Goal: Task Accomplishment & Management: Manage account settings

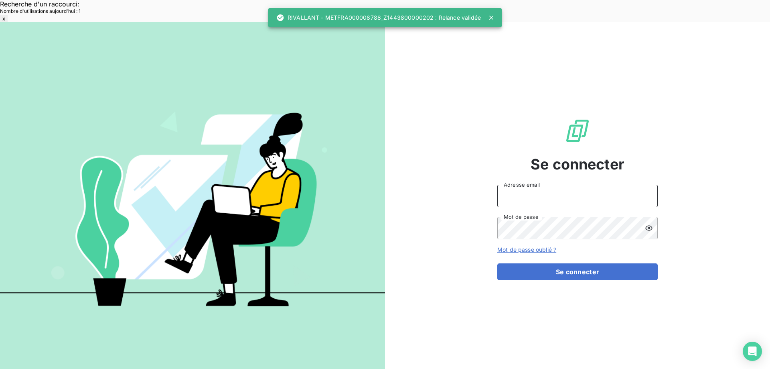
type input "[EMAIL_ADDRESS][DOMAIN_NAME]"
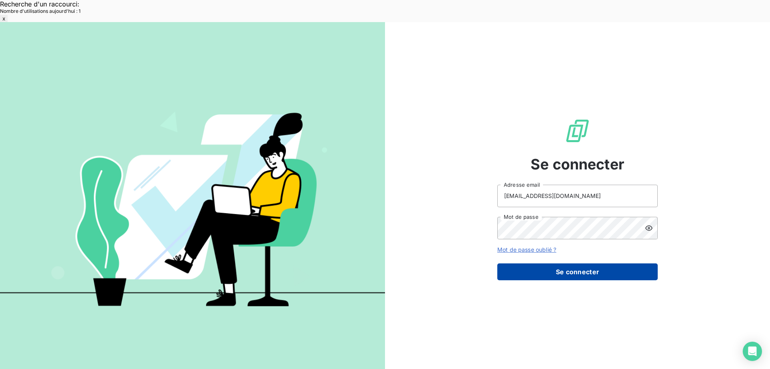
click at [613, 263] on button "Se connecter" at bounding box center [577, 271] width 160 height 17
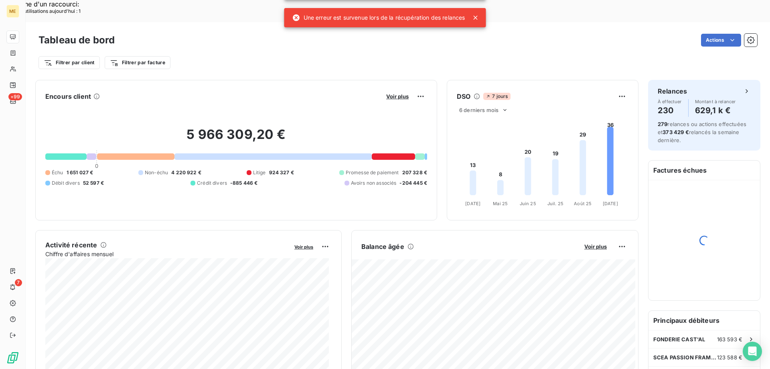
click at [478, 19] on icon at bounding box center [476, 18] width 4 height 4
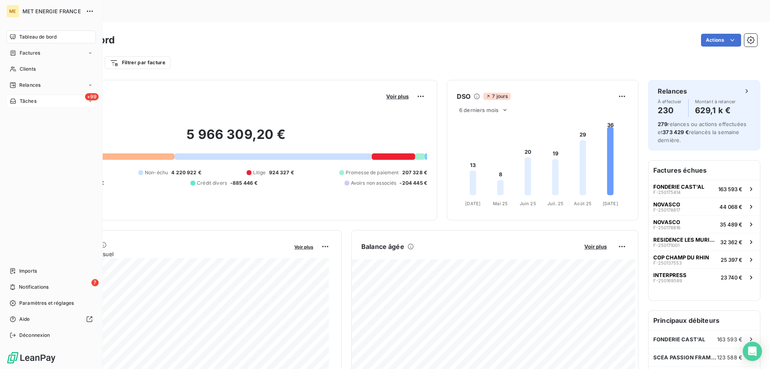
click at [35, 103] on span "Tâches" at bounding box center [28, 100] width 17 height 7
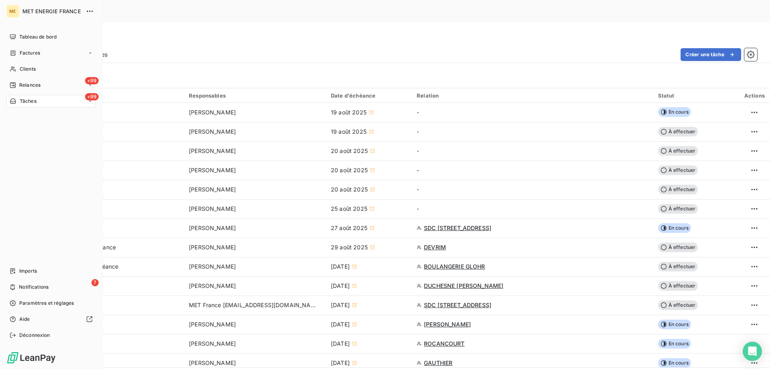
click at [32, 100] on span "Tâches" at bounding box center [28, 100] width 17 height 7
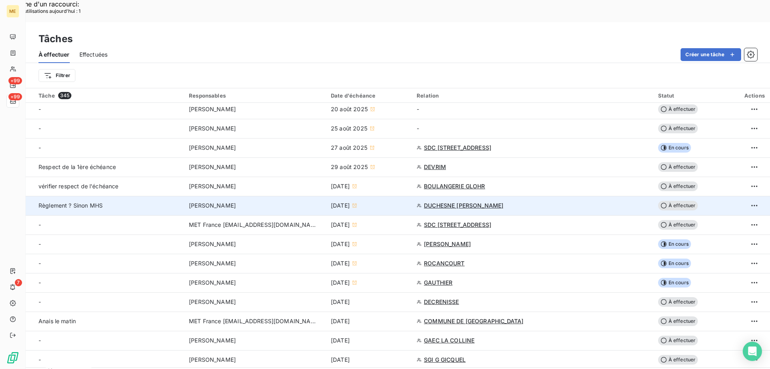
scroll to position [160, 0]
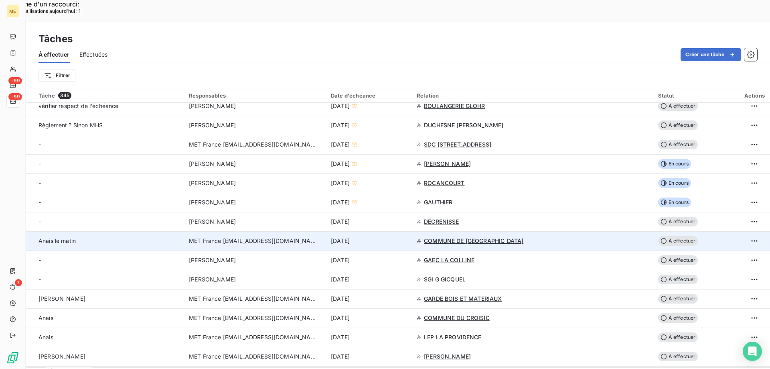
click at [407, 237] on div "[DATE]" at bounding box center [369, 241] width 76 height 8
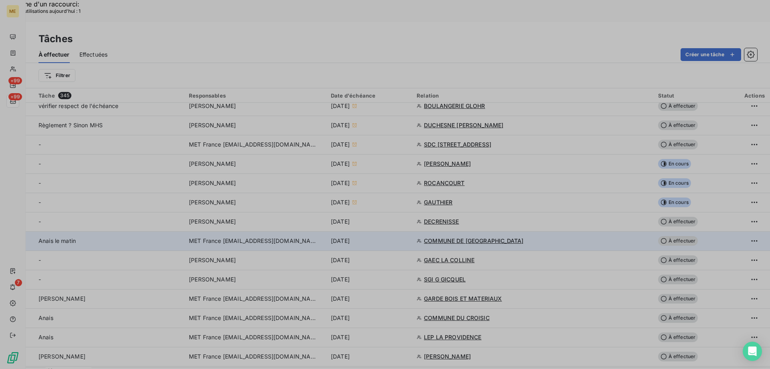
type input "08/09/2025"
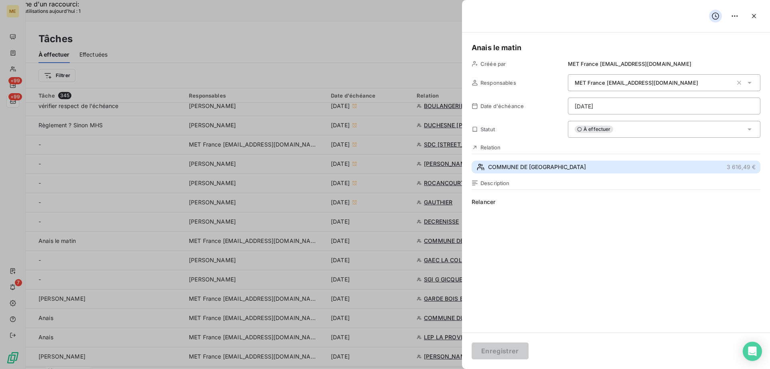
click at [605, 165] on button "COMMUNE DE MONTFORT LE GESNOIS 3 616,49 €" at bounding box center [616, 166] width 289 height 13
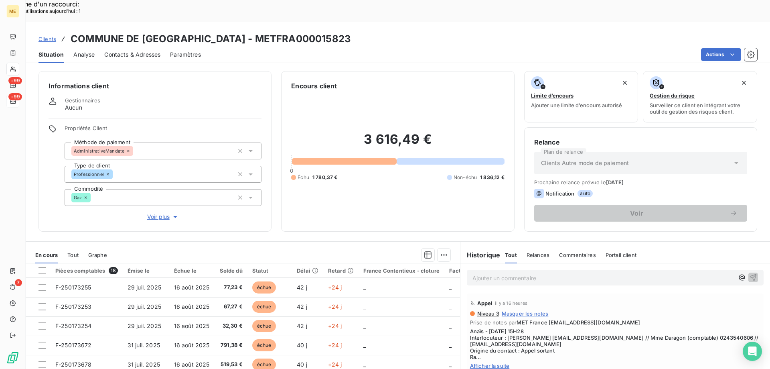
click at [482, 362] on span "Afficher la suite" at bounding box center [615, 365] width 290 height 6
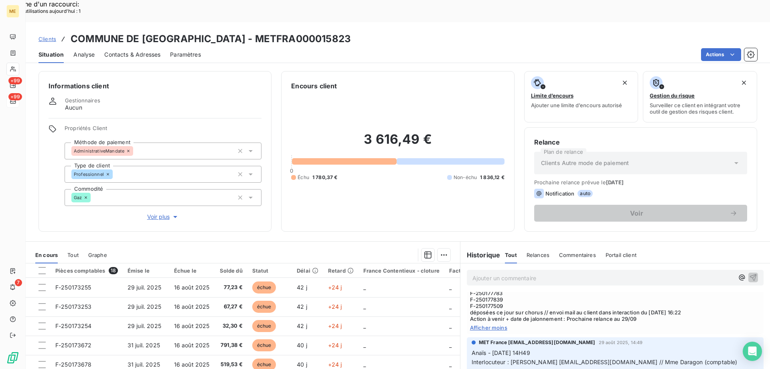
scroll to position [120, 0]
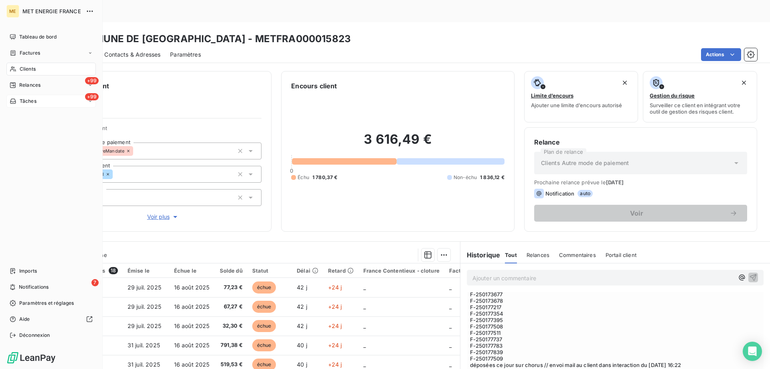
click at [37, 101] on div "+99 Tâches" at bounding box center [50, 101] width 89 height 13
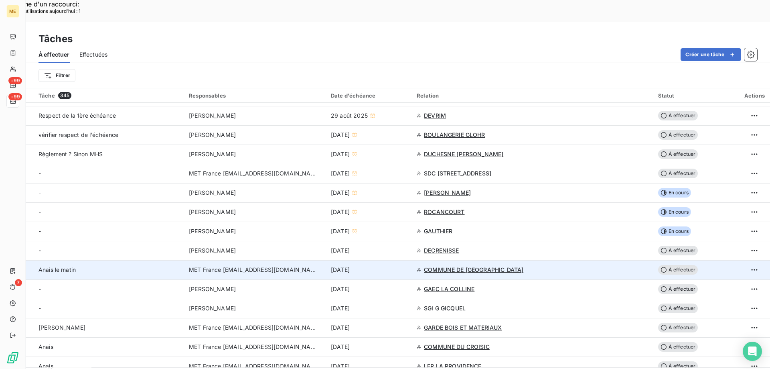
scroll to position [120, 0]
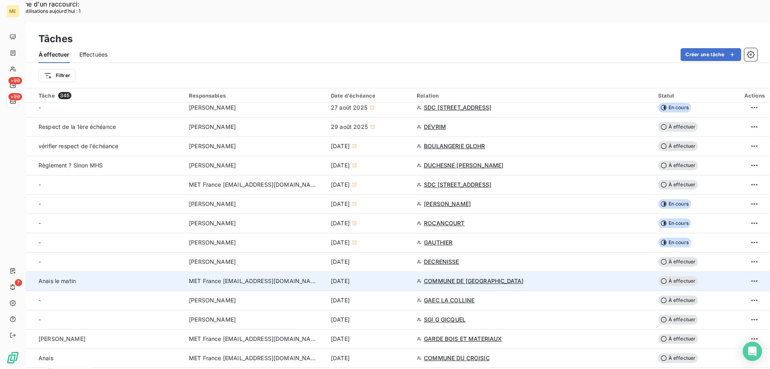
click at [412, 271] on td "[DATE]" at bounding box center [369, 280] width 86 height 19
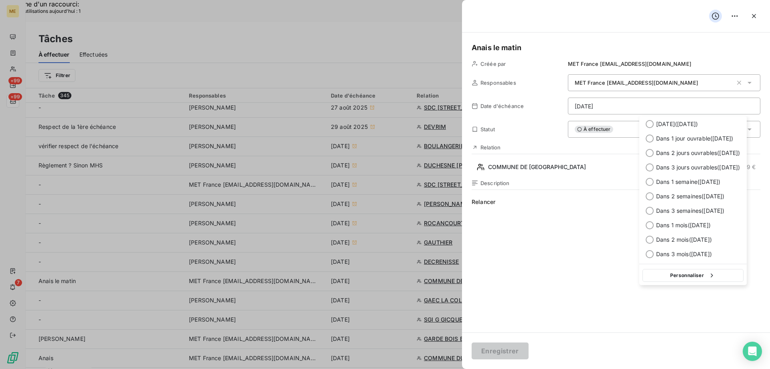
click at [693, 284] on div "Personnaliser" at bounding box center [693, 274] width 108 height 21
click at [693, 278] on button "Personnaliser" at bounding box center [693, 275] width 101 height 13
select select "8"
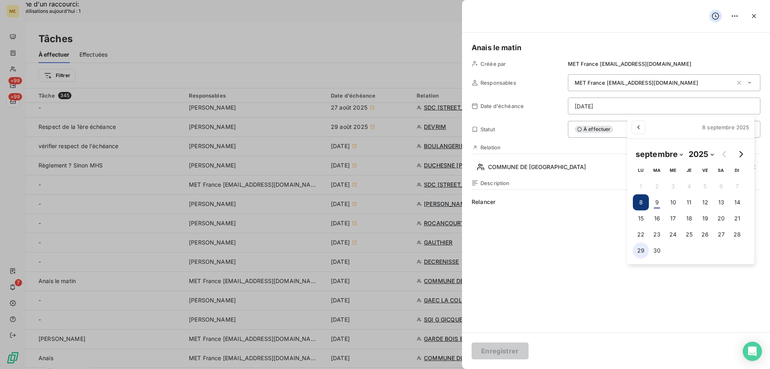
click at [640, 251] on button "29" at bounding box center [641, 250] width 16 height 16
type input "29/09/2025"
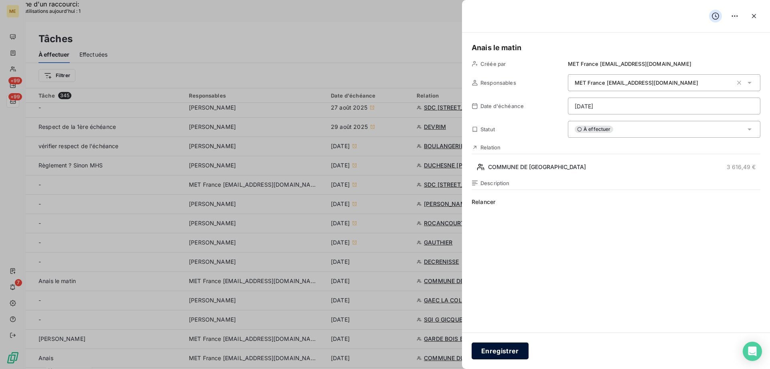
click at [511, 353] on button "Enregistrer" at bounding box center [500, 350] width 57 height 17
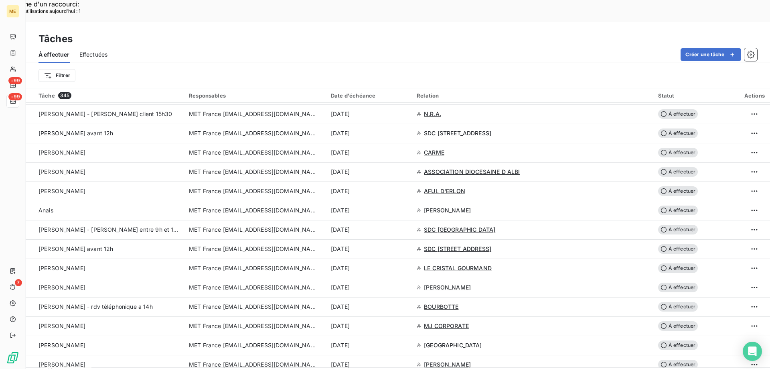
scroll to position [1404, 0]
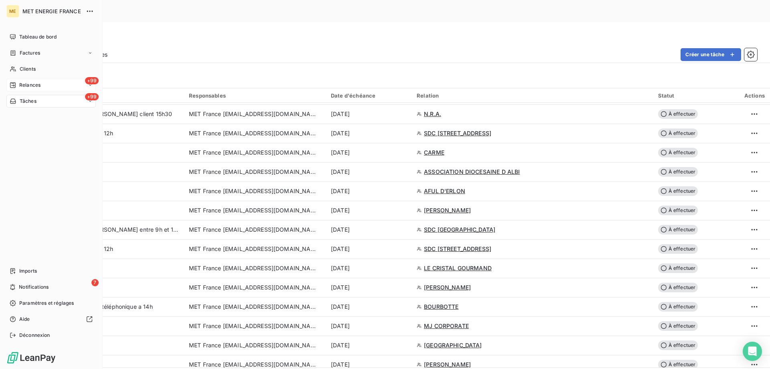
click at [15, 83] on icon at bounding box center [13, 85] width 6 height 6
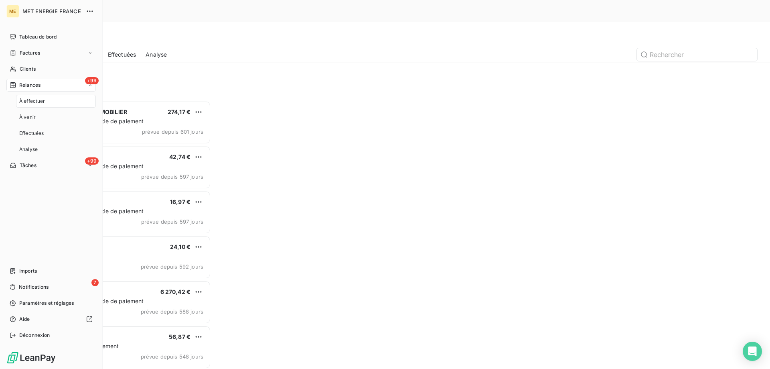
scroll to position [284, 166]
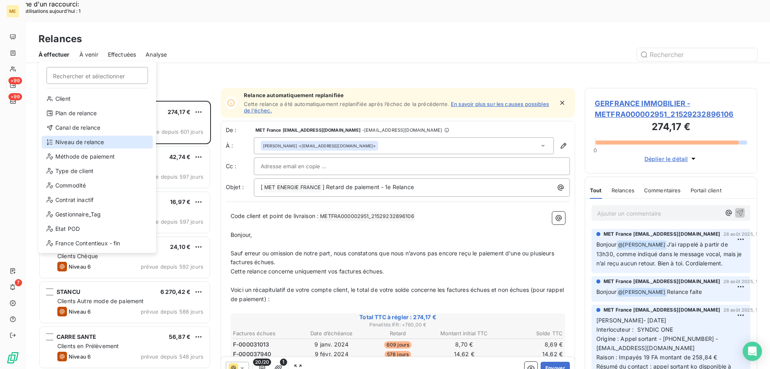
click at [90, 144] on div "Niveau de relance" at bounding box center [97, 142] width 111 height 13
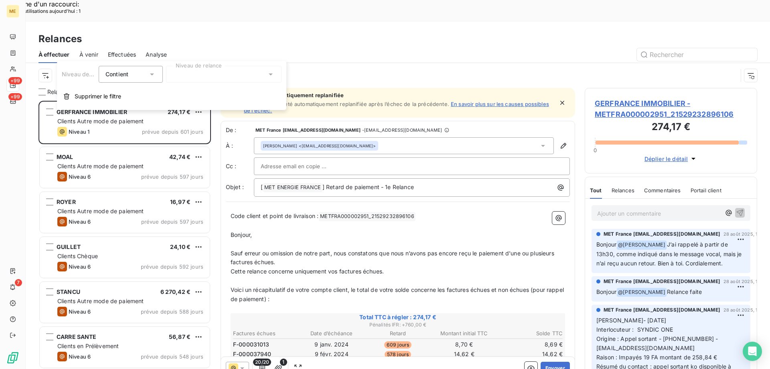
click at [215, 75] on div at bounding box center [224, 74] width 116 height 17
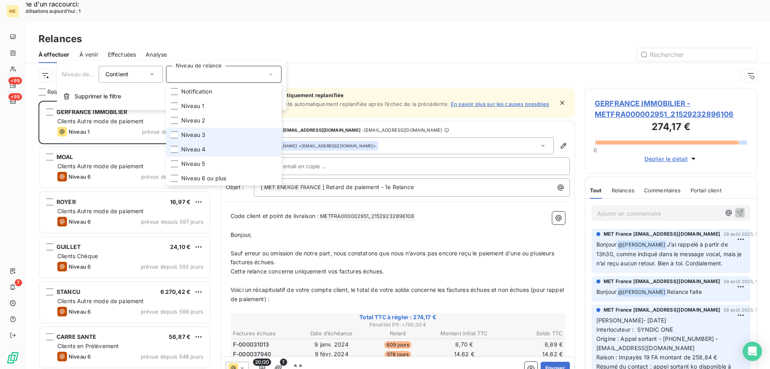
drag, startPoint x: 212, startPoint y: 133, endPoint x: 209, endPoint y: 151, distance: 17.9
click at [212, 134] on li "Niveau 3" at bounding box center [224, 135] width 116 height 14
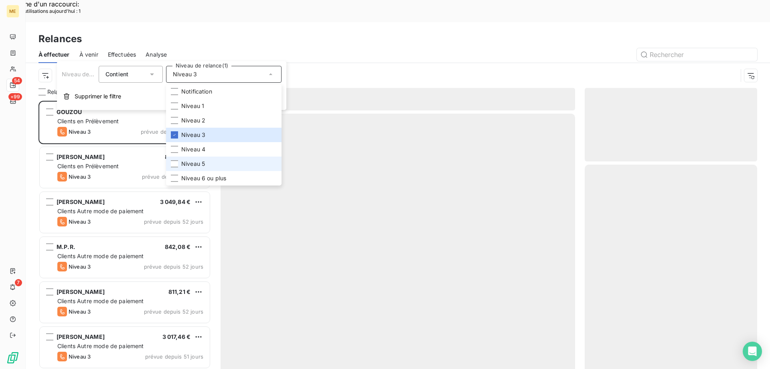
scroll to position [284, 166]
click at [203, 168] on li "Niveau 5" at bounding box center [224, 163] width 116 height 14
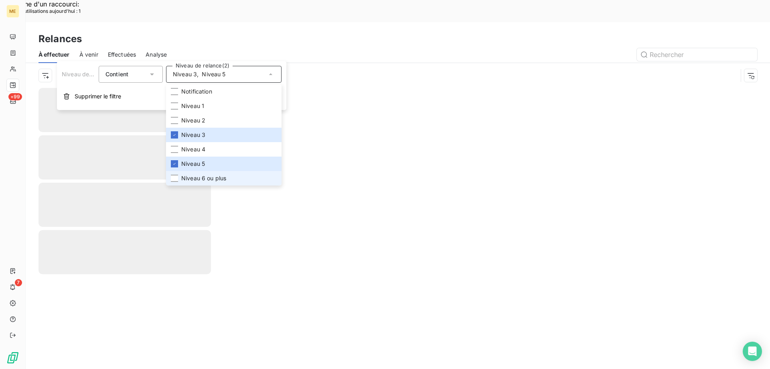
click at [201, 182] on span "Niveau 6 ou plus" at bounding box center [203, 178] width 45 height 8
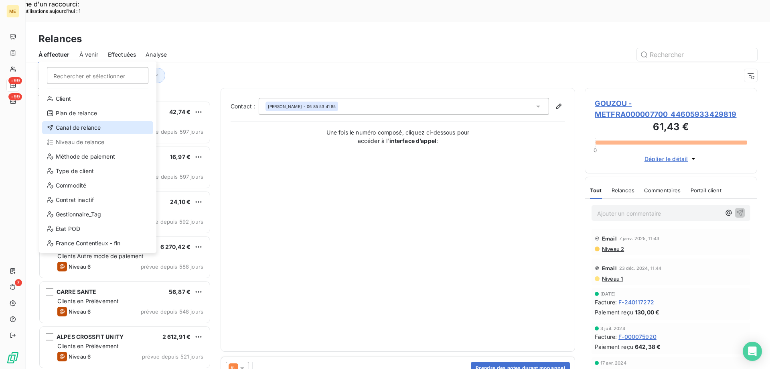
click at [73, 128] on div "Canal de relance" at bounding box center [97, 127] width 111 height 13
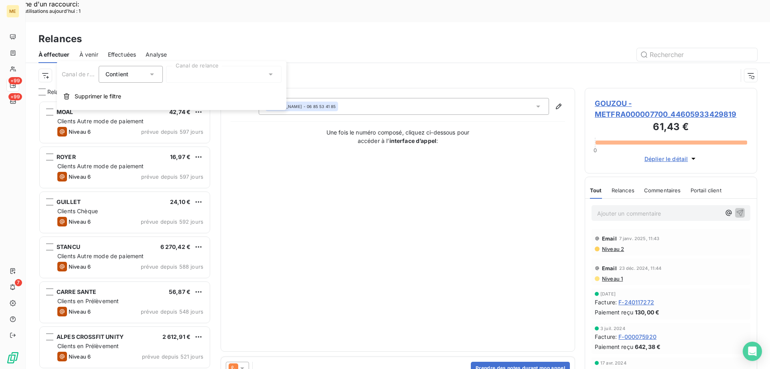
click at [208, 75] on div at bounding box center [224, 74] width 116 height 17
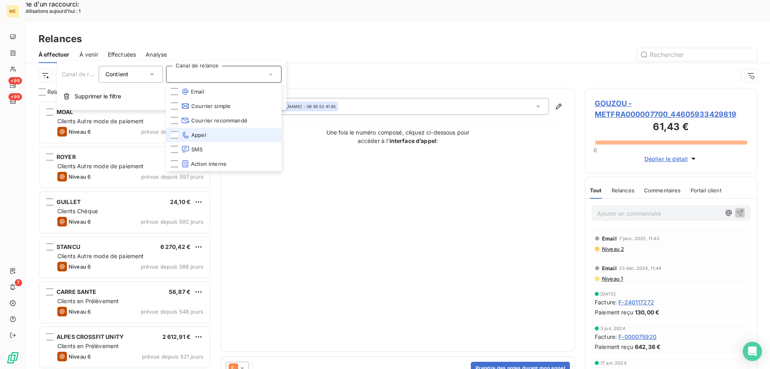
click at [214, 130] on li "Appel" at bounding box center [224, 135] width 116 height 14
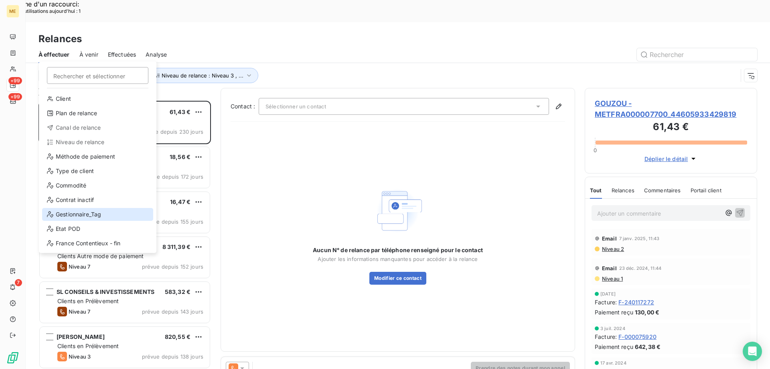
click at [99, 211] on div "Gestionnaire_Tag" at bounding box center [97, 214] width 111 height 13
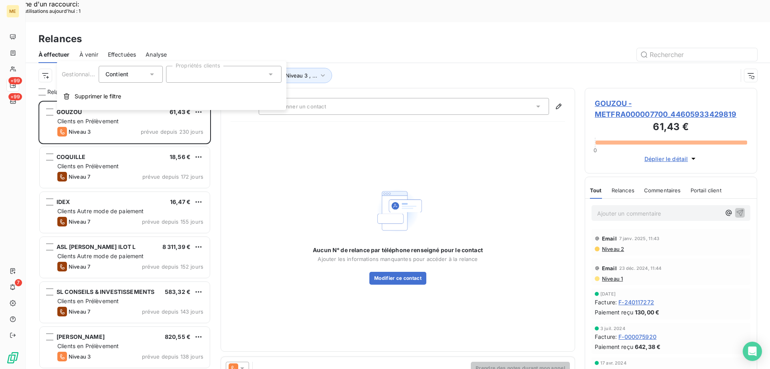
click at [233, 74] on div at bounding box center [224, 74] width 116 height 17
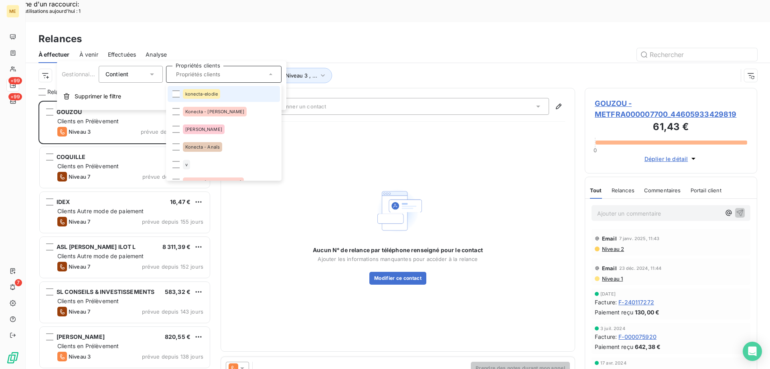
drag, startPoint x: 223, startPoint y: 94, endPoint x: 224, endPoint y: 99, distance: 5.3
click at [224, 95] on li "konecta-elodie" at bounding box center [224, 94] width 112 height 16
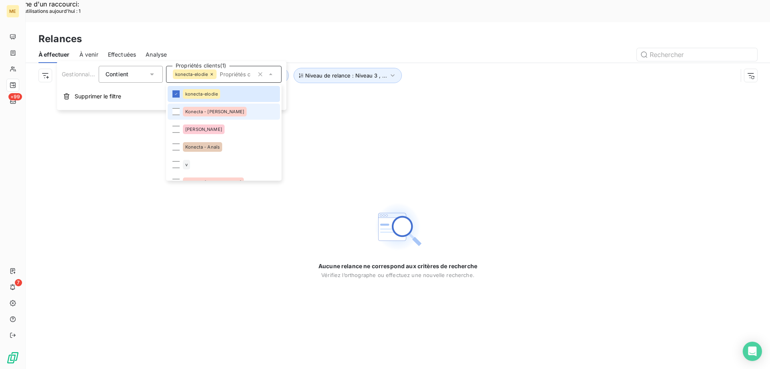
click at [225, 114] on li "Konecta - Cindy" at bounding box center [224, 111] width 112 height 16
click at [217, 148] on span "Konecta - Anaïs" at bounding box center [202, 146] width 34 height 5
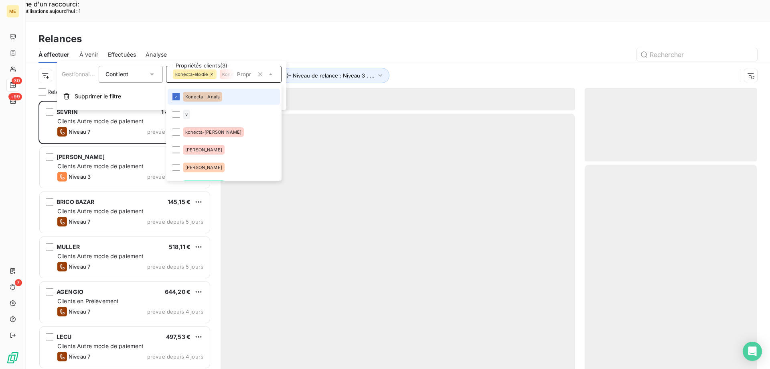
scroll to position [80, 0]
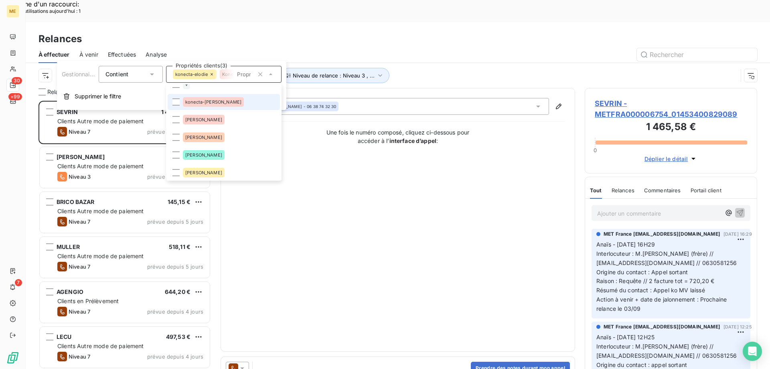
click at [224, 101] on li "konecta-[PERSON_NAME]" at bounding box center [224, 102] width 112 height 16
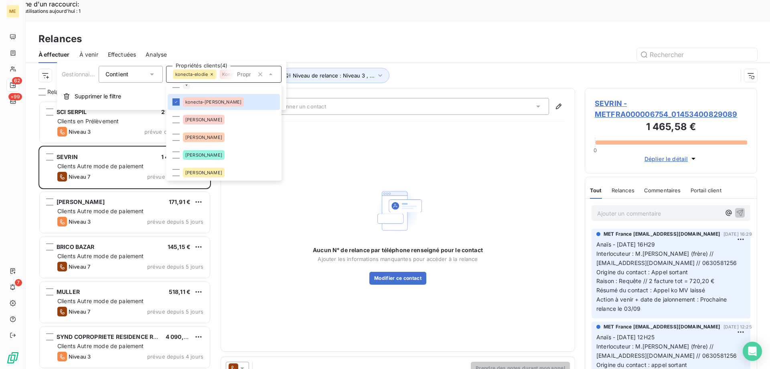
scroll to position [120, 0]
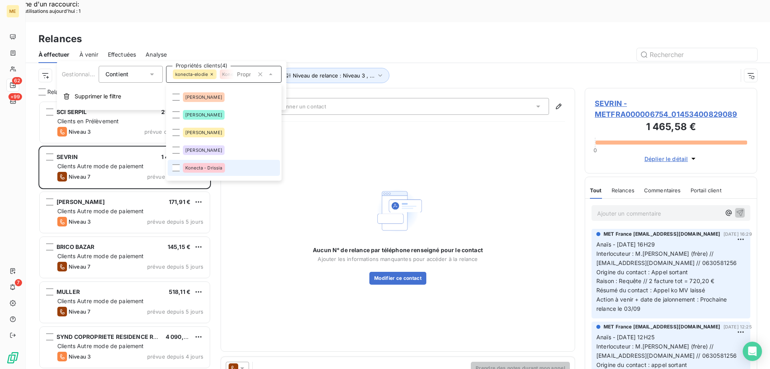
click at [213, 166] on span "Konecta - Drissia" at bounding box center [203, 167] width 37 height 5
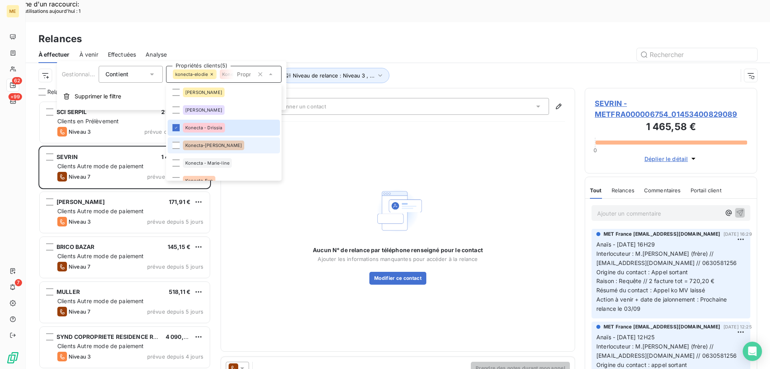
click at [213, 145] on span "Konecta-[PERSON_NAME]" at bounding box center [213, 145] width 57 height 5
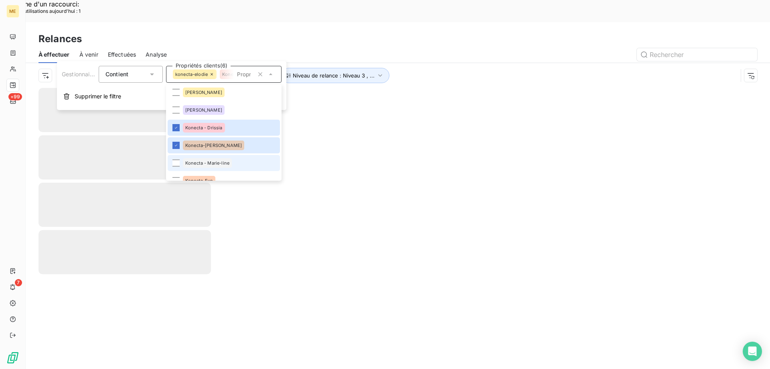
click at [212, 162] on span "Konecta - Marie-line" at bounding box center [207, 162] width 44 height 5
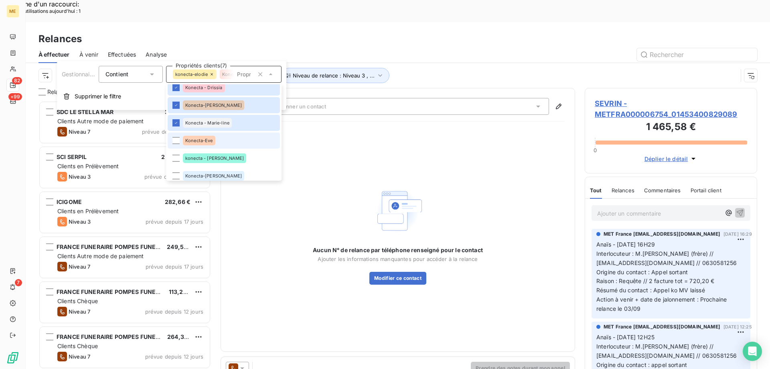
click at [215, 142] on div "Konecta-Eve" at bounding box center [199, 141] width 32 height 10
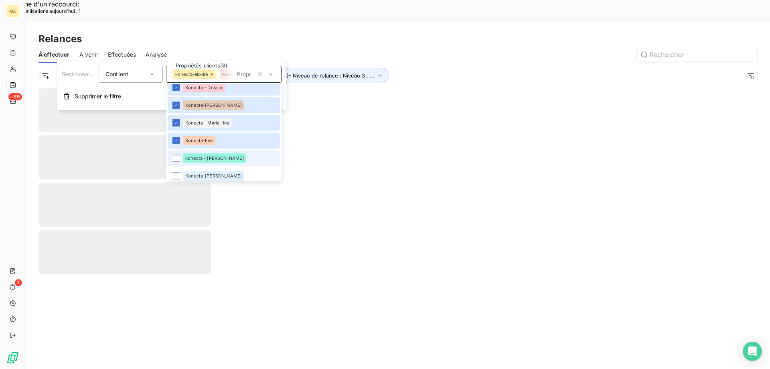
click at [209, 158] on span "konecta - lisa" at bounding box center [214, 158] width 59 height 5
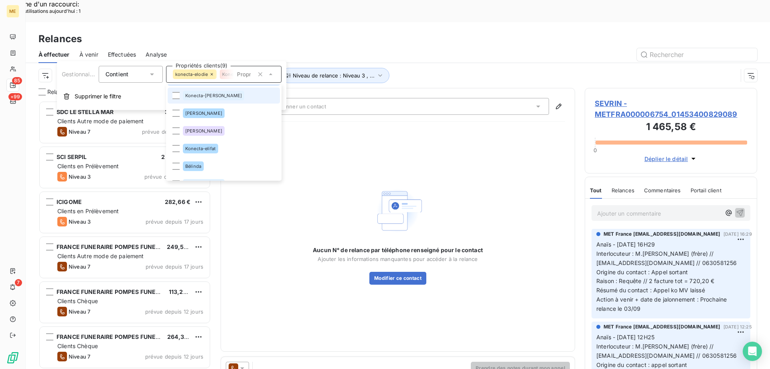
click at [209, 97] on span "Konecta-[PERSON_NAME]" at bounding box center [213, 95] width 57 height 5
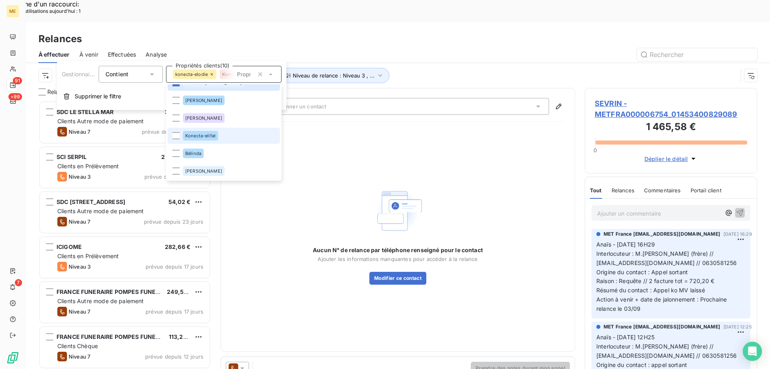
click at [225, 138] on li "Konecta-elifat" at bounding box center [224, 136] width 112 height 16
click at [438, 68] on div "Canal de relance : Appel Niveau de relance : Niveau 3 , ... Gestionnaire_Tag : …" at bounding box center [388, 75] width 699 height 15
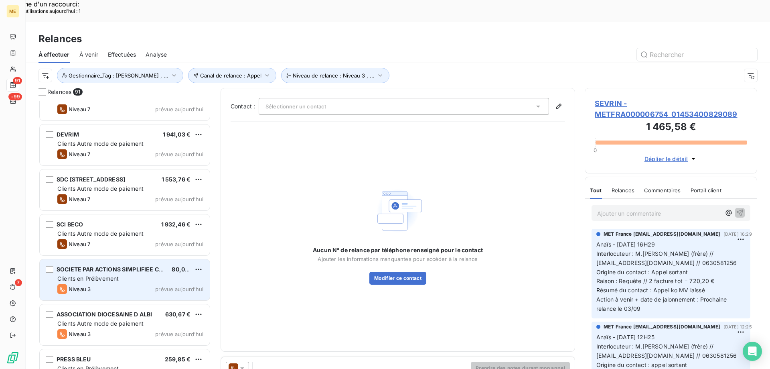
click at [156, 274] on div "Clients en Prélèvement" at bounding box center [130, 278] width 146 height 8
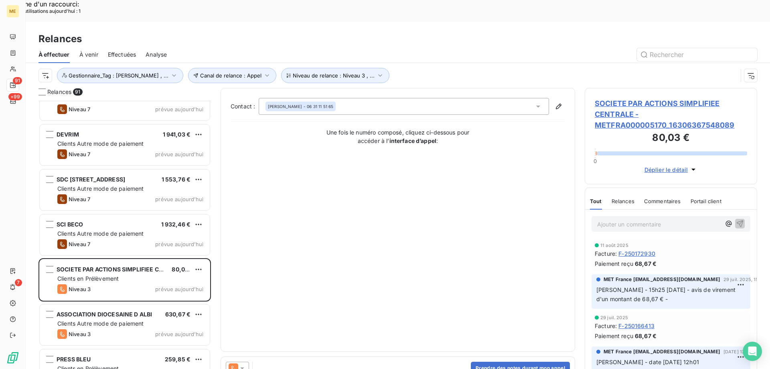
click at [239, 364] on icon at bounding box center [242, 368] width 8 height 8
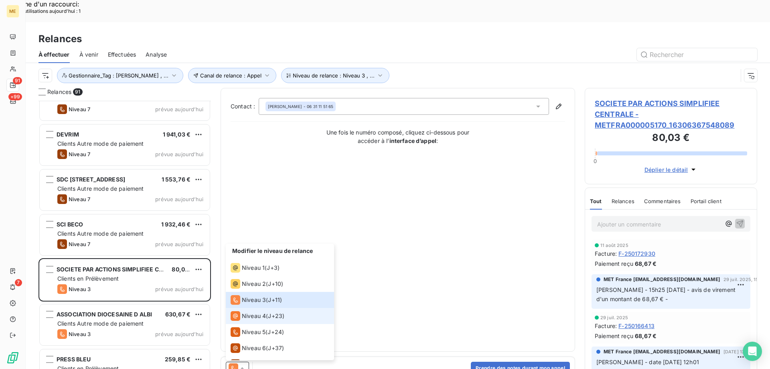
click at [254, 312] on span "Niveau 4" at bounding box center [254, 316] width 24 height 8
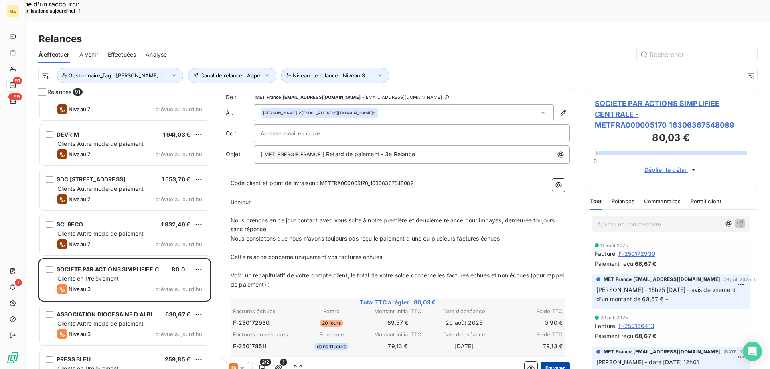
click at [543, 361] on button "Envoyer" at bounding box center [555, 367] width 29 height 13
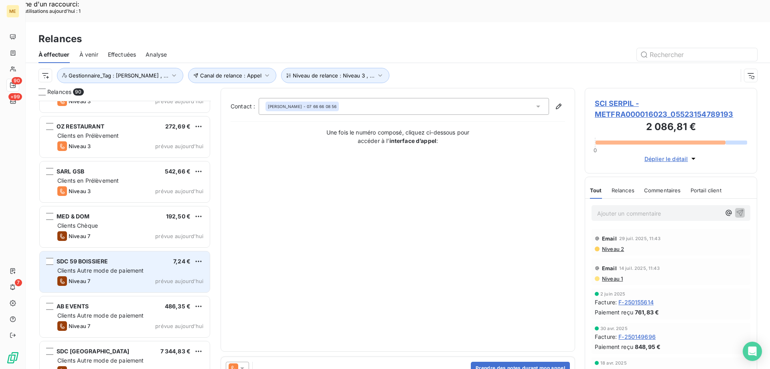
click at [166, 278] on span "prévue aujourd’hui" at bounding box center [179, 281] width 48 height 6
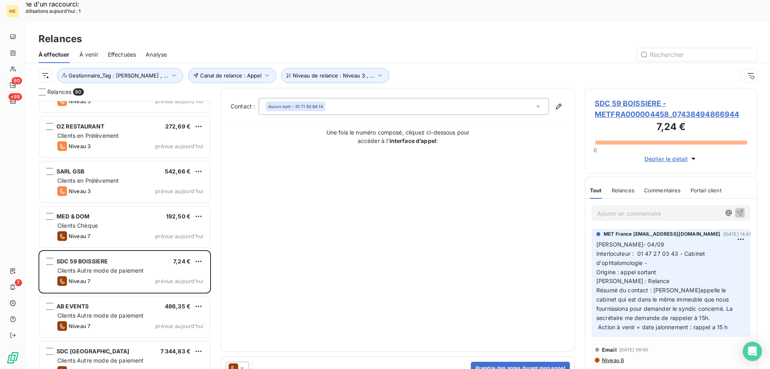
click at [243, 367] on icon at bounding box center [242, 368] width 4 height 2
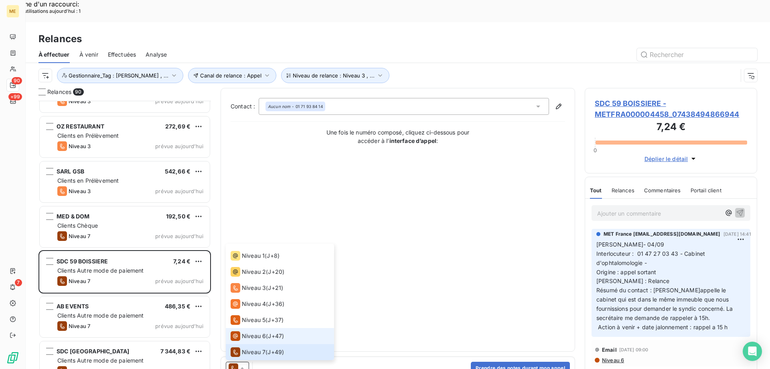
click at [256, 332] on span "Niveau 6" at bounding box center [254, 336] width 24 height 8
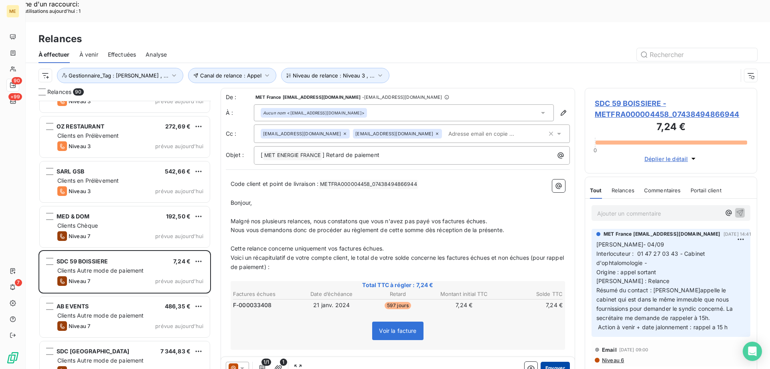
click at [553, 361] on button "Envoyer" at bounding box center [555, 367] width 29 height 13
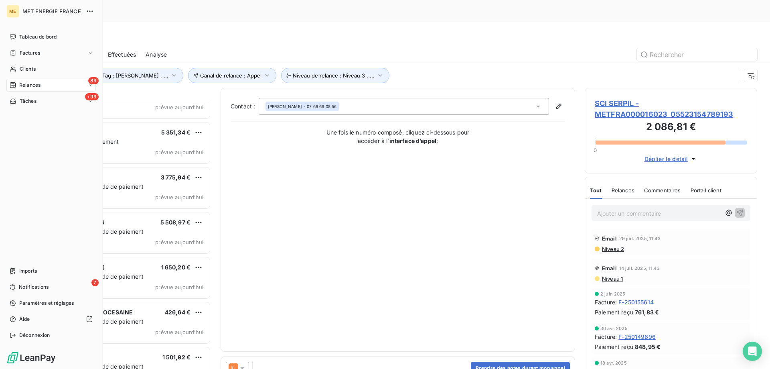
click at [23, 103] on span "Tâches" at bounding box center [28, 100] width 17 height 7
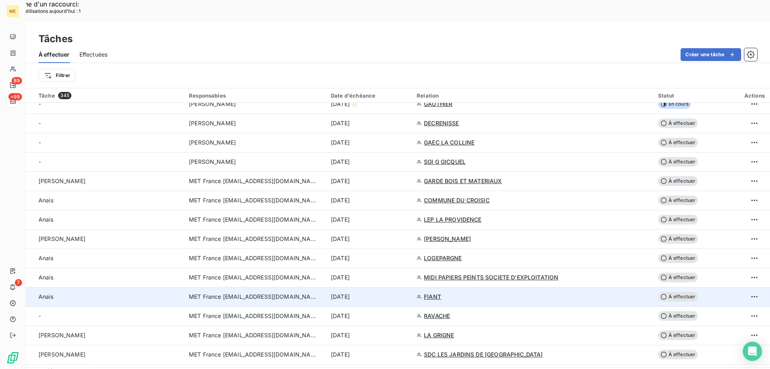
scroll to position [281, 0]
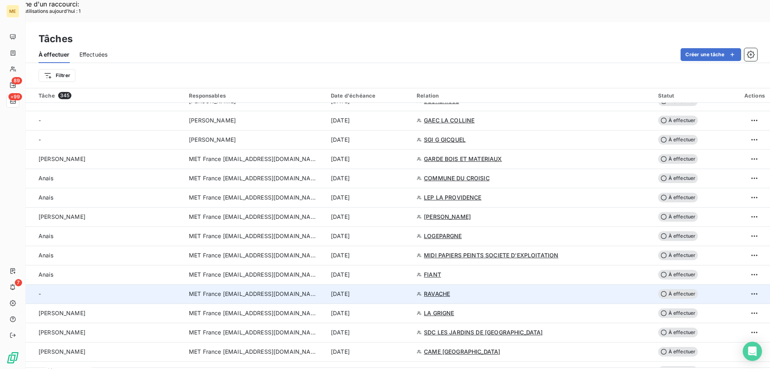
click at [407, 290] on div "[DATE]" at bounding box center [369, 294] width 76 height 8
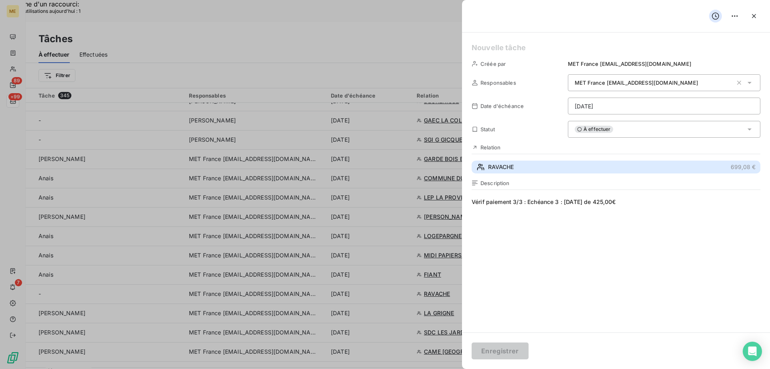
click at [558, 170] on button "RAVACHE 699,08 €" at bounding box center [616, 166] width 289 height 13
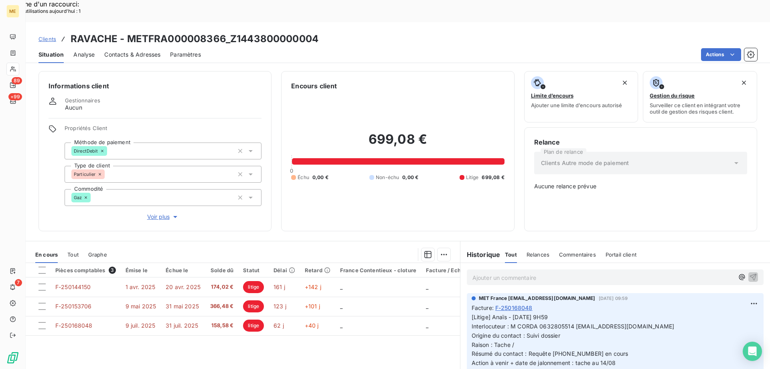
click at [166, 213] on span "Voir plus" at bounding box center [163, 217] width 32 height 8
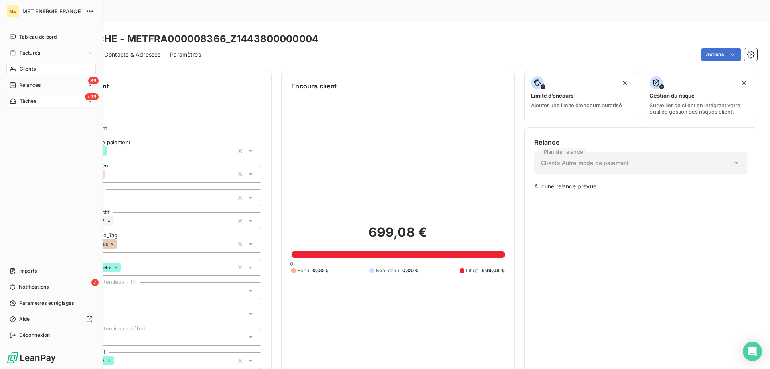
click at [43, 104] on div "+99 Tâches" at bounding box center [50, 101] width 89 height 13
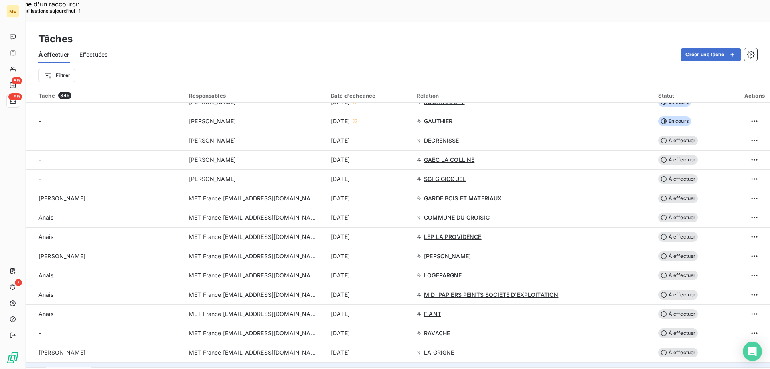
scroll to position [281, 0]
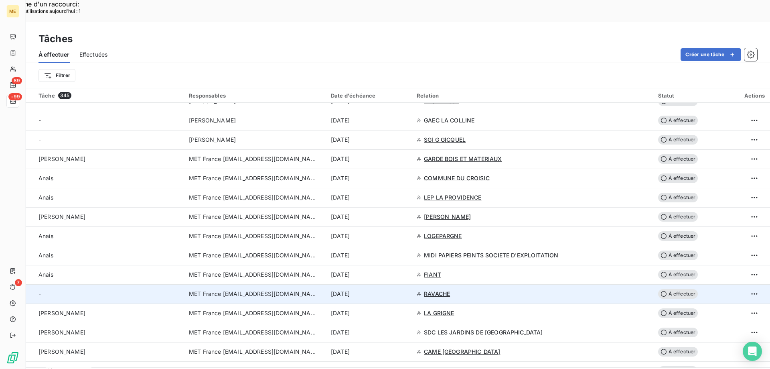
click at [407, 290] on div "[DATE]" at bounding box center [369, 294] width 76 height 8
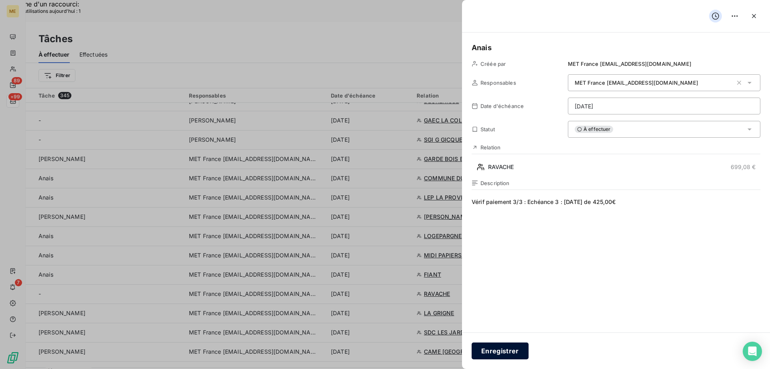
click at [504, 349] on button "Enregistrer" at bounding box center [500, 350] width 57 height 17
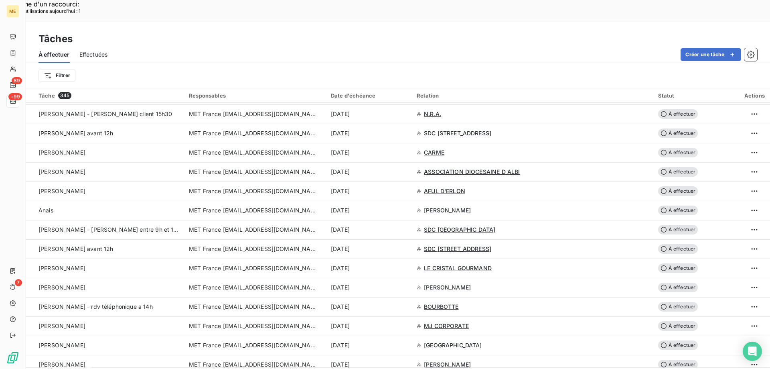
scroll to position [1404, 0]
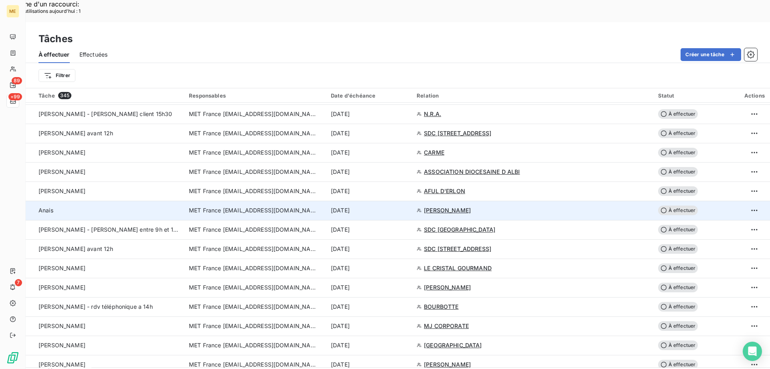
click at [407, 206] on div "[DATE]" at bounding box center [369, 210] width 76 height 8
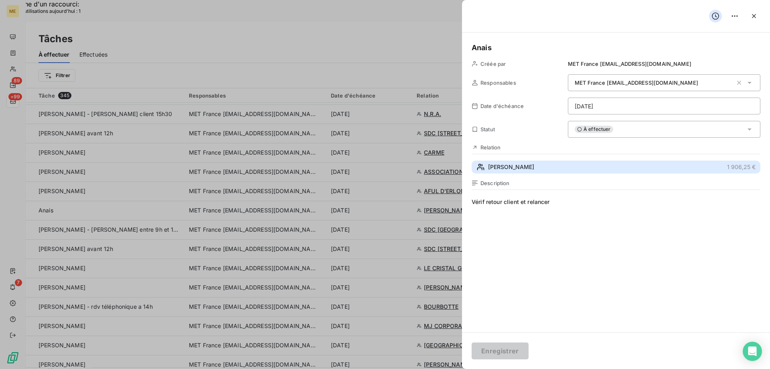
click at [541, 170] on button "DELOUYA 1 906,25 €" at bounding box center [616, 166] width 289 height 13
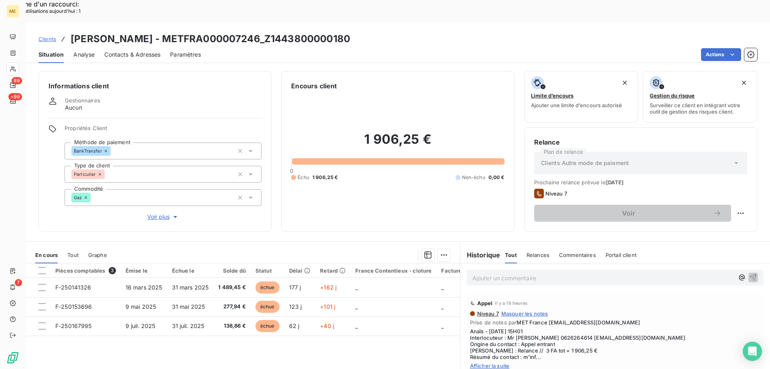
click at [489, 362] on span "Afficher la suite" at bounding box center [615, 365] width 290 height 6
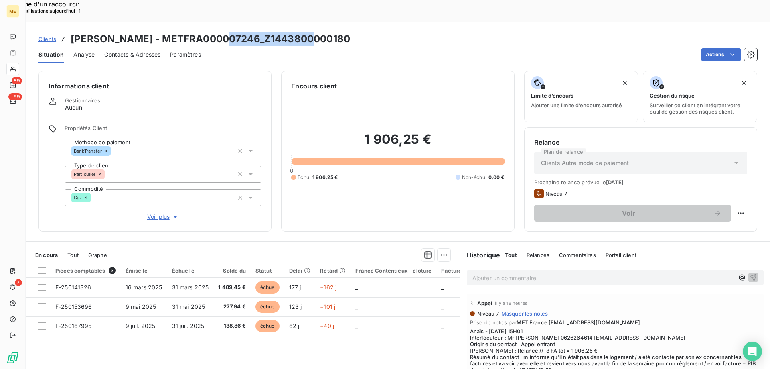
click at [227, 32] on div "Clients DELOUYA - METFRA000007246_Z1443800000180" at bounding box center [398, 39] width 745 height 14
copy h3 "Z1443800000180"
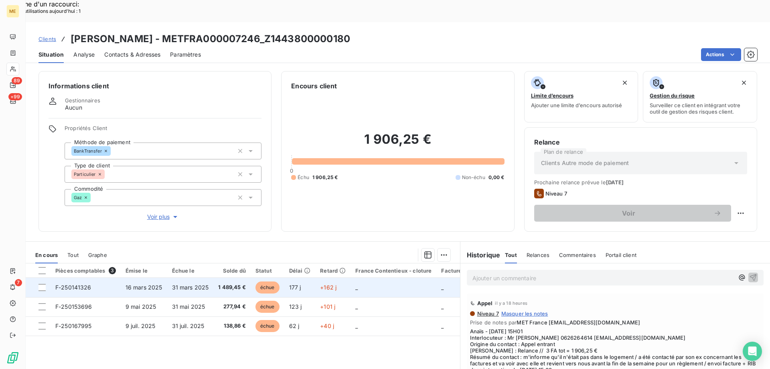
click at [378, 278] on td "_" at bounding box center [394, 287] width 86 height 19
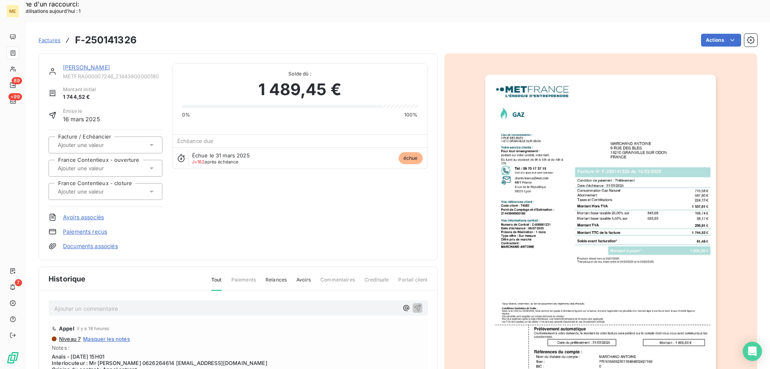
click at [83, 64] on link "[PERSON_NAME]" at bounding box center [86, 67] width 47 height 7
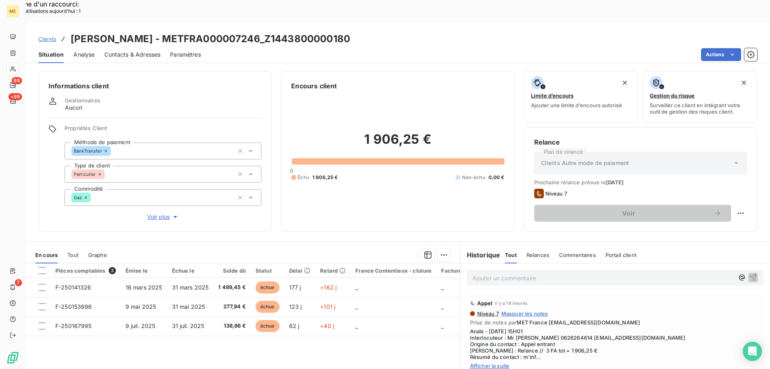
click at [562, 273] on p "Ajouter un commentaire ﻿" at bounding box center [604, 278] width 262 height 10
click at [552, 273] on p "Ajouter un commentaire ﻿" at bounding box center [604, 278] width 262 height 10
click at [550, 273] on p "Ajouter un commentaire ﻿" at bounding box center [604, 278] width 262 height 10
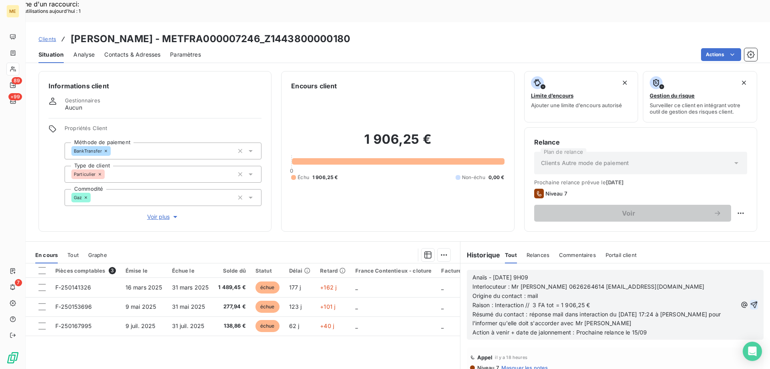
click at [750, 300] on icon "button" at bounding box center [754, 304] width 8 height 8
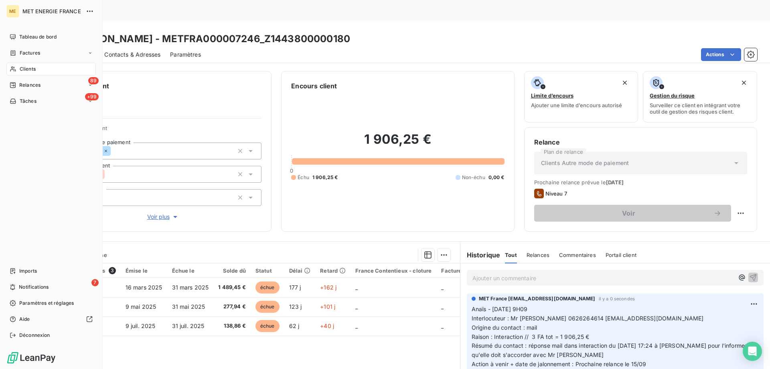
click at [17, 100] on div "Tâches" at bounding box center [23, 100] width 27 height 7
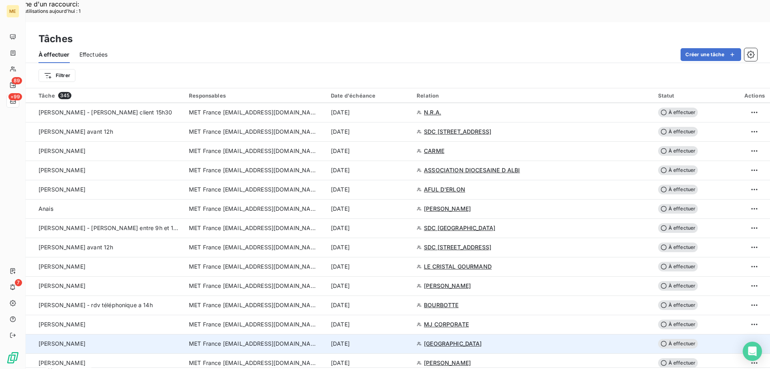
scroll to position [1364, 0]
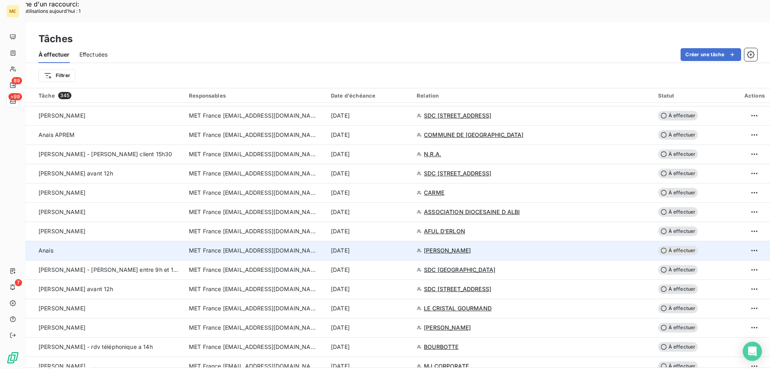
click at [407, 246] on div "[DATE]" at bounding box center [369, 250] width 76 height 8
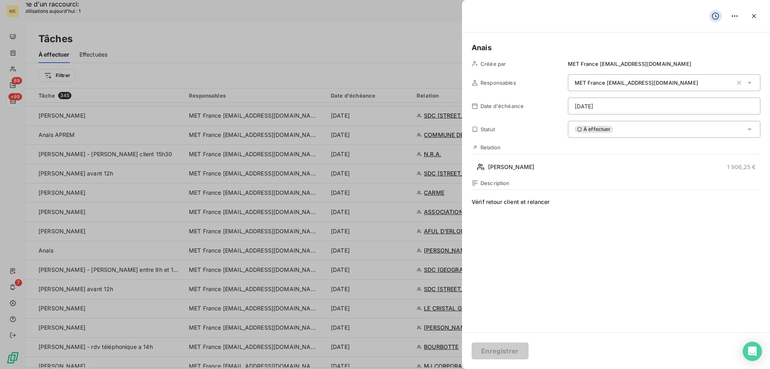
click at [618, 135] on div "À effectuer" at bounding box center [664, 129] width 193 height 17
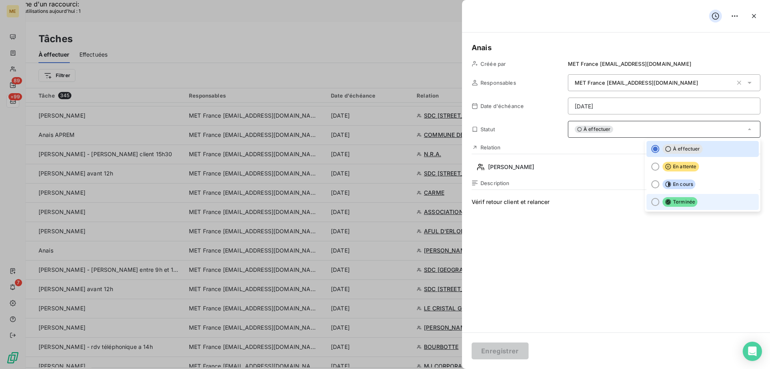
click at [680, 204] on span "Terminée" at bounding box center [680, 202] width 35 height 10
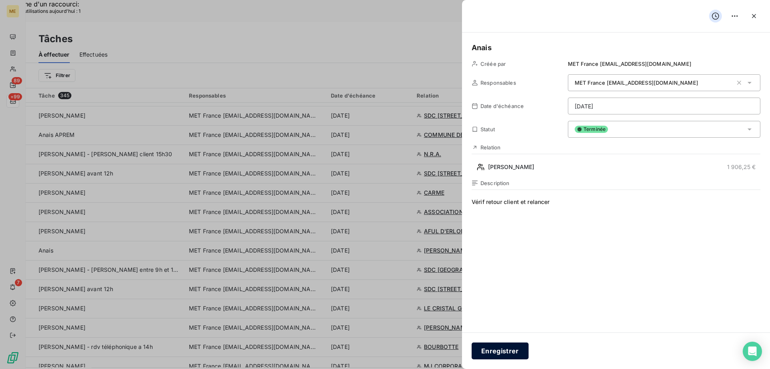
click at [497, 348] on button "Enregistrer" at bounding box center [500, 350] width 57 height 17
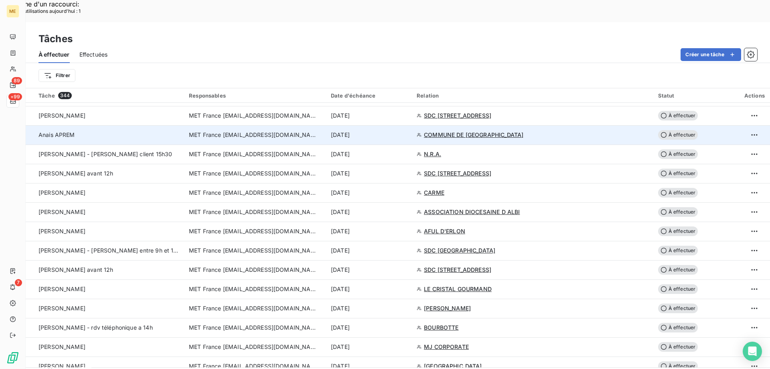
scroll to position [1324, 0]
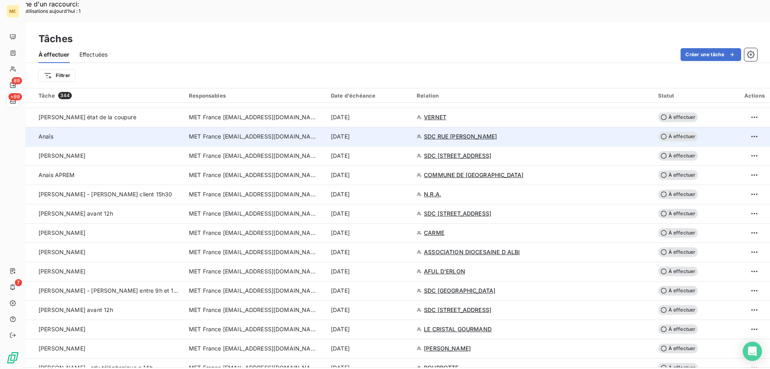
click at [407, 132] on div "[DATE]" at bounding box center [369, 136] width 76 height 8
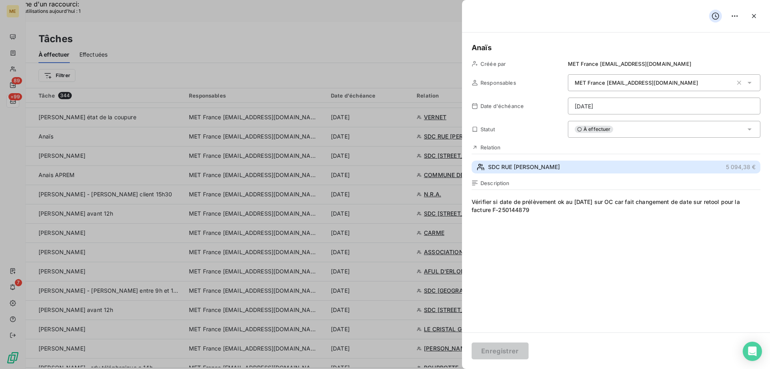
click at [600, 162] on button "SDC RUE [PERSON_NAME] 5 094,38 €" at bounding box center [616, 166] width 289 height 13
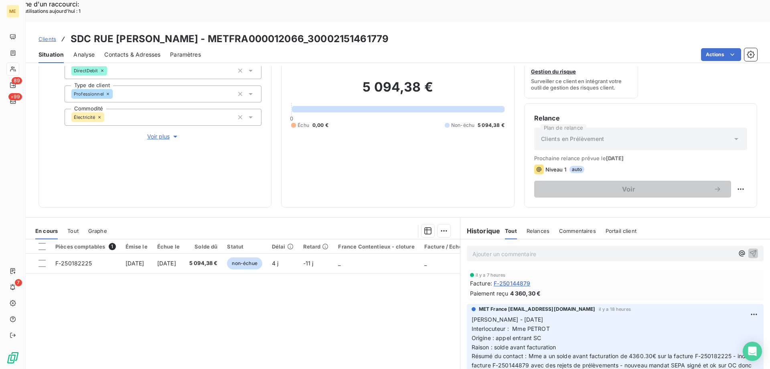
click at [75, 227] on span "Tout" at bounding box center [72, 230] width 11 height 6
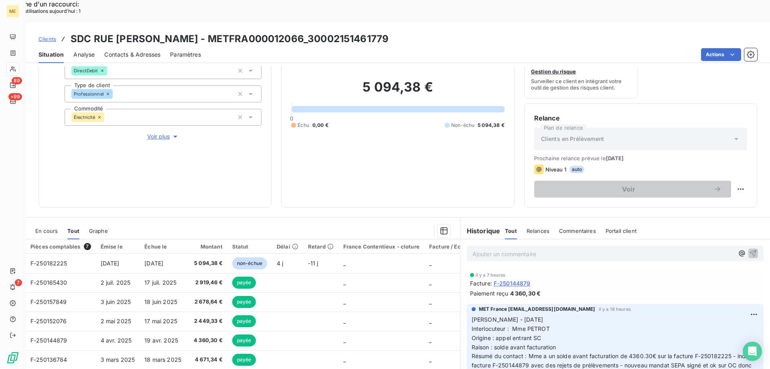
drag, startPoint x: 419, startPoint y: 14, endPoint x: 335, endPoint y: 18, distance: 83.9
click at [335, 32] on div "Clients SDC RUE JEAN PIERRE TIMBAUD - METFRA000012066_30002151461779" at bounding box center [398, 39] width 745 height 14
copy h3 "[CREDIT_CARD_NUMBER]"
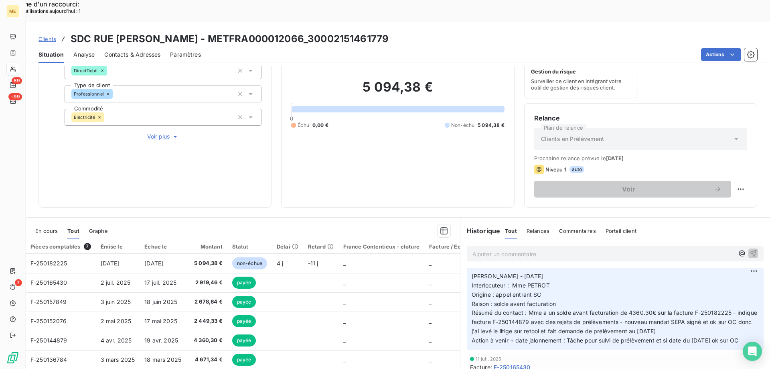
scroll to position [40, 0]
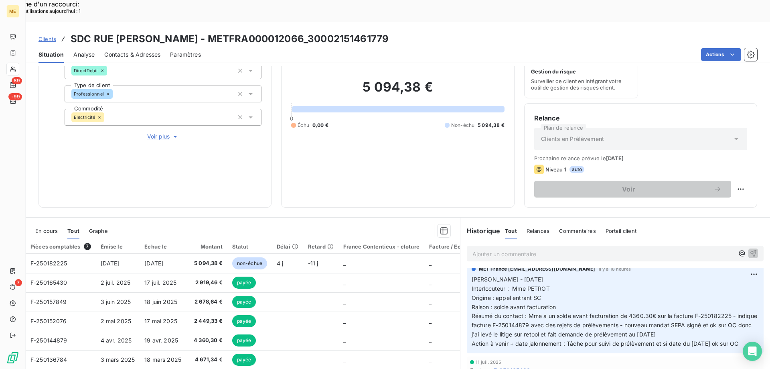
click at [162, 132] on span "Voir plus" at bounding box center [163, 136] width 32 height 8
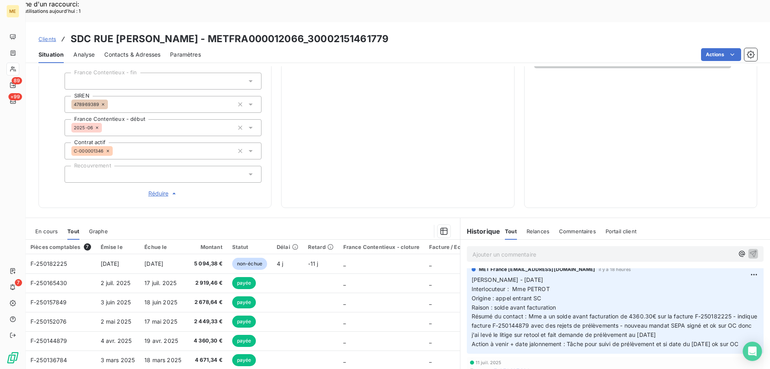
scroll to position [231, 0]
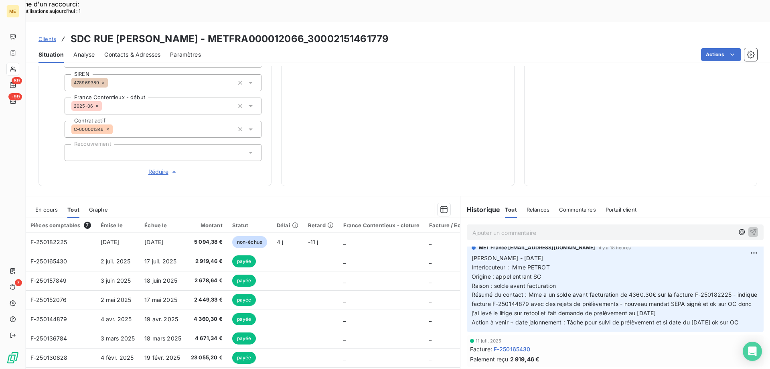
click at [417, 87] on div "5 094,38 € 0 Échu 0,00 € Non-échu 5 094,38 €" at bounding box center [397, 18] width 213 height 316
drag, startPoint x: 449, startPoint y: 13, endPoint x: 67, endPoint y: 12, distance: 382.3
click at [67, 32] on div "Clients SDC RUE JEAN PIERRE TIMBAUD - METFRA000012066_30002151461779" at bounding box center [398, 39] width 745 height 14
copy h3 "SDC RUE [PERSON_NAME] - METFRA000012066_30002151461779"
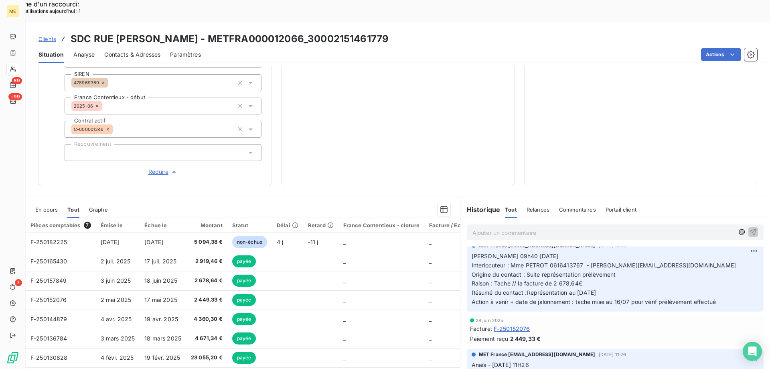
scroll to position [201, 0]
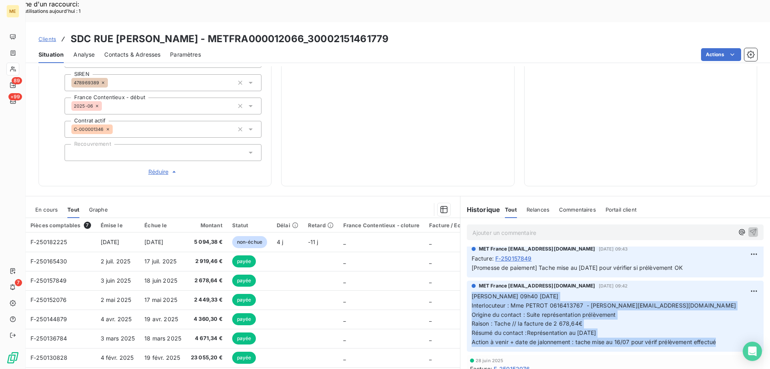
drag, startPoint x: 733, startPoint y: 316, endPoint x: 463, endPoint y: 272, distance: 273.9
click at [467, 280] on div "MET France met-france@recouvrement.met.com 3 juil. 2025, 09:42 Valérie 09h40 03…" at bounding box center [615, 315] width 297 height 71
copy p "Valérie 09h40 03/07/2025 Interlocuteur : Mme PETROT 0616413767 - michelle@lesme…"
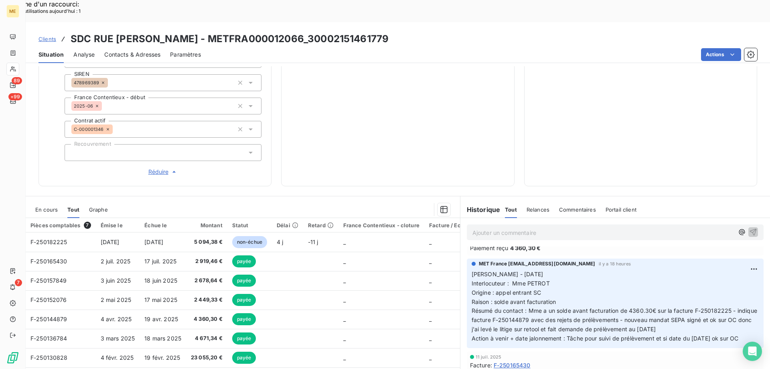
scroll to position [0, 0]
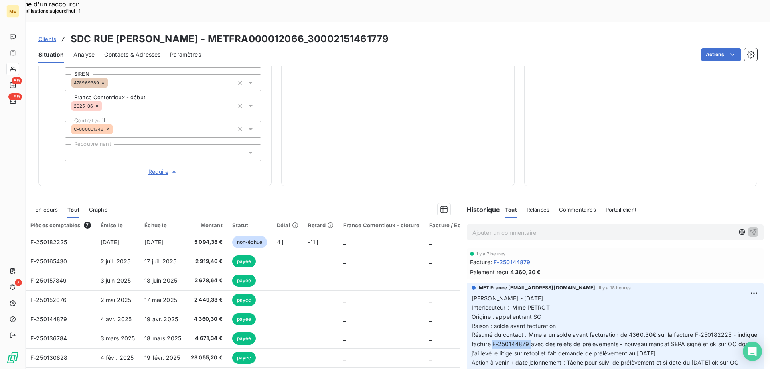
drag, startPoint x: 511, startPoint y: 316, endPoint x: 548, endPoint y: 318, distance: 37.4
click at [548, 331] on span "Résumé du contact : Mme a un solde avant facturation de 4360.30€ sur la facture…" at bounding box center [615, 343] width 287 height 25
copy span "F-250144879"
copy span "4 360,30 €"
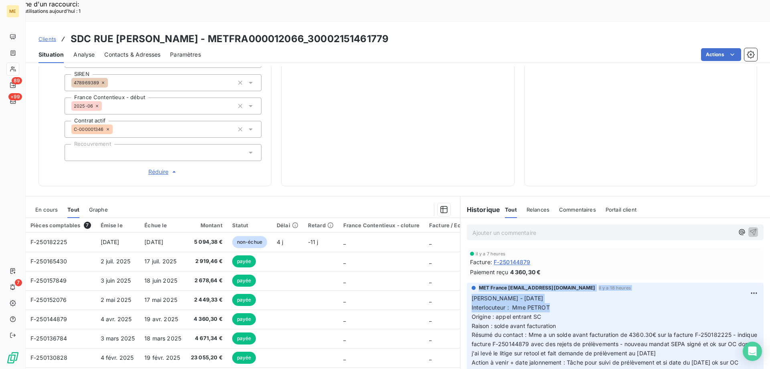
drag, startPoint x: 545, startPoint y: 242, endPoint x: 617, endPoint y: 291, distance: 86.6
click at [547, 227] on p "Ajouter un commentaire ﻿" at bounding box center [604, 232] width 262 height 10
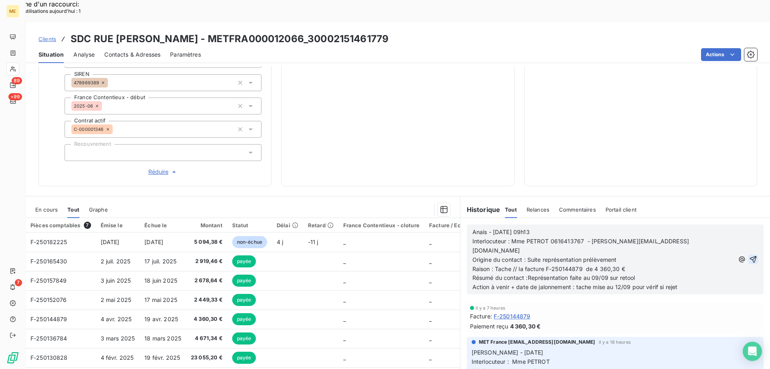
click at [749, 255] on icon "button" at bounding box center [753, 259] width 8 height 8
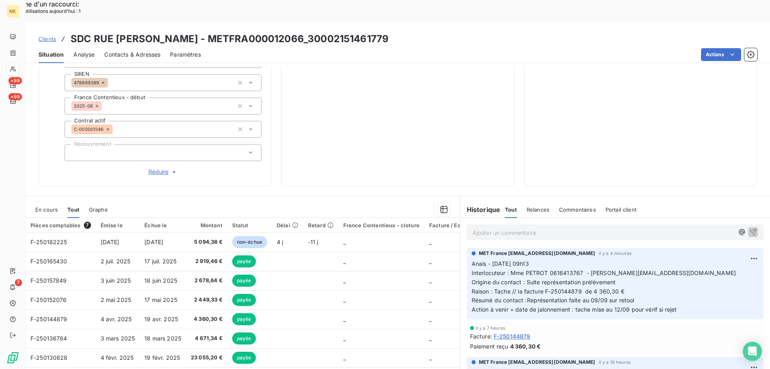
click at [448, 89] on div "5 094,38 € 0 Échu 0,00 € Non-échu 5 094,38 €" at bounding box center [397, 18] width 213 height 316
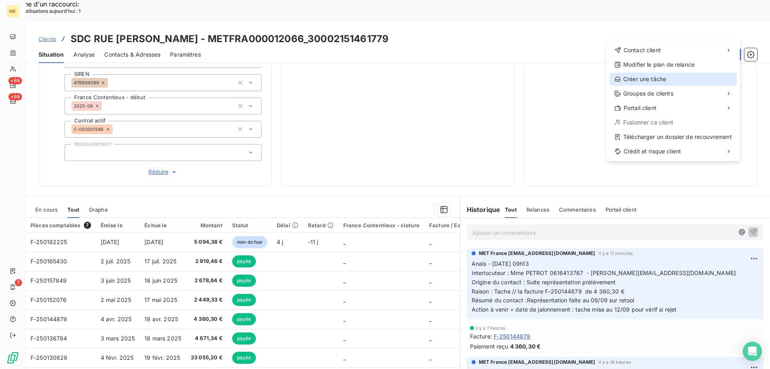
click at [638, 75] on div "Créer une tâche" at bounding box center [673, 79] width 127 height 13
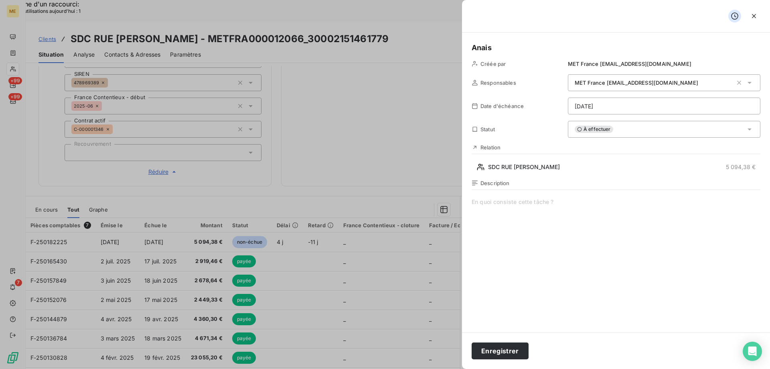
click at [495, 203] on span at bounding box center [616, 275] width 289 height 154
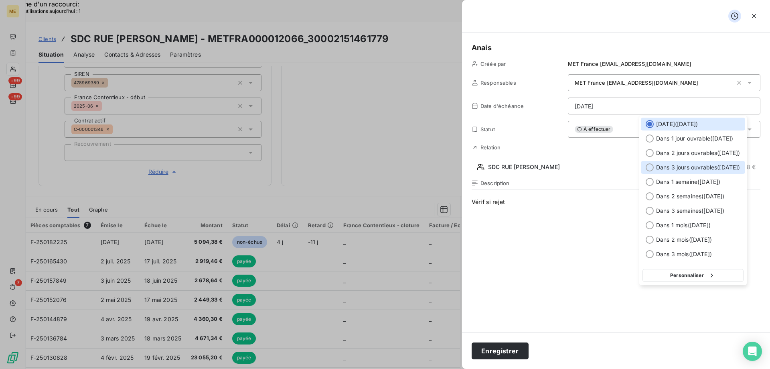
click at [696, 166] on span "Dans 3 jours ouvrables ( [DATE] )" at bounding box center [698, 167] width 84 height 8
type input "[DATE]"
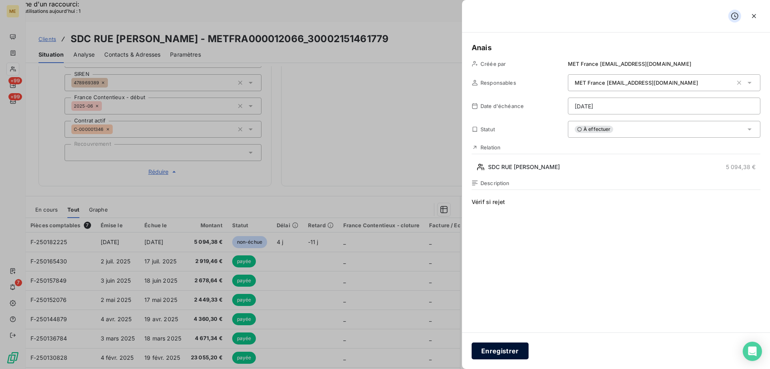
click at [495, 352] on button "Enregistrer" at bounding box center [500, 350] width 57 height 17
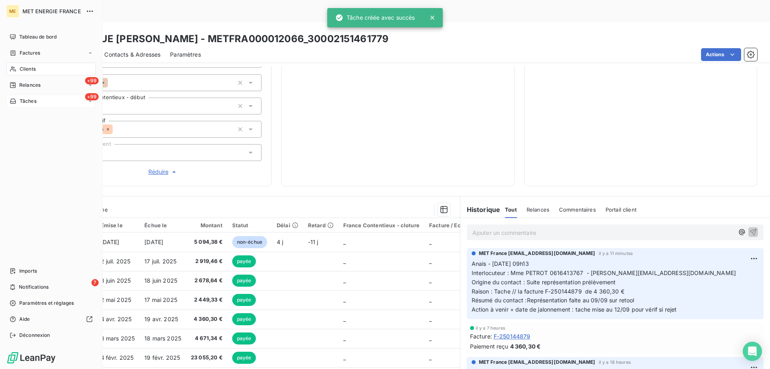
click at [21, 99] on span "Tâches" at bounding box center [28, 100] width 17 height 7
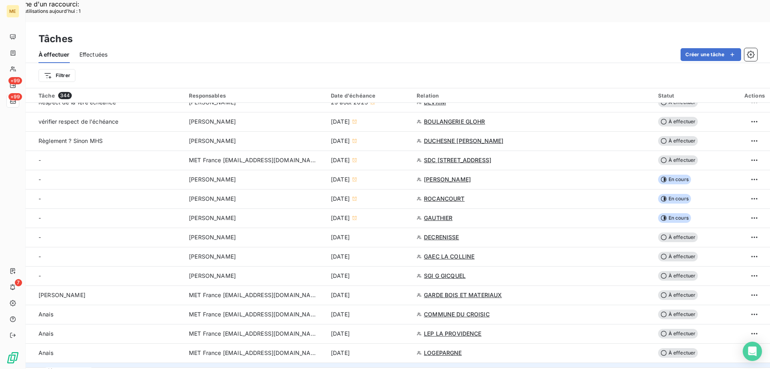
scroll to position [241, 0]
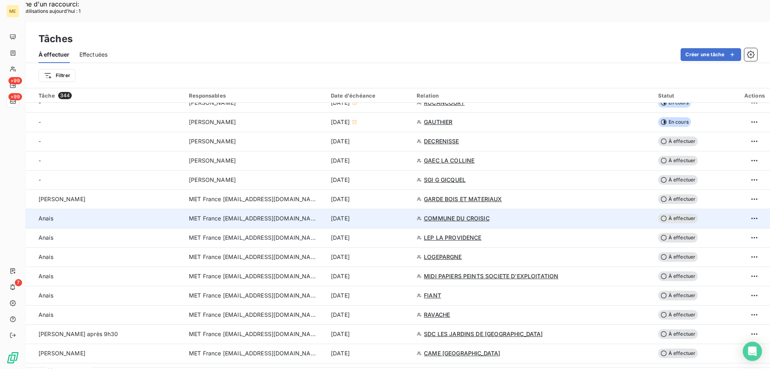
click at [407, 214] on div "[DATE]" at bounding box center [369, 218] width 76 height 8
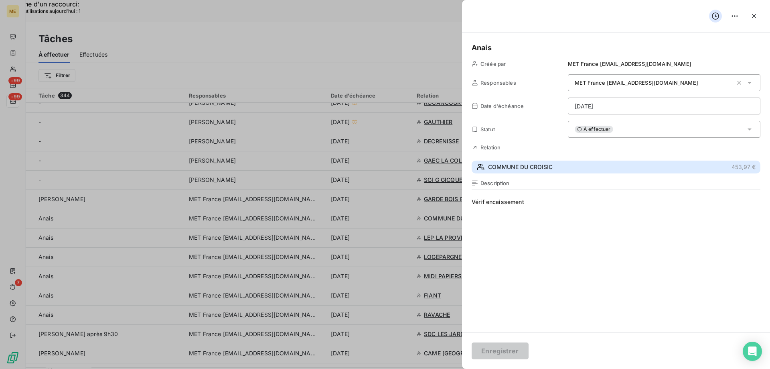
click at [580, 170] on button "COMMUNE DU CROISIC 453,97 €" at bounding box center [616, 166] width 289 height 13
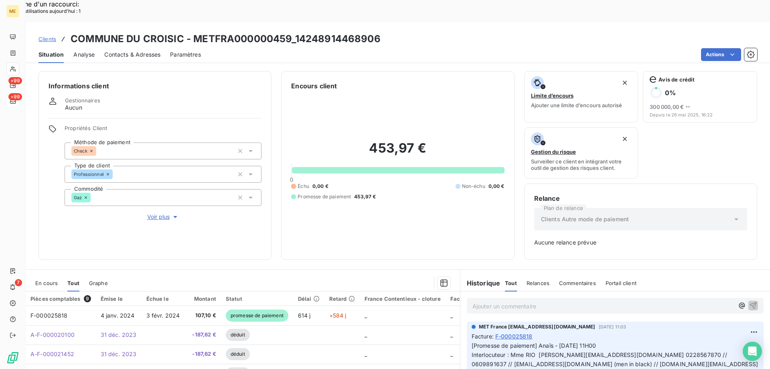
click at [49, 280] on span "En cours" at bounding box center [46, 283] width 22 height 6
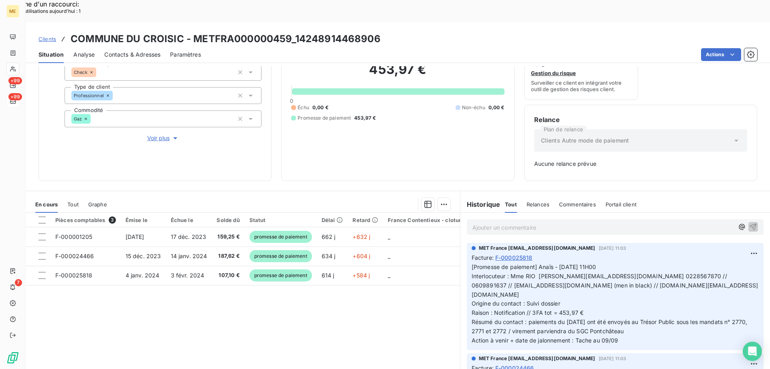
scroll to position [79, 0]
click at [632, 299] on span "[Promesse de paiement] Anaïs - 01/09/2025 - 11H00 Interlocuteur : Mme RIO s.sal…" at bounding box center [615, 303] width 286 height 80
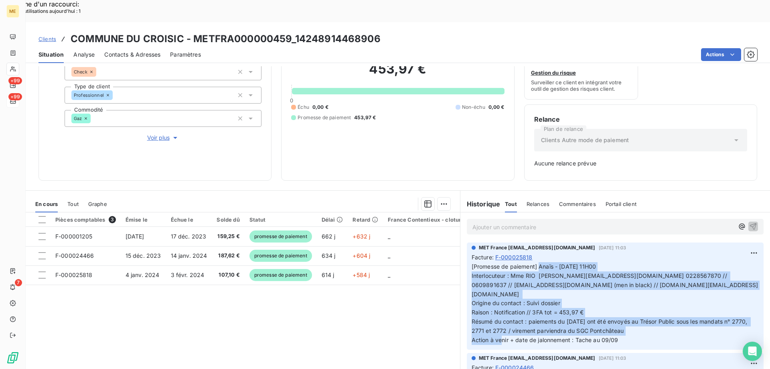
drag, startPoint x: 611, startPoint y: 311, endPoint x: 536, endPoint y: 248, distance: 97.6
click at [536, 262] on p "[Promesse de paiement] Anaïs - 01/09/2025 - 11H00 Interlocuteur : Mme RIO s.sal…" at bounding box center [615, 303] width 287 height 83
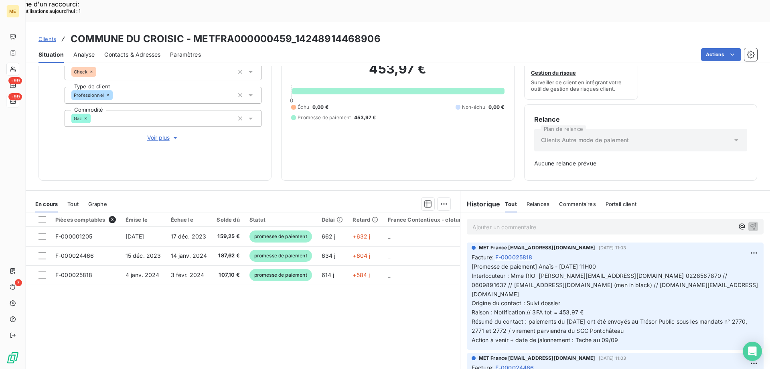
click at [516, 222] on p "Ajouter un commentaire ﻿" at bounding box center [604, 227] width 262 height 10
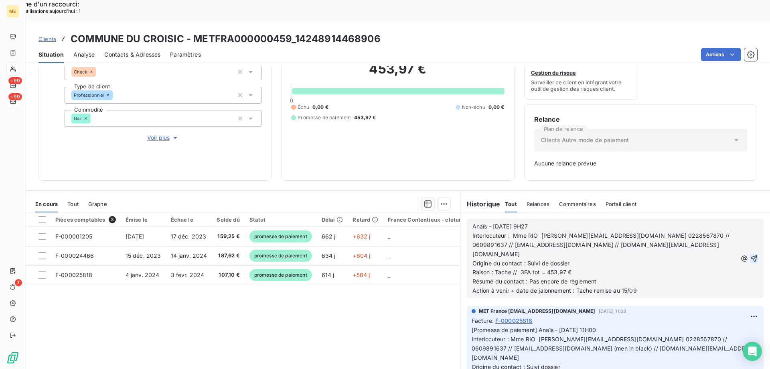
click at [750, 254] on icon "button" at bounding box center [754, 258] width 8 height 8
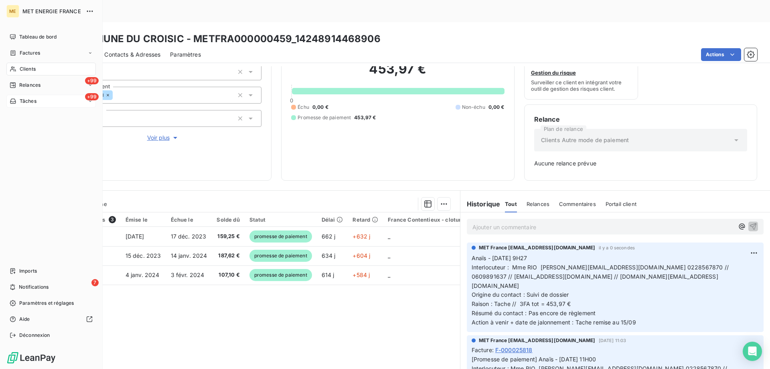
click at [26, 101] on span "Tâches" at bounding box center [28, 100] width 17 height 7
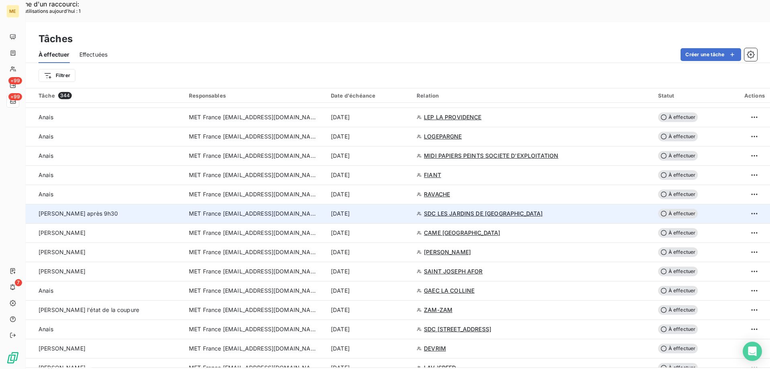
scroll to position [321, 0]
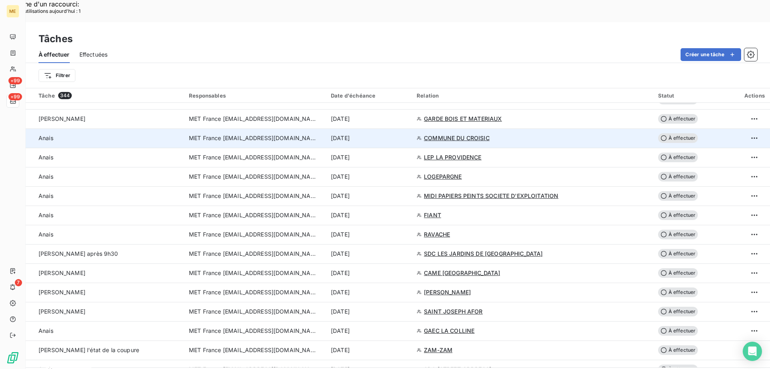
click at [407, 134] on div "[DATE]" at bounding box center [369, 138] width 76 height 8
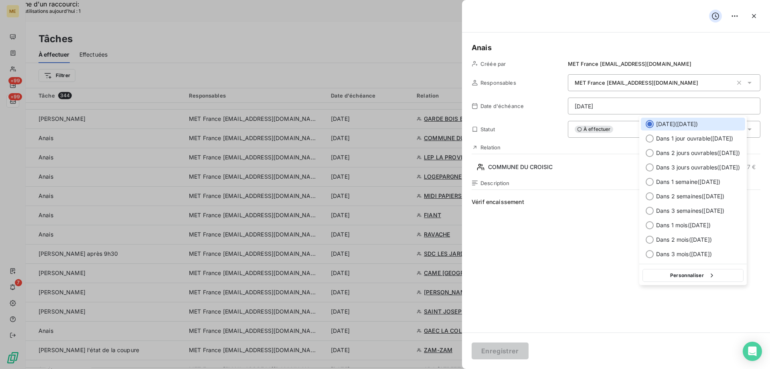
click at [695, 277] on button "Personnaliser" at bounding box center [693, 275] width 101 height 13
select select "8"
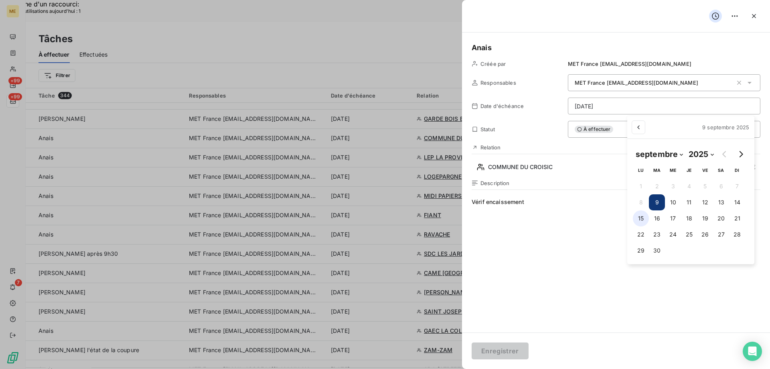
click at [641, 224] on button "15" at bounding box center [641, 218] width 16 height 16
type input "[DATE]"
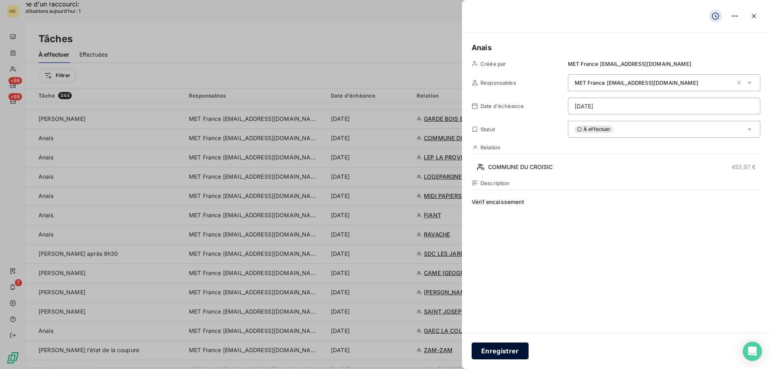
click at [491, 352] on button "Enregistrer" at bounding box center [500, 350] width 57 height 17
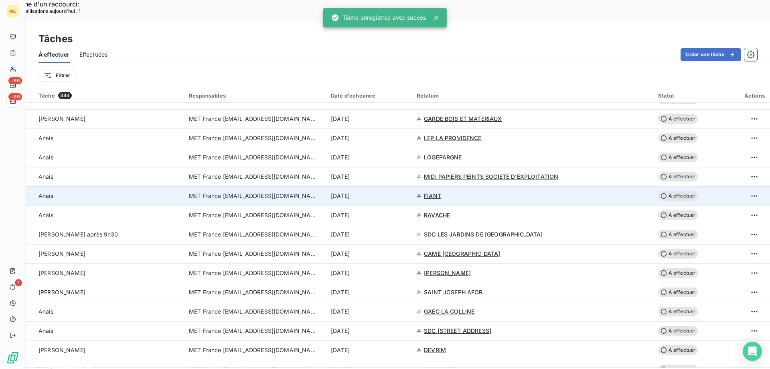
scroll to position [241, 0]
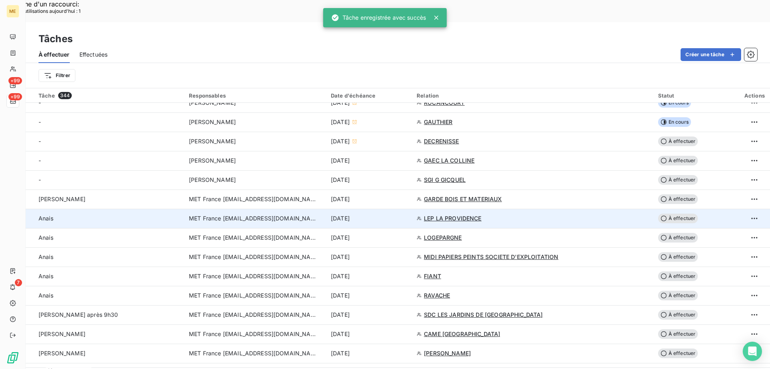
click at [407, 214] on div "[DATE]" at bounding box center [369, 218] width 76 height 8
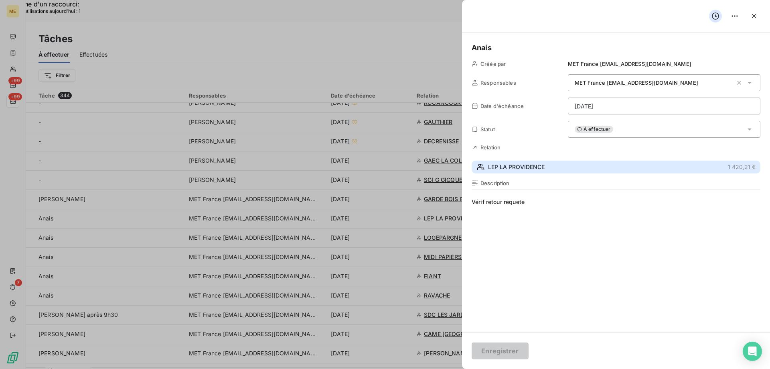
click at [556, 169] on button "LEP LA PROVIDENCE 1 420,21 €" at bounding box center [616, 166] width 289 height 13
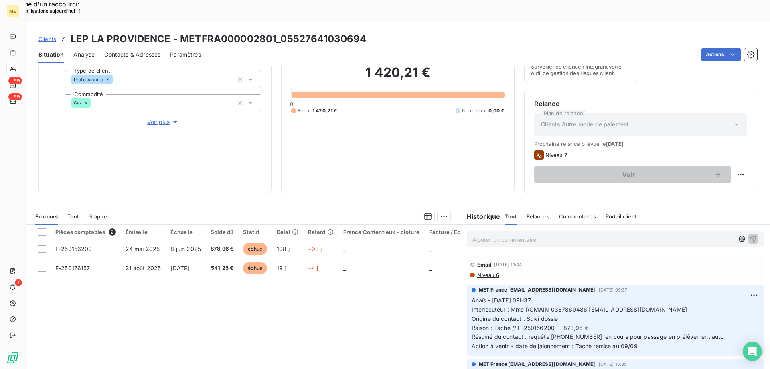
scroll to position [107, 0]
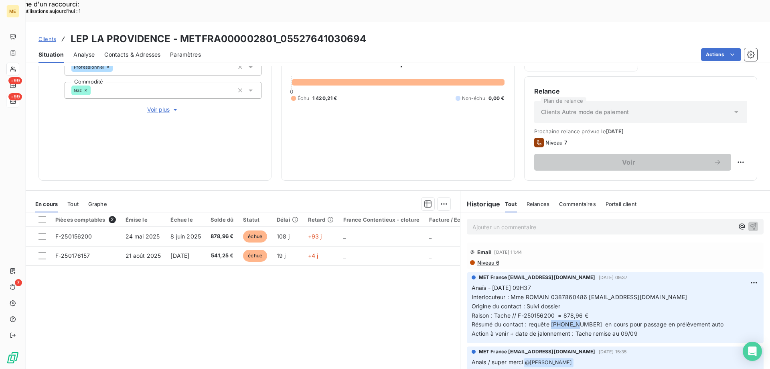
drag, startPoint x: 575, startPoint y: 301, endPoint x: 548, endPoint y: 302, distance: 26.9
click at [548, 321] on span "Résumé du contact : requête 00096095 en cours pour passage en prélèvement auto" at bounding box center [598, 324] width 252 height 7
copy span "00096095"
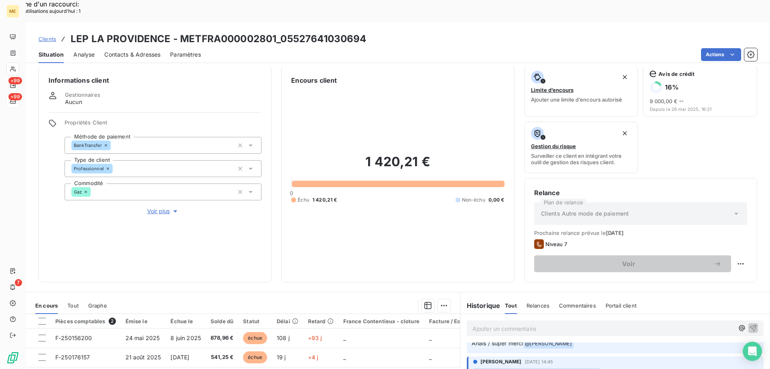
scroll to position [0, 0]
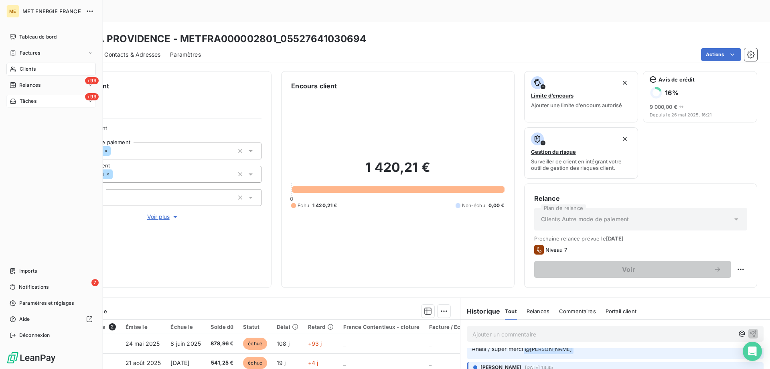
click at [23, 66] on span "Clients" at bounding box center [28, 68] width 16 height 7
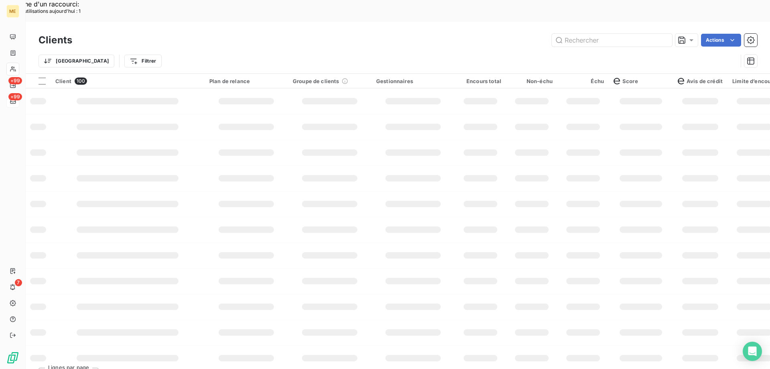
click at [16, 68] on icon at bounding box center [13, 69] width 7 height 6
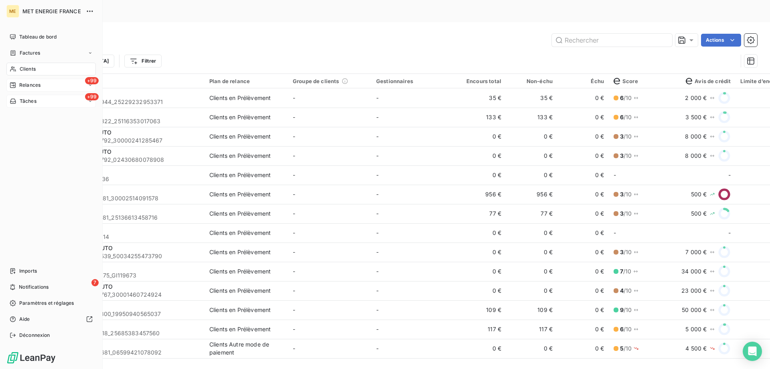
click at [24, 84] on span "Relances" at bounding box center [29, 84] width 21 height 7
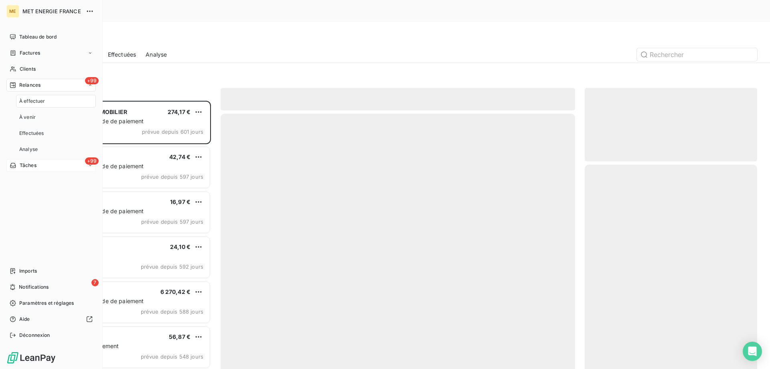
scroll to position [284, 166]
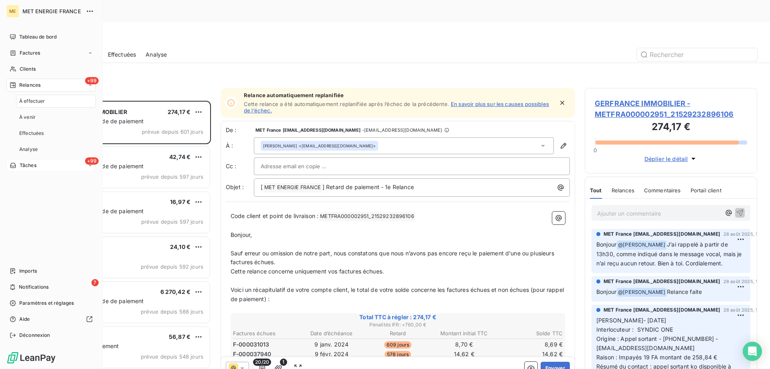
click at [22, 167] on span "Tâches" at bounding box center [28, 165] width 17 height 7
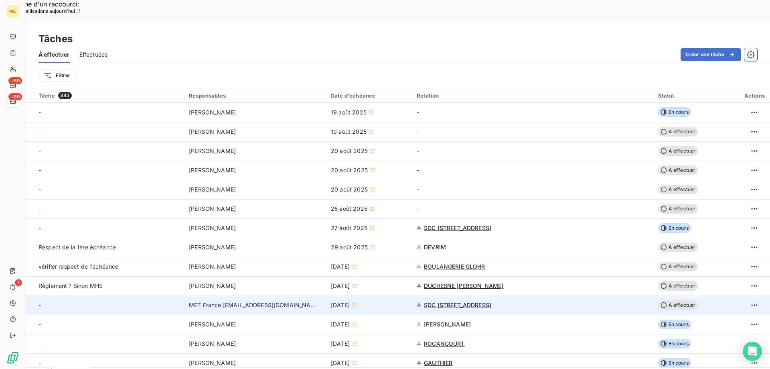
scroll to position [160, 0]
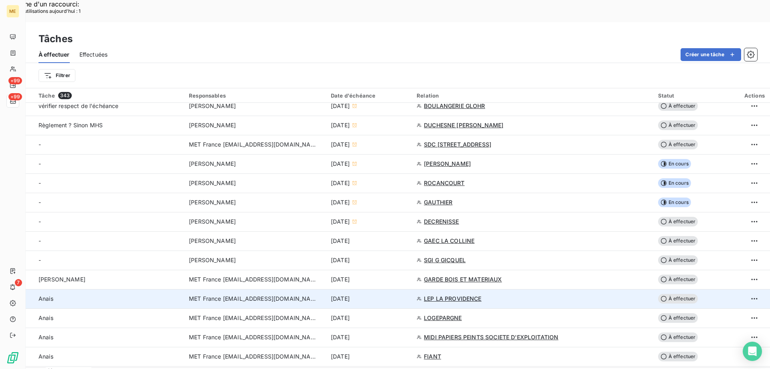
click at [462, 294] on span "LEP LA PROVIDENCE" at bounding box center [453, 298] width 58 height 8
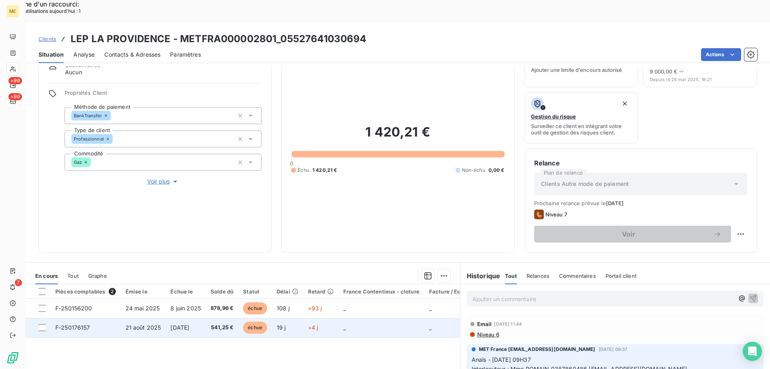
scroll to position [107, 0]
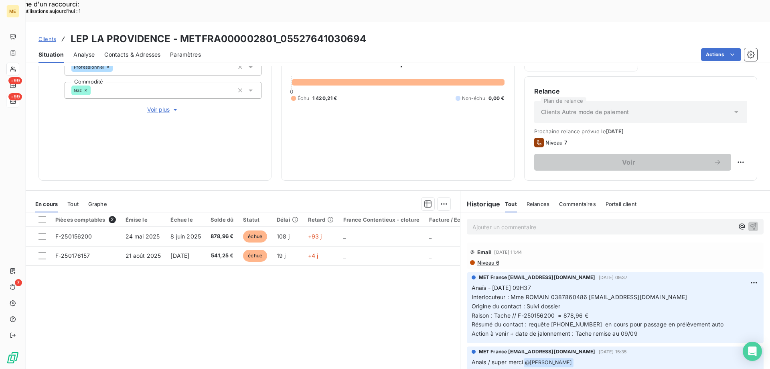
drag, startPoint x: 650, startPoint y: 313, endPoint x: 465, endPoint y: 263, distance: 191.5
click at [467, 272] on div "MET France met-france@recouvrement.met.com 4 sept. 2025, 09:37 Anaïs - 04/09/20…" at bounding box center [615, 307] width 297 height 71
copy p "Anaïs - 04/09/2025 - 09H37 Interlocuteur : Mme ROMAIN 0387860486 compta@la-prov…"
click at [515, 222] on p "Ajouter un commentaire ﻿" at bounding box center [604, 227] width 262 height 10
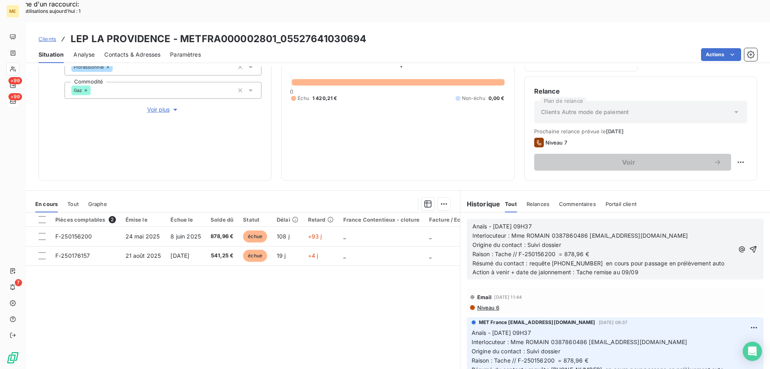
click at [497, 223] on span "Anaïs - 04/09/2025 - 09H37" at bounding box center [502, 226] width 59 height 7
drag, startPoint x: 556, startPoint y: 202, endPoint x: 544, endPoint y: 203, distance: 12.9
click at [544, 222] on p "Anaïs - 09/09/2025 - 09H37" at bounding box center [604, 226] width 262 height 9
click at [626, 268] on span "Action à venir + date de jalonnement : Tache remise au 09/09" at bounding box center [556, 271] width 166 height 7
click at [749, 245] on icon "button" at bounding box center [753, 249] width 8 height 8
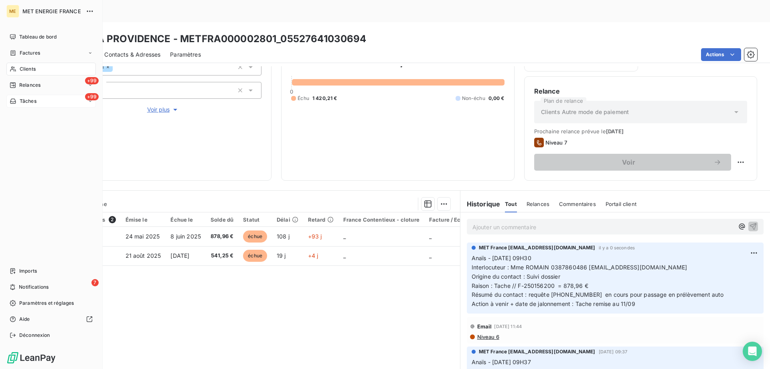
click at [30, 98] on span "Tâches" at bounding box center [28, 100] width 17 height 7
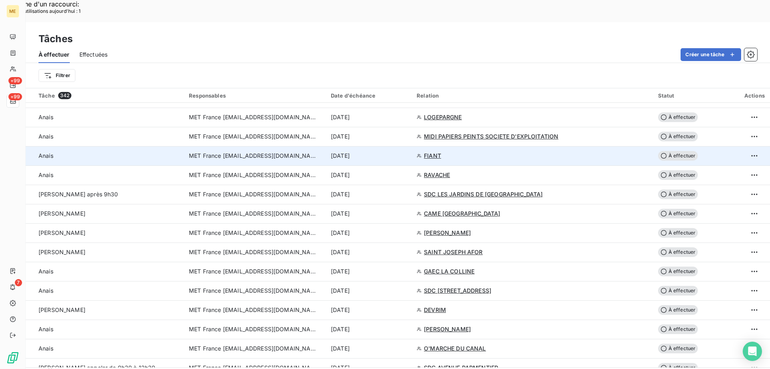
scroll to position [281, 0]
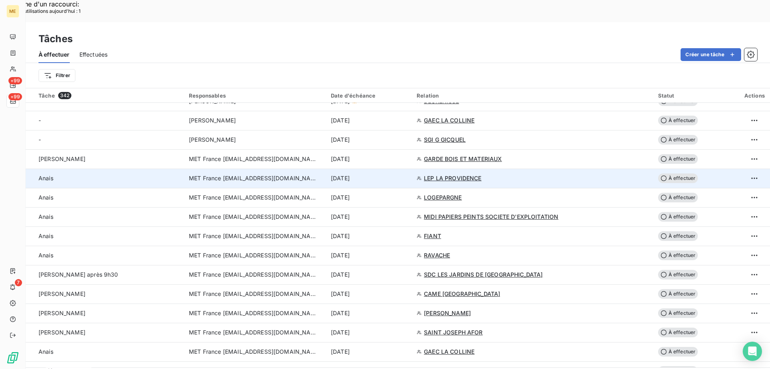
click at [412, 168] on td "[DATE]" at bounding box center [369, 177] width 86 height 19
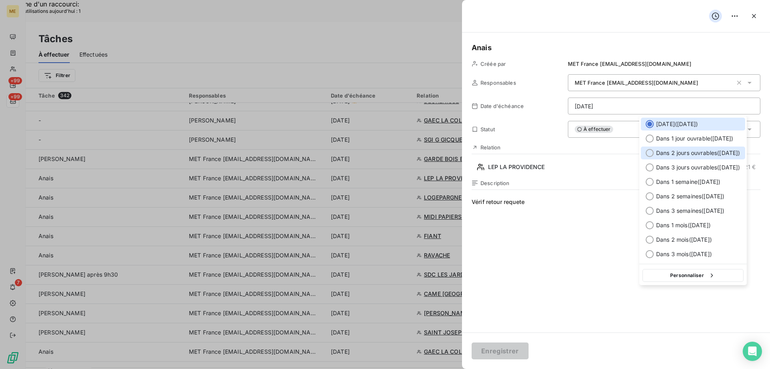
click at [700, 155] on span "Dans 2 jours ouvrables ( [DATE] )" at bounding box center [698, 153] width 84 height 8
type input "[DATE]"
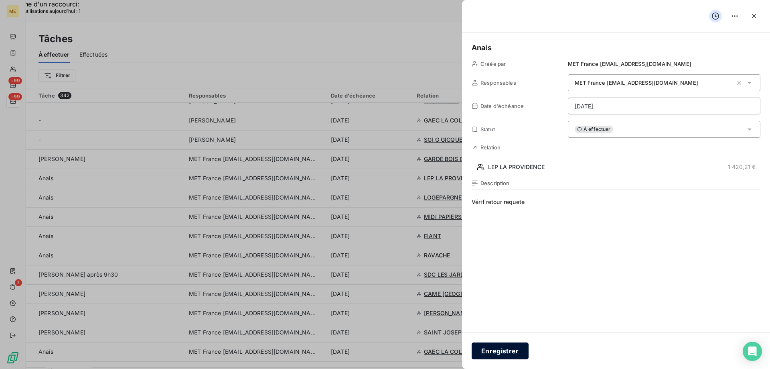
click at [495, 349] on button "Enregistrer" at bounding box center [500, 350] width 57 height 17
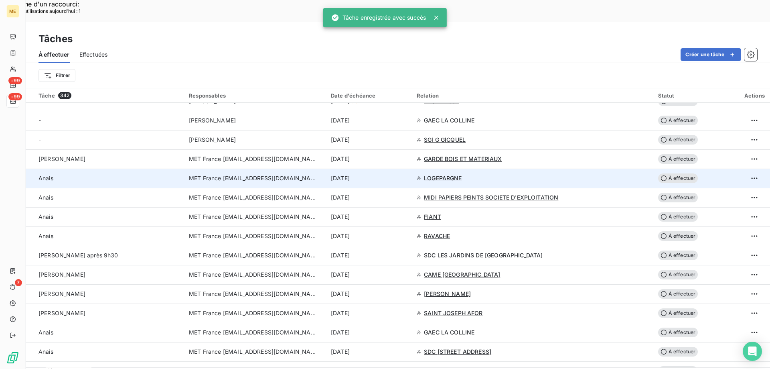
click at [412, 168] on td "[DATE]" at bounding box center [369, 177] width 86 height 19
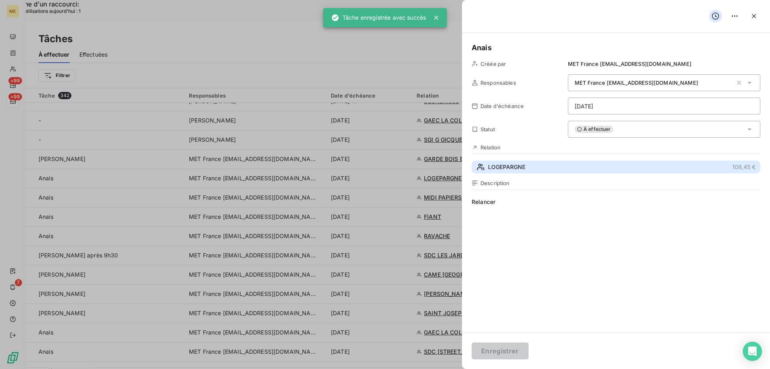
click at [527, 164] on button "LOGEPARGNE 108,45 €" at bounding box center [616, 166] width 289 height 13
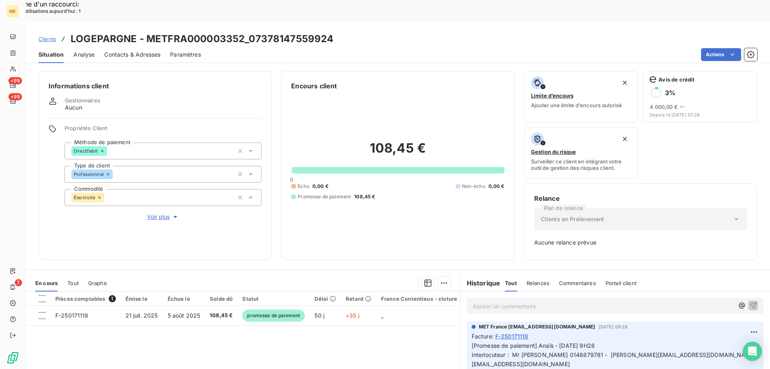
click at [147, 213] on span "Voir plus" at bounding box center [163, 217] width 32 height 8
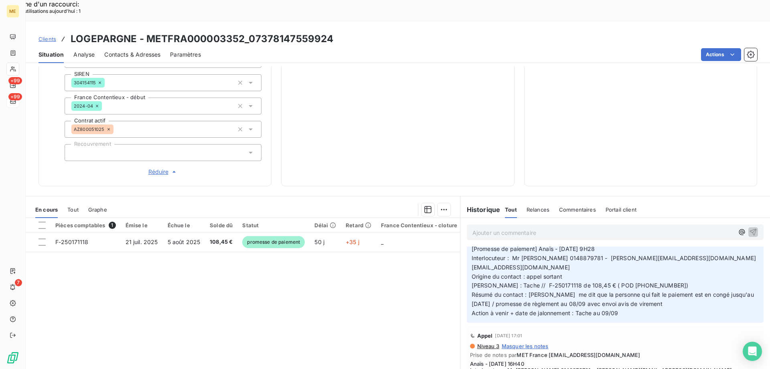
scroll to position [40, 0]
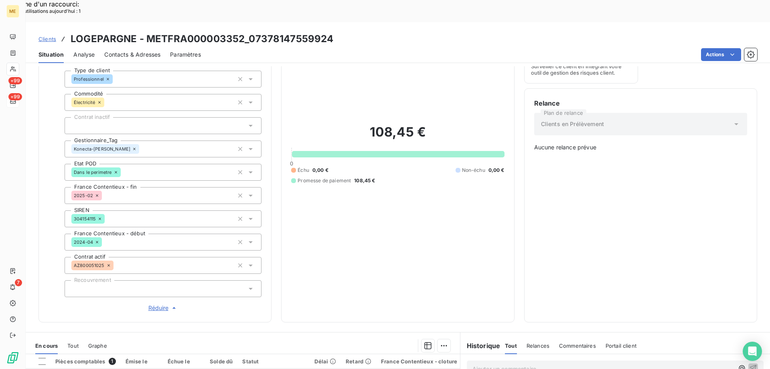
scroll to position [0, 0]
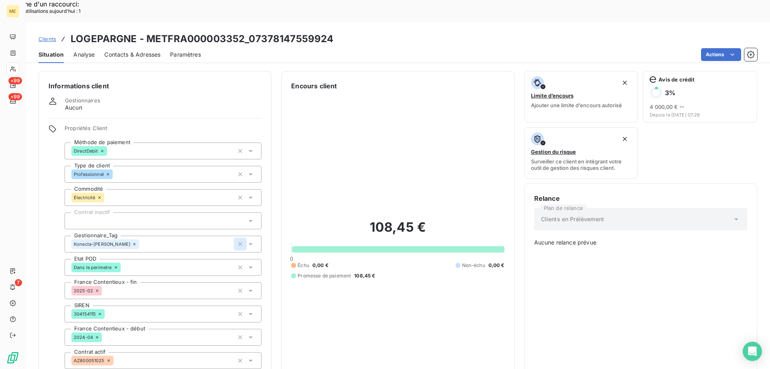
click at [238, 240] on icon "button" at bounding box center [240, 244] width 8 height 8
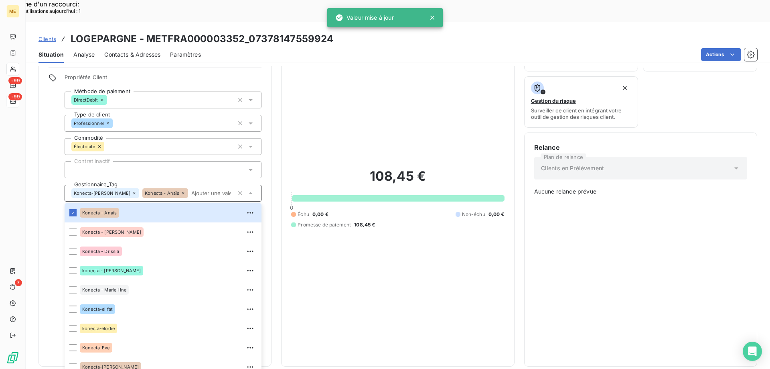
scroll to position [231, 0]
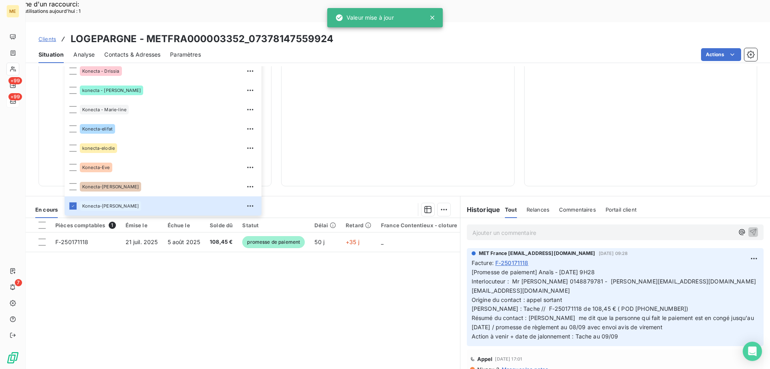
click at [432, 19] on icon at bounding box center [432, 18] width 4 height 4
click at [432, 18] on icon at bounding box center [432, 18] width 4 height 4
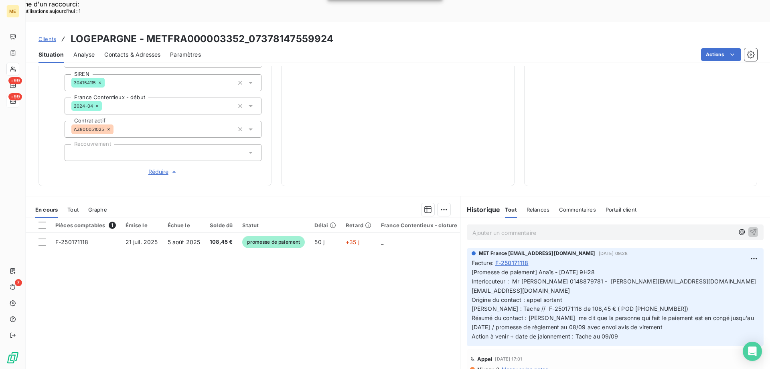
scroll to position [0, 0]
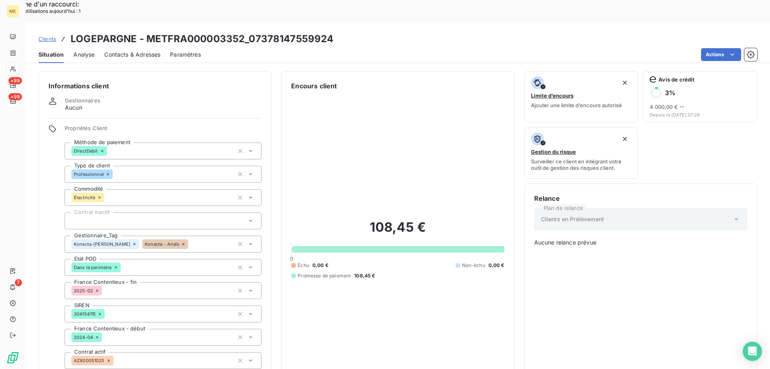
click at [133, 243] on icon at bounding box center [134, 244] width 2 height 2
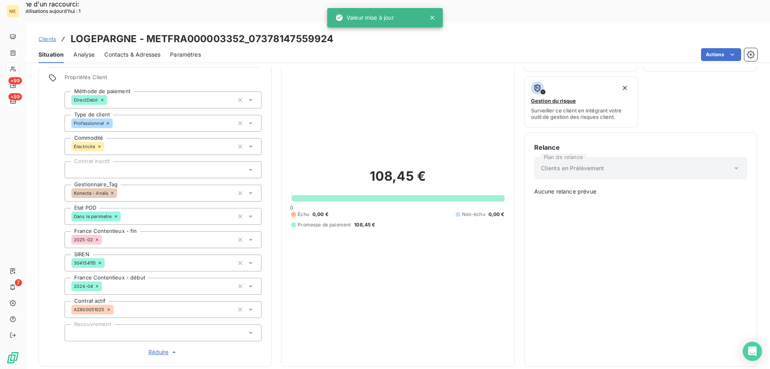
click at [420, 74] on div "108,45 € 0 Échu 0,00 € Non-échu 0,00 € Promesse de paiement 108,45 €" at bounding box center [397, 198] width 213 height 316
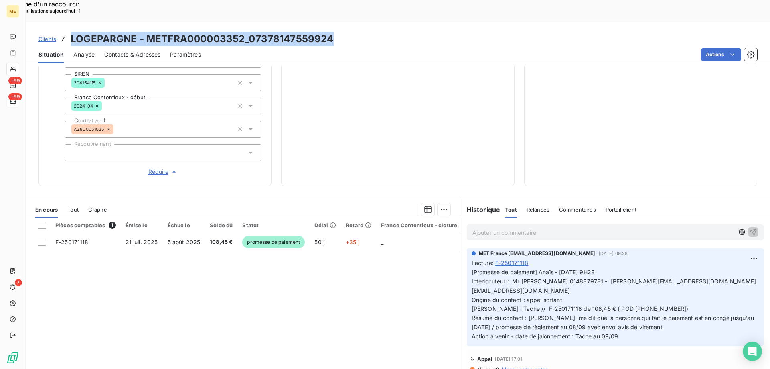
drag, startPoint x: 334, startPoint y: 16, endPoint x: 66, endPoint y: 20, distance: 268.4
click at [66, 32] on div "Clients LOGEPARGNE - METFRA000003352_07378147559924" at bounding box center [398, 39] width 745 height 14
copy h3 "LOGEPARGNE - METFRA000003352_07378147559924"
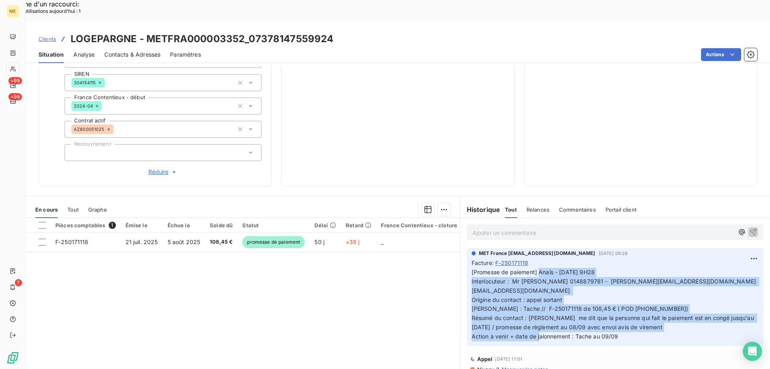
drag, startPoint x: 621, startPoint y: 299, endPoint x: 537, endPoint y: 242, distance: 101.4
click at [537, 268] on p "[Promesse de paiement] Anaïs - [DATE] 9H28 Interlocuteur : Mr [PERSON_NAME] 014…" at bounding box center [615, 304] width 287 height 73
copy span "Anaïs - [DATE] 9H28 Interlocuteur : Mr [PERSON_NAME] 0148879781 - [PERSON_NAME]…"
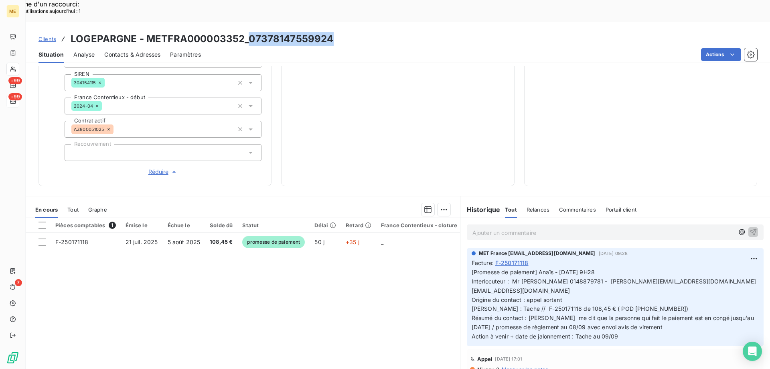
drag, startPoint x: 324, startPoint y: 13, endPoint x: 250, endPoint y: 15, distance: 73.8
click at [250, 32] on div "Clients LOGEPARGNE - METFRA000003352_07378147559924" at bounding box center [398, 39] width 745 height 14
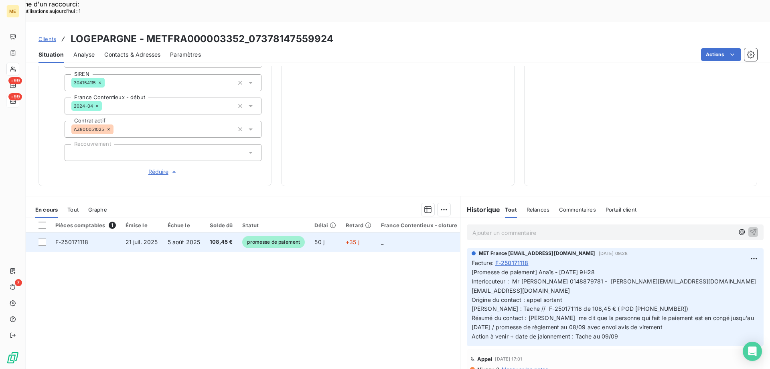
click at [399, 232] on td "_" at bounding box center [419, 241] width 86 height 19
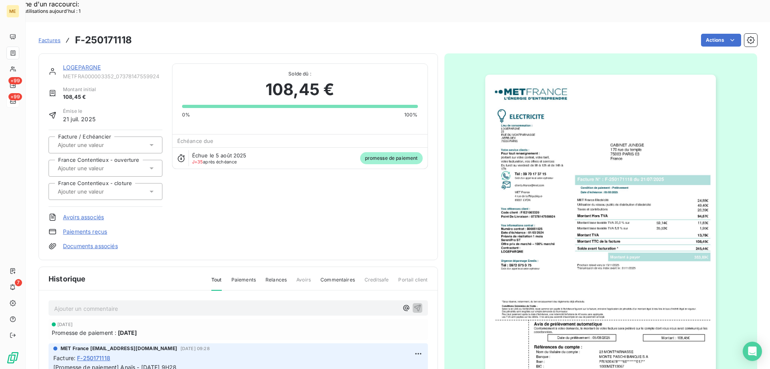
click at [85, 64] on link "LOGEPARGNE" at bounding box center [82, 67] width 38 height 7
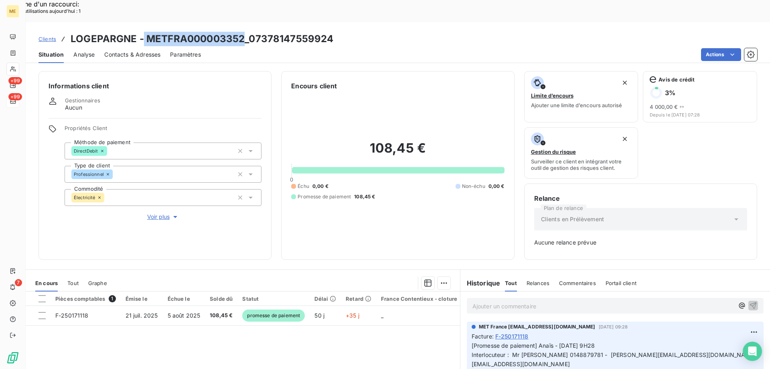
drag, startPoint x: 243, startPoint y: 18, endPoint x: 144, endPoint y: 14, distance: 99.2
click at [144, 32] on h3 "LOGEPARGNE - METFRA000003352_07378147559924" at bounding box center [202, 39] width 263 height 14
click at [148, 32] on h3 "LOGEPARGNE - METFRA000003352_07378147559924" at bounding box center [202, 39] width 263 height 14
click at [154, 46] on div "Contacts & Adresses" at bounding box center [132, 54] width 56 height 17
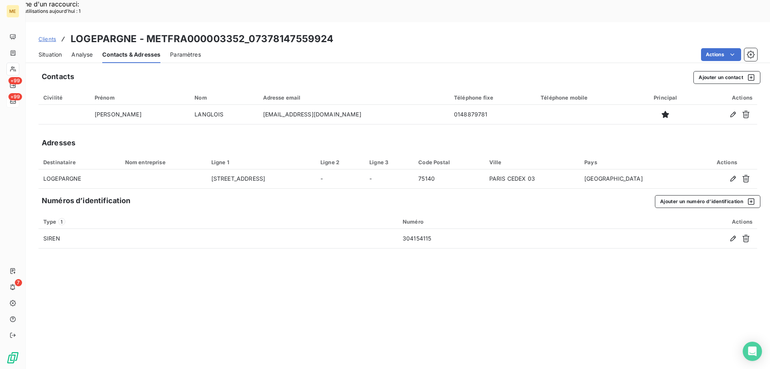
click at [233, 48] on div "Actions" at bounding box center [484, 54] width 547 height 13
drag, startPoint x: 243, startPoint y: 15, endPoint x: 147, endPoint y: 20, distance: 96.0
click at [147, 32] on h3 "LOGEPARGNE - METFRA000003352_07378147559924" at bounding box center [202, 39] width 263 height 14
click at [50, 51] on span "Situation" at bounding box center [50, 55] width 23 height 8
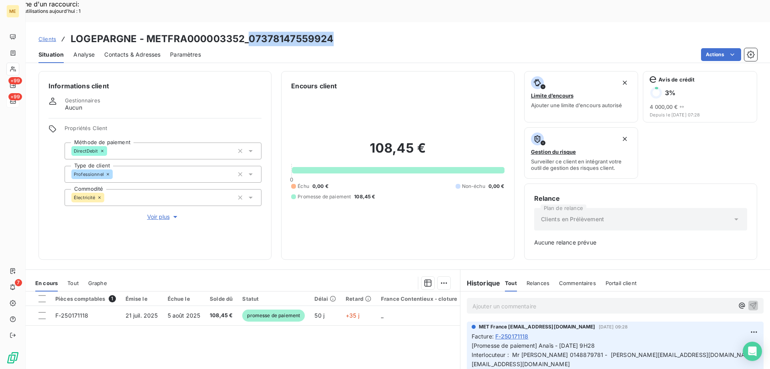
drag, startPoint x: 341, startPoint y: 18, endPoint x: 248, endPoint y: 20, distance: 92.3
click at [248, 32] on div "Clients LOGEPARGNE - METFRA000003352_07378147559924" at bounding box center [398, 39] width 745 height 14
click at [358, 32] on div "Clients LOGEPARGNE - METFRA000003352_07378147559924" at bounding box center [398, 39] width 745 height 14
drag, startPoint x: 338, startPoint y: 16, endPoint x: 247, endPoint y: 20, distance: 90.7
click at [247, 32] on div "Clients LOGEPARGNE - METFRA000003352_07378147559924" at bounding box center [398, 39] width 745 height 14
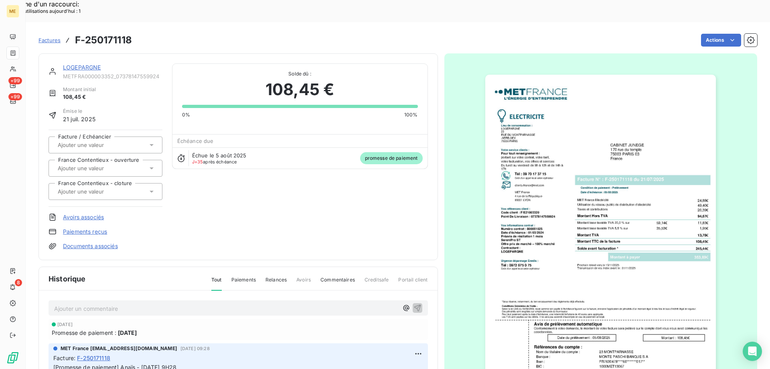
click at [596, 296] on img "button" at bounding box center [600, 238] width 231 height 327
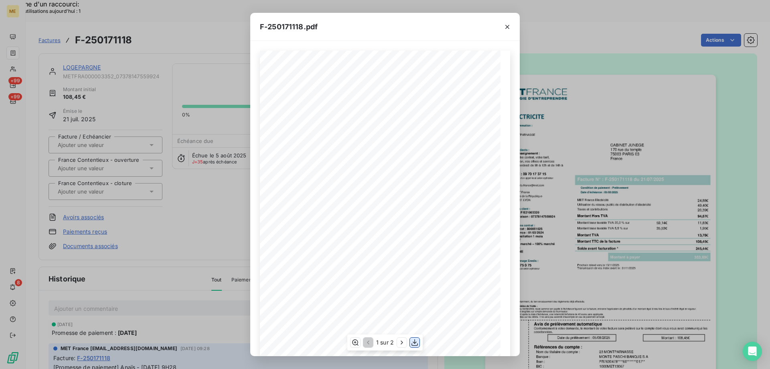
click at [412, 343] on icon "button" at bounding box center [415, 342] width 8 height 8
click at [506, 28] on icon "button" at bounding box center [507, 27] width 8 height 8
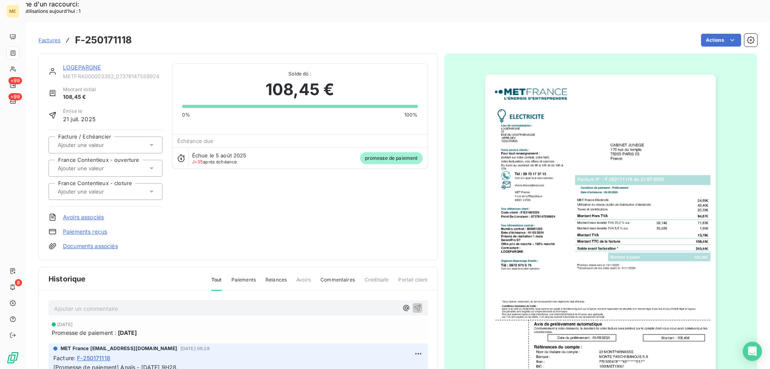
click at [77, 64] on link "LOGEPARGNE" at bounding box center [82, 67] width 38 height 7
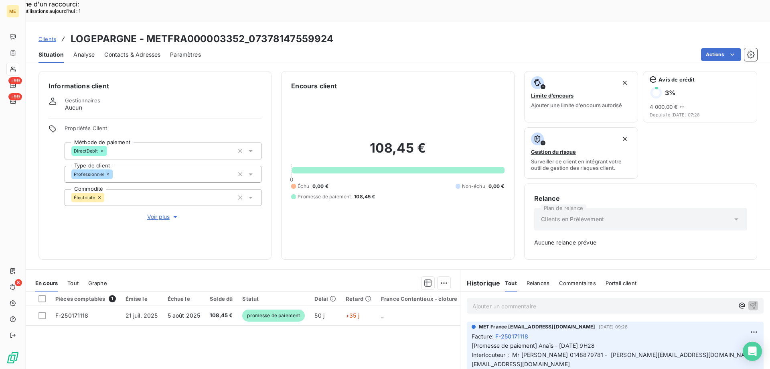
click at [556, 301] on p "Ajouter un commentaire ﻿" at bounding box center [604, 306] width 262 height 10
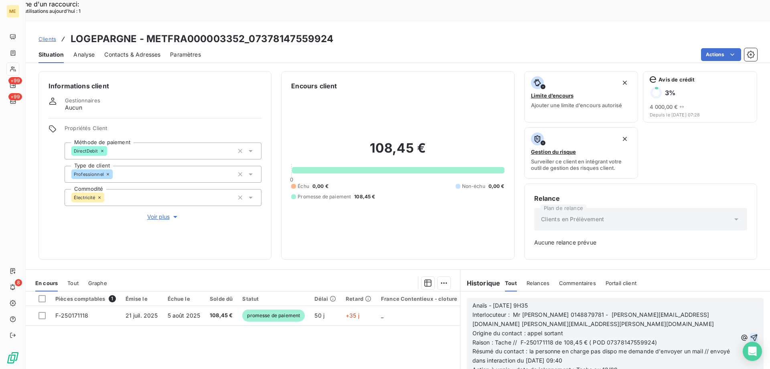
click at [750, 333] on icon "button" at bounding box center [754, 337] width 8 height 8
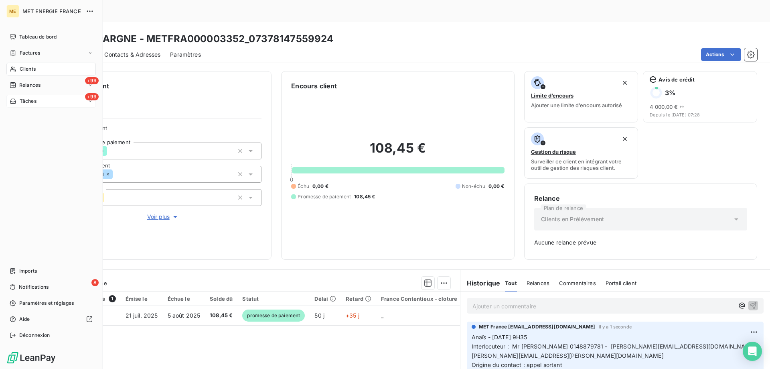
click at [20, 100] on span "Tâches" at bounding box center [28, 100] width 17 height 7
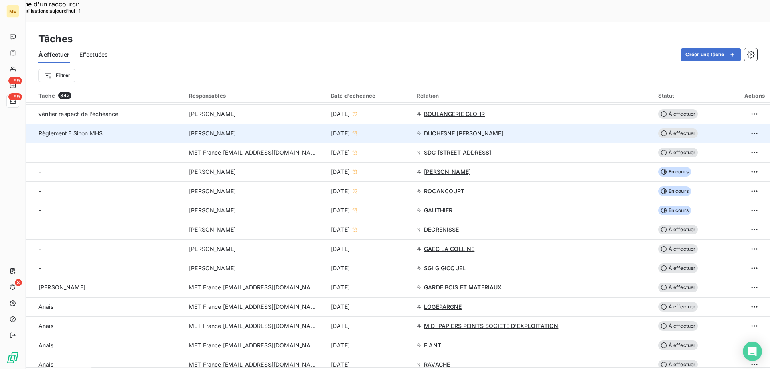
scroll to position [160, 0]
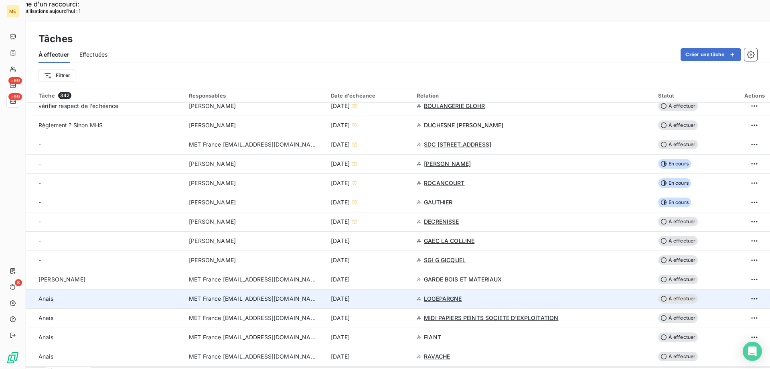
click at [407, 294] on div "[DATE]" at bounding box center [369, 298] width 76 height 8
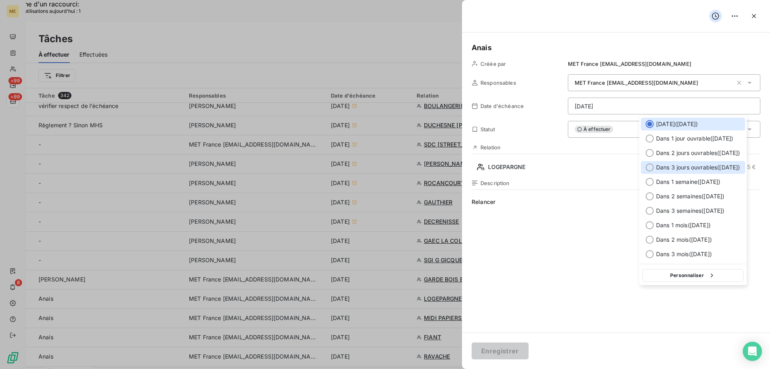
click at [704, 166] on span "Dans 3 jours ouvrables ( [DATE] )" at bounding box center [698, 167] width 84 height 8
type input "[DATE]"
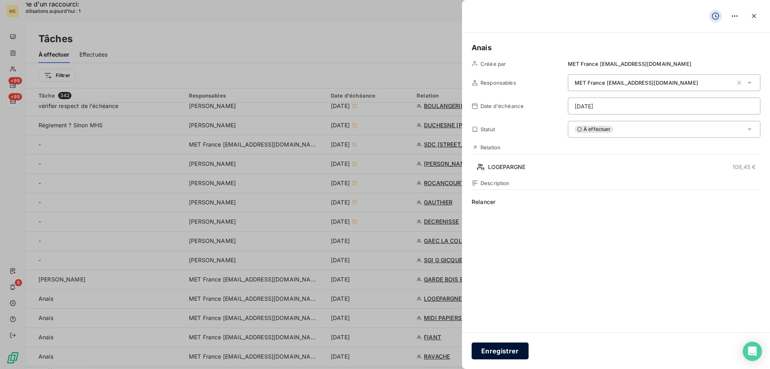
click at [489, 348] on button "Enregistrer" at bounding box center [500, 350] width 57 height 17
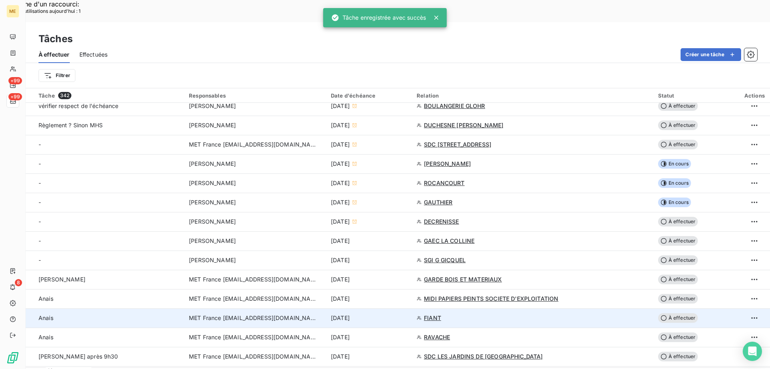
click at [407, 314] on div "[DATE]" at bounding box center [369, 318] width 76 height 8
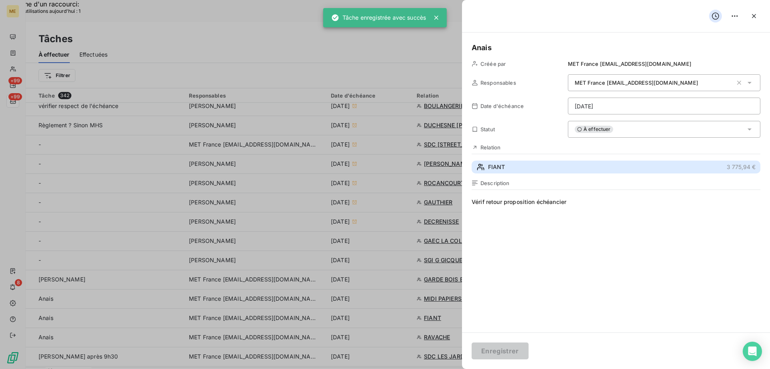
click at [538, 166] on button "FIANT 3 775,94 €" at bounding box center [616, 166] width 289 height 13
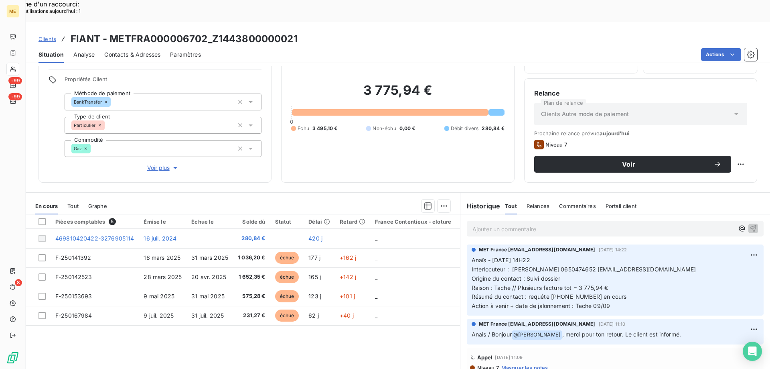
scroll to position [51, 0]
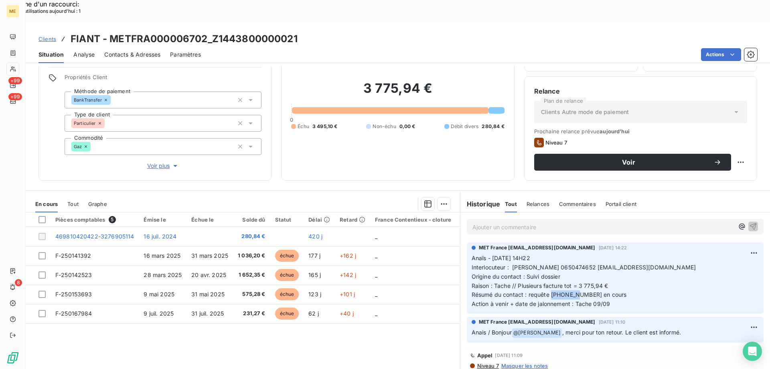
drag, startPoint x: 572, startPoint y: 273, endPoint x: 549, endPoint y: 274, distance: 23.7
click at [549, 291] on span "Résumé du contact : requête [PHONE_NUMBER] en cours" at bounding box center [549, 294] width 155 height 7
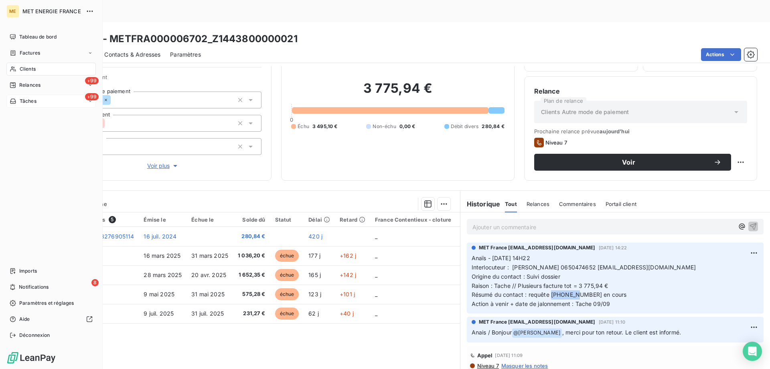
click at [35, 100] on span "Tâches" at bounding box center [28, 100] width 17 height 7
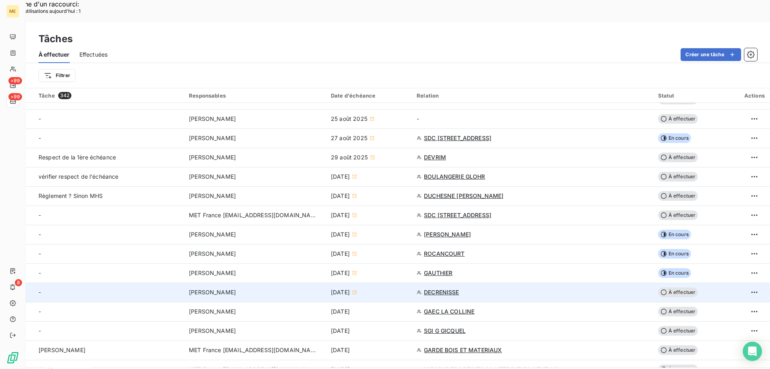
scroll to position [160, 0]
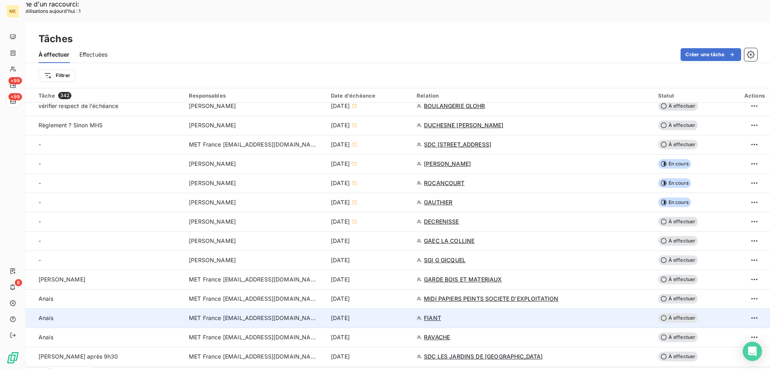
click at [408, 308] on td "[DATE]" at bounding box center [369, 317] width 86 height 19
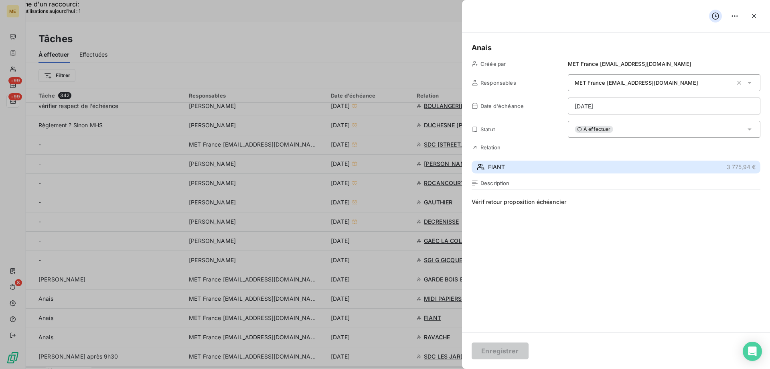
click at [532, 164] on button "FIANT 3 775,94 €" at bounding box center [616, 166] width 289 height 13
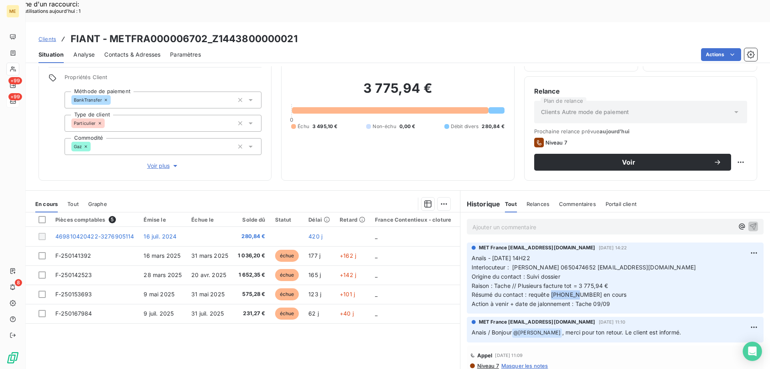
drag, startPoint x: 574, startPoint y: 273, endPoint x: 548, endPoint y: 274, distance: 25.7
click at [548, 291] on span "Résumé du contact : requête [PHONE_NUMBER] en cours" at bounding box center [549, 294] width 155 height 7
copy span "00078712"
click at [553, 276] on p "Anaïs - [DATE] 14H22 Interlocuteur : [PERSON_NAME] 0650474652 [PERSON_NAME][EMA…" at bounding box center [615, 281] width 287 height 55
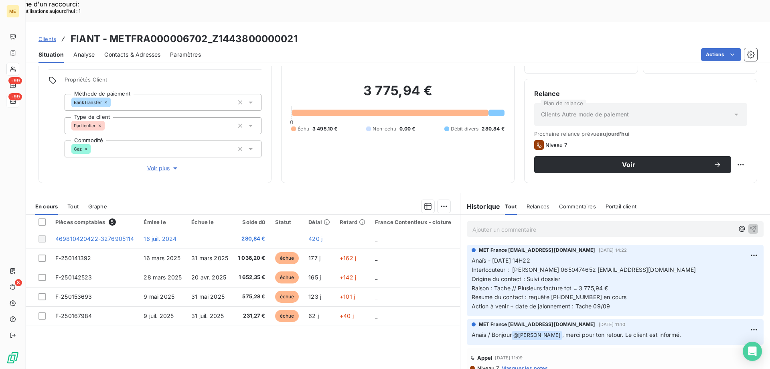
scroll to position [51, 0]
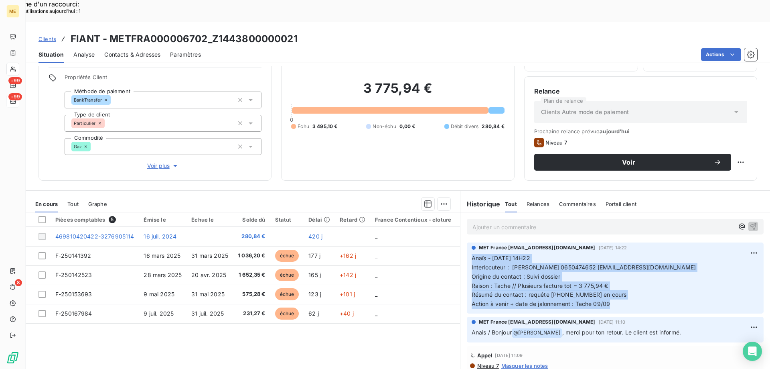
drag, startPoint x: 623, startPoint y: 282, endPoint x: 469, endPoint y: 239, distance: 160.8
click at [472, 254] on p "Anaïs - [DATE] 14H22 Interlocuteur : [PERSON_NAME] 0650474652 [PERSON_NAME][EMA…" at bounding box center [615, 281] width 287 height 55
copy p "Anaïs - [DATE] 14H22 Interlocuteur : [PERSON_NAME] 0650474652 [PERSON_NAME][EMA…"
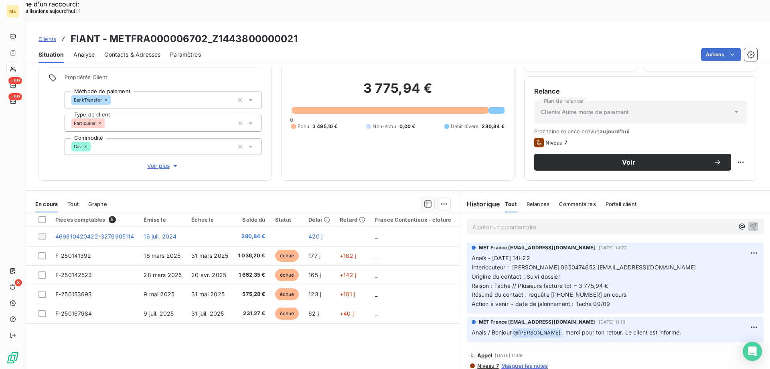
click at [538, 222] on p "Ajouter un commentaire ﻿" at bounding box center [604, 227] width 262 height 10
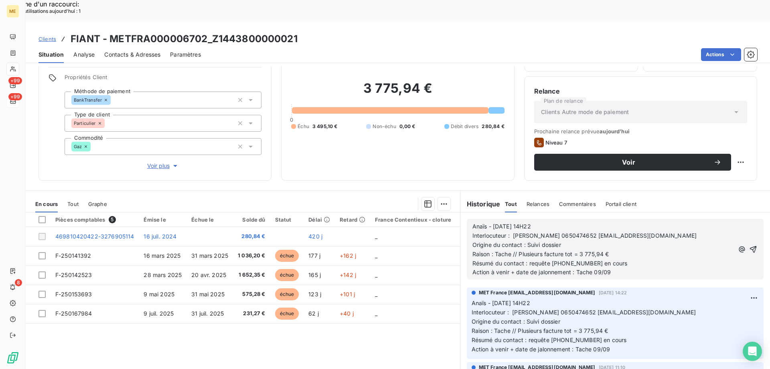
click at [495, 223] on span "Anaïs - [DATE] 14H22" at bounding box center [502, 226] width 59 height 7
drag, startPoint x: 552, startPoint y: 203, endPoint x: 529, endPoint y: 203, distance: 23.3
click at [529, 222] on p "Anaïs - [DATE] 14H22" at bounding box center [604, 226] width 262 height 9
click at [615, 259] on p "Résumé du contact : requête [PHONE_NUMBER] en cours" at bounding box center [604, 263] width 262 height 9
drag, startPoint x: 598, startPoint y: 250, endPoint x: 608, endPoint y: 250, distance: 9.6
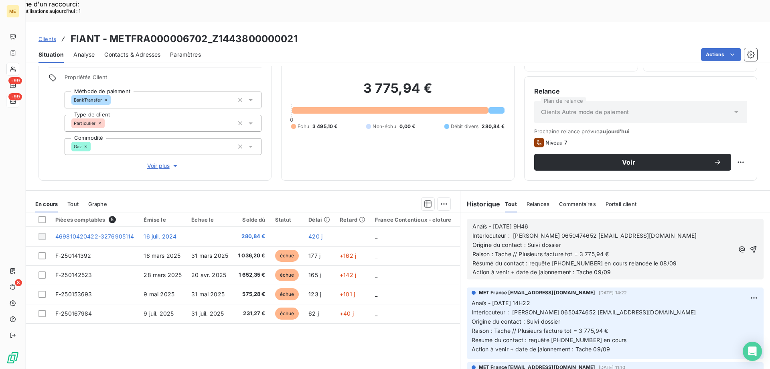
click at [598, 268] on span "Action à venir + date de jalonnement : Tache 09/09" at bounding box center [542, 271] width 139 height 7
click at [749, 245] on icon "button" at bounding box center [753, 249] width 8 height 8
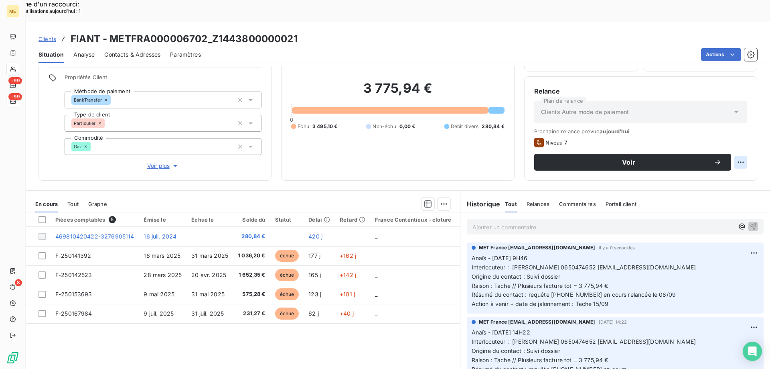
click at [729, 157] on div "Replanifier cette action" at bounding box center [702, 157] width 72 height 13
select select "8"
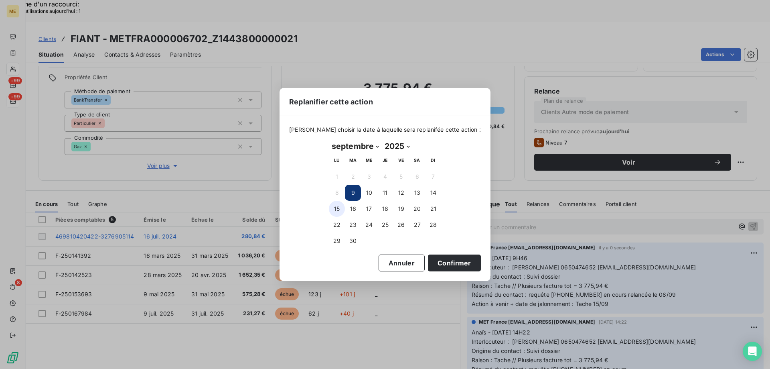
click at [338, 211] on button "15" at bounding box center [337, 209] width 16 height 16
click at [403, 211] on button "19" at bounding box center [401, 209] width 16 height 16
click at [444, 261] on button "Confirmer" at bounding box center [454, 262] width 53 height 17
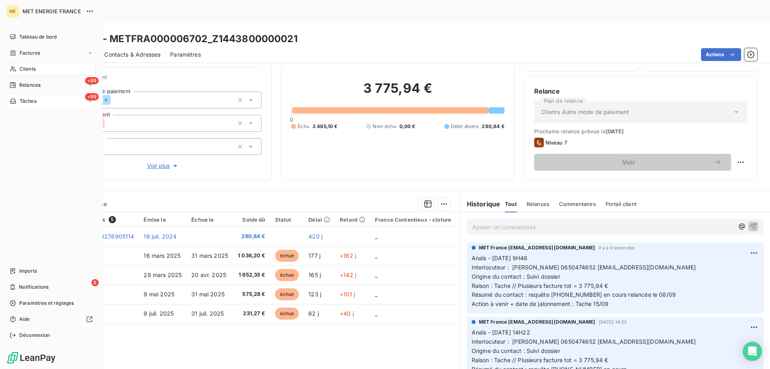
click at [31, 101] on span "Tâches" at bounding box center [28, 100] width 17 height 7
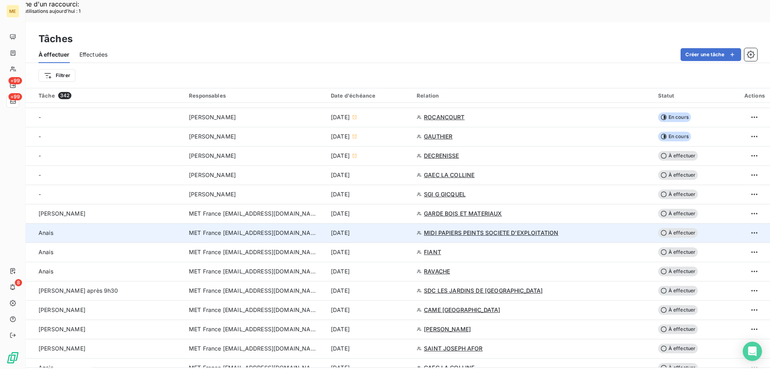
scroll to position [241, 0]
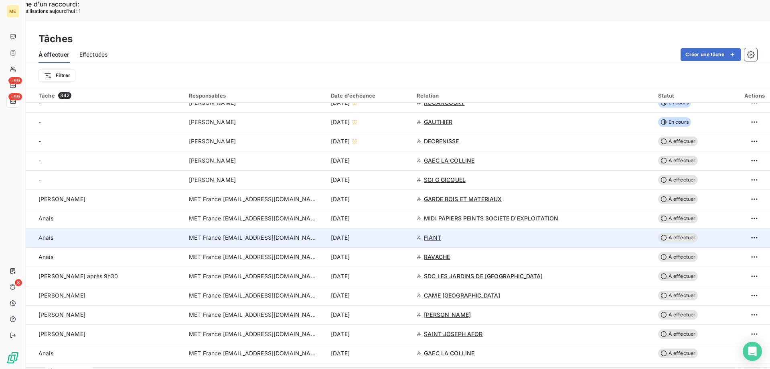
click at [407, 233] on div "[DATE]" at bounding box center [369, 237] width 76 height 8
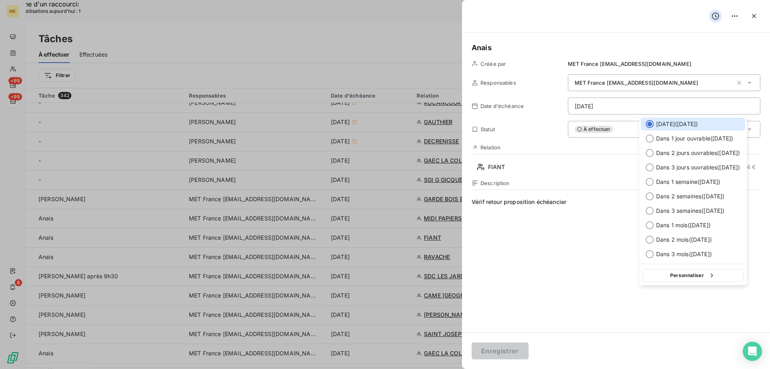
click at [670, 272] on button "Personnaliser" at bounding box center [693, 275] width 101 height 13
select select "8"
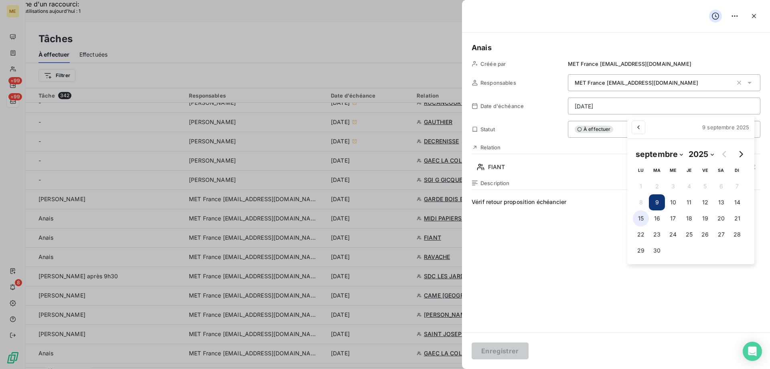
click at [639, 220] on button "15" at bounding box center [641, 218] width 16 height 16
type input "[DATE]"
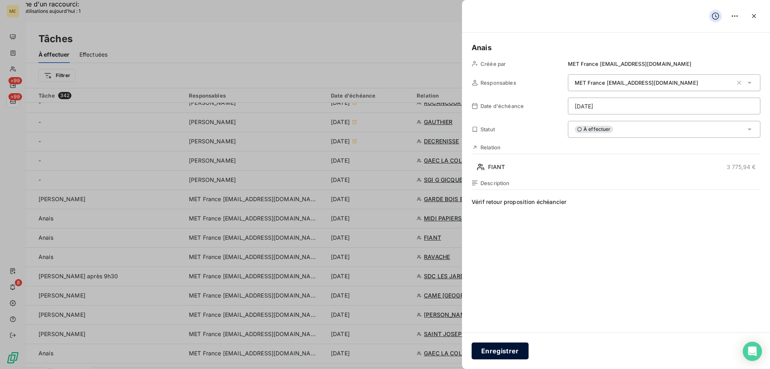
click at [488, 351] on button "Enregistrer" at bounding box center [500, 350] width 57 height 17
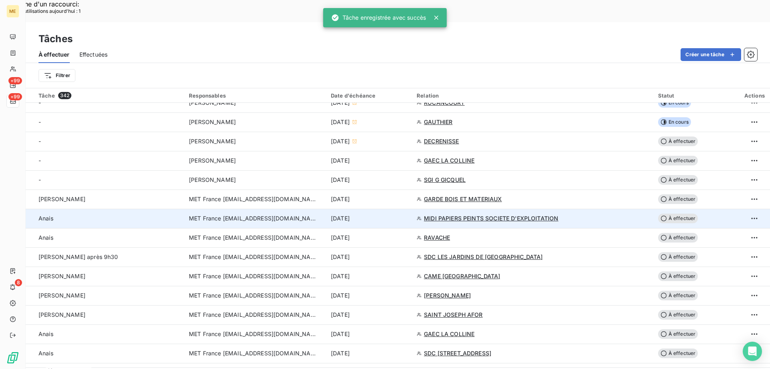
click at [407, 214] on div "[DATE]" at bounding box center [369, 218] width 76 height 8
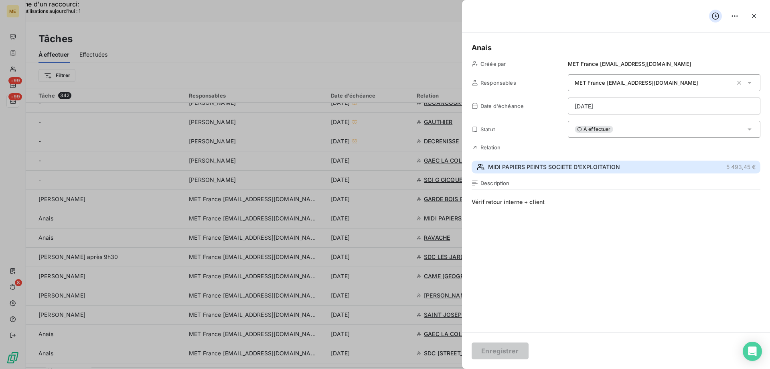
click at [574, 166] on span "MIDI PAPIERS PEINTS SOCIETE D'EXPLOITATION" at bounding box center [554, 167] width 132 height 8
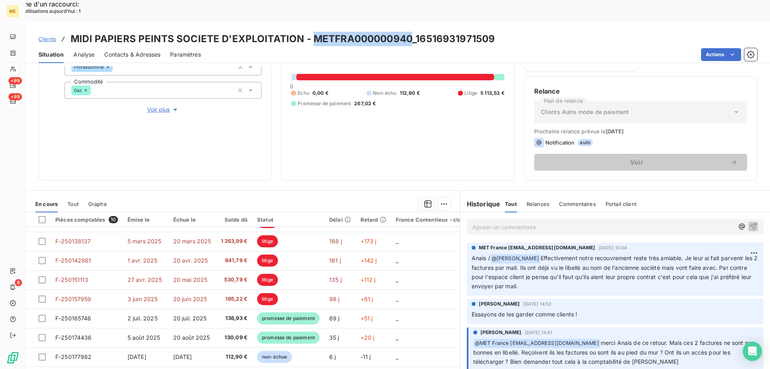
drag, startPoint x: 408, startPoint y: 16, endPoint x: 310, endPoint y: 20, distance: 97.5
click at [310, 32] on h3 "MIDI PAPIERS PEINTS SOCIETE D'EXPLOITATION - METFRA000000940_16516931971509" at bounding box center [283, 39] width 424 height 14
copy h3 "METFRA000000940"
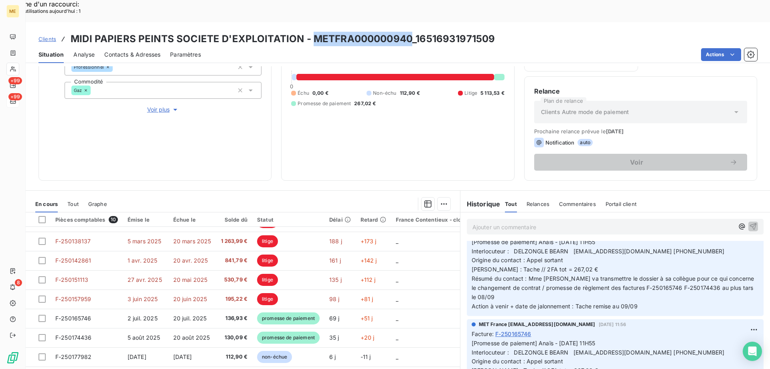
scroll to position [321, 0]
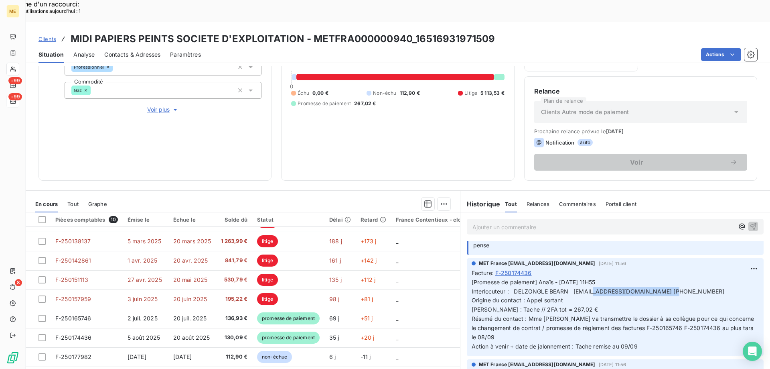
drag, startPoint x: 599, startPoint y: 272, endPoint x: 641, endPoint y: 269, distance: 42.7
click at [641, 278] on span "[Promesse de paiement] Anaïs - [DATE] 11H55 Interlocuteur : DELZONGLE BEARN [EM…" at bounding box center [614, 313] width 284 height 71
copy span "[EMAIL_ADDRESS][DOMAIN_NAME]"
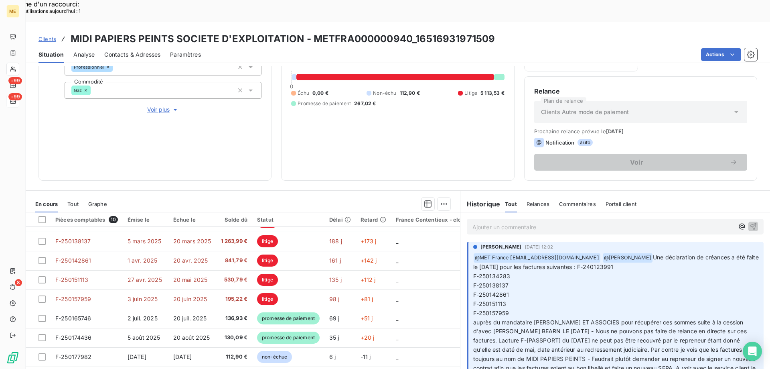
scroll to position [361, 0]
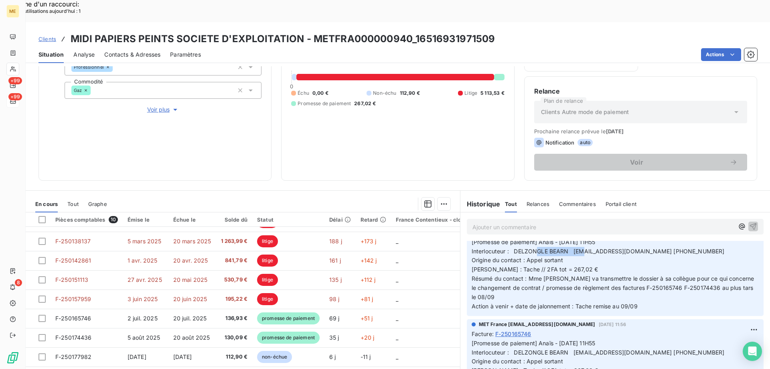
drag, startPoint x: 564, startPoint y: 229, endPoint x: 512, endPoint y: 232, distance: 52.2
click at [512, 238] on span "[Promesse de paiement] Anaïs - [DATE] 11H55 Interlocuteur : DELZONGLE BEARN [EM…" at bounding box center [614, 273] width 284 height 71
copy span "DELZONGLE BEARN"
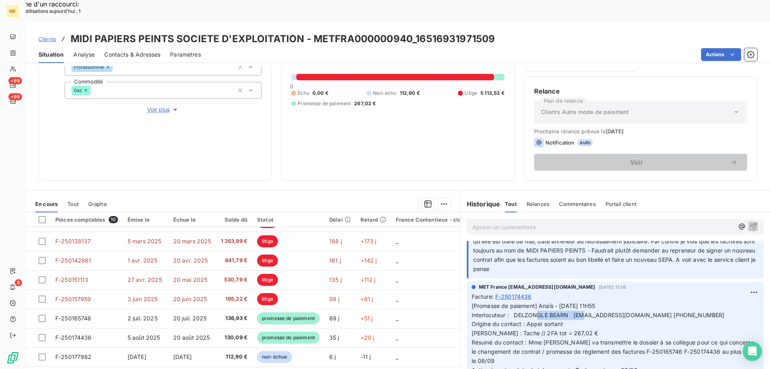
scroll to position [281, 0]
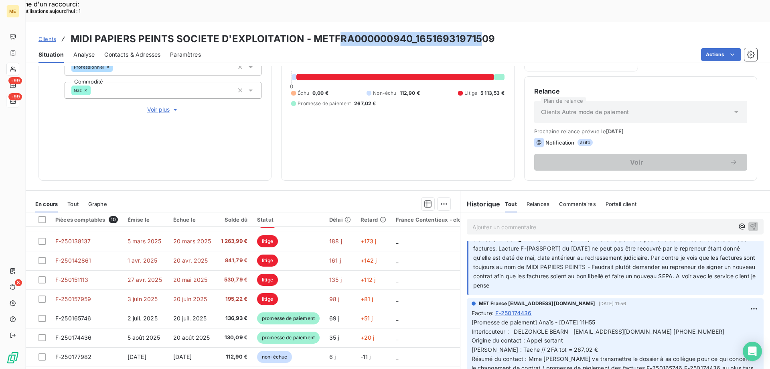
drag, startPoint x: 478, startPoint y: 19, endPoint x: 340, endPoint y: 24, distance: 138.5
click at [340, 32] on h3 "MIDI PAPIERS PEINTS SOCIETE D'EXPLOITATION - METFRA000000940_16516931971509" at bounding box center [283, 39] width 424 height 14
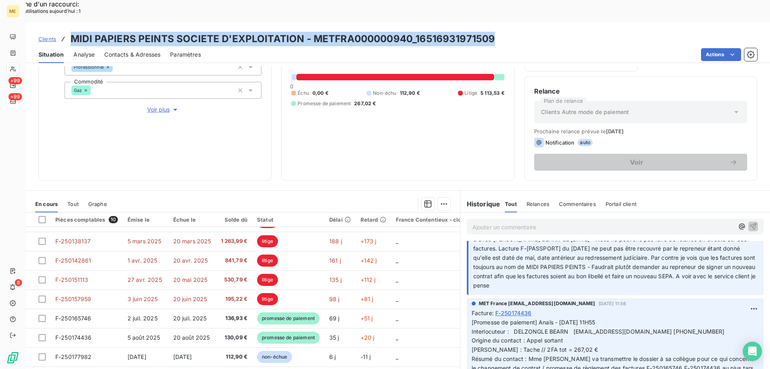
drag, startPoint x: 493, startPoint y: 12, endPoint x: 68, endPoint y: 14, distance: 425.2
click at [68, 32] on div "Clients MIDI PAPIERS PEINTS SOCIETE D'EXPLOITATION - METFRA000000940_1651693197…" at bounding box center [398, 39] width 745 height 14
copy h3 "MIDI PAPIERS PEINTS SOCIETE D'EXPLOITATION - METFRA000000940_16516931971509"
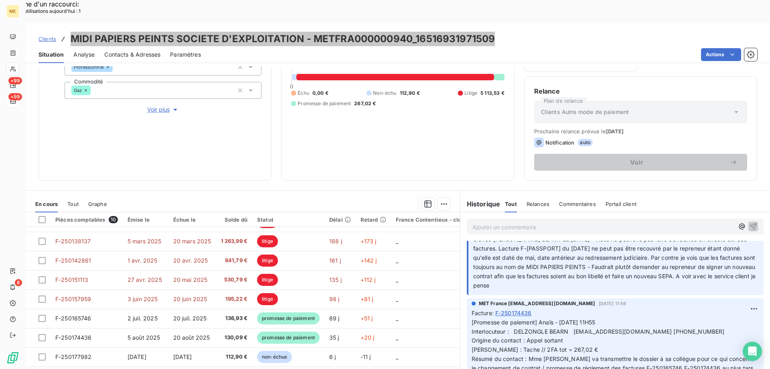
scroll to position [321, 0]
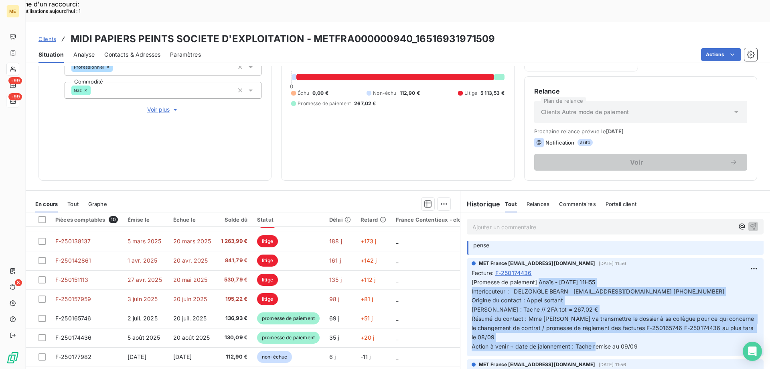
drag, startPoint x: 642, startPoint y: 325, endPoint x: 538, endPoint y: 261, distance: 122.8
click at [538, 278] on p "[Promesse de paiement] Anaïs - [DATE] 11H55 Interlocuteur : DELZONGLE BEARN [EM…" at bounding box center [615, 314] width 287 height 73
copy span "Anaïs - [DATE] 11H55 Interlocuteur : DELZONGLE BEARN [EMAIL_ADDRESS][DOMAIN_NAM…"
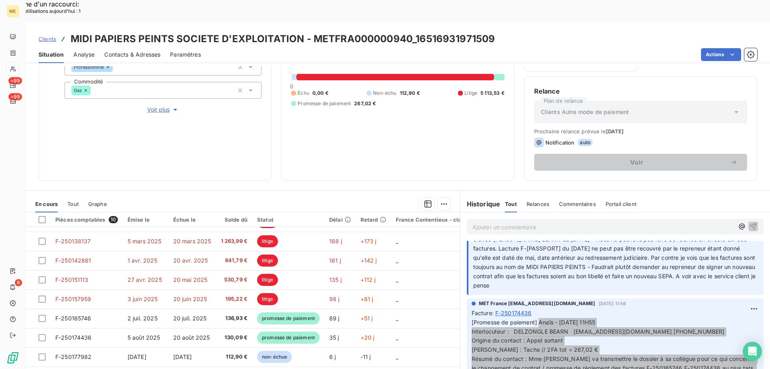
scroll to position [361, 0]
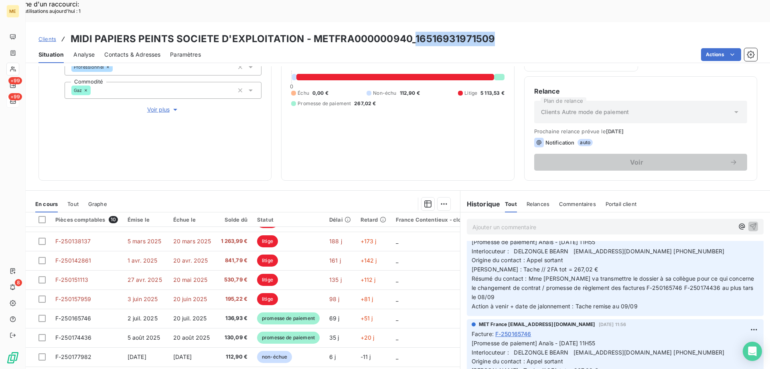
drag, startPoint x: 504, startPoint y: 14, endPoint x: 412, endPoint y: 16, distance: 92.3
click at [412, 32] on div "Clients MIDI PAPIERS PEINTS SOCIETE D'EXPLOITATION - METFRA000000940_1651693197…" at bounding box center [398, 39] width 745 height 14
copy h3 "16516931971509"
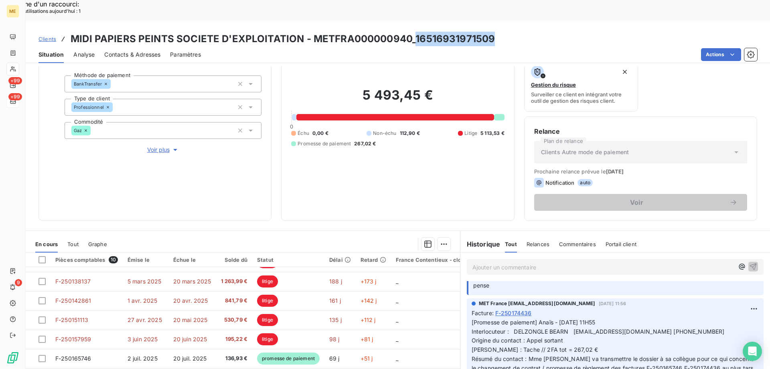
scroll to position [107, 0]
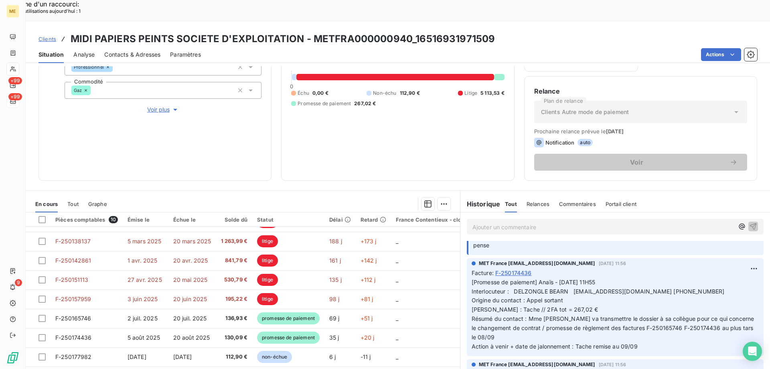
click at [409, 135] on div "5 493,45 € 0 Échu 0,00 € Non-échu 112,90 € Litige 5 113,53 € Promesse de paieme…" at bounding box center [397, 77] width 213 height 187
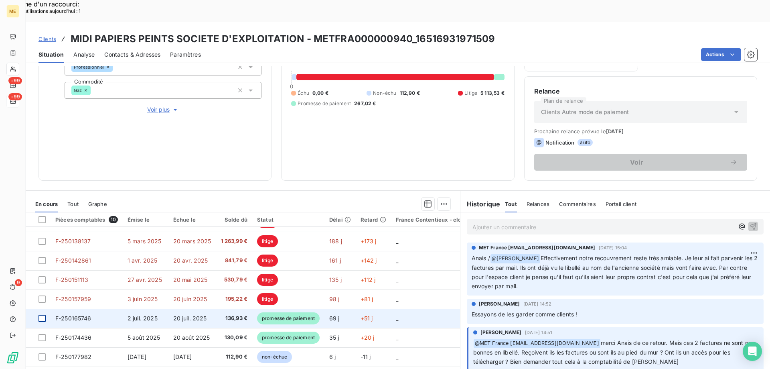
click at [40, 314] on div at bounding box center [42, 317] width 7 height 7
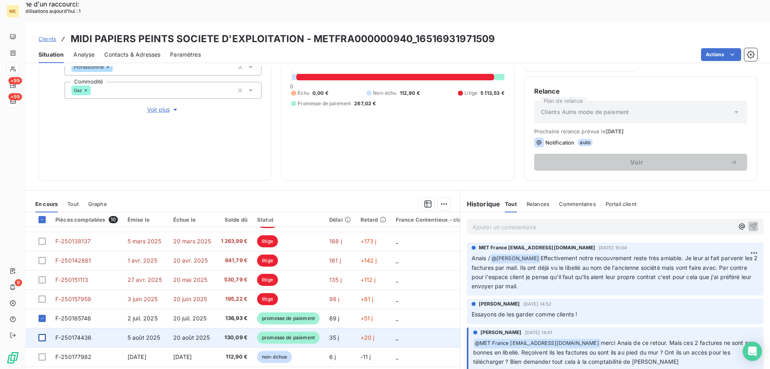
click at [43, 334] on div at bounding box center [42, 337] width 7 height 7
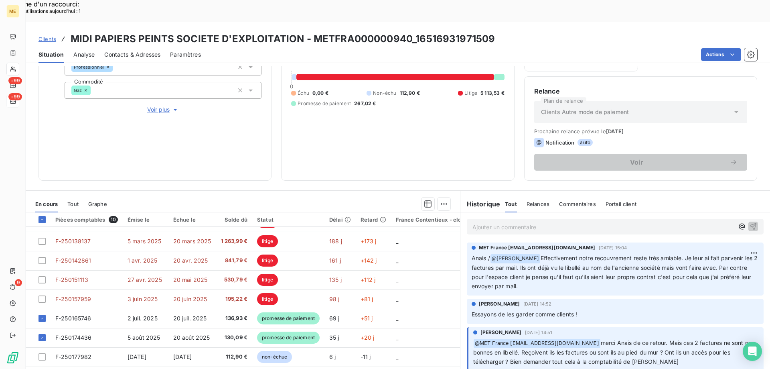
click at [413, 215] on div "Ajouter une promesse de paiement (2 factures)" at bounding box center [370, 213] width 146 height 13
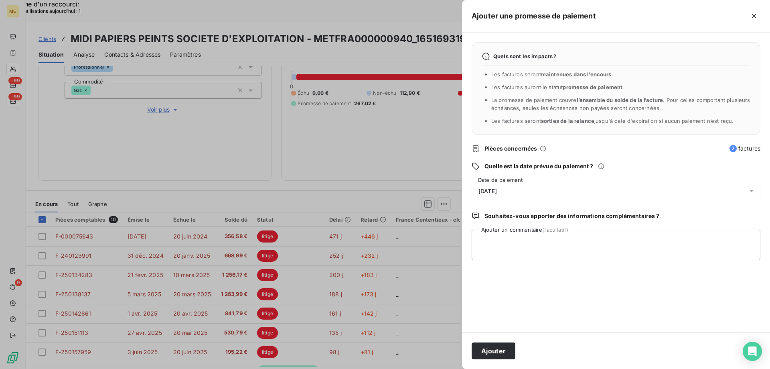
click at [508, 195] on div "[DATE]" at bounding box center [616, 191] width 289 height 22
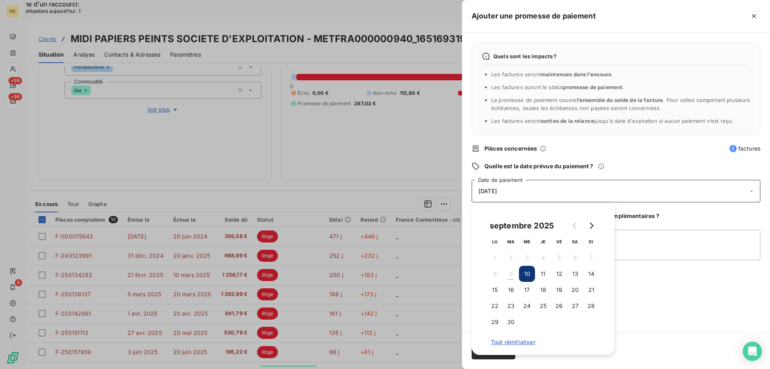
click at [508, 195] on div "[DATE]" at bounding box center [616, 191] width 289 height 22
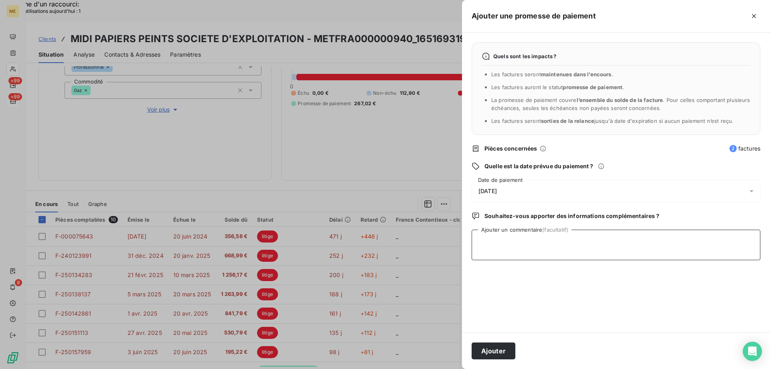
click at [644, 238] on textarea "Ajouter un commentaire (facultatif)" at bounding box center [616, 244] width 289 height 30
paste textarea "Anaïs - [DATE] 9H51 Interlocuteur : DELZONGLE BEARN [EMAIL_ADDRESS][DOMAIN_NAME…"
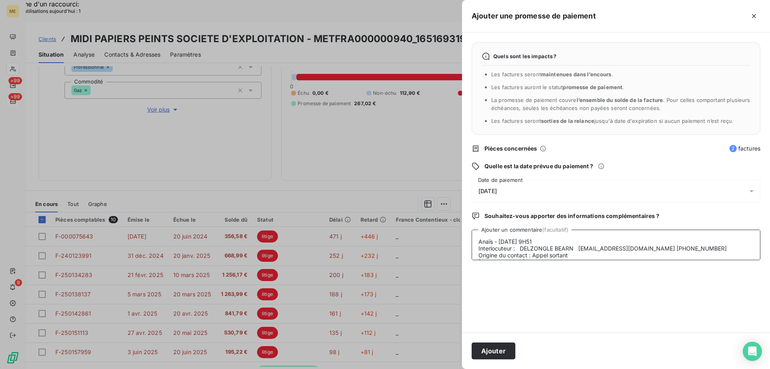
scroll to position [26, 0]
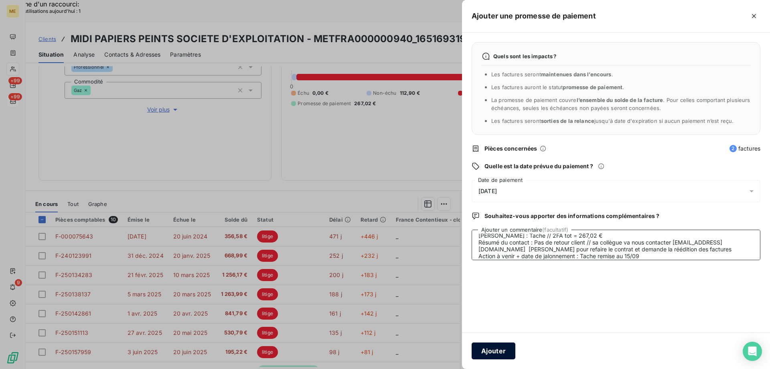
type textarea "Anaïs - [DATE] 9H51 Interlocuteur : DELZONGLE BEARN [EMAIL_ADDRESS][DOMAIN_NAME…"
click at [500, 347] on button "Ajouter" at bounding box center [494, 350] width 44 height 17
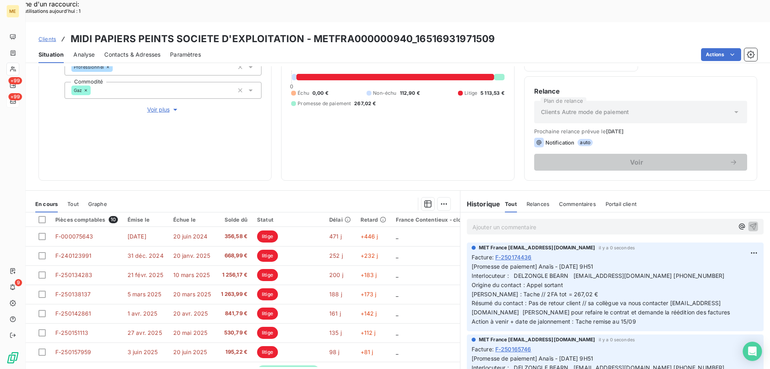
scroll to position [80, 0]
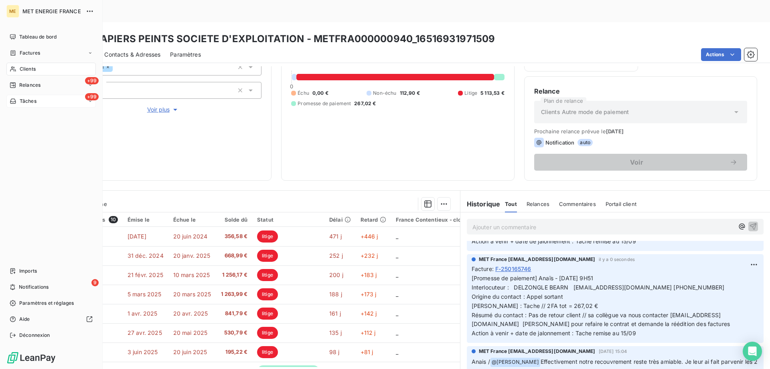
click at [36, 99] on span "Tâches" at bounding box center [28, 100] width 17 height 7
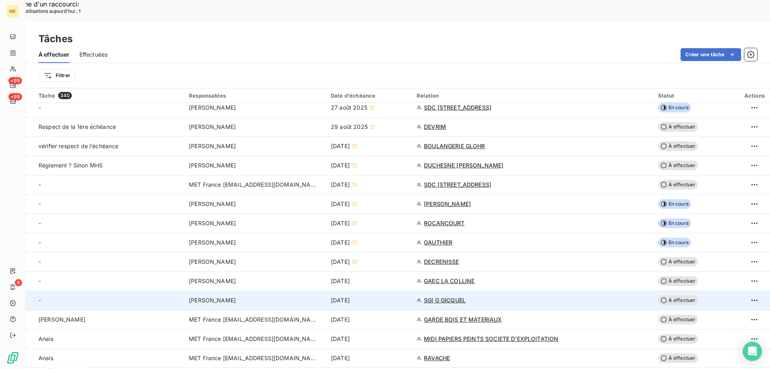
scroll to position [160, 0]
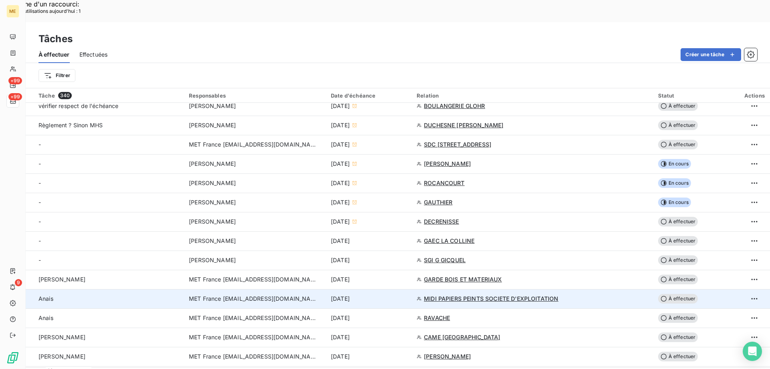
click at [407, 294] on div "[DATE]" at bounding box center [369, 298] width 76 height 8
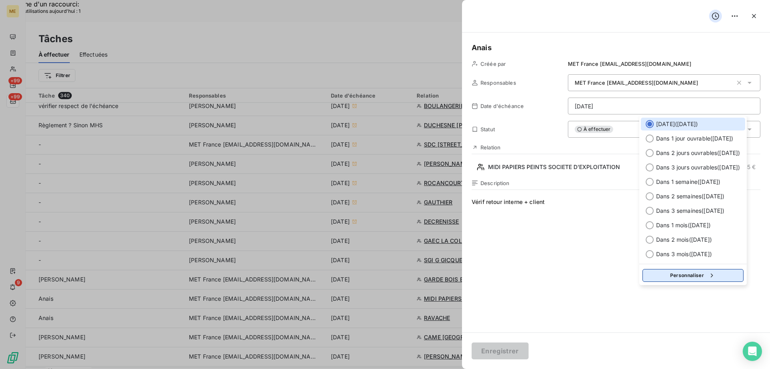
click at [687, 277] on button "Personnaliser" at bounding box center [693, 275] width 101 height 13
select select "8"
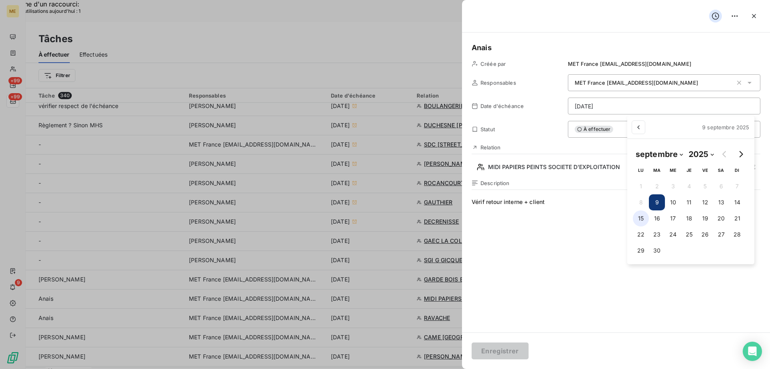
click at [634, 220] on button "15" at bounding box center [641, 218] width 16 height 16
type input "[DATE]"
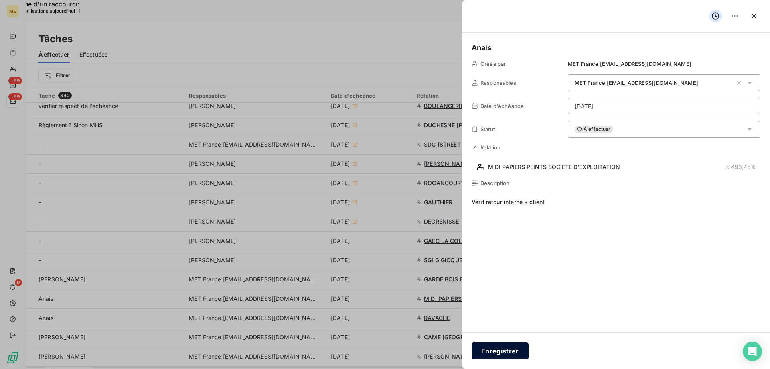
click at [488, 351] on button "Enregistrer" at bounding box center [500, 350] width 57 height 17
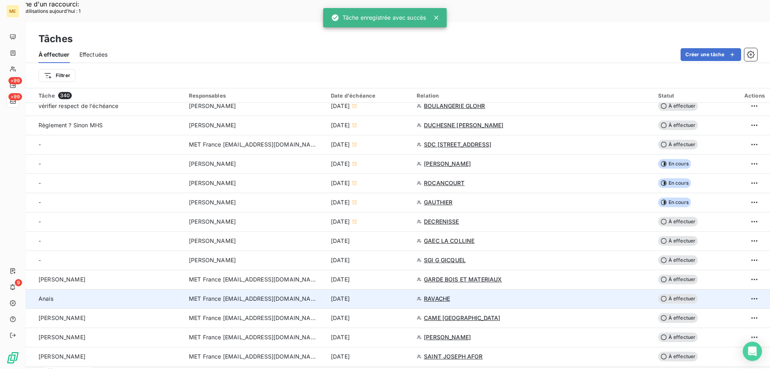
click at [407, 294] on div "[DATE]" at bounding box center [369, 298] width 76 height 8
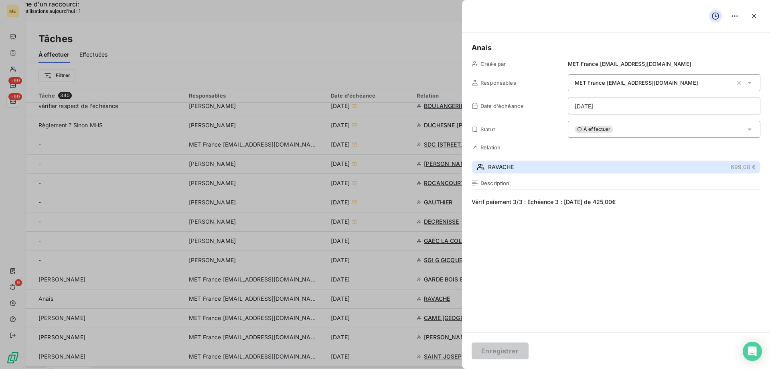
click at [576, 166] on button "RAVACHE 699,08 €" at bounding box center [616, 166] width 289 height 13
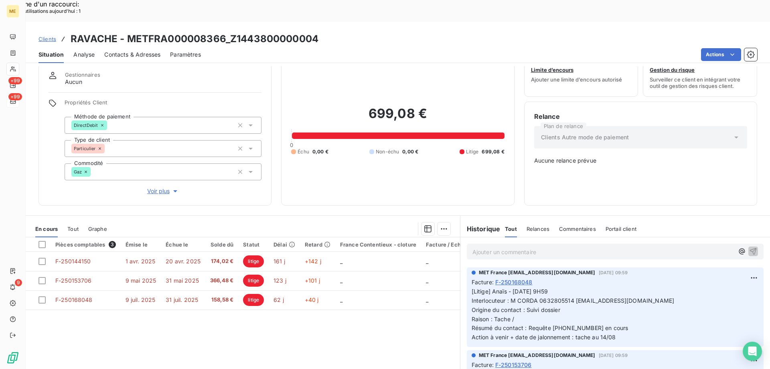
scroll to position [40, 0]
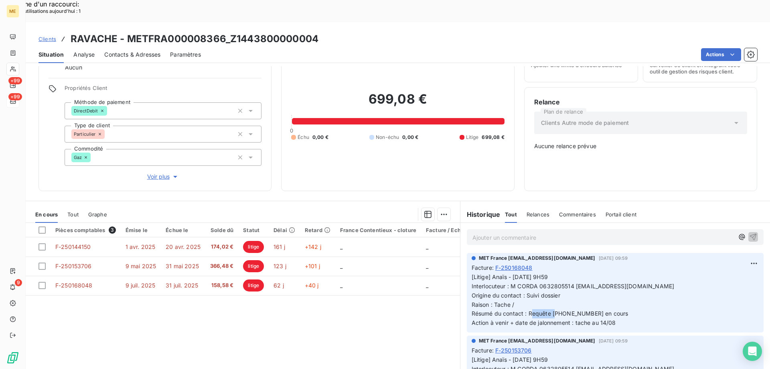
drag, startPoint x: 577, startPoint y: 285, endPoint x: 550, endPoint y: 286, distance: 26.9
click at [550, 286] on span "[Litige] Anaïs - [DATE] 9H59 Interlocuteur : M CORDA 0632805514 [EMAIL_ADDRESS]…" at bounding box center [573, 299] width 203 height 53
copy span "00078949"
click at [523, 272] on p "[Litige] Anaïs - [DATE] 9H59 Interlocuteur : M CORDA 0632805514 [EMAIL_ADDRESS]…" at bounding box center [615, 299] width 287 height 55
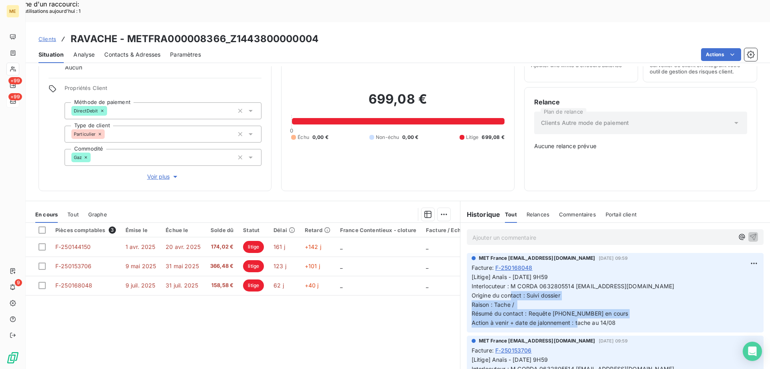
click at [631, 278] on p "[Litige] Anaïs - [DATE] 9H59 Interlocuteur : M CORDA 0632805514 [EMAIL_ADDRESS]…" at bounding box center [615, 299] width 287 height 55
drag, startPoint x: 619, startPoint y: 297, endPoint x: 489, endPoint y: 250, distance: 137.3
click at [489, 272] on p "[Litige] Anaïs - [DATE] 9H59 Interlocuteur : M CORDA 0632805514 [EMAIL_ADDRESS]…" at bounding box center [615, 299] width 287 height 55
copy span "Anaïs - [DATE] 9H59 Interlocuteur : M CORDA 0632805514 [EMAIL_ADDRESS][DOMAIN_N…"
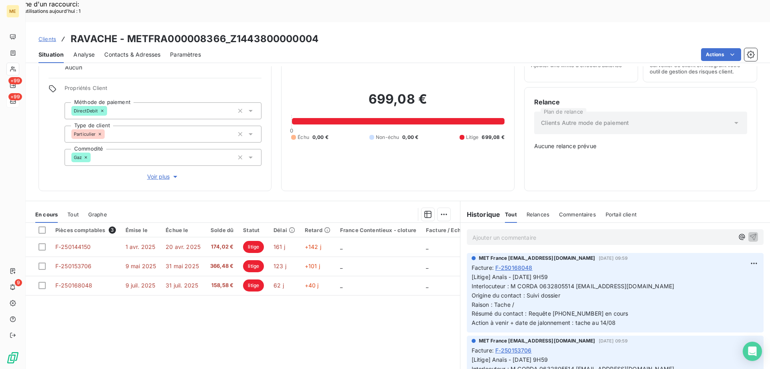
click at [536, 232] on p "Ajouter un commentaire ﻿" at bounding box center [604, 237] width 262 height 10
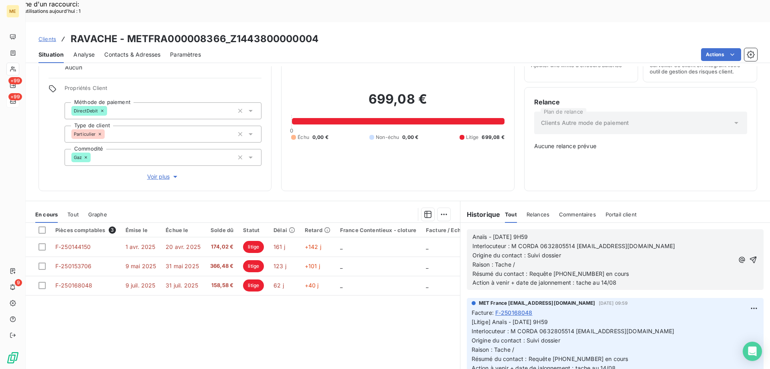
click at [493, 233] on span "Anaïs - [DATE] 9H59" at bounding box center [501, 236] width 56 height 7
click at [506, 233] on span "Anaïs - [DATE] 9H59" at bounding box center [501, 236] width 56 height 7
drag, startPoint x: 553, startPoint y: 209, endPoint x: 542, endPoint y: 213, distance: 11.5
click at [542, 232] on p "Anaïs - [DATE] 9H59" at bounding box center [604, 236] width 262 height 9
click at [604, 279] on span "Action à venir + date de jalonnement : tache au 14/08" at bounding box center [545, 282] width 144 height 7
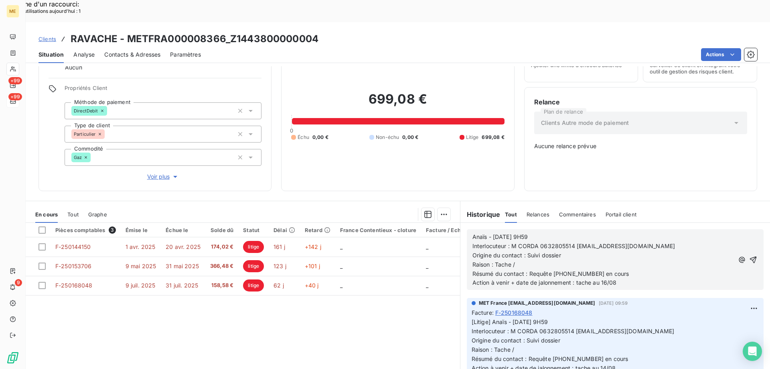
click at [644, 278] on p "Action à venir + date de jalonnement : tache au 16/08" at bounding box center [604, 282] width 262 height 9
click at [749, 256] on icon "button" at bounding box center [753, 260] width 8 height 8
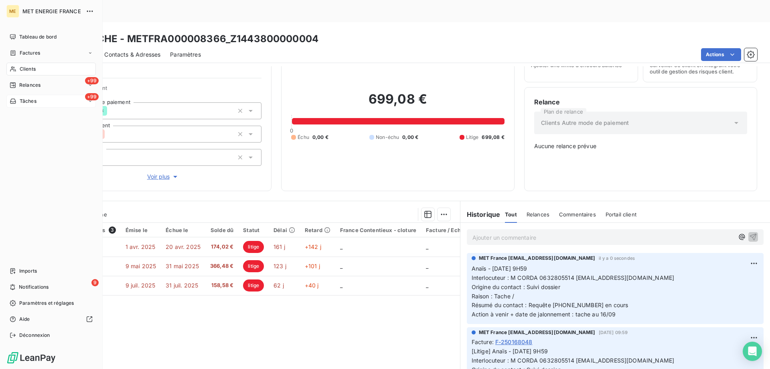
click at [21, 101] on span "Tâches" at bounding box center [28, 100] width 17 height 7
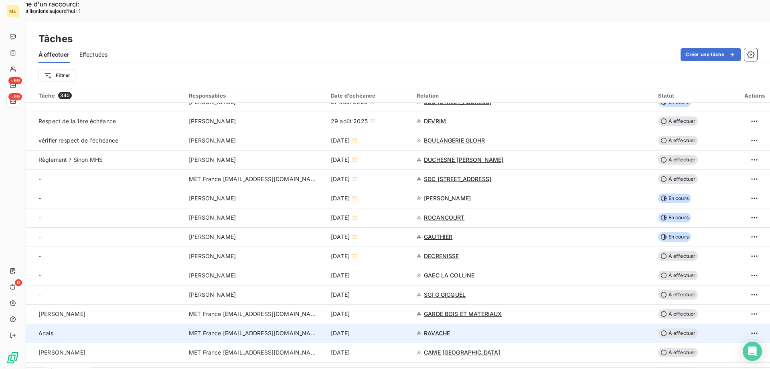
scroll to position [160, 0]
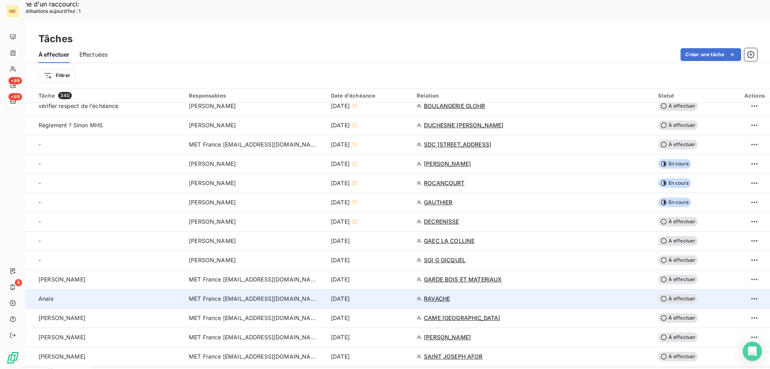
click at [402, 289] on td "[DATE]" at bounding box center [369, 298] width 86 height 19
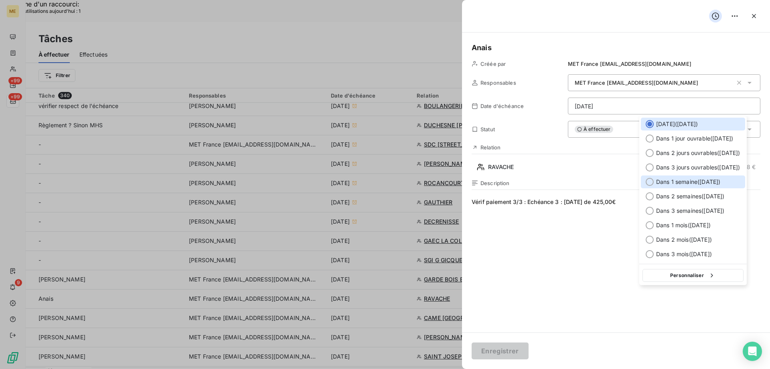
click at [680, 183] on span "Dans 1 semaine ( [DATE] )" at bounding box center [688, 182] width 64 height 8
type input "[DATE]"
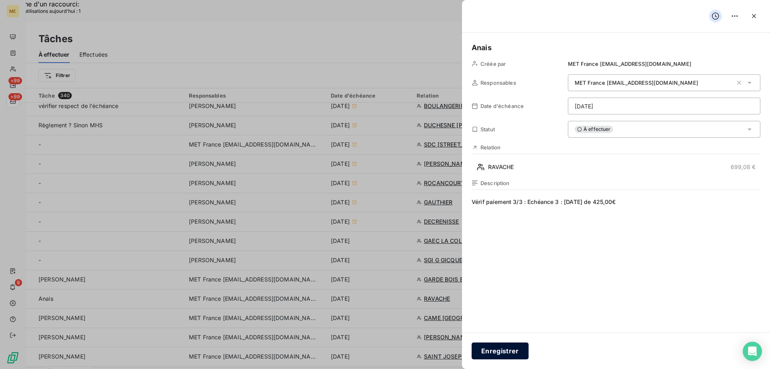
click at [506, 352] on button "Enregistrer" at bounding box center [500, 350] width 57 height 17
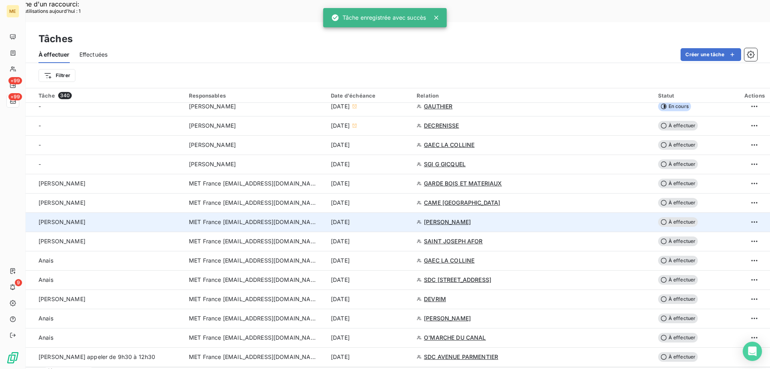
scroll to position [281, 0]
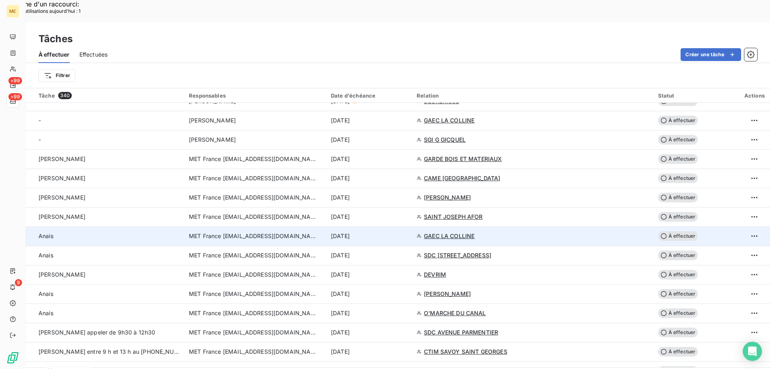
click at [407, 232] on div "[DATE]" at bounding box center [369, 236] width 76 height 8
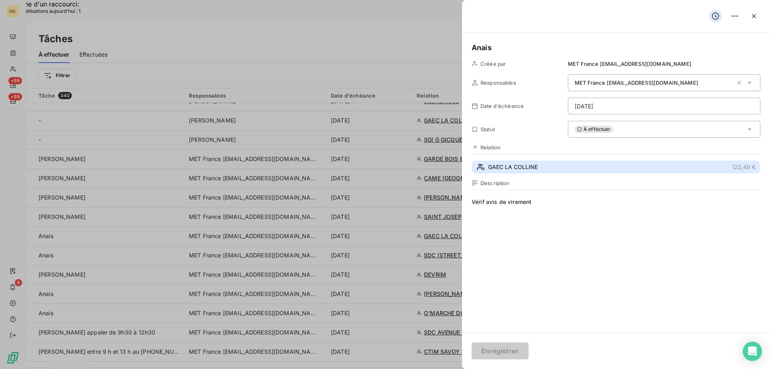
click at [552, 170] on button "GAEC LA COLLINE 122,49 €" at bounding box center [616, 166] width 289 height 13
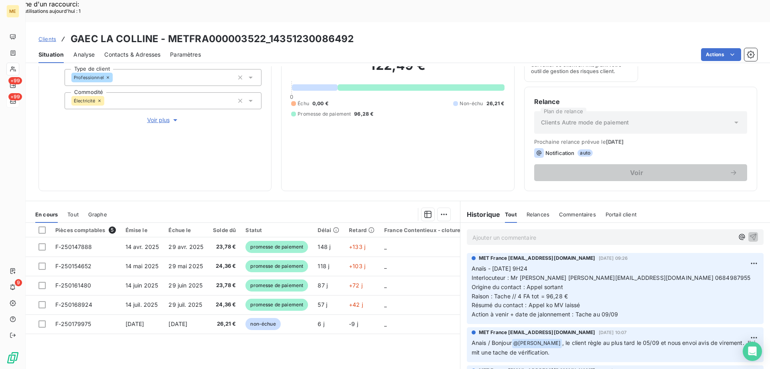
scroll to position [107, 0]
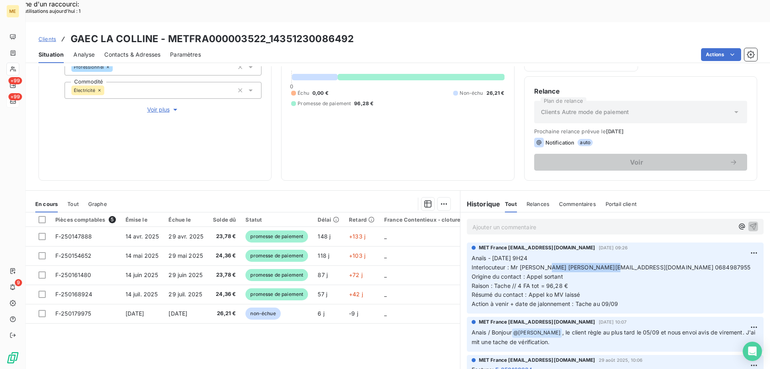
drag, startPoint x: 549, startPoint y: 247, endPoint x: 613, endPoint y: 248, distance: 64.2
click at [613, 264] on span "Interlocuteur : Mr [PERSON_NAME] [PERSON_NAME][EMAIL_ADDRESS][DOMAIN_NAME] 0684…" at bounding box center [611, 267] width 279 height 7
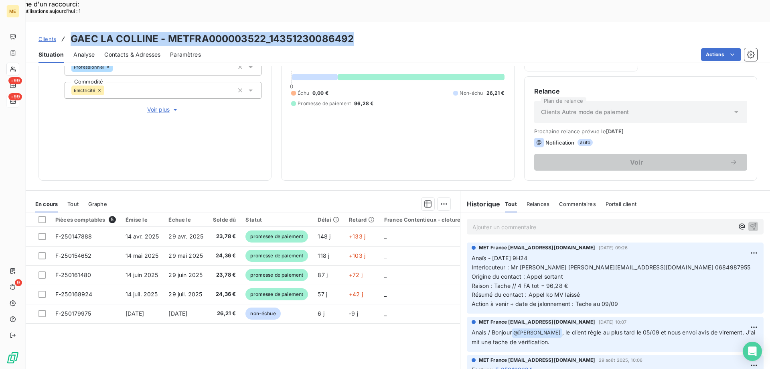
drag, startPoint x: 368, startPoint y: 16, endPoint x: 70, endPoint y: 19, distance: 298.5
click at [70, 32] on div "Clients GAEC LA COLLINE - METFRA000003522_14351230086492" at bounding box center [398, 39] width 745 height 14
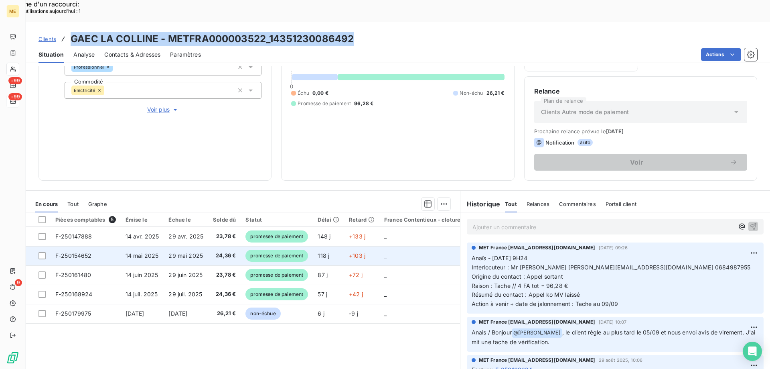
drag, startPoint x: 624, startPoint y: 281, endPoint x: 455, endPoint y: 233, distance: 175.7
click at [455, 233] on div "En cours Tout Graphe Pièces comptables 5 Émise le Échue le Solde dû Statut Déla…" at bounding box center [398, 290] width 745 height 201
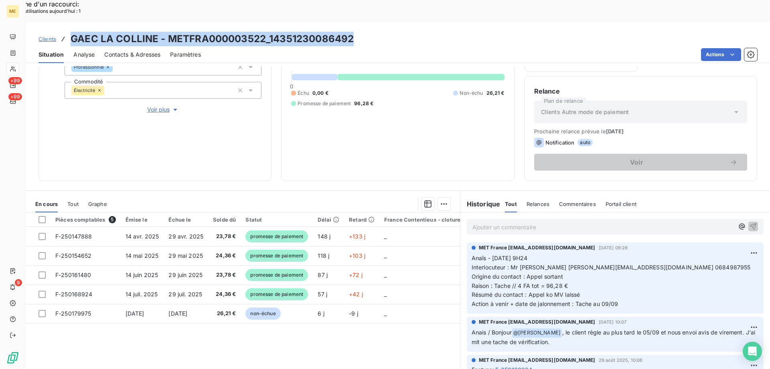
drag, startPoint x: 474, startPoint y: 234, endPoint x: 473, endPoint y: 238, distance: 4.5
click at [475, 254] on span "Anaïs - [DATE] 9H24" at bounding box center [500, 257] width 56 height 7
click at [584, 286] on p "Anaïs - [DATE] 9H24 Interlocuteur : Mr [PERSON_NAME] [PERSON_NAME][EMAIL_ADDRES…" at bounding box center [615, 281] width 287 height 55
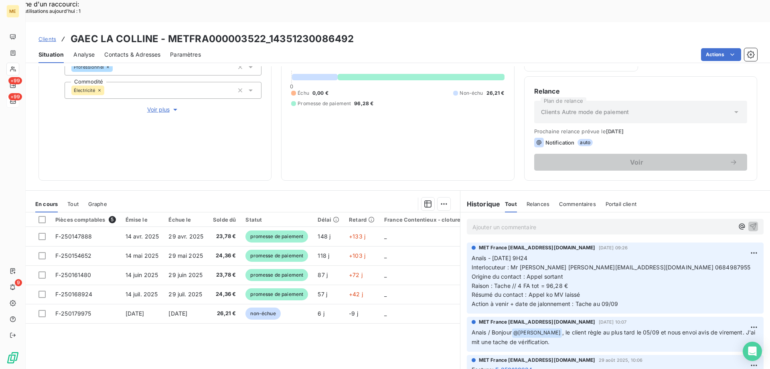
drag, startPoint x: 623, startPoint y: 281, endPoint x: 464, endPoint y: 237, distance: 165.0
click at [467, 242] on div "MET France [EMAIL_ADDRESS][DOMAIN_NAME] [DATE] 09:26 Anaïs - [DATE] 9H24 Interl…" at bounding box center [615, 277] width 297 height 71
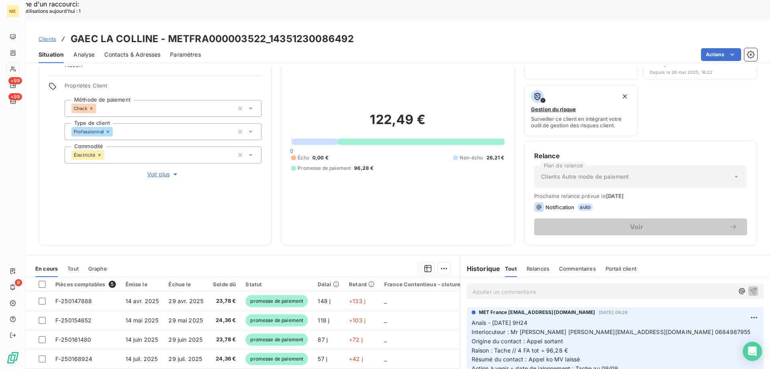
scroll to position [27, 0]
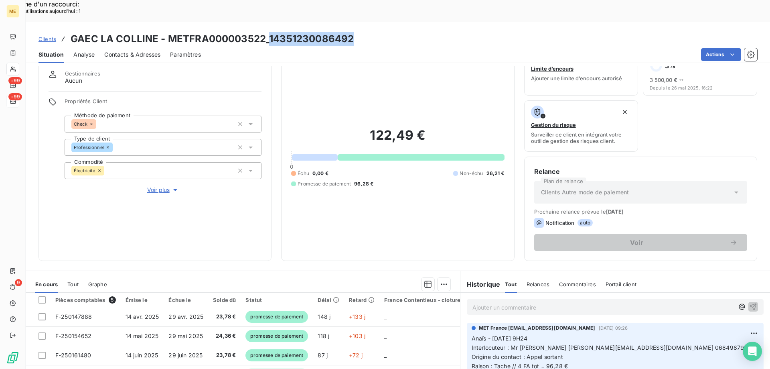
drag, startPoint x: 361, startPoint y: 17, endPoint x: 269, endPoint y: 17, distance: 91.9
click at [269, 32] on div "Clients GAEC LA COLLINE - METFRA000003522_14351230086492" at bounding box center [398, 39] width 745 height 14
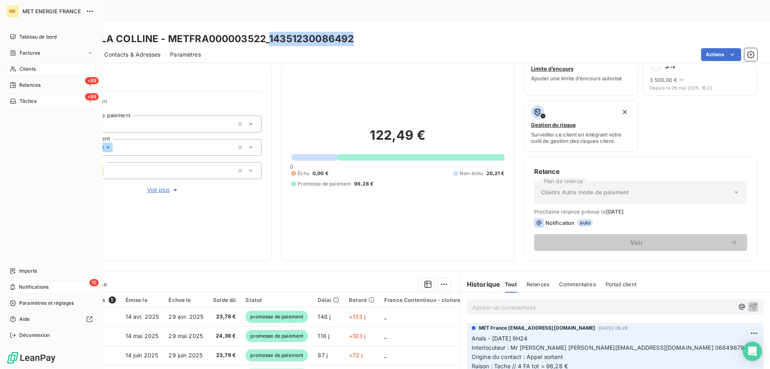
click at [10, 286] on icon at bounding box center [13, 287] width 6 height 6
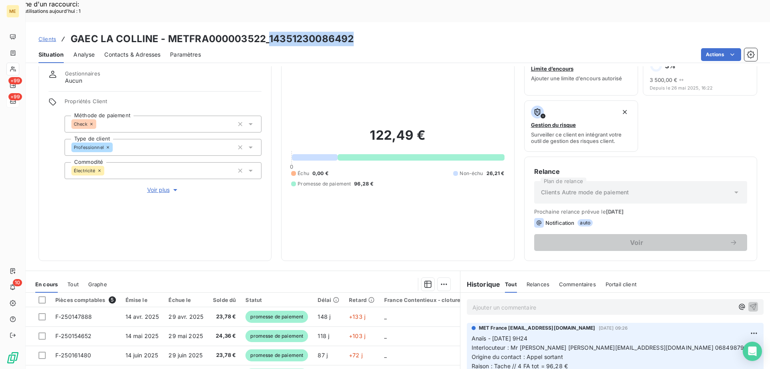
click at [402, 177] on div "122,49 € 0 Échu 0,00 € Non-échu 26,21 € Promesse de paiement 96,28 €" at bounding box center [397, 157] width 213 height 187
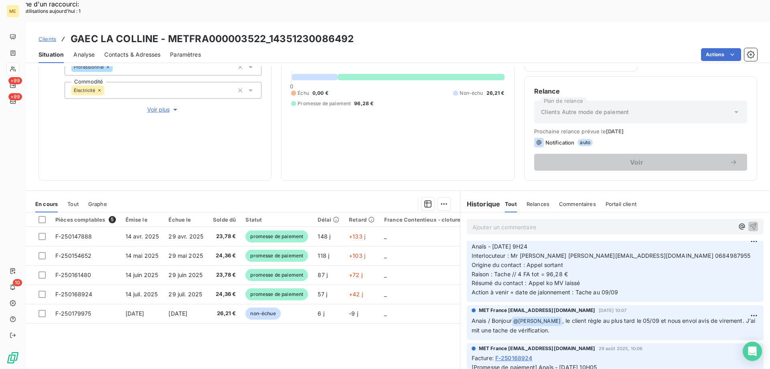
scroll to position [0, 0]
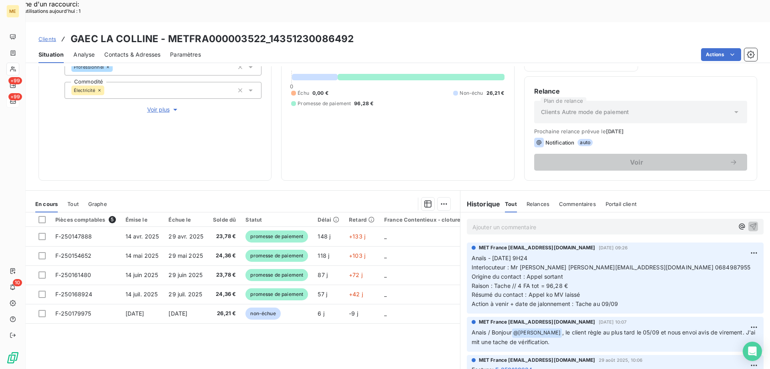
click at [572, 222] on p "Ajouter un commentaire ﻿" at bounding box center [604, 227] width 262 height 10
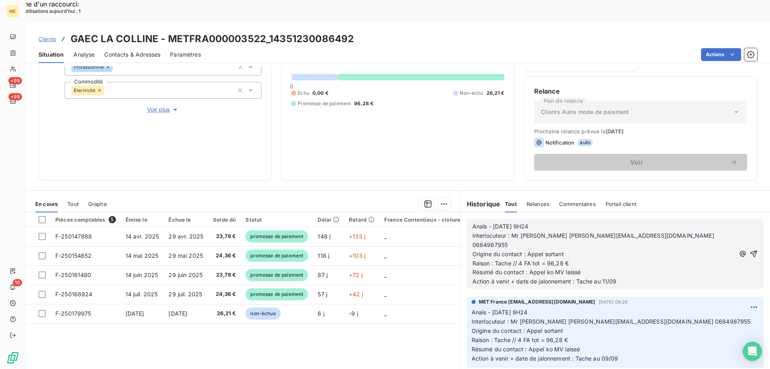
click at [496, 223] on span "Anaïs - [DATE] 9H24" at bounding box center [501, 226] width 56 height 7
drag, startPoint x: 553, startPoint y: 201, endPoint x: 529, endPoint y: 203, distance: 24.1
click at [529, 222] on p "Anaïs - [DATE] 9H24" at bounding box center [604, 226] width 263 height 9
click at [750, 250] on icon "button" at bounding box center [754, 254] width 8 height 8
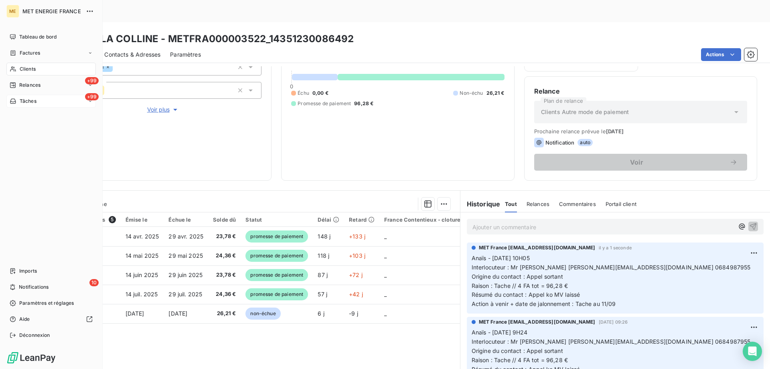
click at [25, 99] on span "Tâches" at bounding box center [28, 100] width 17 height 7
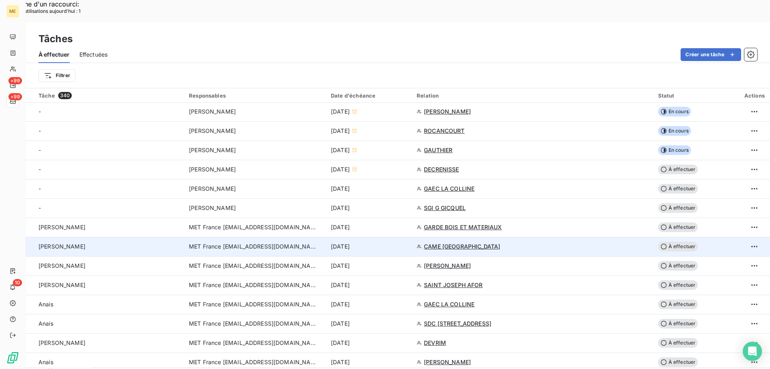
scroll to position [241, 0]
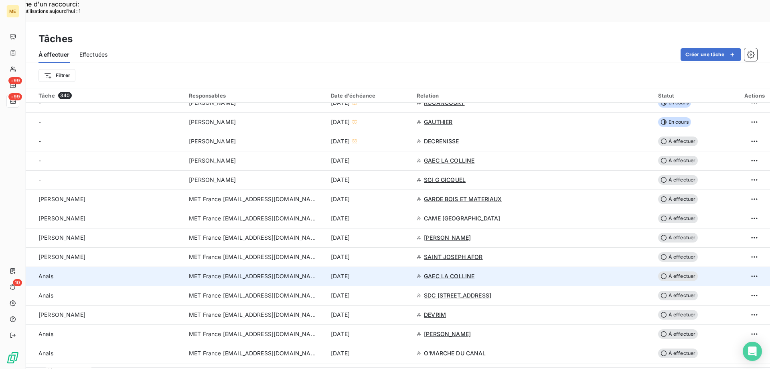
click at [407, 272] on div "[DATE]" at bounding box center [369, 276] width 76 height 8
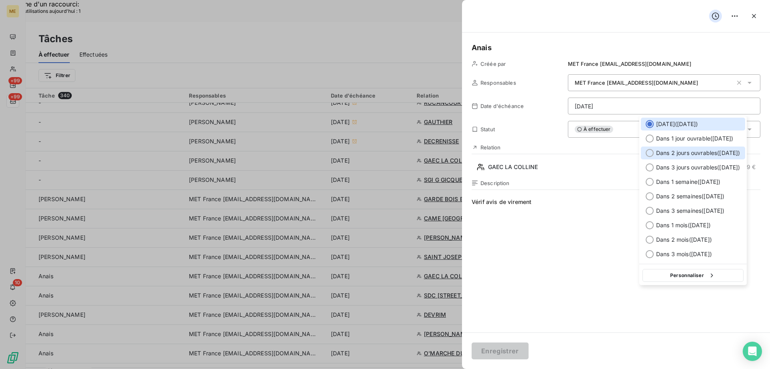
click at [665, 152] on span "Dans 2 jours ouvrables ( [DATE] )" at bounding box center [698, 153] width 84 height 8
type input "[DATE]"
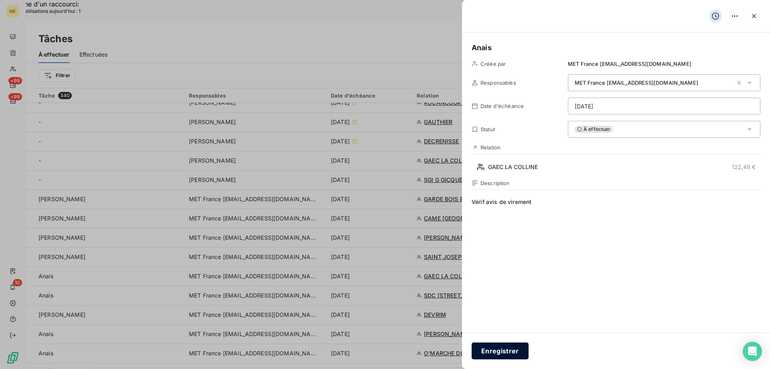
click at [490, 348] on button "Enregistrer" at bounding box center [500, 350] width 57 height 17
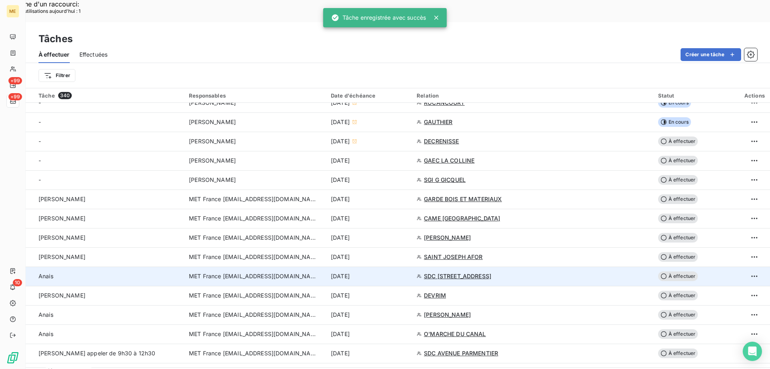
click at [407, 272] on div "[DATE]" at bounding box center [369, 276] width 76 height 8
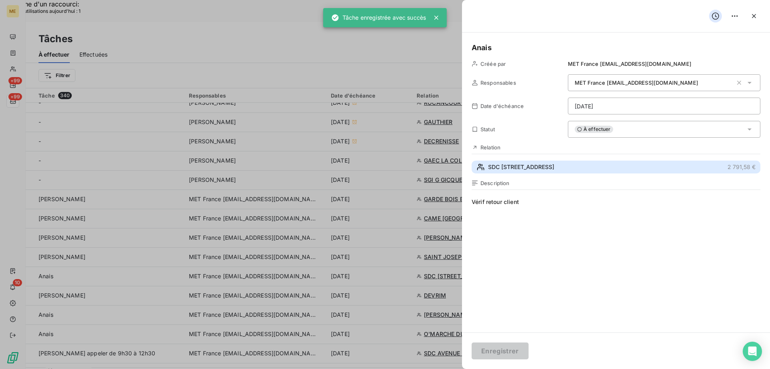
click at [561, 162] on button "SDC [STREET_ADDRESS] €" at bounding box center [616, 166] width 289 height 13
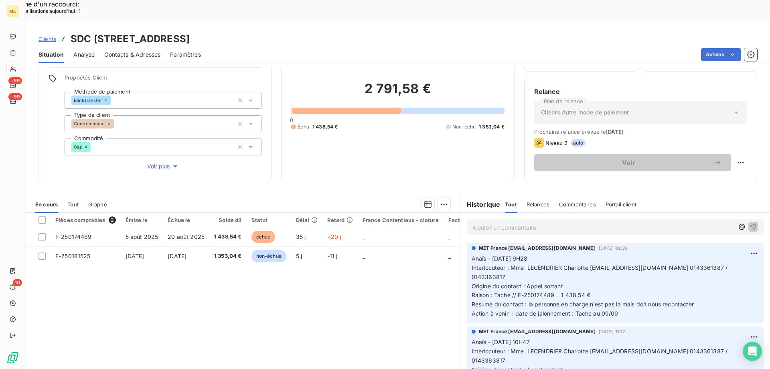
scroll to position [51, 0]
click at [399, 128] on div "2 791,58 € 0 Échu 1 438,54 € Non-échu 1 353,04 €" at bounding box center [397, 105] width 213 height 131
click at [416, 268] on div "Pièces comptables 2 Émise le Échue le Solde dû Statut Délai Retard France Conte…" at bounding box center [243, 289] width 434 height 154
click at [592, 264] on span "Interlocuteur : Mme LECENDRIER Charlotte [EMAIL_ADDRESS][DOMAIN_NAME] 014336138…" at bounding box center [601, 272] width 258 height 16
click at [532, 219] on div "Ajouter un commentaire ﻿" at bounding box center [615, 227] width 297 height 16
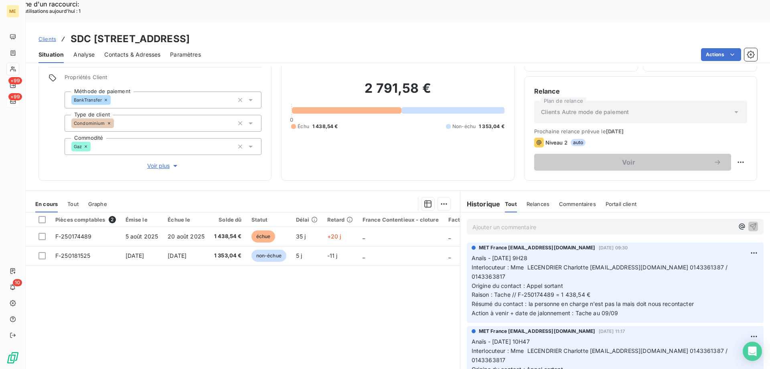
click at [531, 222] on p "Ajouter un commentaire ﻿" at bounding box center [604, 227] width 262 height 10
click at [523, 222] on p "Ajouter un commentaire ﻿" at bounding box center [604, 227] width 262 height 10
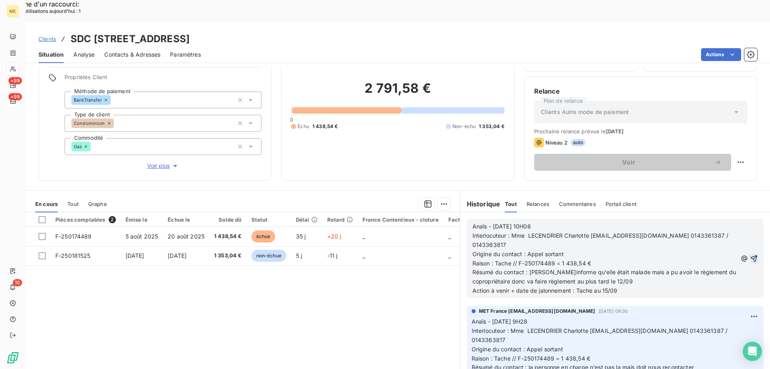
click at [750, 254] on icon "button" at bounding box center [754, 258] width 8 height 8
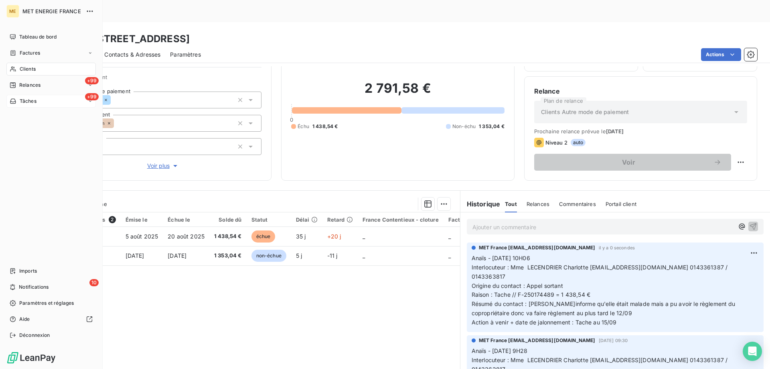
click at [30, 104] on span "Tâches" at bounding box center [28, 100] width 17 height 7
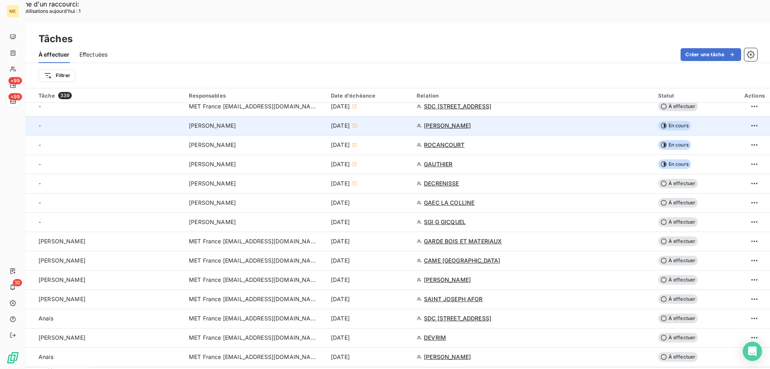
scroll to position [201, 0]
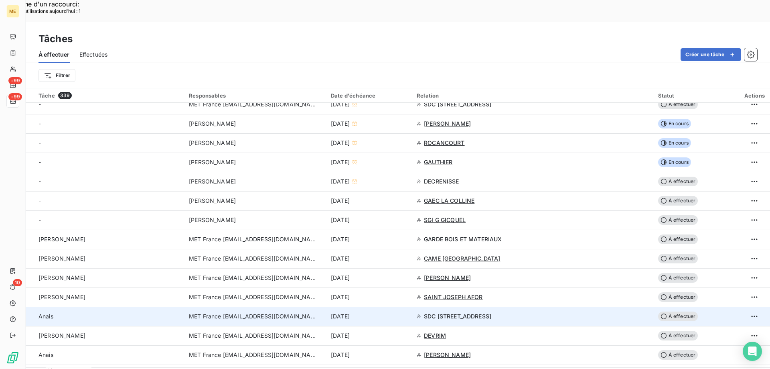
click at [407, 312] on div "[DATE]" at bounding box center [369, 316] width 76 height 8
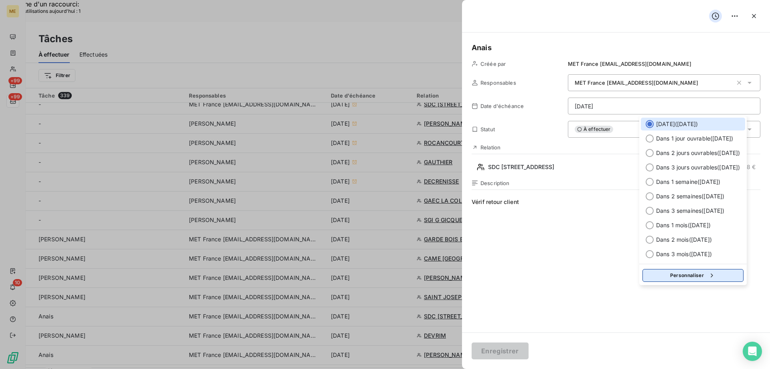
click at [689, 272] on button "Personnaliser" at bounding box center [693, 275] width 101 height 13
select select "8"
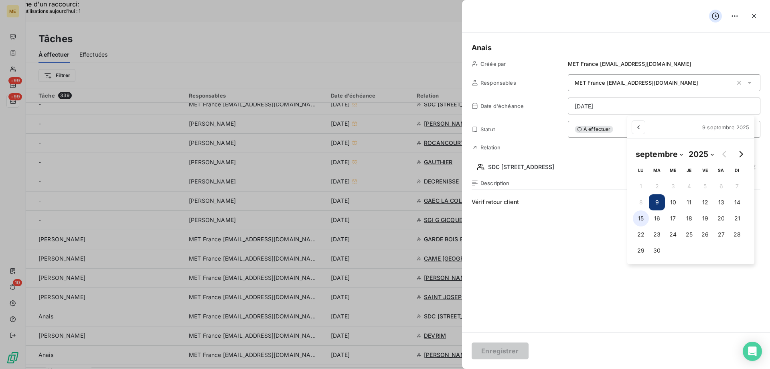
click at [647, 217] on button "15" at bounding box center [641, 218] width 16 height 16
type input "[DATE]"
drag, startPoint x: 556, startPoint y: 235, endPoint x: 561, endPoint y: 256, distance: 22.4
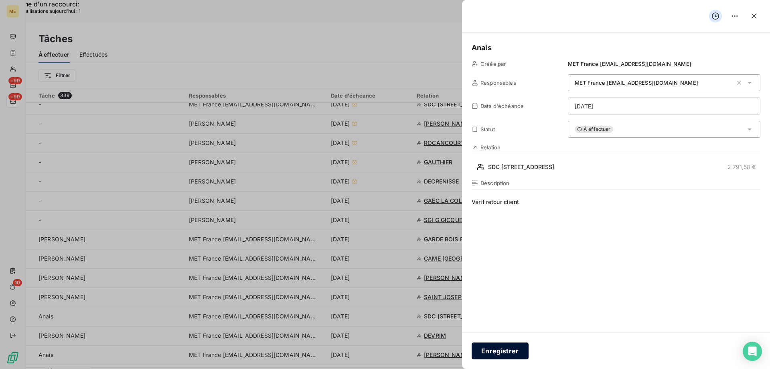
click at [515, 345] on button "Enregistrer" at bounding box center [500, 350] width 57 height 17
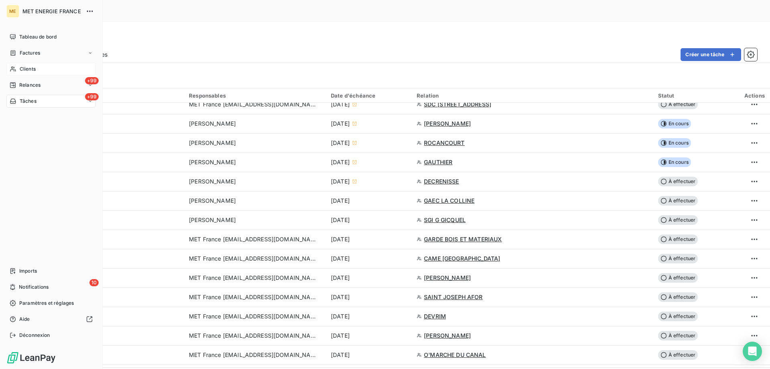
click at [25, 67] on span "Clients" at bounding box center [28, 68] width 16 height 7
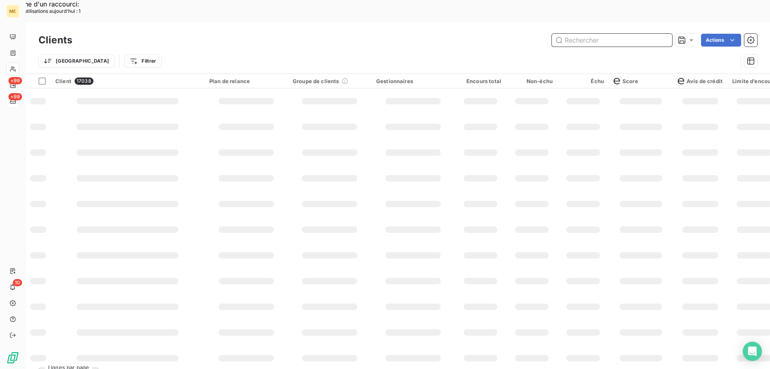
click at [596, 34] on input "text" at bounding box center [612, 40] width 120 height 13
paste input "case grisée en relance auto"
type input "case grisée en relance auto"
click at [577, 34] on input "text" at bounding box center [612, 40] width 120 height 13
click at [576, 34] on input "text" at bounding box center [612, 40] width 120 height 13
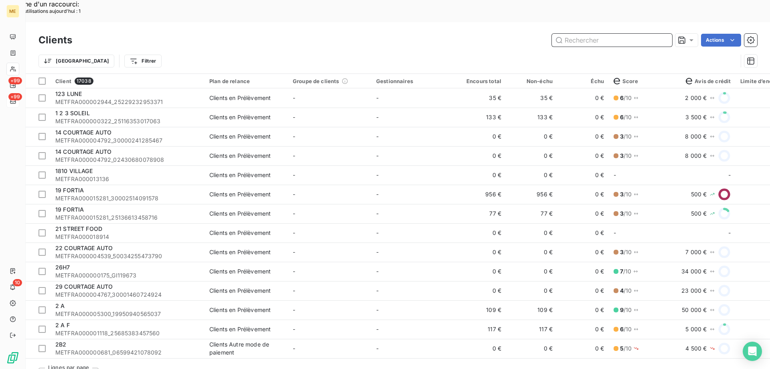
paste input "METFRA000003451_GI079932"
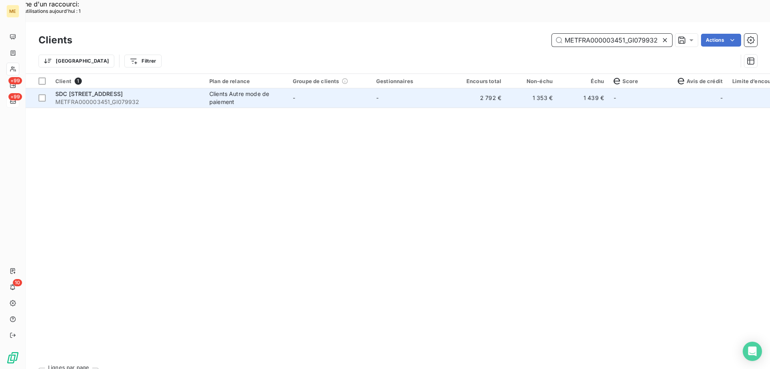
type input "METFRA000003451_GI079932"
click at [320, 88] on td "-" at bounding box center [329, 97] width 83 height 19
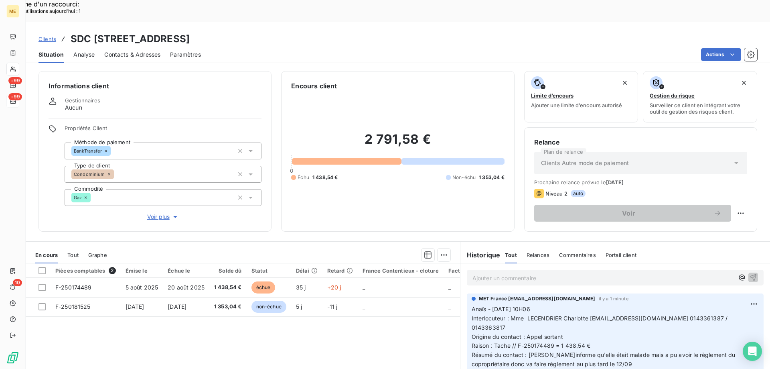
drag, startPoint x: 619, startPoint y: 343, endPoint x: 466, endPoint y: 288, distance: 163.2
click at [467, 293] on div "MET France [EMAIL_ADDRESS][DOMAIN_NAME] il y a 1 minute Anaïs - [DATE] 10H06 In…" at bounding box center [615, 337] width 297 height 89
click at [710, 314] on div "Supprimer" at bounding box center [722, 313] width 45 height 13
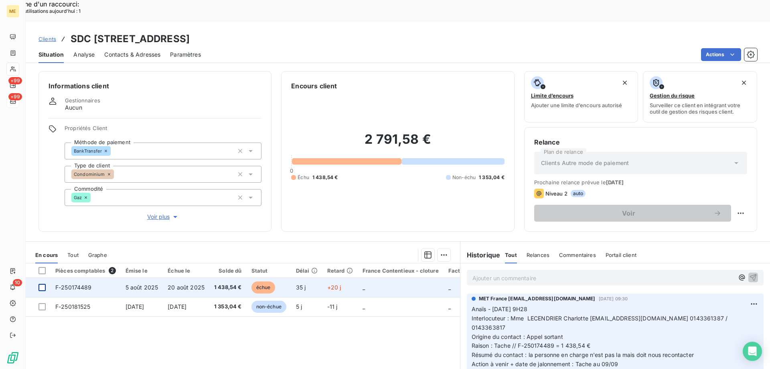
click at [42, 284] on div at bounding box center [42, 287] width 7 height 7
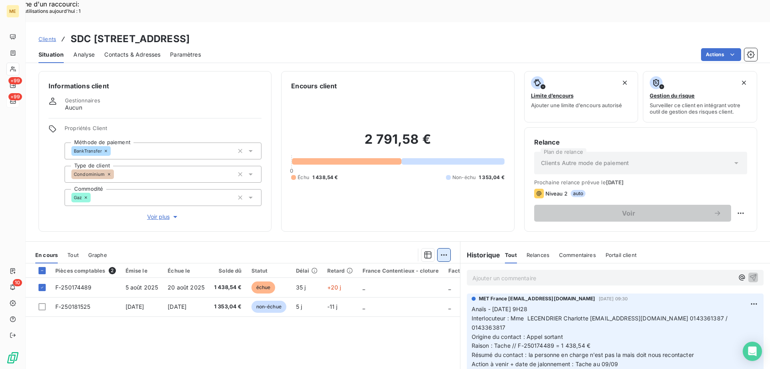
click at [410, 266] on div "Ajouter une promesse de paiement (1 facture)" at bounding box center [372, 264] width 142 height 13
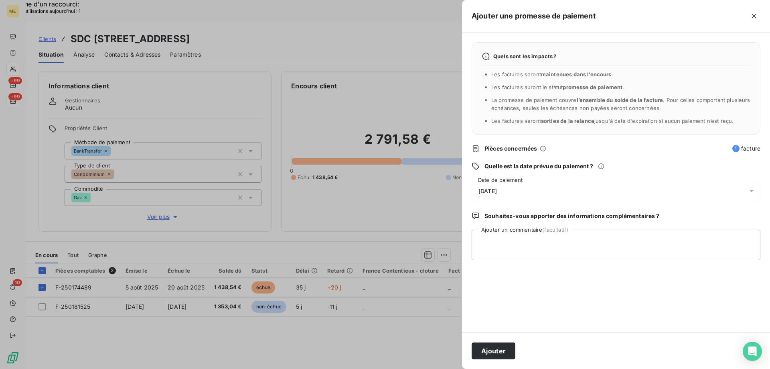
click at [550, 197] on div "[DATE]" at bounding box center [616, 191] width 289 height 22
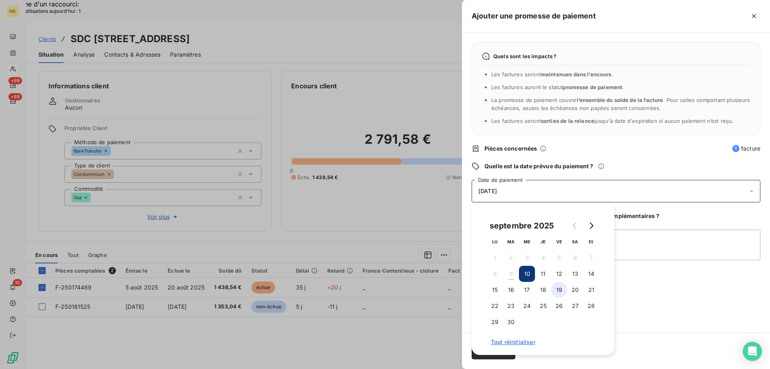
click at [556, 290] on button "19" at bounding box center [559, 290] width 16 height 16
click at [671, 249] on textarea "Ajouter un commentaire (facultatif)" at bounding box center [616, 244] width 289 height 30
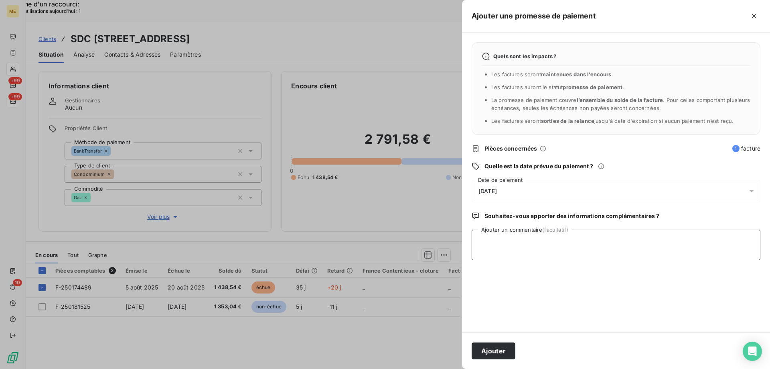
paste textarea "Anaïs - [DATE] 10H06 Interlocuteur : Mme LECENDRIER Charlotte [EMAIL_ADDRESS][D…"
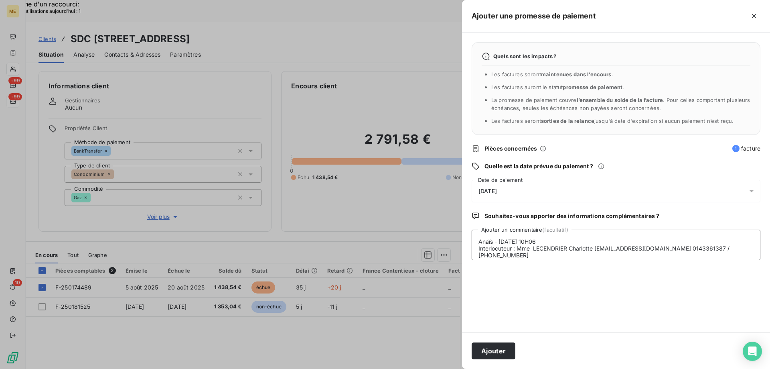
scroll to position [26, 0]
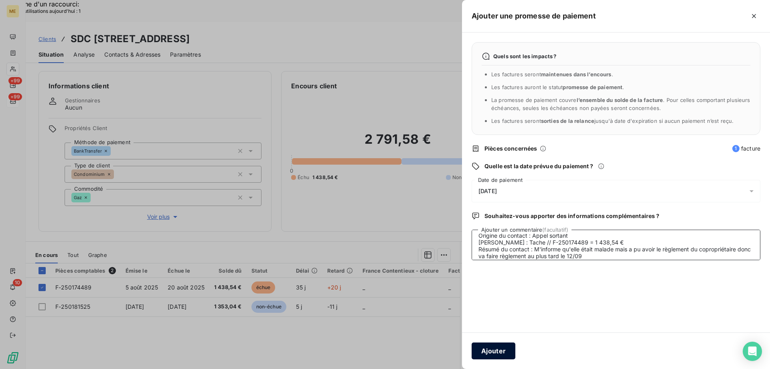
type textarea "Anaïs - [DATE] 10H06 Interlocuteur : Mme LECENDRIER Charlotte [EMAIL_ADDRESS][D…"
click at [494, 355] on button "Ajouter" at bounding box center [494, 350] width 44 height 17
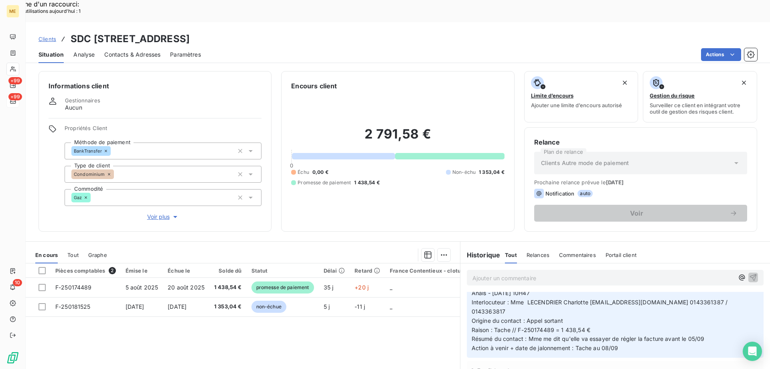
scroll to position [0, 0]
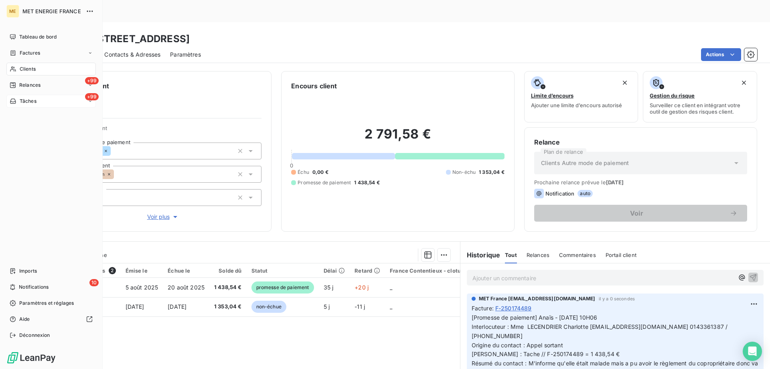
click at [17, 101] on div "Tâches" at bounding box center [23, 100] width 27 height 7
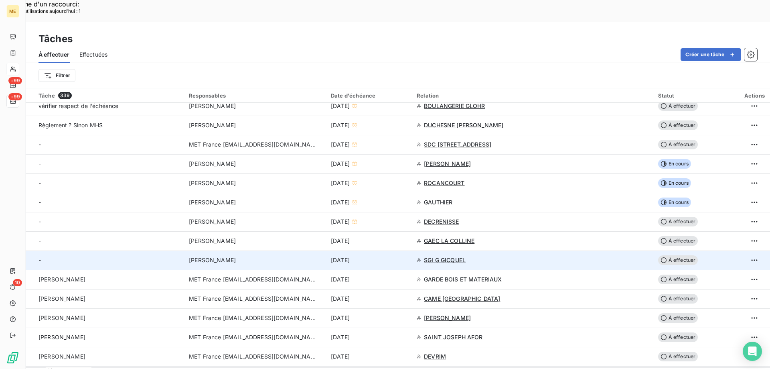
scroll to position [281, 0]
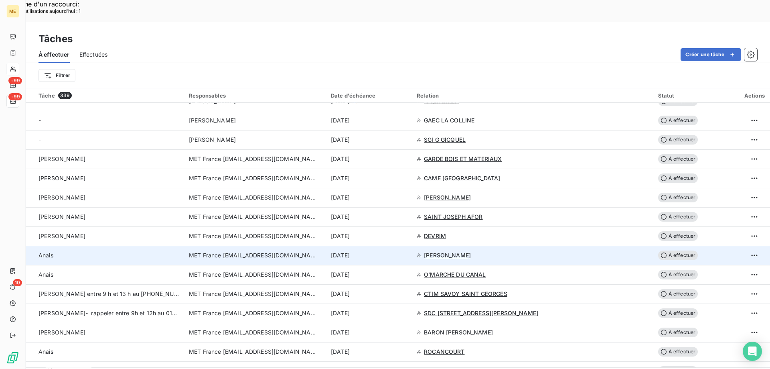
click at [407, 251] on div "[DATE]" at bounding box center [369, 255] width 76 height 8
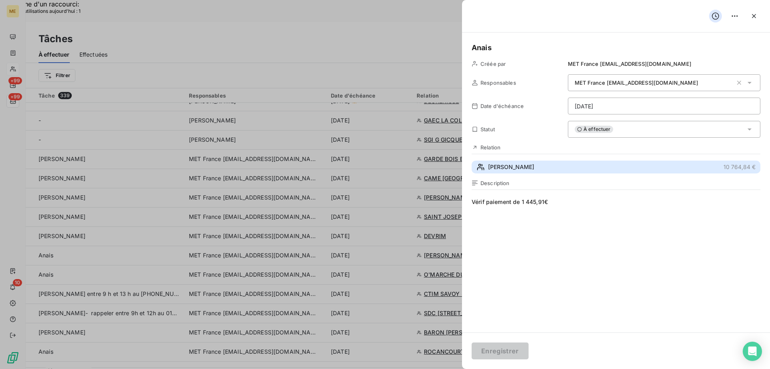
click at [513, 166] on button "OLIVIER 10 764,84 €" at bounding box center [616, 166] width 289 height 13
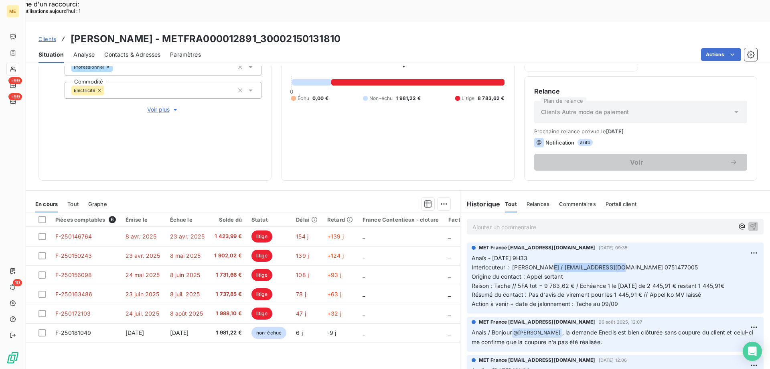
drag, startPoint x: 609, startPoint y: 247, endPoint x: 540, endPoint y: 244, distance: 68.7
click at [540, 264] on span "Interlocuteur : [PERSON_NAME] / [EMAIL_ADDRESS][DOMAIN_NAME] 0751477005" at bounding box center [585, 267] width 227 height 7
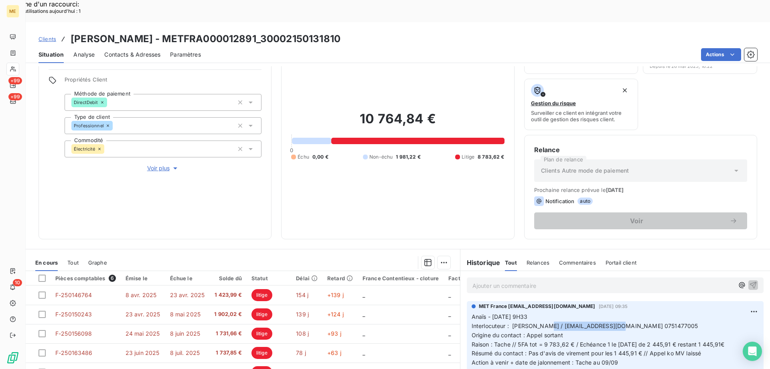
scroll to position [107, 0]
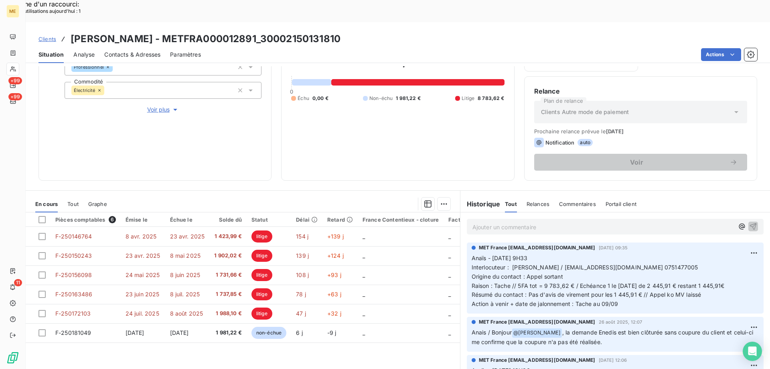
click at [613, 291] on span "Résumé du contact : Pas d'avis de virement pour les 1 445,91 € // Appel ko MV l…" at bounding box center [587, 294] width 230 height 7
drag, startPoint x: 612, startPoint y: 273, endPoint x: 639, endPoint y: 273, distance: 26.5
click at [639, 291] on span "Résumé du contact : Pas d'avis de virement pour les 1 445,91 € // Appel ko MV l…" at bounding box center [587, 294] width 230 height 7
click at [638, 291] on span "Résumé du contact : Pas d'avis de virement pour les 1 445,91 € // Appel ko MV l…" at bounding box center [587, 294] width 230 height 7
click at [611, 291] on span "Résumé du contact : Pas d'avis de virement pour les 1 445,91 € // Appel ko MV l…" at bounding box center [587, 294] width 230 height 7
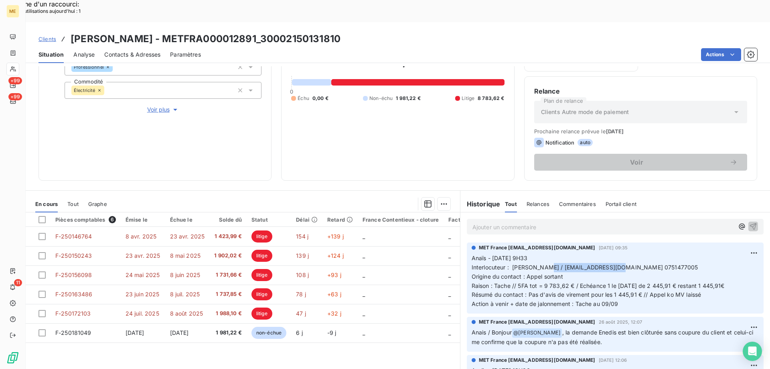
drag, startPoint x: 610, startPoint y: 245, endPoint x: 540, endPoint y: 246, distance: 70.6
click at [540, 264] on span "Interlocuteur : [PERSON_NAME] / [EMAIL_ADDRESS][DOMAIN_NAME] 0751477005" at bounding box center [585, 267] width 227 height 7
click at [613, 256] on p "Anaïs - [DATE] 9H33 Interlocuteur : [PERSON_NAME] / [EMAIL_ADDRESS][DOMAIN_NAME…" at bounding box center [615, 281] width 287 height 55
drag, startPoint x: 609, startPoint y: 245, endPoint x: 540, endPoint y: 248, distance: 69.0
click at [540, 264] on span "Interlocuteur : [PERSON_NAME] / [EMAIL_ADDRESS][DOMAIN_NAME] 0751477005" at bounding box center [585, 267] width 227 height 7
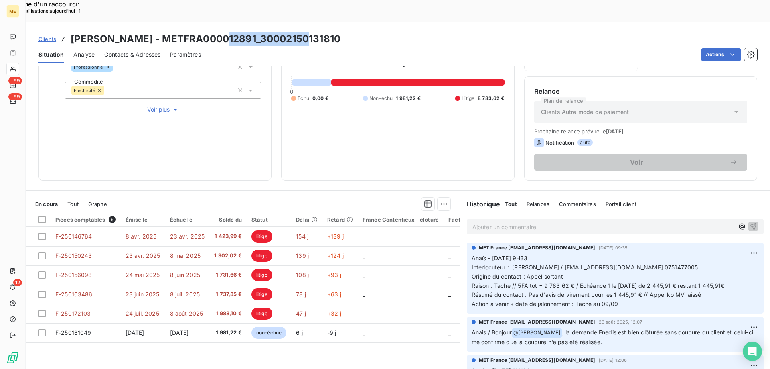
drag, startPoint x: 296, startPoint y: 16, endPoint x: 217, endPoint y: 21, distance: 80.0
click at [217, 32] on h3 "[PERSON_NAME] - METFRA000012891_30002150131810" at bounding box center [206, 39] width 270 height 14
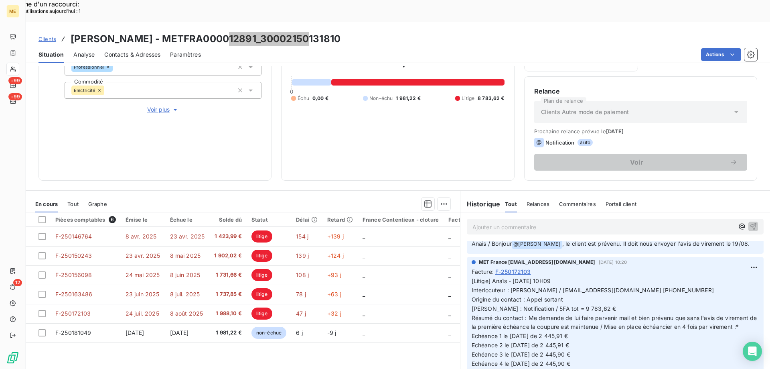
scroll to position [1043, 0]
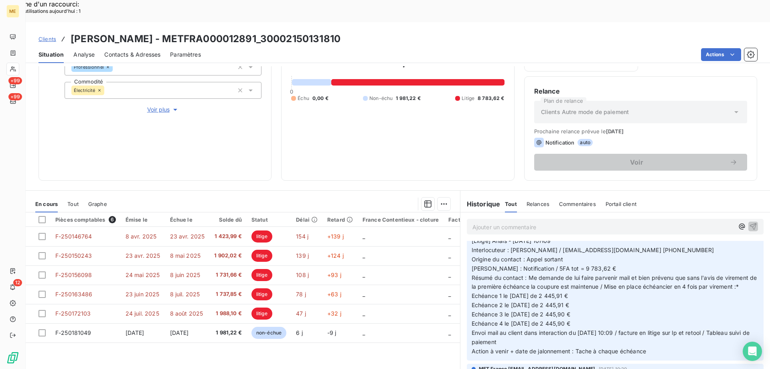
click at [507, 301] on span "[Litige] Anaïs - [DATE] 10H09 Interlocuteur : [PERSON_NAME] / [EMAIL_ADDRESS][D…" at bounding box center [615, 295] width 287 height 117
click at [555, 298] on span "[Litige] Anaïs - [DATE] 10H09 Interlocuteur : [PERSON_NAME] / [EMAIL_ADDRESS][D…" at bounding box center [615, 295] width 287 height 117
click at [515, 304] on span "[Litige] Anaïs - [DATE] 10H09 Interlocuteur : [PERSON_NAME] / [EMAIL_ADDRESS][D…" at bounding box center [615, 295] width 287 height 117
click at [540, 308] on span "[Litige] Anaïs - [DATE] 10H09 Interlocuteur : [PERSON_NAME] / [EMAIL_ADDRESS][D…" at bounding box center [615, 295] width 287 height 117
click at [507, 301] on span "[Litige] Anaïs - [DATE] 10H09 Interlocuteur : [PERSON_NAME] / [EMAIL_ADDRESS][D…" at bounding box center [615, 295] width 287 height 117
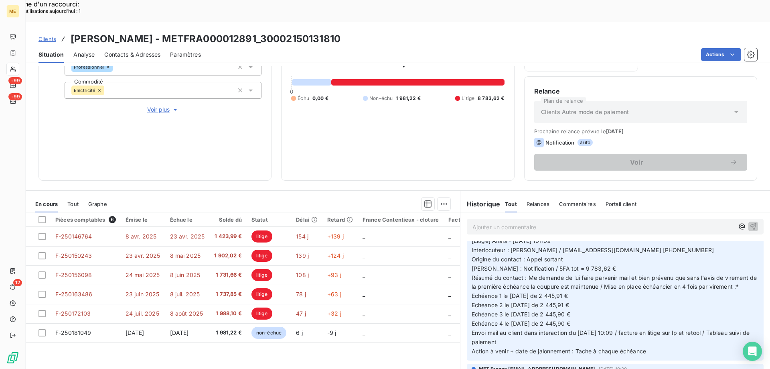
click at [566, 292] on span "[Litige] Anaïs - [DATE] 10H09 Interlocuteur : [PERSON_NAME] / [EMAIL_ADDRESS][D…" at bounding box center [615, 295] width 287 height 117
drag, startPoint x: 539, startPoint y: 302, endPoint x: 598, endPoint y: 300, distance: 59.4
click at [598, 300] on p "[Litige] Anaïs - [DATE] 10H09 Interlocuteur : [PERSON_NAME] / [EMAIL_ADDRESS][D…" at bounding box center [615, 295] width 287 height 119
drag, startPoint x: 598, startPoint y: 300, endPoint x: 593, endPoint y: 301, distance: 4.9
click at [597, 300] on p "[Litige] Anaïs - [DATE] 10H09 Interlocuteur : [PERSON_NAME] / [EMAIL_ADDRESS][D…" at bounding box center [615, 295] width 287 height 119
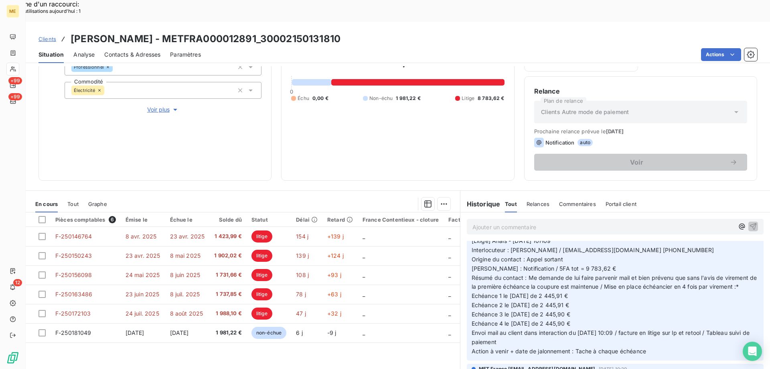
click at [574, 310] on span "[Litige] Anaïs - [DATE] 10H09 Interlocuteur : [PERSON_NAME] / [EMAIL_ADDRESS][D…" at bounding box center [615, 295] width 287 height 117
click at [580, 309] on p "[Litige] Anaïs - [DATE] 10H09 Interlocuteur : [PERSON_NAME] / [EMAIL_ADDRESS][D…" at bounding box center [615, 295] width 287 height 119
click at [578, 302] on p "[Litige] Anaïs - [DATE] 10H09 Interlocuteur : [PERSON_NAME] / [EMAIL_ADDRESS][D…" at bounding box center [615, 295] width 287 height 119
click at [572, 306] on p "[Litige] Anaïs - [DATE] 10H09 Interlocuteur : [PERSON_NAME] / [EMAIL_ADDRESS][D…" at bounding box center [615, 295] width 287 height 119
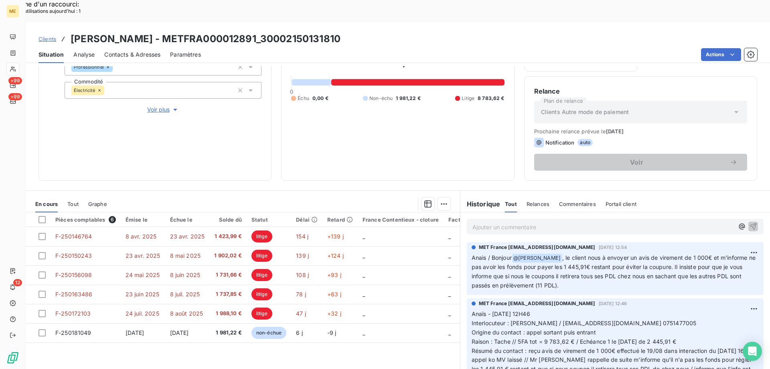
scroll to position [562, 0]
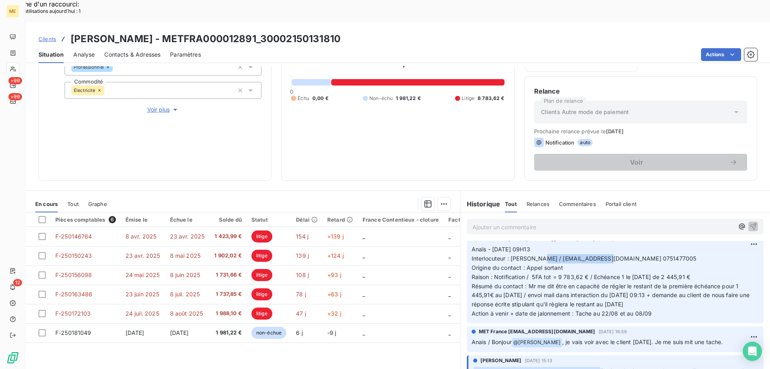
drag, startPoint x: 536, startPoint y: 236, endPoint x: 597, endPoint y: 239, distance: 61.5
click at [597, 245] on p "Anaïs - [DATE] 09H13 Interlocuteur : [PERSON_NAME] / [EMAIL_ADDRESS][DOMAIN_NAM…" at bounding box center [615, 281] width 287 height 73
click at [645, 245] on p "Anaïs - [DATE] 09H13 Interlocuteur : [PERSON_NAME] / [EMAIL_ADDRESS][DOMAIN_NAM…" at bounding box center [615, 281] width 287 height 73
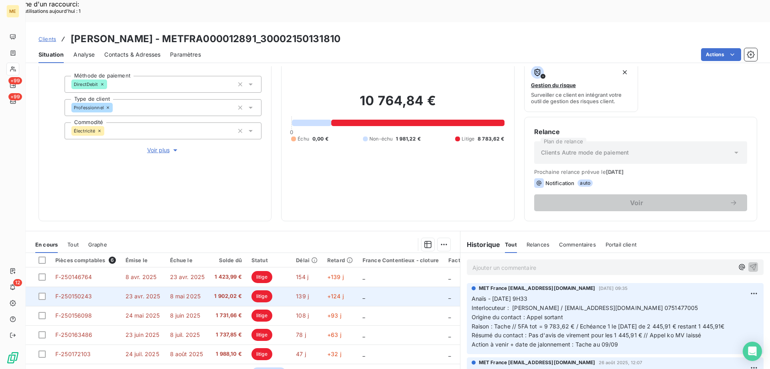
scroll to position [107, 0]
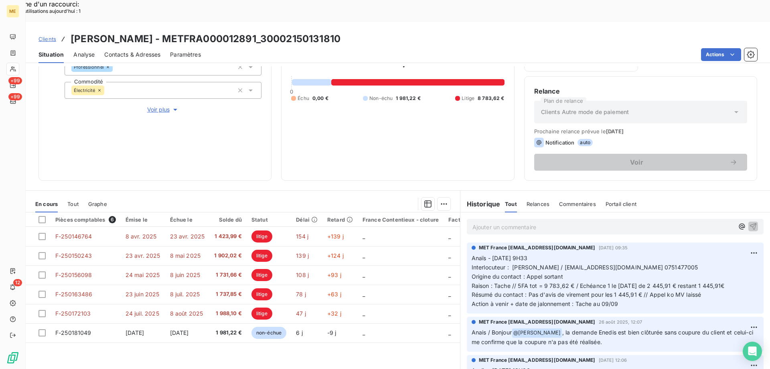
click at [471, 134] on div "10 764,84 € 0 Échu 0,00 € Non-échu 1 981,22 € Litige 8 783,62 €" at bounding box center [397, 77] width 213 height 187
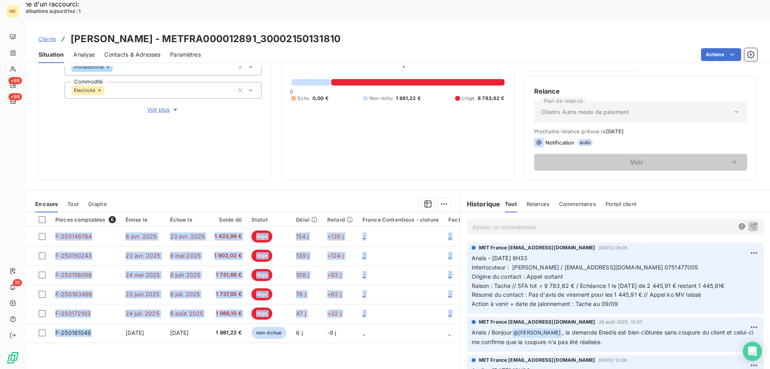
drag, startPoint x: 93, startPoint y: 310, endPoint x: 61, endPoint y: 331, distance: 37.9
click at [61, 331] on div "Pièces comptables 6 Émise le Échue le Solde dû Statut Délai Retard France Conte…" at bounding box center [243, 289] width 434 height 154
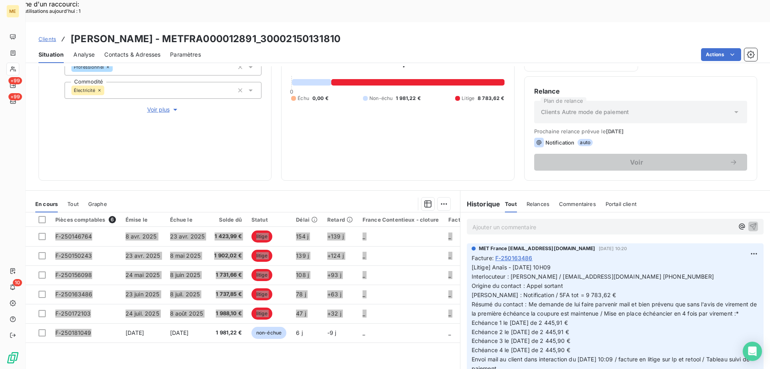
scroll to position [1203, 0]
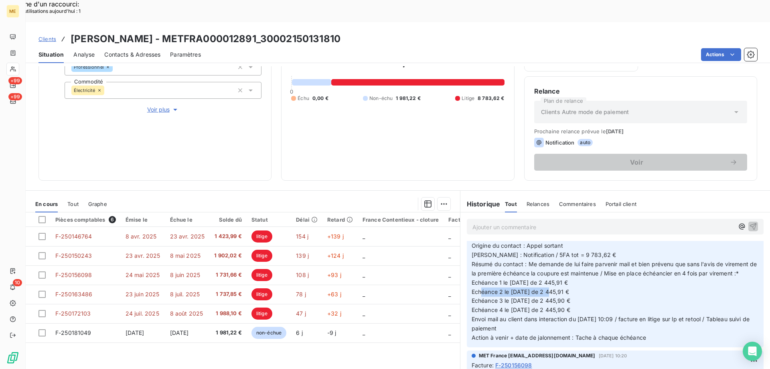
drag, startPoint x: 508, startPoint y: 296, endPoint x: 593, endPoint y: 297, distance: 84.6
click at [593, 297] on p "[Litige] Anaïs - [DATE] 10H09 Interlocuteur : [PERSON_NAME] / [EMAIL_ADDRESS][D…" at bounding box center [615, 282] width 287 height 119
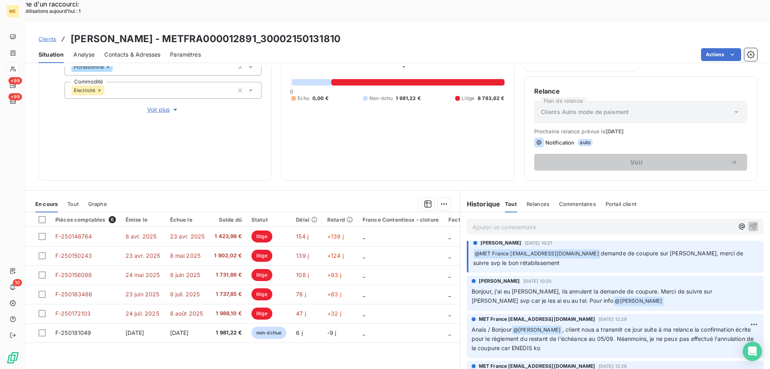
scroll to position [0, 0]
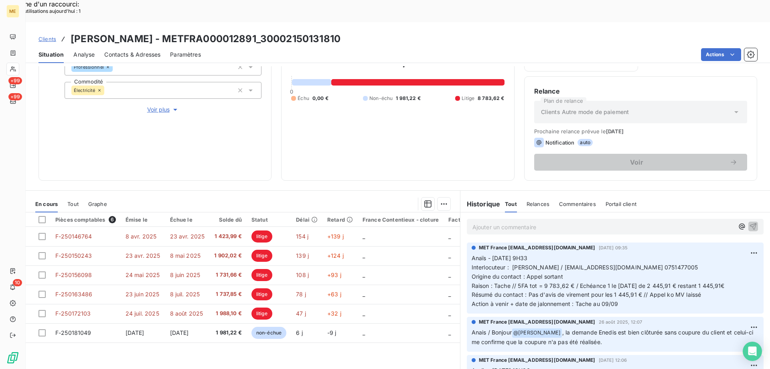
drag, startPoint x: 564, startPoint y: 200, endPoint x: 562, endPoint y: 205, distance: 5.7
click at [564, 222] on p "Ajouter un commentaire ﻿" at bounding box center [604, 227] width 262 height 10
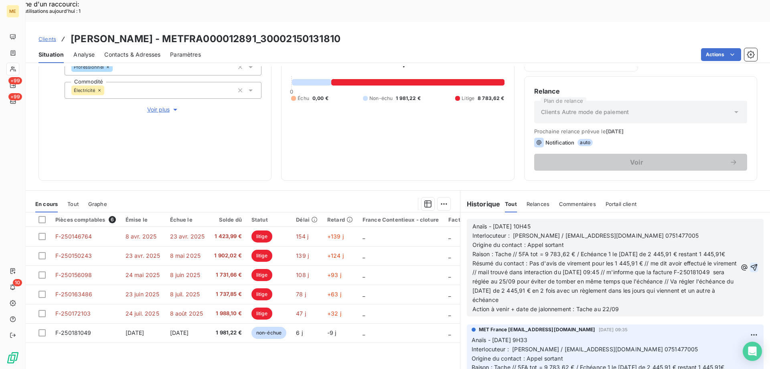
click at [750, 263] on icon "button" at bounding box center [754, 267] width 8 height 8
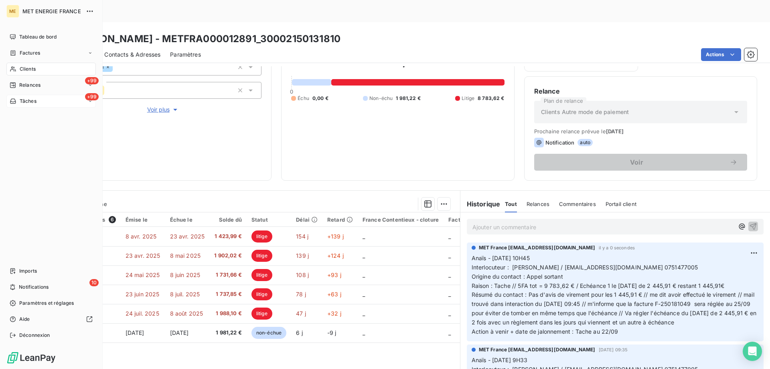
click at [30, 100] on span "Tâches" at bounding box center [28, 100] width 17 height 7
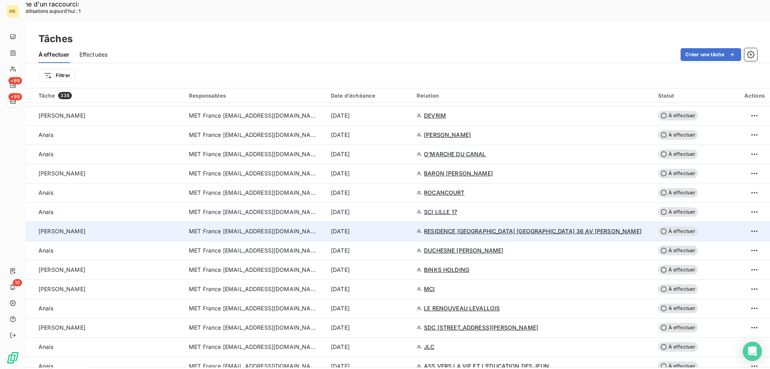
scroll to position [321, 0]
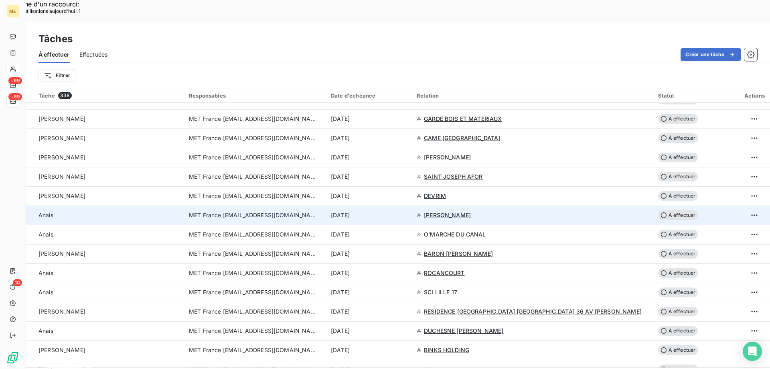
click at [412, 205] on td "[DATE]" at bounding box center [369, 214] width 86 height 19
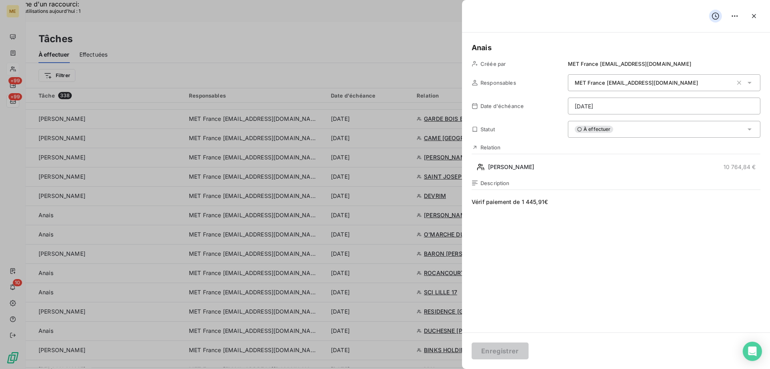
click at [658, 133] on div "À effectuer" at bounding box center [664, 129] width 193 height 17
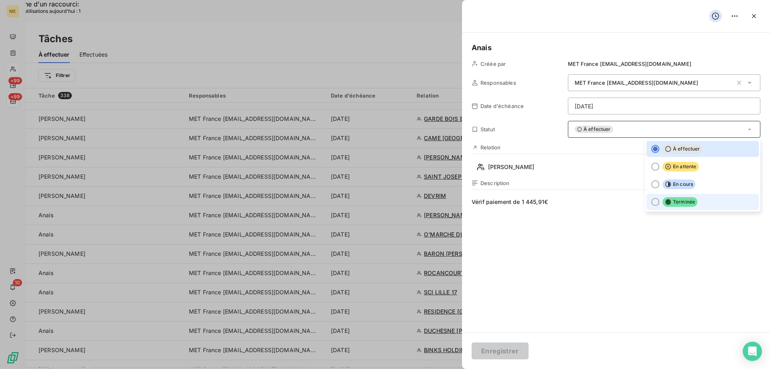
click at [718, 205] on li "Terminée" at bounding box center [703, 202] width 112 height 16
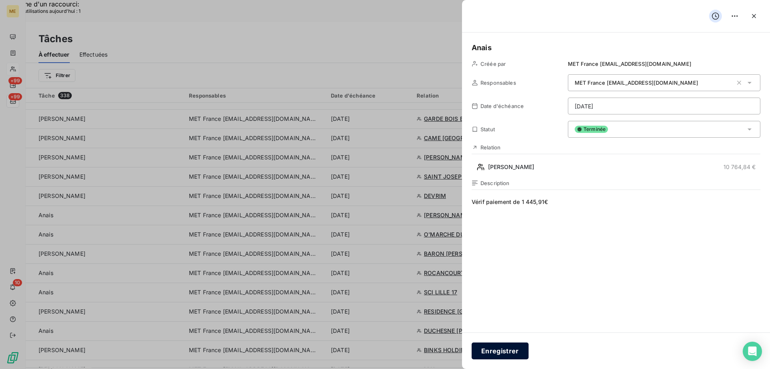
click at [516, 350] on button "Enregistrer" at bounding box center [500, 350] width 57 height 17
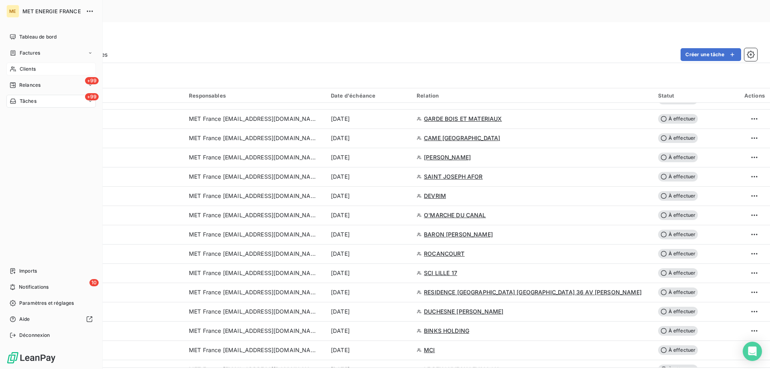
click at [32, 103] on span "Tâches" at bounding box center [28, 100] width 17 height 7
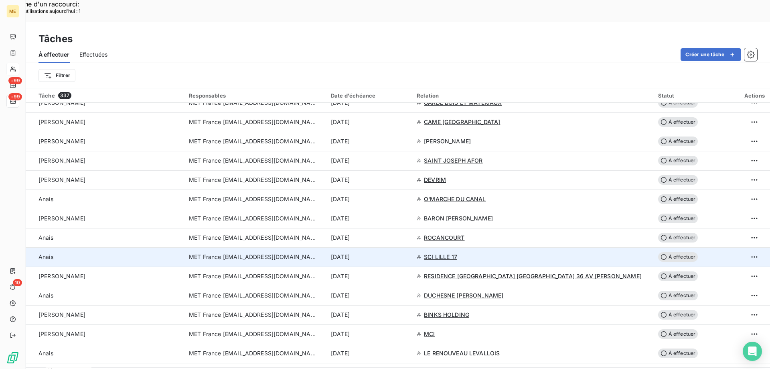
scroll to position [361, 0]
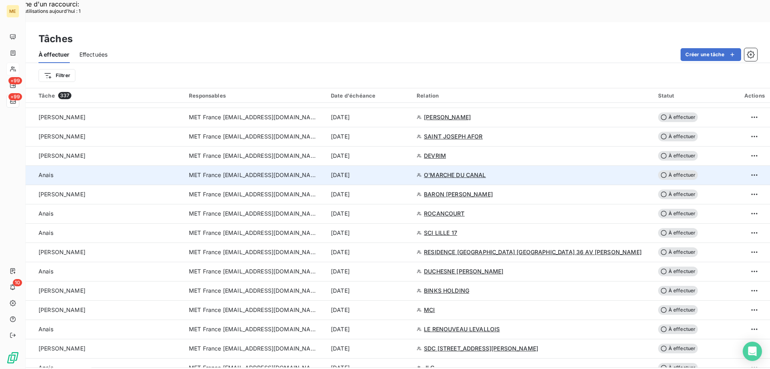
click at [406, 171] on div "[DATE]" at bounding box center [369, 175] width 76 height 8
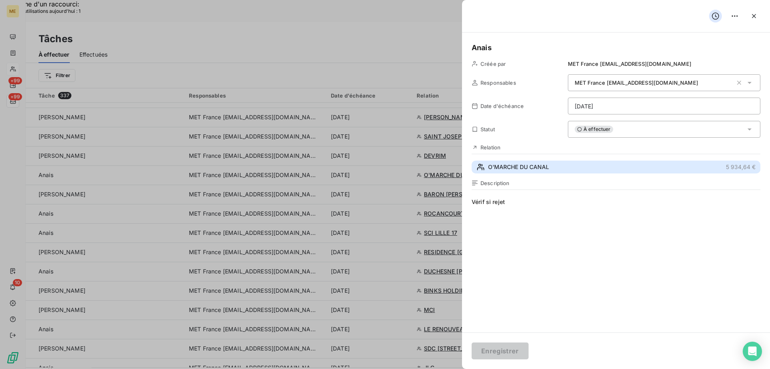
click at [561, 165] on button "O'MARCHE DU CANAL 5 934,64 €" at bounding box center [616, 166] width 289 height 13
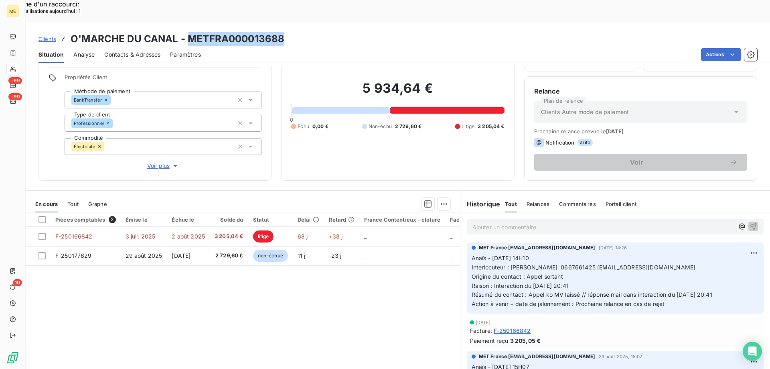
drag, startPoint x: 290, startPoint y: 17, endPoint x: 187, endPoint y: 19, distance: 103.5
click at [187, 32] on div "Clients O'MARCHE DU CANAL - METFRA000013688" at bounding box center [398, 39] width 745 height 14
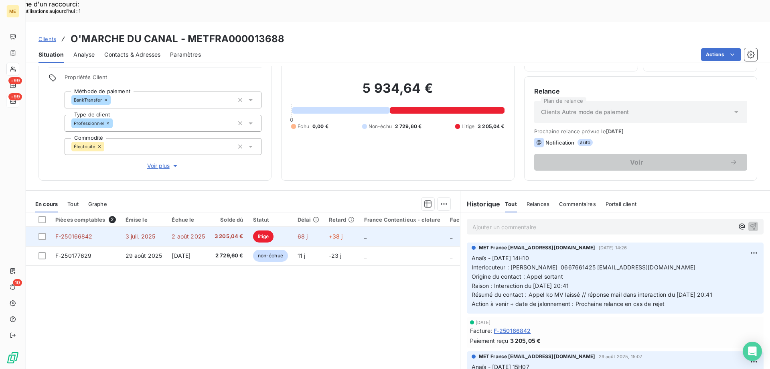
click at [423, 227] on td "_" at bounding box center [402, 236] width 86 height 19
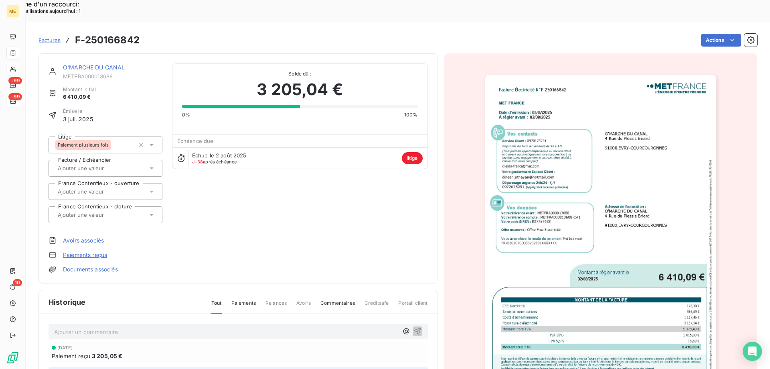
drag, startPoint x: 81, startPoint y: 49, endPoint x: 82, endPoint y: 42, distance: 7.3
click at [81, 63] on div "O'MARCHE DU CANAL" at bounding box center [112, 67] width 99 height 8
click at [82, 63] on div "O'MARCHE DU CANAL" at bounding box center [112, 67] width 99 height 8
click at [85, 64] on link "O'MARCHE DU CANAL" at bounding box center [94, 67] width 62 height 7
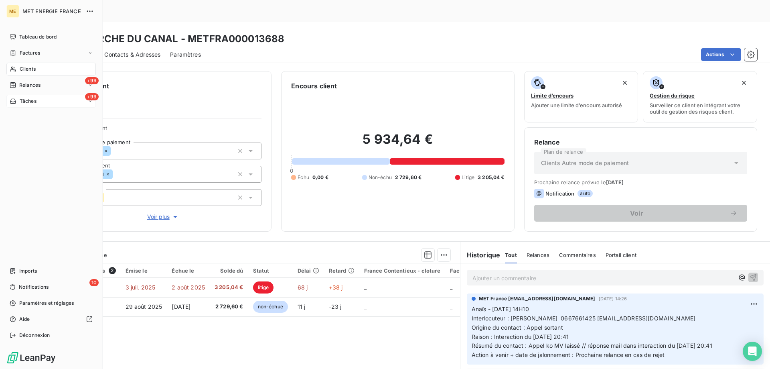
click at [24, 101] on span "Tâches" at bounding box center [28, 100] width 17 height 7
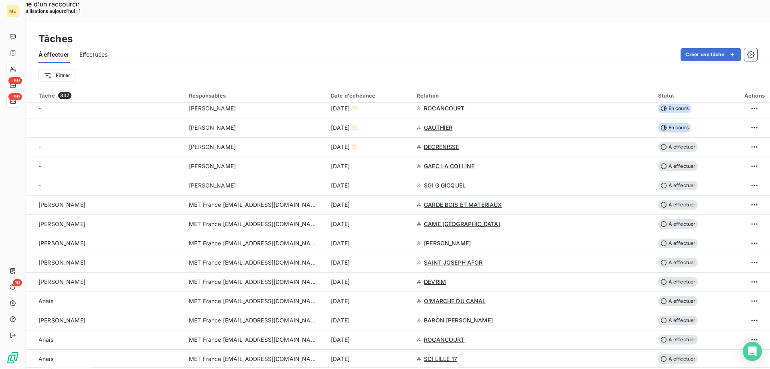
scroll to position [241, 0]
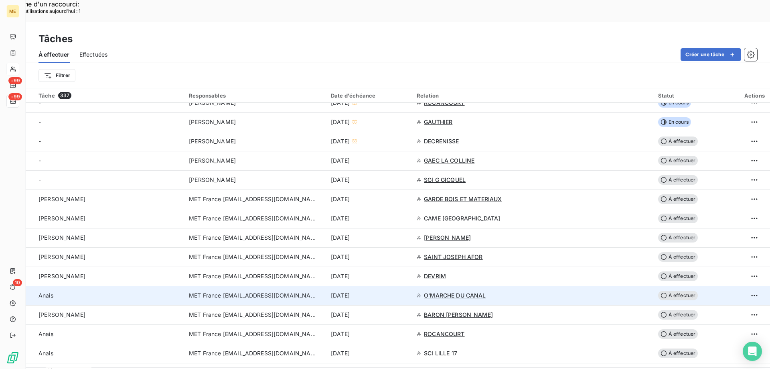
click at [407, 291] on div "[DATE]" at bounding box center [369, 295] width 76 height 8
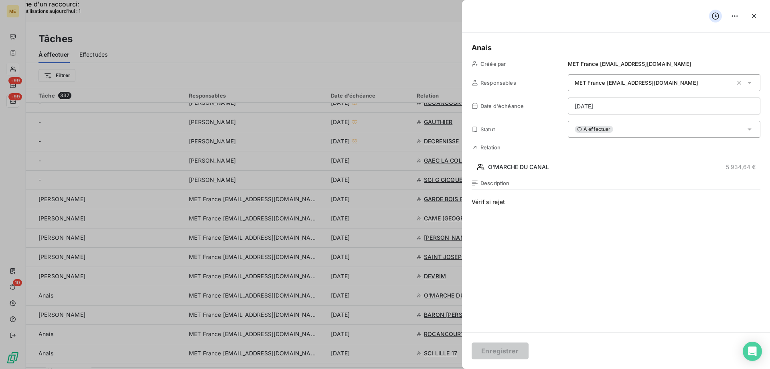
click at [633, 131] on div "À effectuer" at bounding box center [664, 129] width 193 height 17
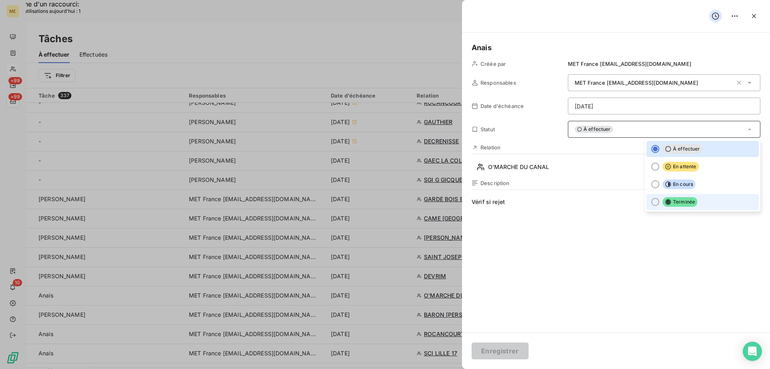
drag, startPoint x: 688, startPoint y: 204, endPoint x: 675, endPoint y: 213, distance: 16.1
click at [688, 204] on span "Terminée" at bounding box center [680, 202] width 35 height 10
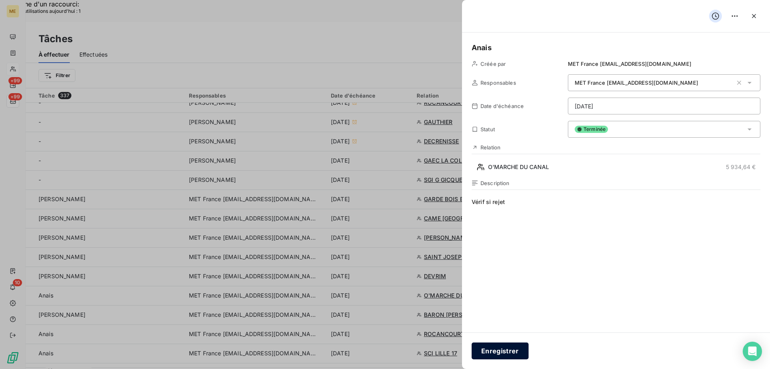
click at [495, 351] on button "Enregistrer" at bounding box center [500, 350] width 57 height 17
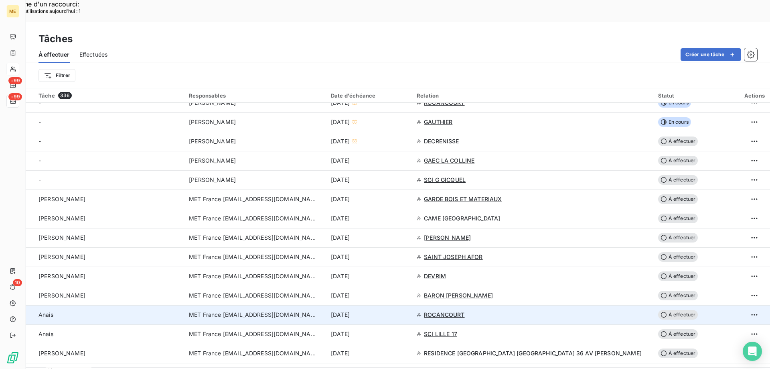
click at [407, 310] on div "[DATE]" at bounding box center [369, 314] width 76 height 8
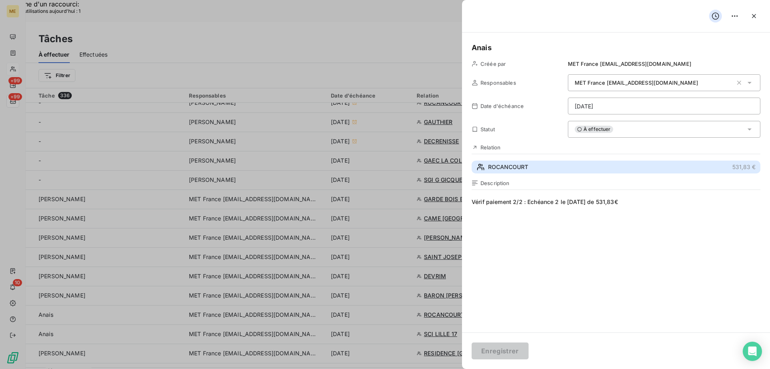
click at [562, 172] on button "ROCANCOURT 531,83 €" at bounding box center [616, 166] width 289 height 13
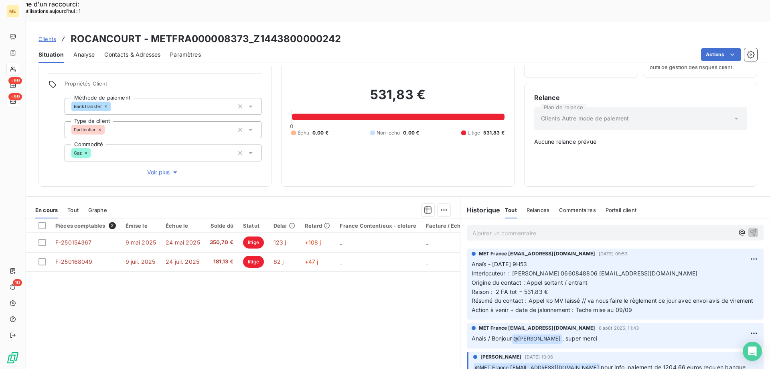
scroll to position [45, 0]
drag, startPoint x: 594, startPoint y: 247, endPoint x: 700, endPoint y: 245, distance: 105.9
click at [700, 259] on p "Anaïs - [DATE] 9H53 Interlocuteur : [PERSON_NAME] 0660848806 [EMAIL_ADDRESS][DO…" at bounding box center [615, 286] width 287 height 55
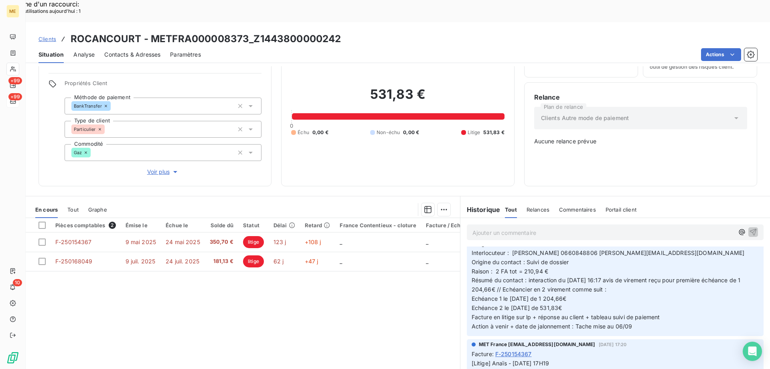
scroll to position [0, 0]
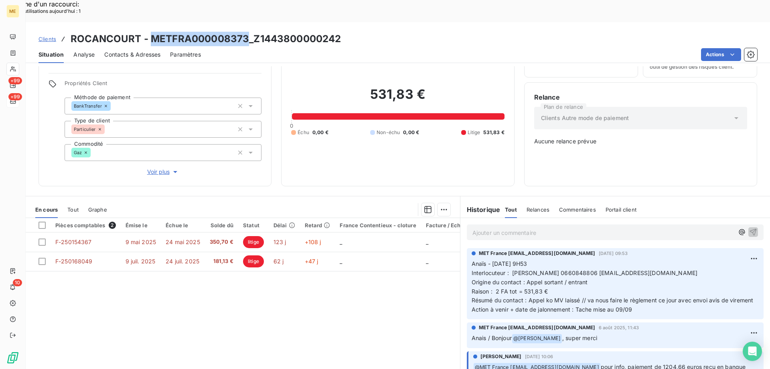
drag, startPoint x: 248, startPoint y: 16, endPoint x: 149, endPoint y: 16, distance: 99.5
click at [149, 32] on h3 "ROCANCOURT - METFRA000008373_Z1443800000242" at bounding box center [206, 39] width 270 height 14
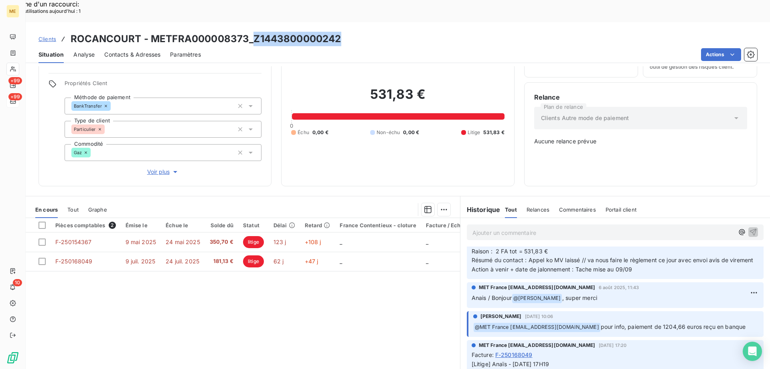
drag, startPoint x: 345, startPoint y: 18, endPoint x: 252, endPoint y: 15, distance: 93.1
click at [252, 32] on div "Clients ROCANCOURT - METFRA000008373_Z1443800000242" at bounding box center [398, 39] width 745 height 14
click at [150, 168] on span "Voir plus" at bounding box center [163, 172] width 32 height 8
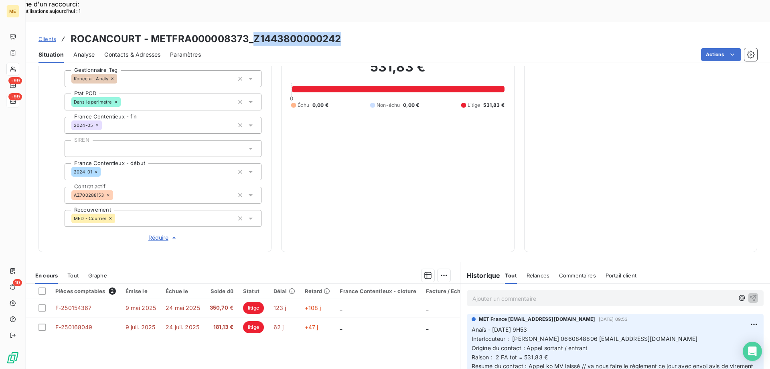
scroll to position [231, 0]
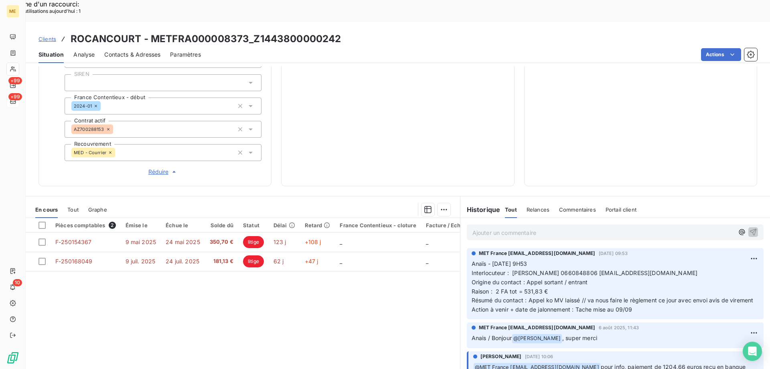
click at [543, 224] on div "Ajouter un commentaire ﻿" at bounding box center [615, 232] width 297 height 16
click at [541, 227] on p "Ajouter un commentaire ﻿" at bounding box center [604, 232] width 262 height 10
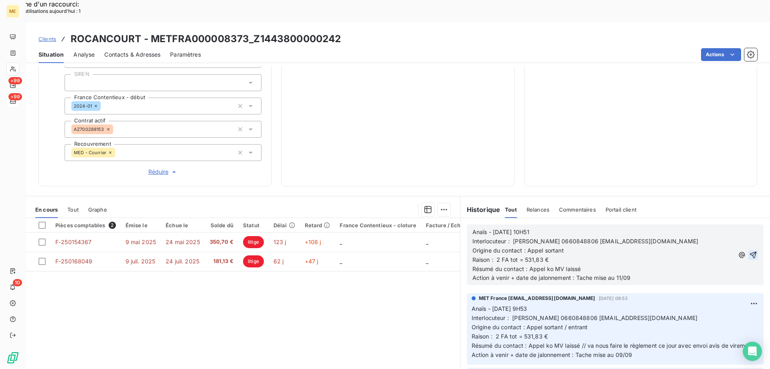
click at [750, 251] on icon "button" at bounding box center [753, 254] width 7 height 7
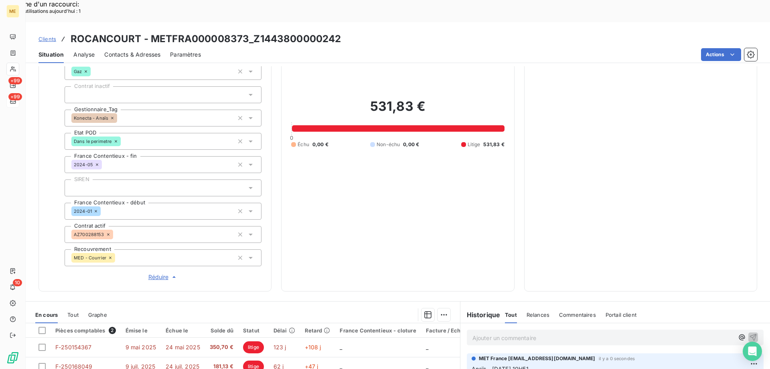
scroll to position [71, 0]
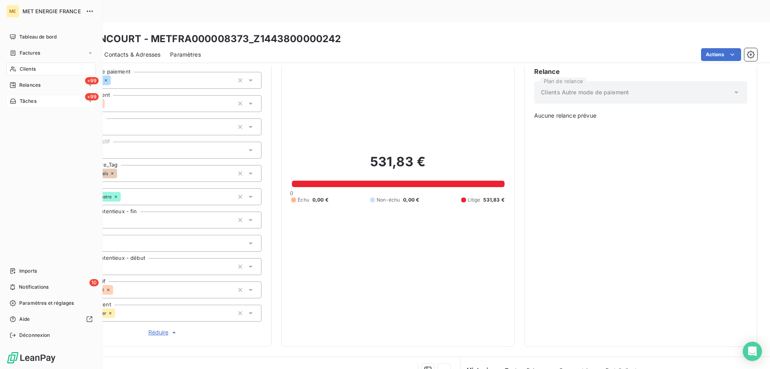
click at [18, 101] on div "Tâches" at bounding box center [23, 100] width 27 height 7
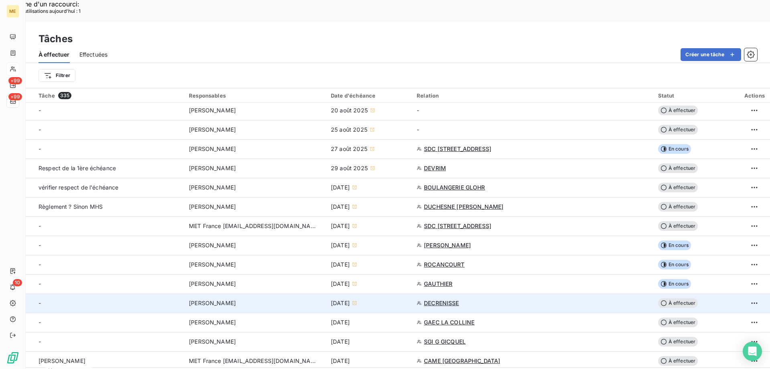
scroll to position [80, 0]
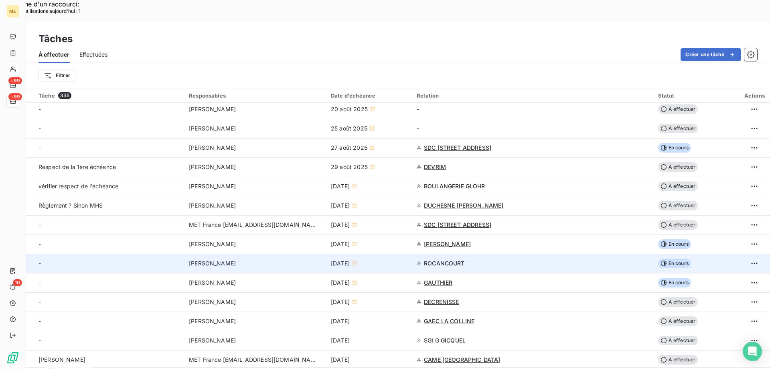
click at [401, 259] on div "[DATE]" at bounding box center [369, 263] width 76 height 8
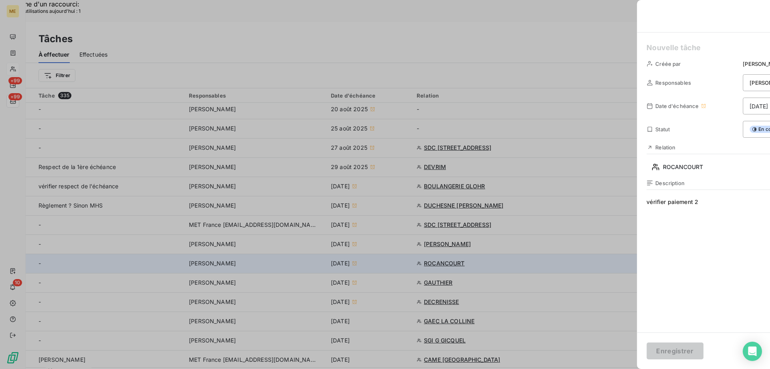
type input "[DATE]"
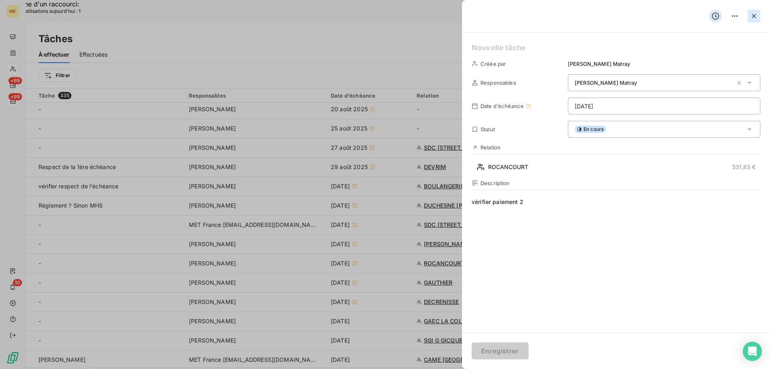
click at [756, 17] on icon "button" at bounding box center [754, 16] width 4 height 4
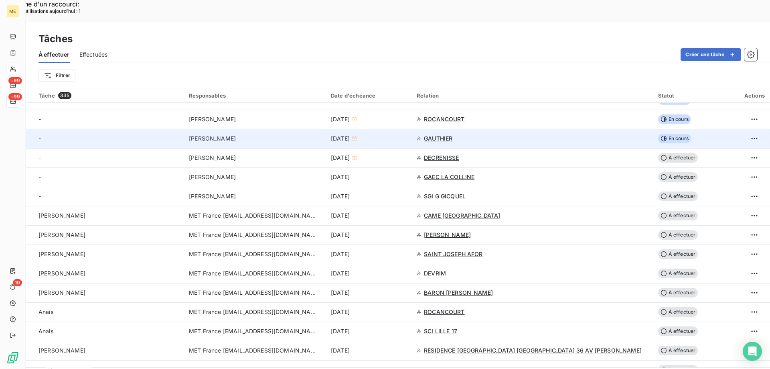
scroll to position [241, 0]
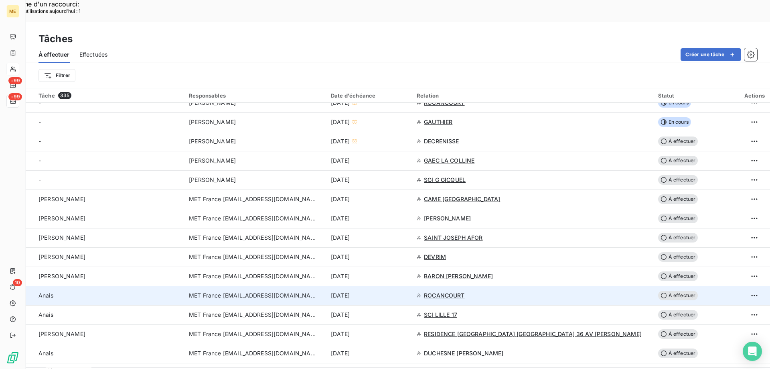
click at [407, 291] on div "[DATE]" at bounding box center [369, 295] width 76 height 8
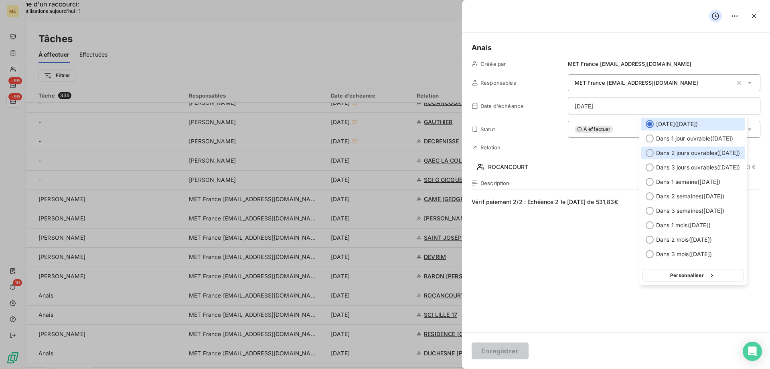
click at [706, 155] on span "Dans 2 jours ouvrables ( [DATE] )" at bounding box center [698, 153] width 84 height 8
type input "[DATE]"
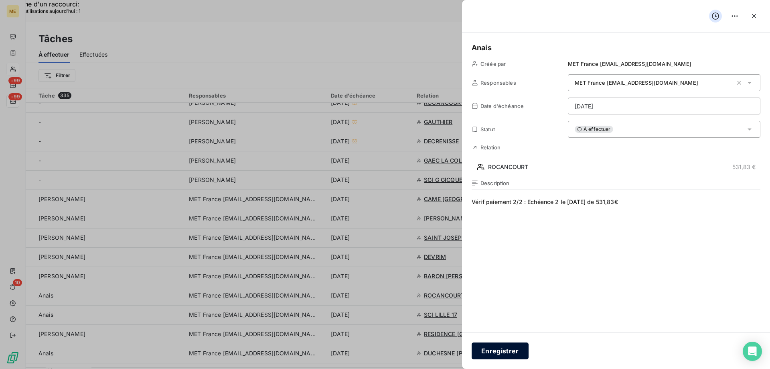
click at [489, 353] on button "Enregistrer" at bounding box center [500, 350] width 57 height 17
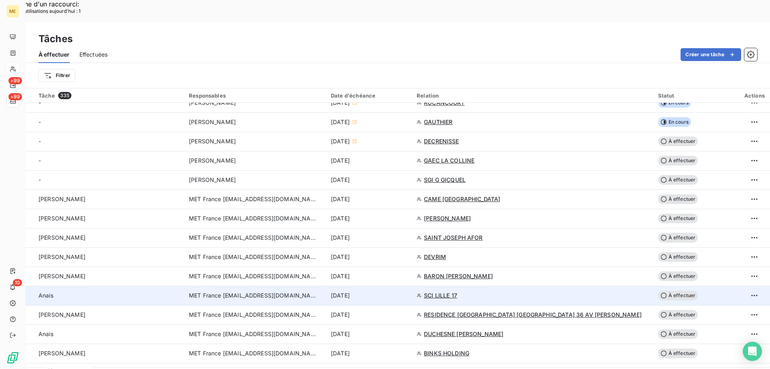
click at [407, 291] on div "[DATE]" at bounding box center [369, 295] width 76 height 8
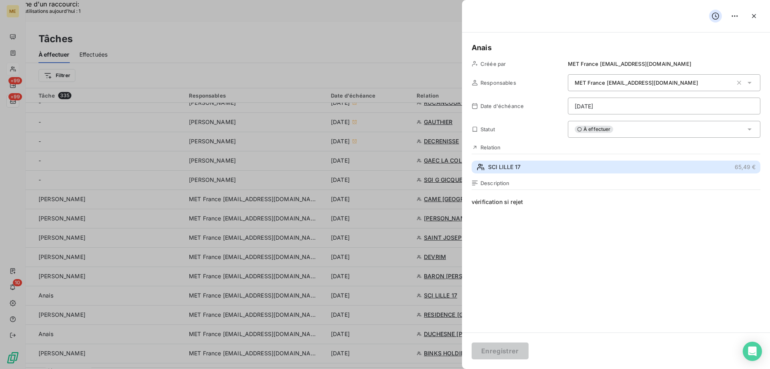
click at [519, 167] on span "SCI LILLE 17" at bounding box center [504, 167] width 32 height 8
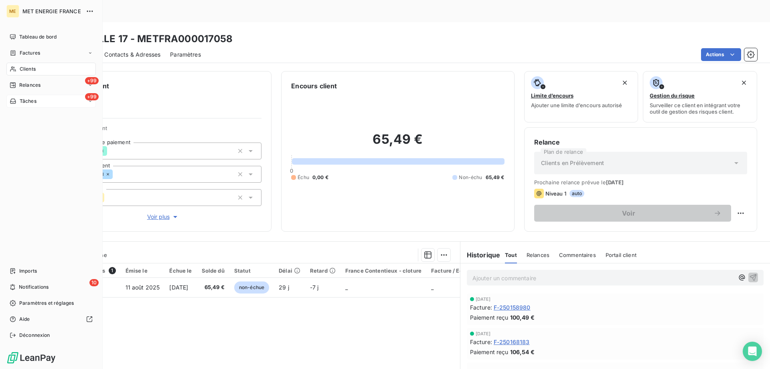
click at [31, 101] on span "Tâches" at bounding box center [28, 100] width 17 height 7
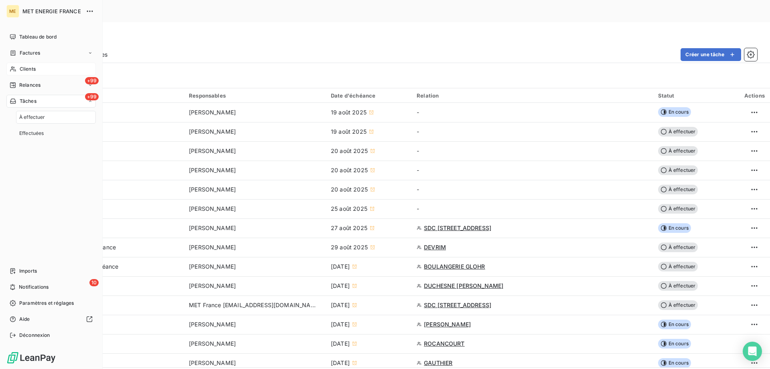
click at [28, 104] on span "Tâches" at bounding box center [28, 100] width 17 height 7
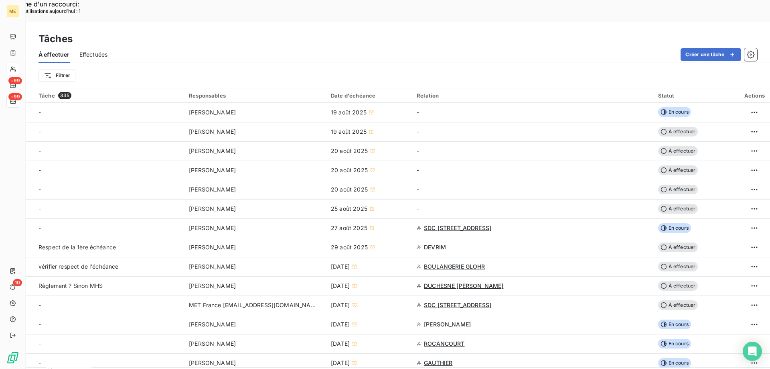
scroll to position [281, 0]
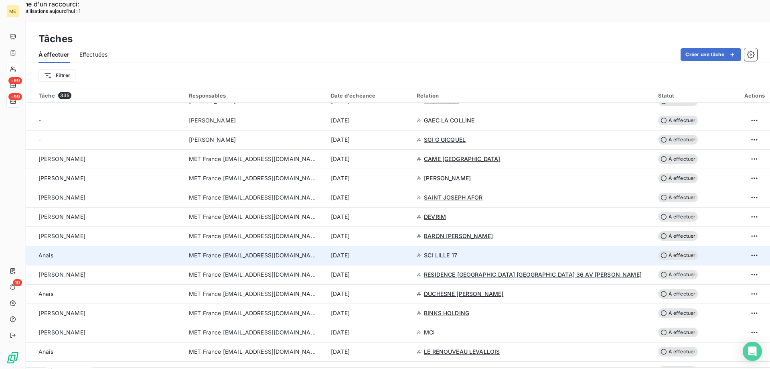
click at [457, 251] on span "SCI LILLE 17" at bounding box center [440, 255] width 33 height 8
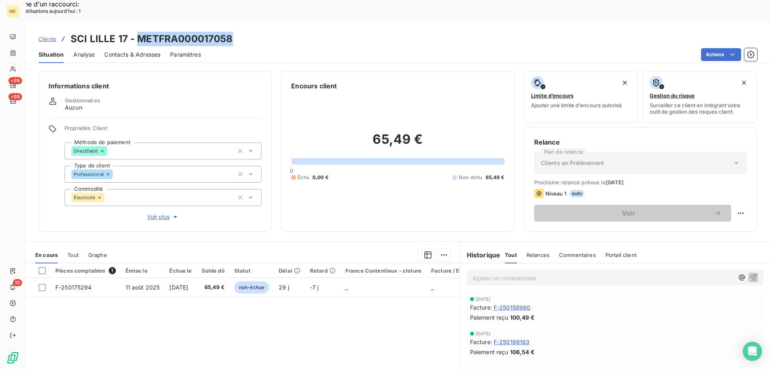
drag, startPoint x: 237, startPoint y: 16, endPoint x: 138, endPoint y: 17, distance: 99.1
click at [138, 32] on div "Clients SCI LILLE 17 - METFRA000017058" at bounding box center [398, 39] width 745 height 14
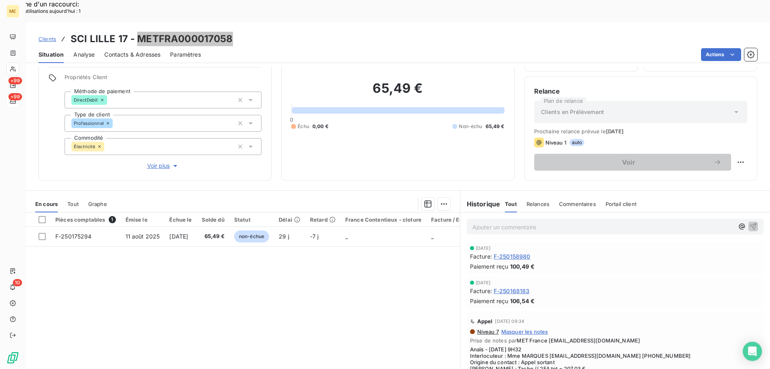
scroll to position [40, 0]
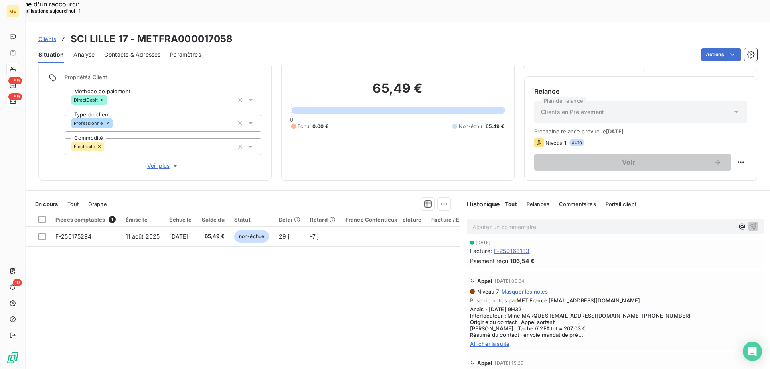
click at [485, 340] on span "Afficher la suite" at bounding box center [615, 343] width 290 height 6
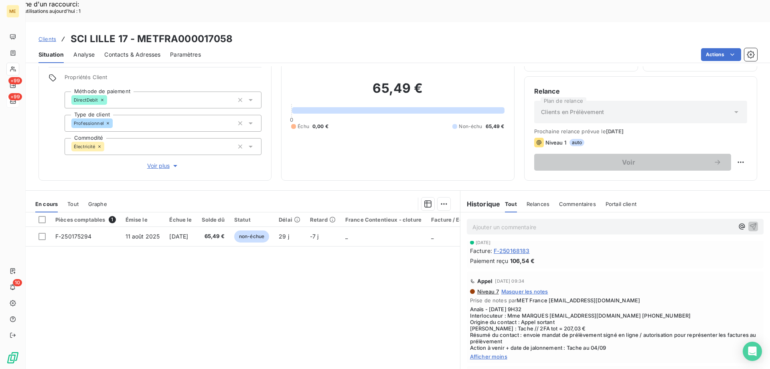
scroll to position [0, 0]
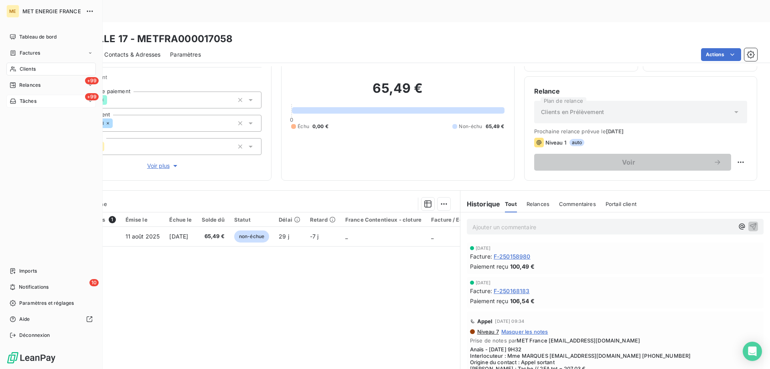
click at [24, 103] on span "Tâches" at bounding box center [28, 100] width 17 height 7
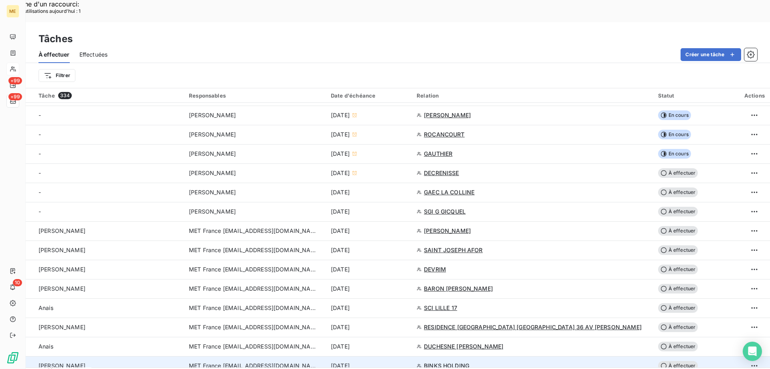
scroll to position [241, 0]
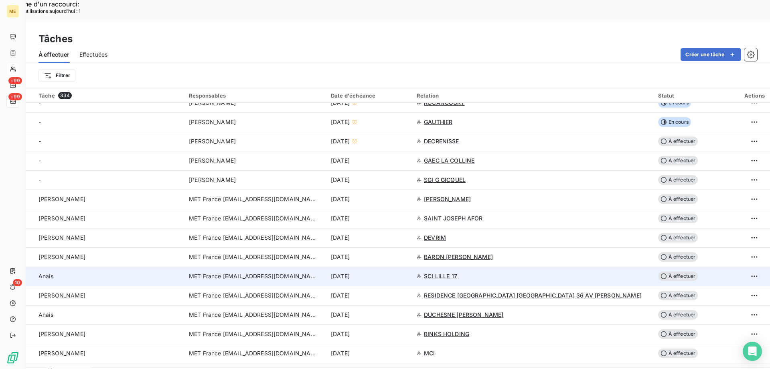
click at [407, 272] on div "[DATE]" at bounding box center [369, 276] width 76 height 8
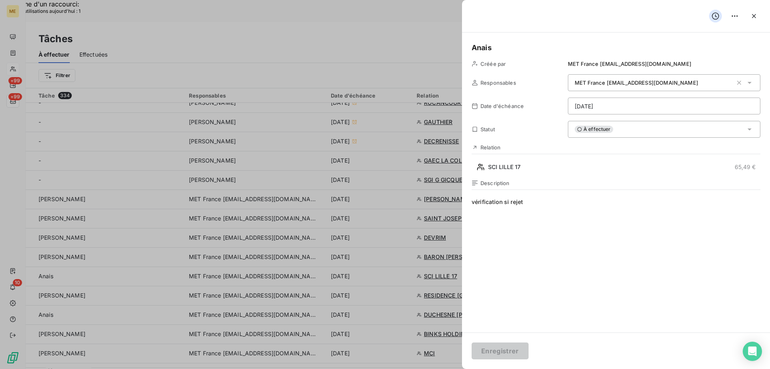
click at [626, 128] on div "À effectuer" at bounding box center [664, 129] width 193 height 17
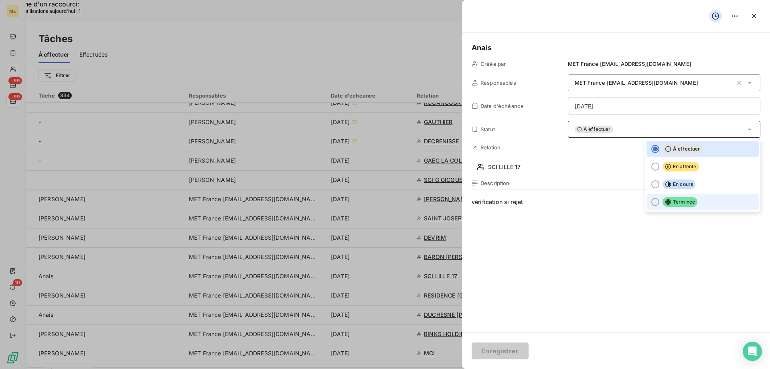
click at [674, 208] on li "Terminée" at bounding box center [703, 202] width 112 height 16
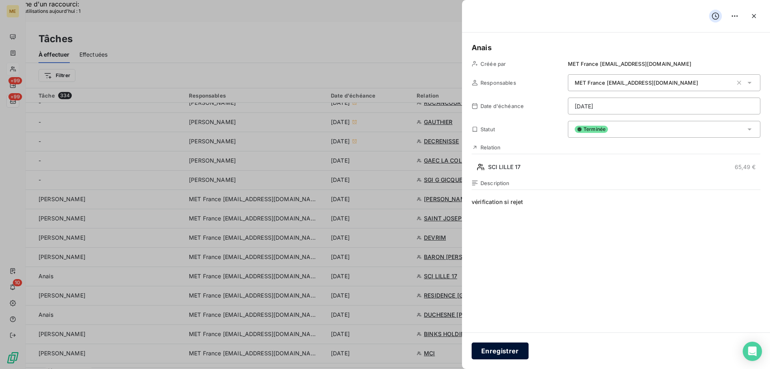
click at [488, 352] on button "Enregistrer" at bounding box center [500, 350] width 57 height 17
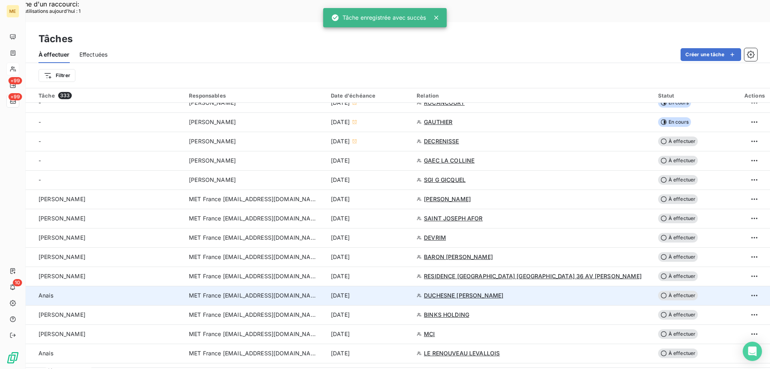
click at [398, 291] on div "[DATE]" at bounding box center [369, 295] width 76 height 8
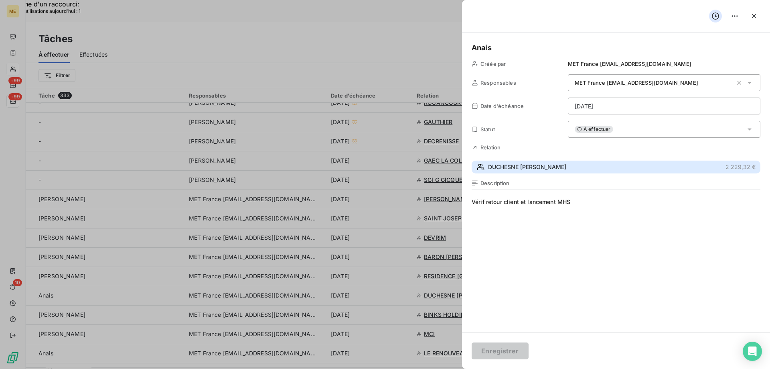
click at [560, 168] on span "DUCHESNE [PERSON_NAME]" at bounding box center [527, 167] width 78 height 8
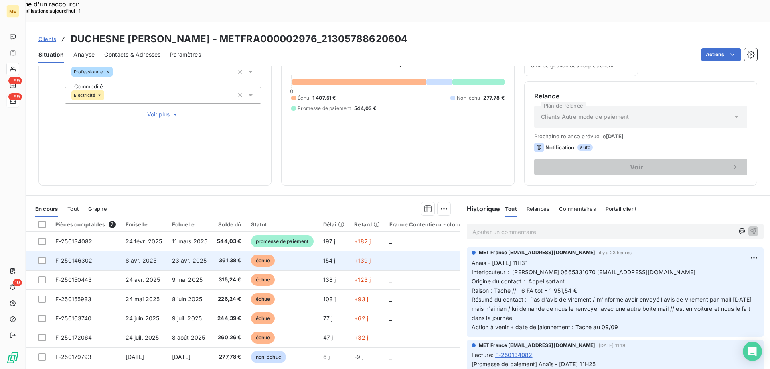
scroll to position [107, 0]
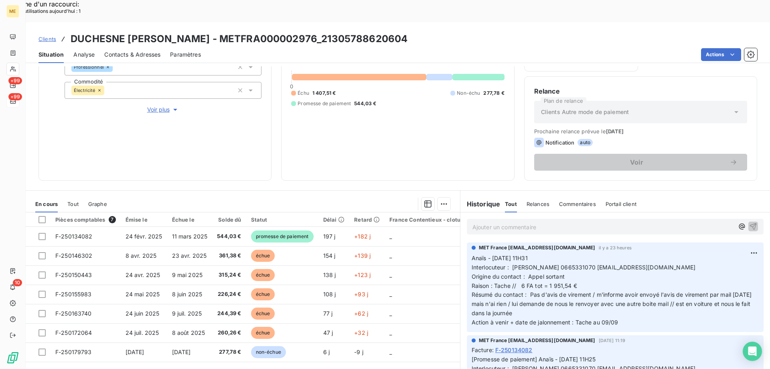
click at [546, 290] on p "Anaïs - [DATE] 11H31 Interlocuteur : [PERSON_NAME] 0665331070 [EMAIL_ADDRESS][D…" at bounding box center [615, 290] width 287 height 73
click at [546, 291] on span "Résumé du contact : Pas d'avis de virement / m'informe avoir envoyé l'avis de v…" at bounding box center [613, 303] width 282 height 25
drag, startPoint x: 362, startPoint y: 18, endPoint x: 267, endPoint y: 17, distance: 95.5
click at [267, 32] on h3 "DUCHESNE [PERSON_NAME] - METFRA000002976_21305788620604" at bounding box center [239, 39] width 337 height 14
click at [629, 254] on p "Anaïs - [DATE] 11H31 Interlocuteur : [PERSON_NAME] 0665331070 [EMAIL_ADDRESS][D…" at bounding box center [615, 290] width 287 height 73
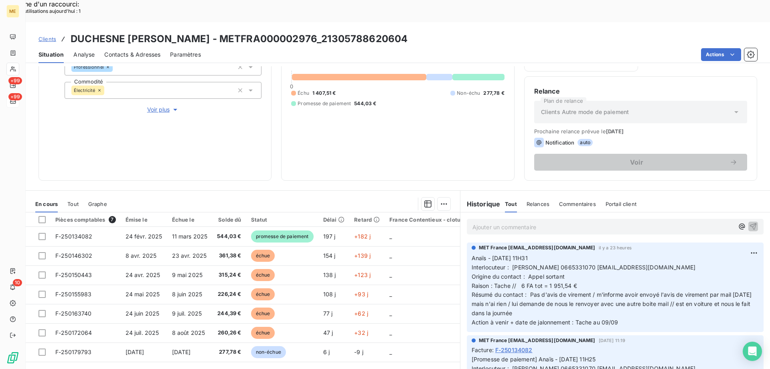
click at [613, 264] on span "Interlocuteur : [PERSON_NAME] 0665331070 [EMAIL_ADDRESS][DOMAIN_NAME]" at bounding box center [584, 267] width 224 height 7
drag, startPoint x: 613, startPoint y: 245, endPoint x: 699, endPoint y: 245, distance: 85.8
click at [699, 254] on p "Anaïs - [DATE] 11H31 Interlocuteur : [PERSON_NAME] 0665331070 [EMAIL_ADDRESS][D…" at bounding box center [615, 290] width 287 height 73
click at [556, 291] on span "Résumé du contact : Pas d'avis de virement / m'informe avoir envoyé l'avis de v…" at bounding box center [613, 303] width 282 height 25
click at [557, 291] on p "Anaïs - [DATE] 11H31 Interlocuteur : [PERSON_NAME] 0665331070 [EMAIL_ADDRESS][D…" at bounding box center [615, 290] width 287 height 73
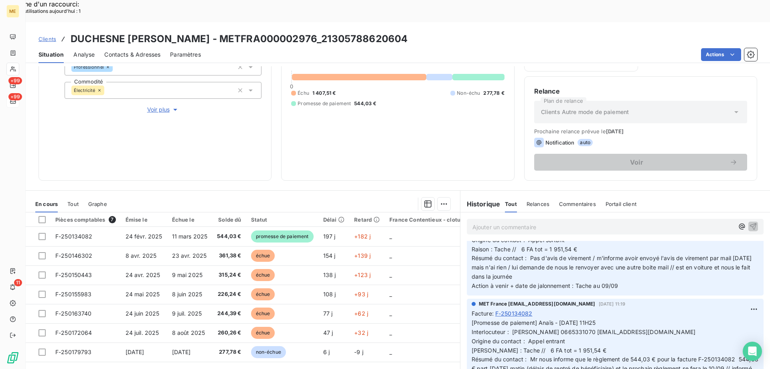
scroll to position [0, 0]
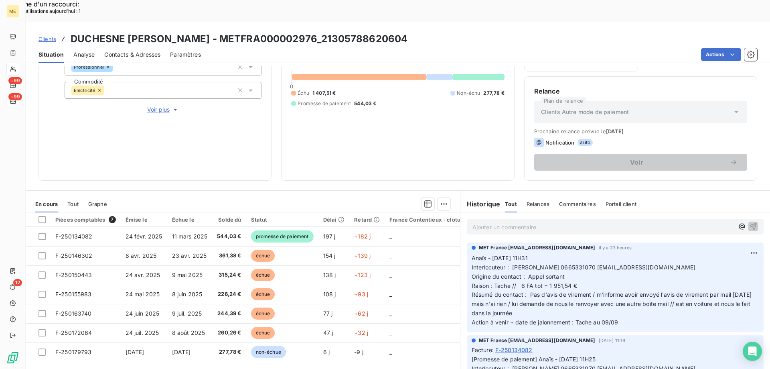
drag, startPoint x: 463, startPoint y: 15, endPoint x: 369, endPoint y: 13, distance: 93.9
click at [369, 32] on div "Clients DUCHESNE [PERSON_NAME] - METFRA000002976_21305788620604" at bounding box center [398, 39] width 745 height 14
drag, startPoint x: 623, startPoint y: 301, endPoint x: 467, endPoint y: 235, distance: 169.5
click at [467, 242] on div "MET France [EMAIL_ADDRESS][DOMAIN_NAME] il y a 23 heures Anaïs - [DATE] 11H31 I…" at bounding box center [615, 286] width 297 height 89
click at [542, 222] on p "Ajouter un commentaire ﻿" at bounding box center [604, 227] width 262 height 10
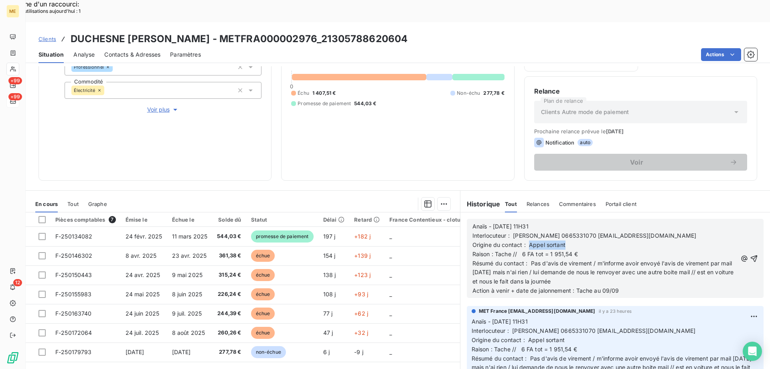
drag, startPoint x: 565, startPoint y: 223, endPoint x: 526, endPoint y: 222, distance: 38.9
click at [526, 240] on p "Origine du contact : Appel sortant" at bounding box center [605, 244] width 265 height 9
drag, startPoint x: 525, startPoint y: 239, endPoint x: 588, endPoint y: 262, distance: 66.2
click at [588, 262] on p "Résumé du contact : Pas d'avis de virement / m'informe avoir envoyé l'avis de v…" at bounding box center [605, 273] width 265 height 28
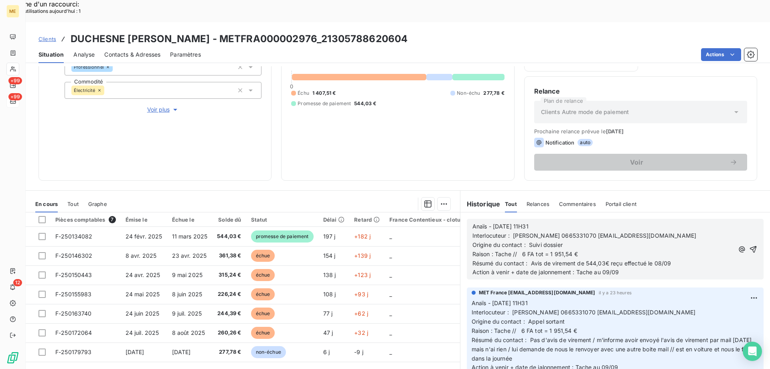
click at [607, 268] on span "Action à venir + date de jalonnement : Tache au 09/09" at bounding box center [546, 271] width 147 height 7
click at [749, 245] on icon "button" at bounding box center [753, 249] width 8 height 8
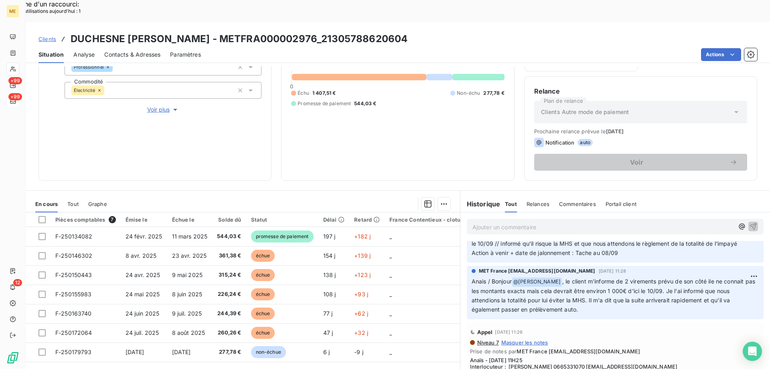
scroll to position [321, 0]
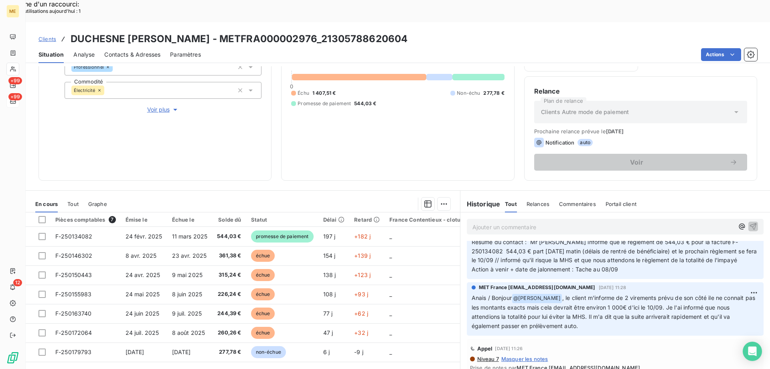
drag, startPoint x: 564, startPoint y: 276, endPoint x: 601, endPoint y: 309, distance: 49.8
click at [601, 309] on div "MET France [EMAIL_ADDRESS][DOMAIN_NAME] [DATE] 11:28 Anais / Bonjour @ [PERSON_…" at bounding box center [615, 308] width 297 height 53
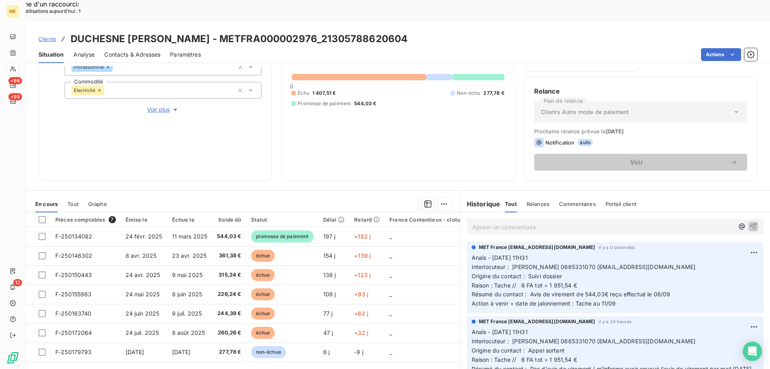
scroll to position [0, 0]
click at [503, 219] on div "Ajouter un commentaire ﻿" at bounding box center [615, 227] width 297 height 16
click at [499, 222] on p "Ajouter un commentaire ﻿" at bounding box center [604, 227] width 262 height 10
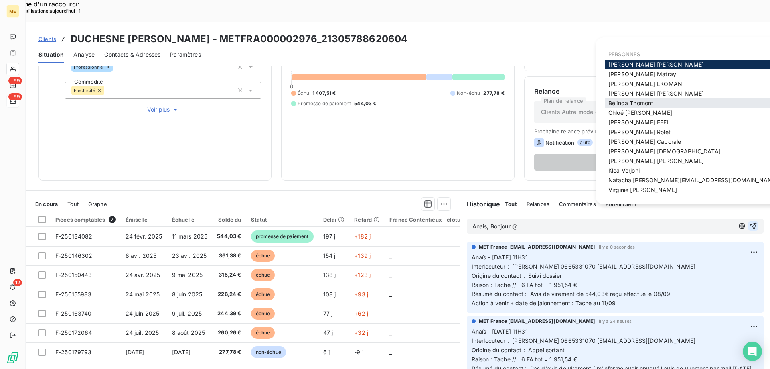
click at [628, 103] on span "[PERSON_NAME]" at bounding box center [631, 102] width 45 height 7
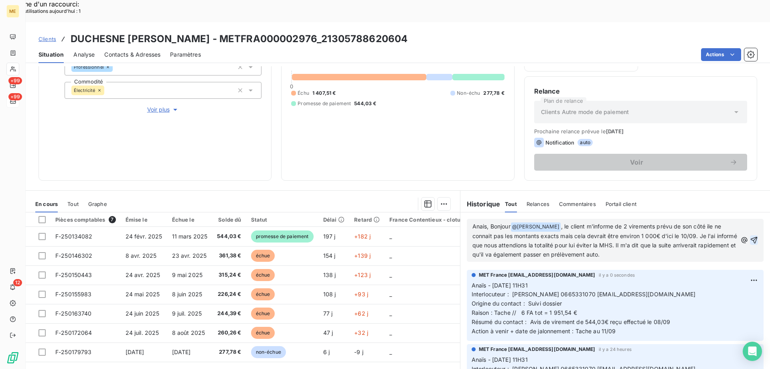
click at [485, 223] on span "Anais, Bonjour" at bounding box center [492, 226] width 38 height 7
click at [652, 231] on p "Anais / Bonjour @ [PERSON_NAME] ﻿ , le client m'informe de 2 virements prévu de…" at bounding box center [605, 240] width 265 height 37
drag, startPoint x: 743, startPoint y: 222, endPoint x: 737, endPoint y: 227, distance: 7.1
click at [751, 237] on icon "button" at bounding box center [754, 240] width 7 height 7
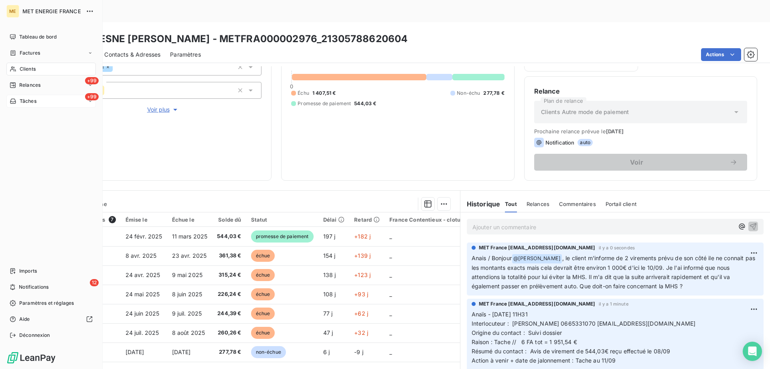
click at [19, 99] on div "Tâches" at bounding box center [23, 100] width 27 height 7
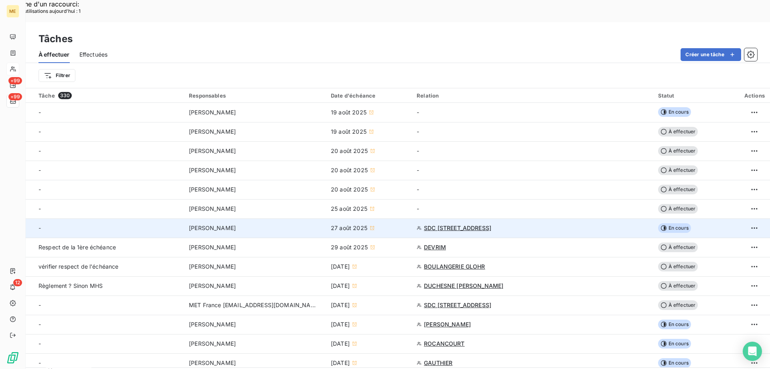
scroll to position [281, 0]
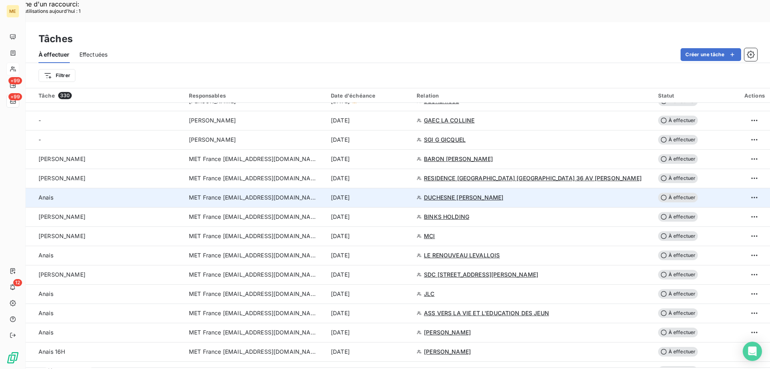
click at [407, 193] on div "[DATE]" at bounding box center [369, 197] width 76 height 8
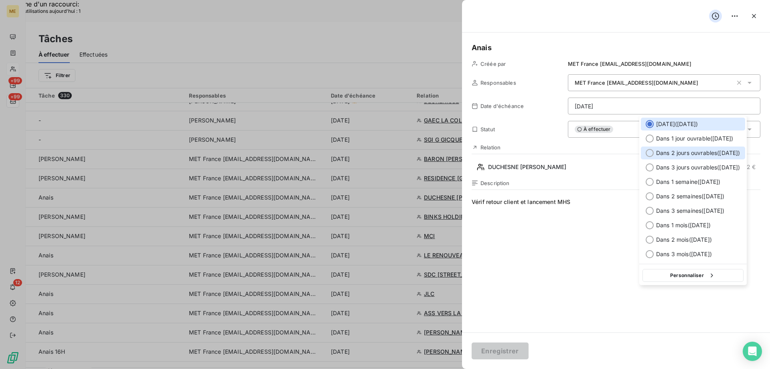
click at [692, 152] on span "Dans 2 jours ouvrables ( [DATE] )" at bounding box center [698, 153] width 84 height 8
type input "[DATE]"
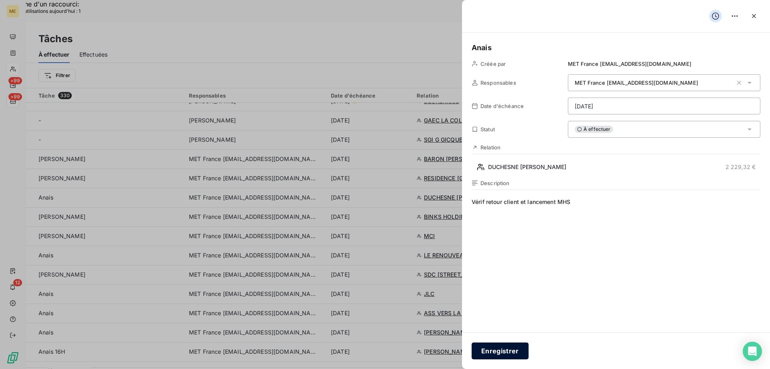
click at [494, 350] on button "Enregistrer" at bounding box center [500, 350] width 57 height 17
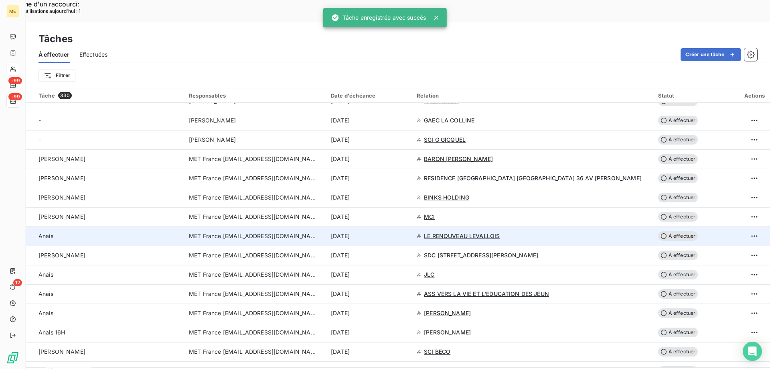
click at [407, 232] on div "[DATE]" at bounding box center [369, 236] width 76 height 8
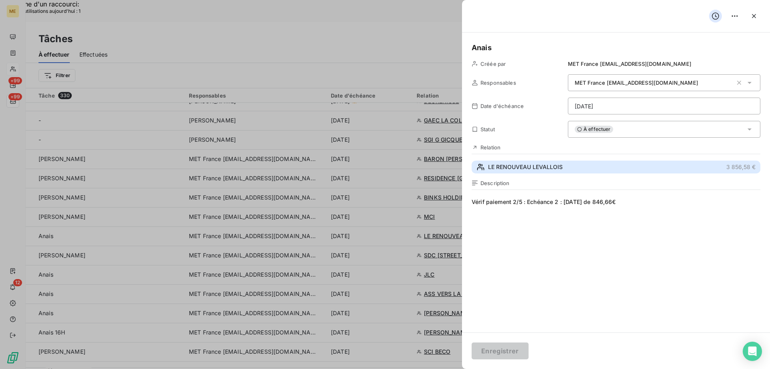
click at [545, 164] on span "LE RENOUVEAU LEVALLOIS" at bounding box center [525, 167] width 75 height 8
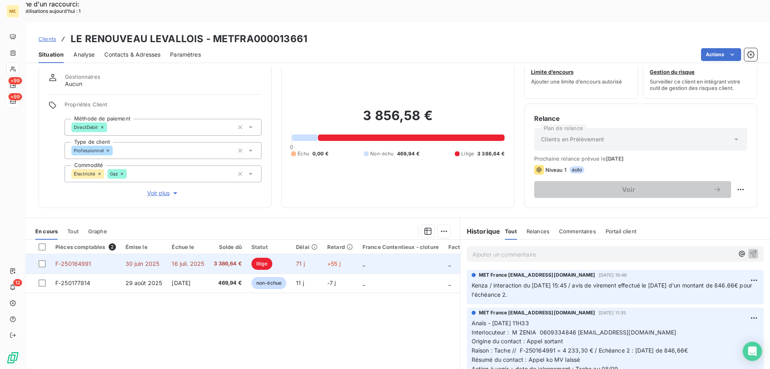
scroll to position [40, 0]
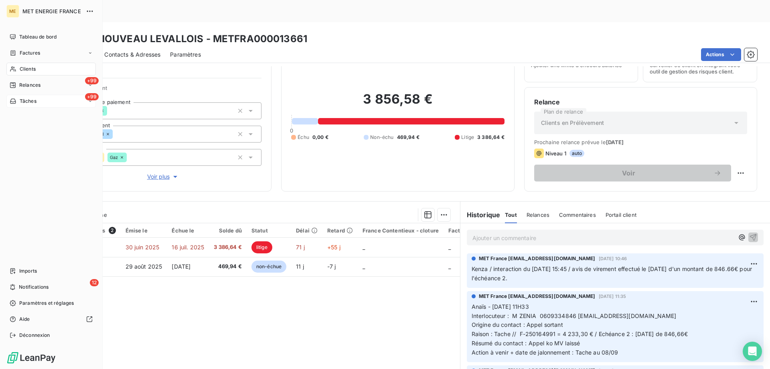
click at [27, 101] on span "Tâches" at bounding box center [28, 100] width 17 height 7
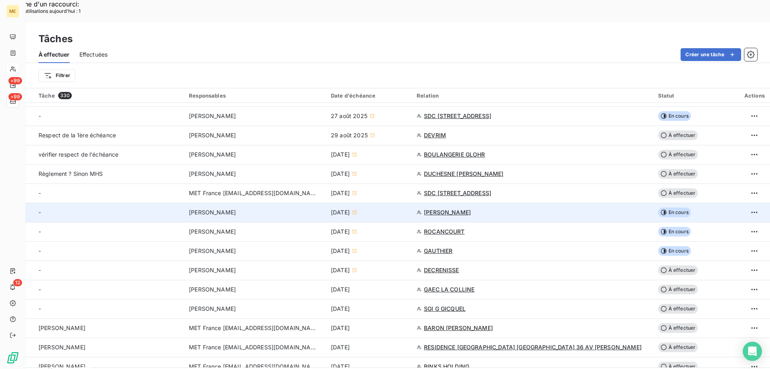
scroll to position [201, 0]
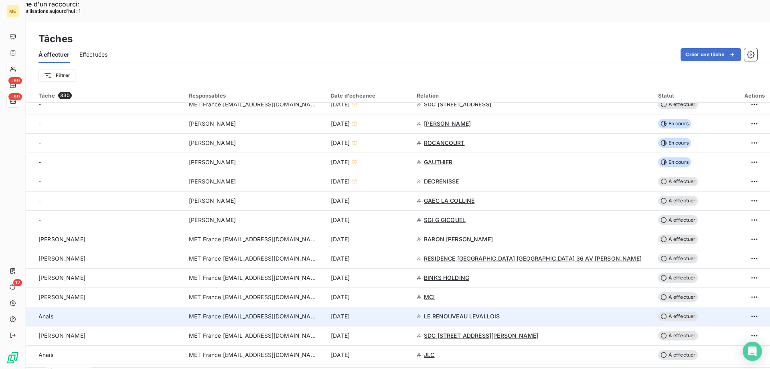
click at [407, 312] on div "[DATE]" at bounding box center [369, 316] width 76 height 8
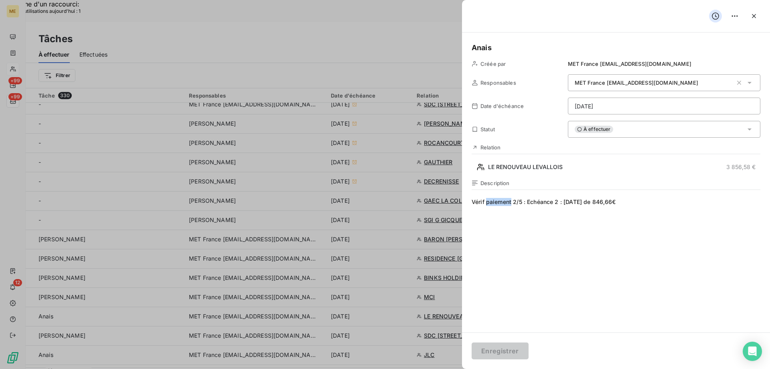
drag, startPoint x: 487, startPoint y: 204, endPoint x: 511, endPoint y: 204, distance: 23.7
click at [511, 204] on span "Vérif paiement 2/5 : Echéance 2 : [DATE] de 846,66€" at bounding box center [616, 275] width 289 height 154
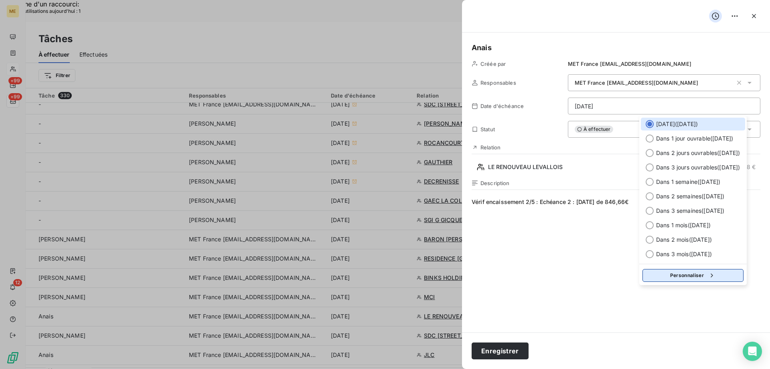
click at [689, 276] on button "Personnaliser" at bounding box center [693, 275] width 101 height 13
select select "8"
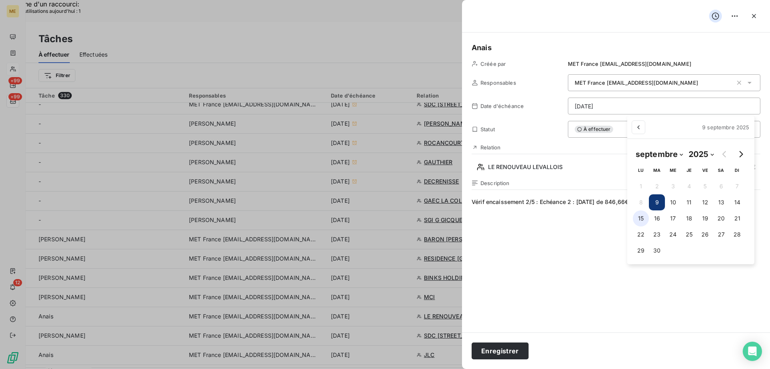
click at [637, 217] on button "15" at bounding box center [641, 218] width 16 height 16
type input "[DATE]"
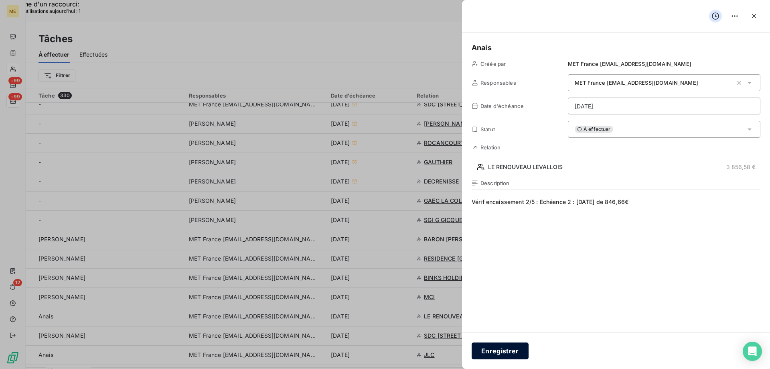
click at [502, 349] on button "Enregistrer" at bounding box center [500, 350] width 57 height 17
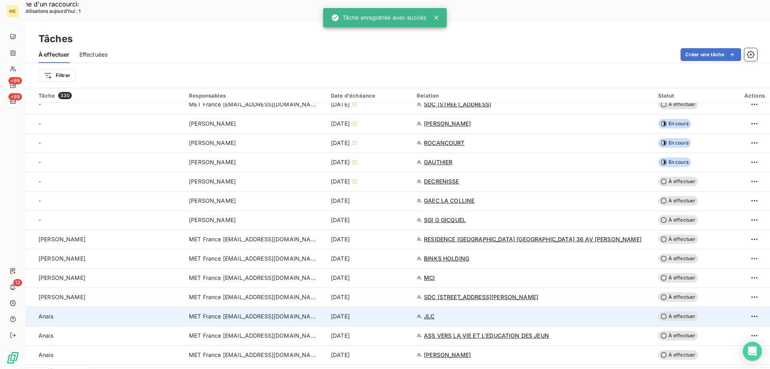
click at [407, 312] on div "[DATE]" at bounding box center [369, 316] width 76 height 8
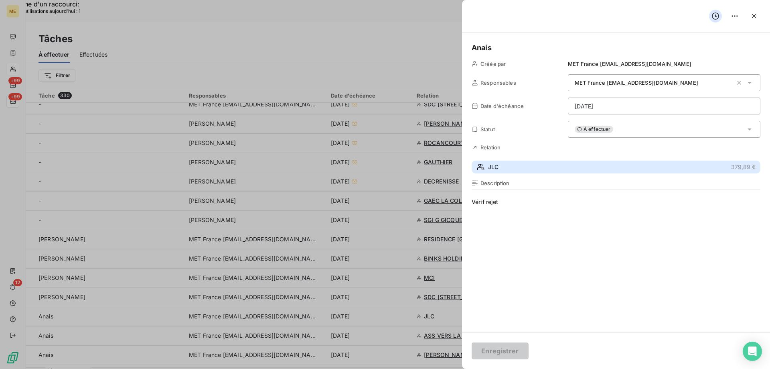
click at [575, 168] on button "JLC 379,89 €" at bounding box center [616, 166] width 289 height 13
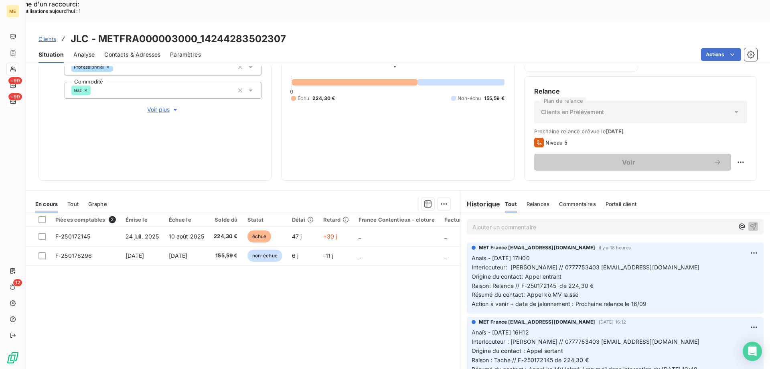
scroll to position [67, 0]
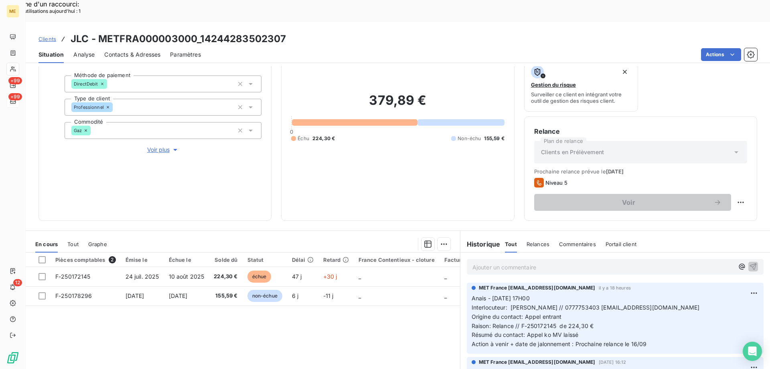
click at [578, 298] on p "Anais - [DATE] 17H00 Interlocuteur: [PERSON_NAME] // 0777753403 [EMAIL_ADDRESS]…" at bounding box center [615, 321] width 287 height 55
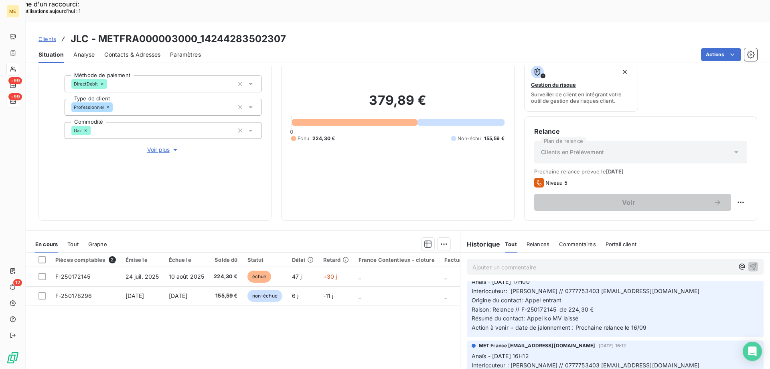
scroll to position [0, 0]
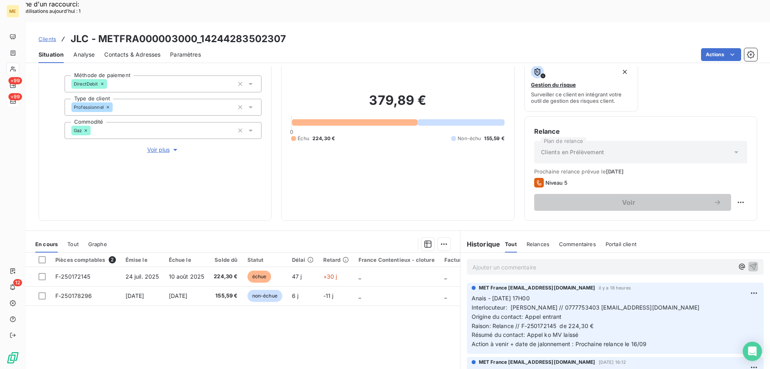
click at [511, 262] on p "Ajouter un commentaire ﻿" at bounding box center [604, 267] width 262 height 10
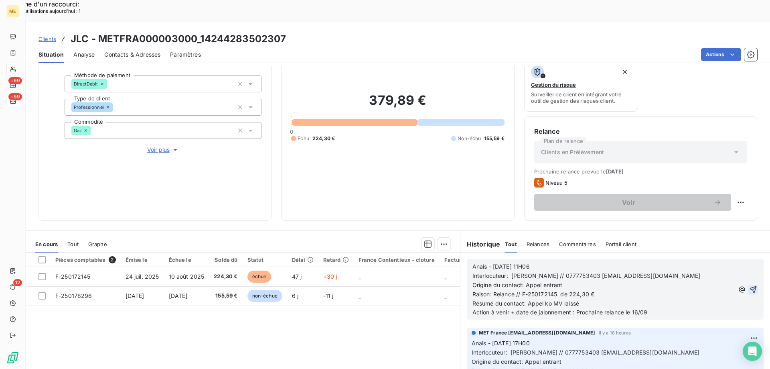
click at [750, 286] on icon "button" at bounding box center [753, 289] width 7 height 7
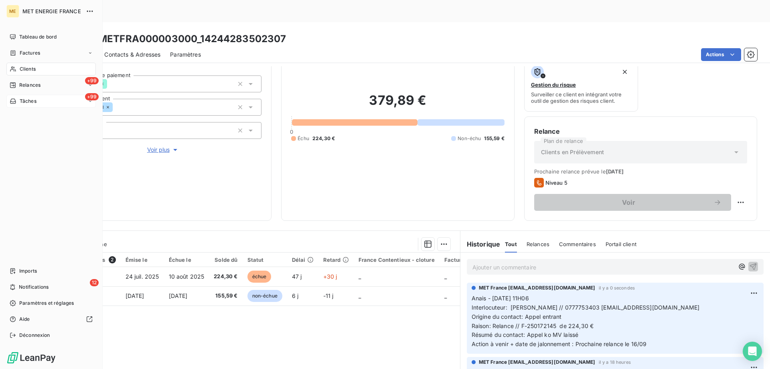
click at [25, 98] on span "Tâches" at bounding box center [28, 100] width 17 height 7
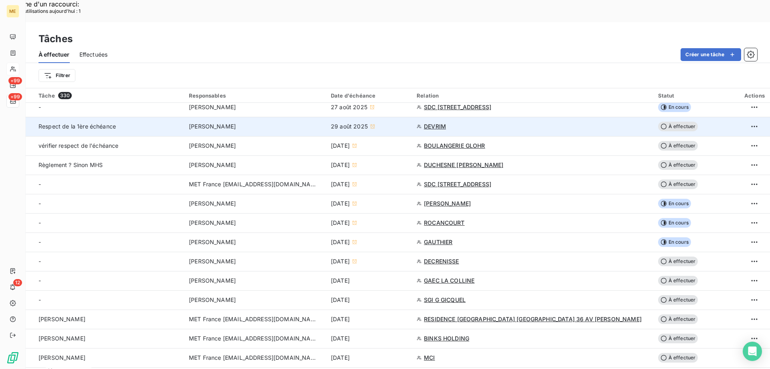
scroll to position [160, 0]
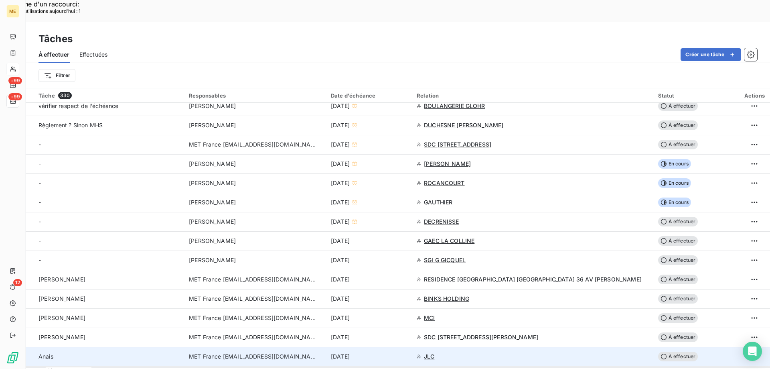
click at [407, 352] on div "[DATE]" at bounding box center [369, 356] width 76 height 8
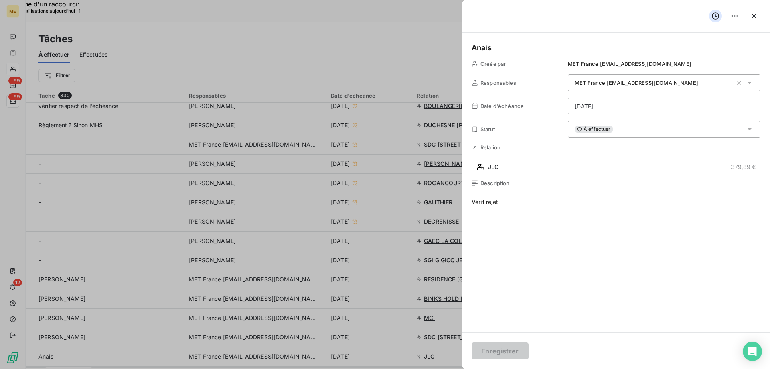
click at [634, 130] on div "À effectuer" at bounding box center [664, 129] width 193 height 17
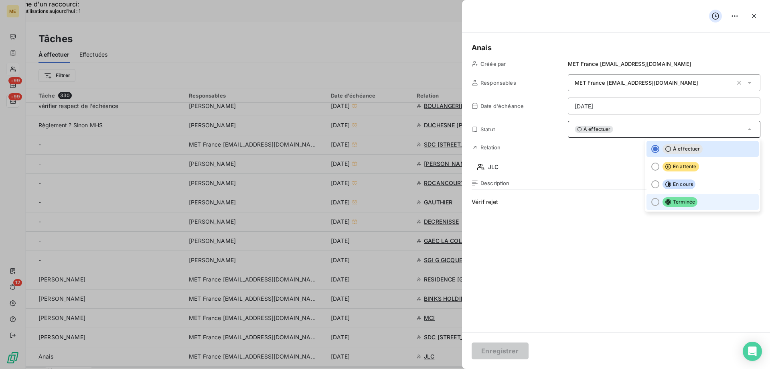
drag, startPoint x: 676, startPoint y: 204, endPoint x: 667, endPoint y: 211, distance: 11.7
click at [676, 205] on span "Terminée" at bounding box center [680, 202] width 35 height 10
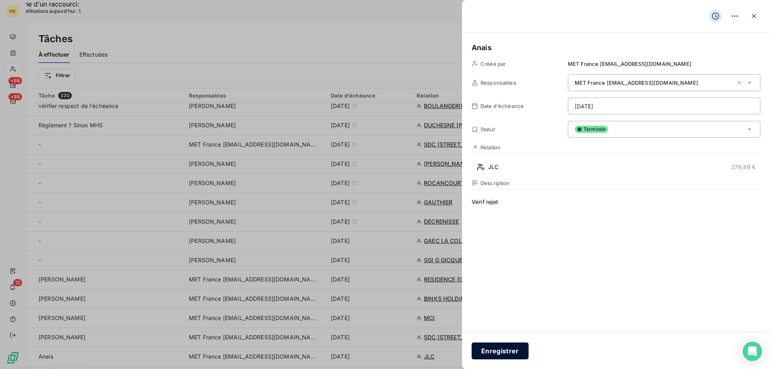
click at [506, 350] on button "Enregistrer" at bounding box center [500, 350] width 57 height 17
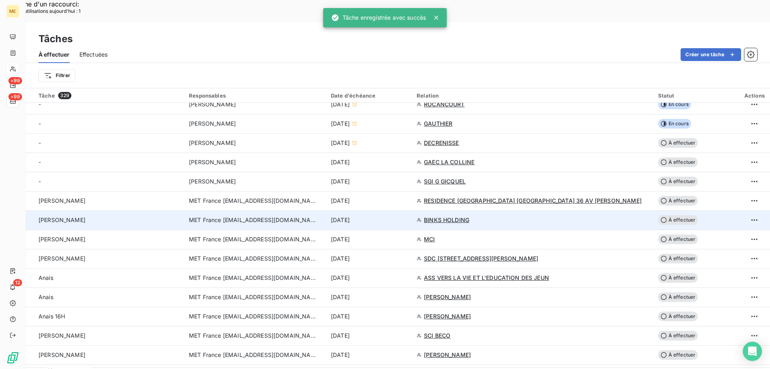
scroll to position [241, 0]
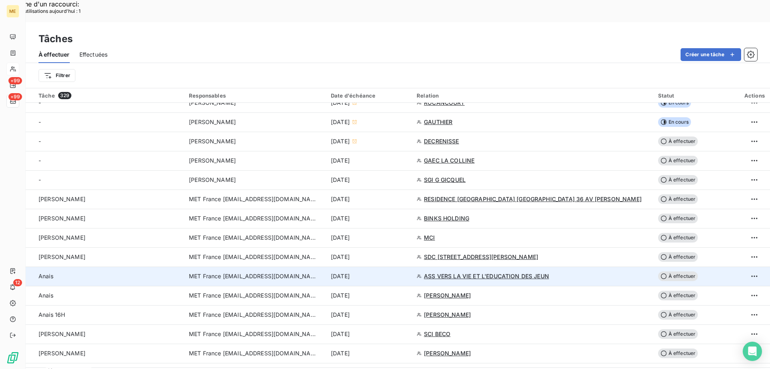
click at [407, 272] on div "[DATE]" at bounding box center [369, 276] width 76 height 8
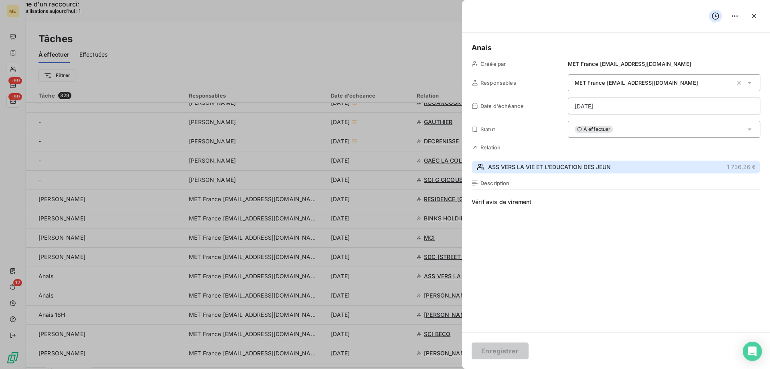
click at [548, 163] on span "ASS VERS LA VIE ET L'EDUCATION DES JEUN" at bounding box center [549, 167] width 123 height 8
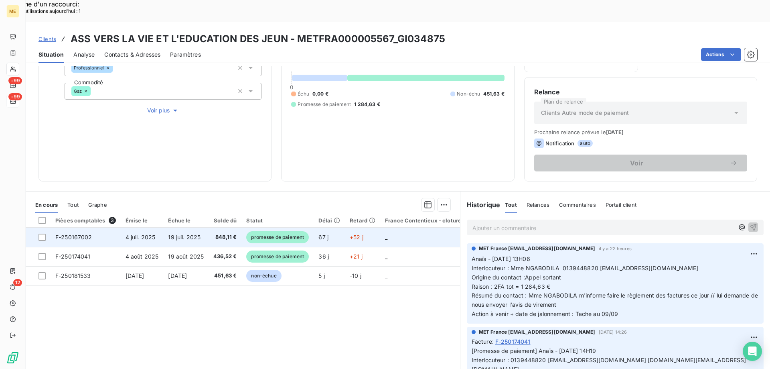
scroll to position [107, 0]
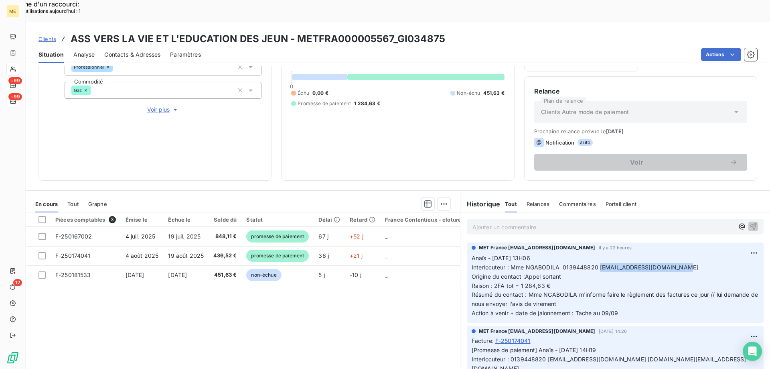
drag, startPoint x: 596, startPoint y: 245, endPoint x: 677, endPoint y: 248, distance: 80.3
click at [674, 254] on p "Anaïs - [DATE] 13H06 Interlocuteur : Mme NGABODILA 0139448820 [EMAIL_ADDRESS][D…" at bounding box center [615, 286] width 287 height 64
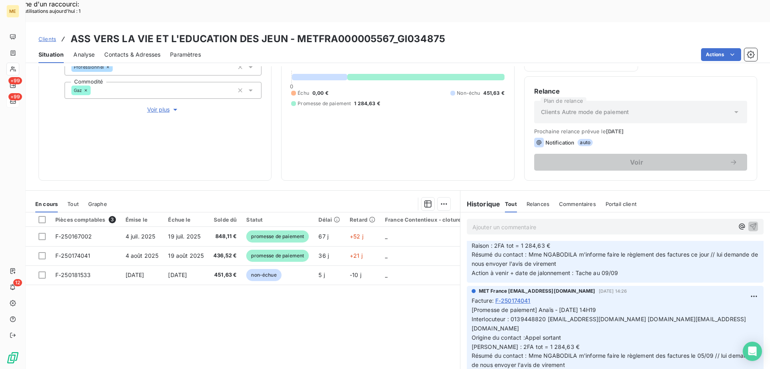
scroll to position [0, 0]
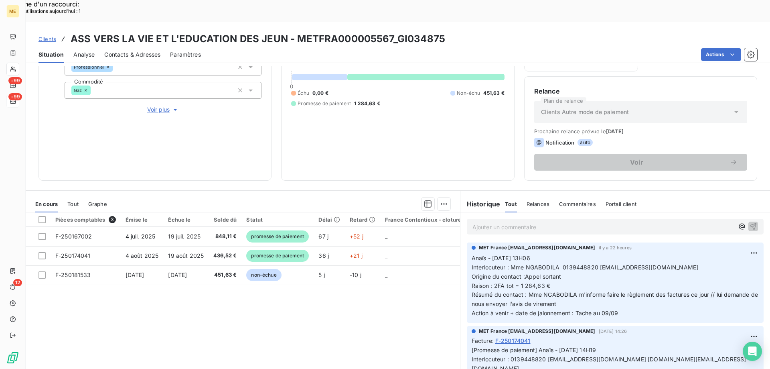
click at [629, 290] on p "Anaïs - [DATE] 13H06 Interlocuteur : Mme NGABODILA 0139448820 [EMAIL_ADDRESS][D…" at bounding box center [615, 286] width 287 height 64
click at [601, 264] on span "Interlocuteur : Mme NGABODILA 0139448820 [EMAIL_ADDRESS][DOMAIN_NAME]" at bounding box center [585, 267] width 227 height 7
click at [599, 264] on span "Interlocuteur : Mme NGABODILA 0139448820 [EMAIL_ADDRESS][DOMAIN_NAME]" at bounding box center [585, 267] width 227 height 7
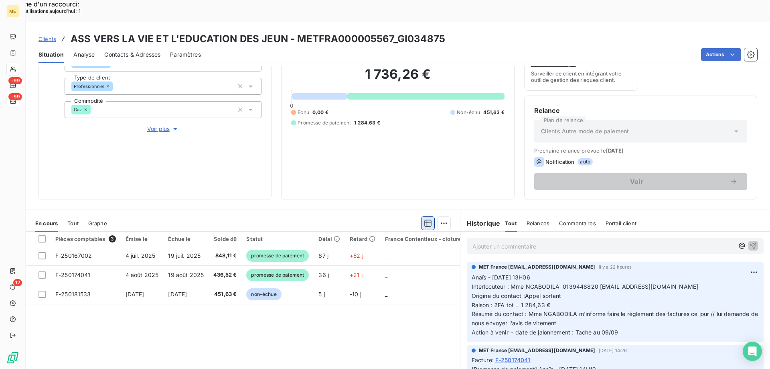
scroll to position [107, 0]
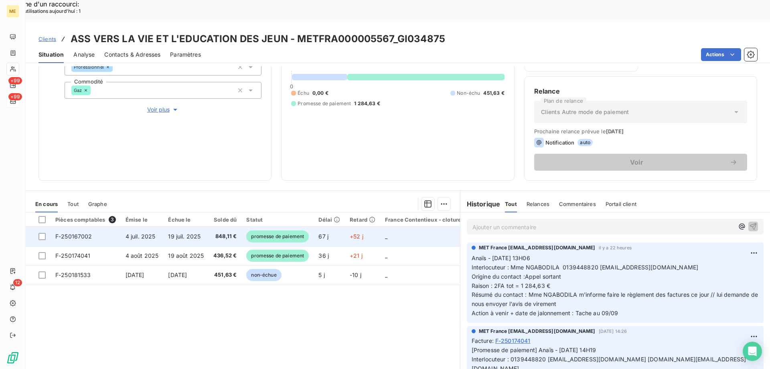
click at [211, 227] on td "848,11 €" at bounding box center [225, 236] width 33 height 19
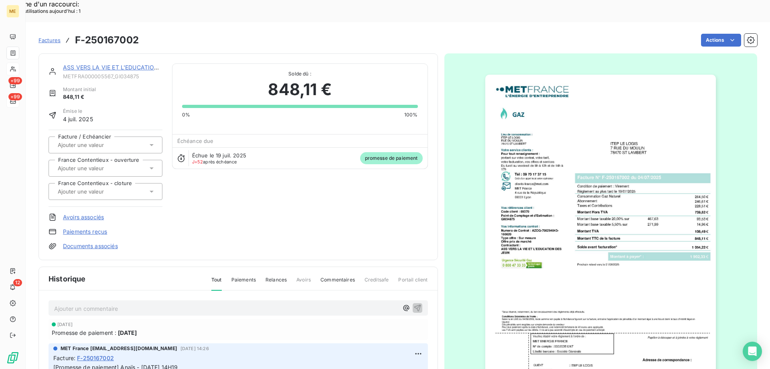
click at [139, 63] on div "ASS VERS LA VIE ET L'EDUCATION DES JEUN" at bounding box center [112, 67] width 99 height 8
click at [140, 64] on link "ASS VERS LA VIE ET L'EDUCATION DES JEUN" at bounding box center [125, 67] width 125 height 7
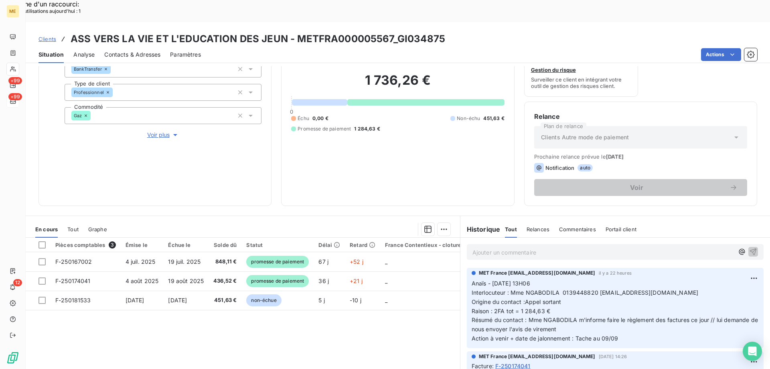
scroll to position [107, 0]
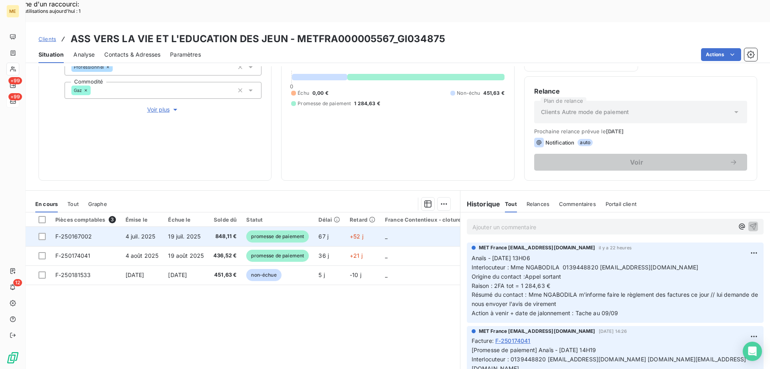
click at [209, 227] on td "19 juil. 2025" at bounding box center [185, 236] width 45 height 19
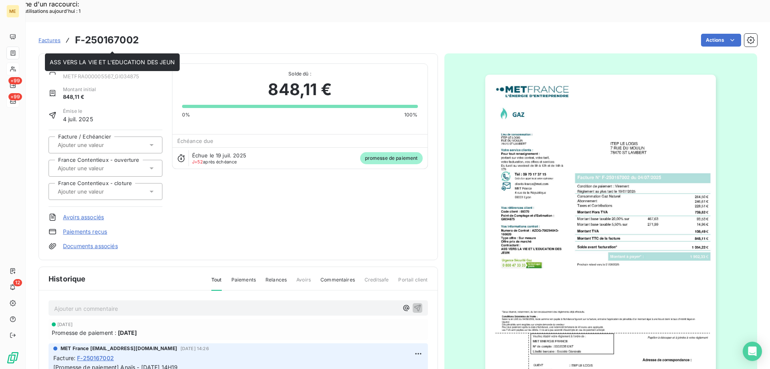
click at [141, 64] on link "ASS VERS LA VIE ET L'EDUCATION DES JEUN" at bounding box center [125, 67] width 125 height 7
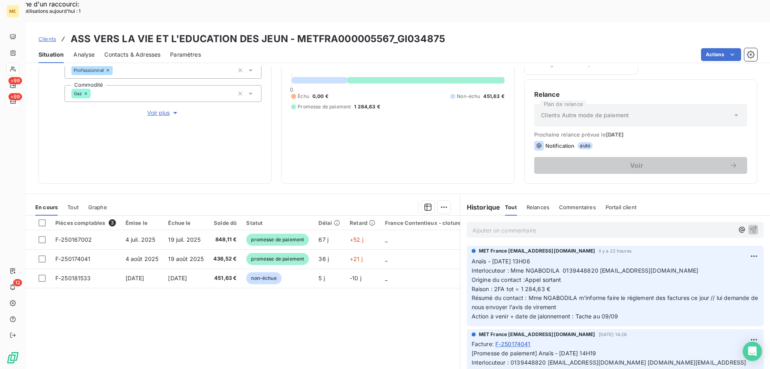
scroll to position [107, 0]
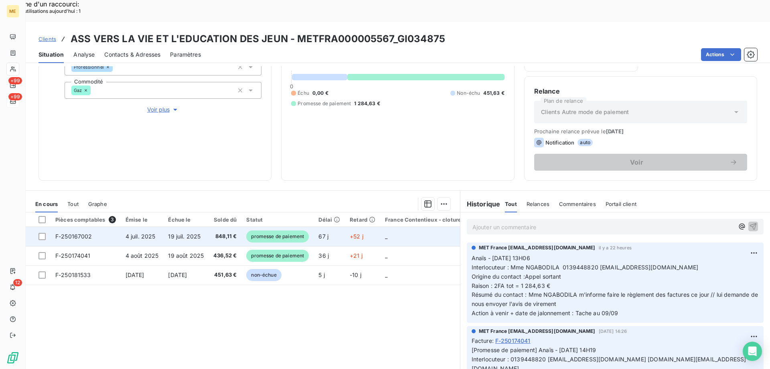
click at [407, 227] on td "_" at bounding box center [423, 236] width 86 height 19
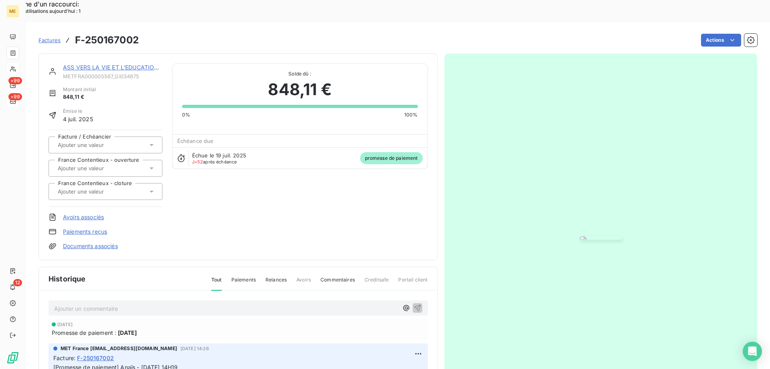
click at [112, 64] on link "ASS VERS LA VIE ET L'EDUCATION DES JEUN" at bounding box center [125, 67] width 125 height 7
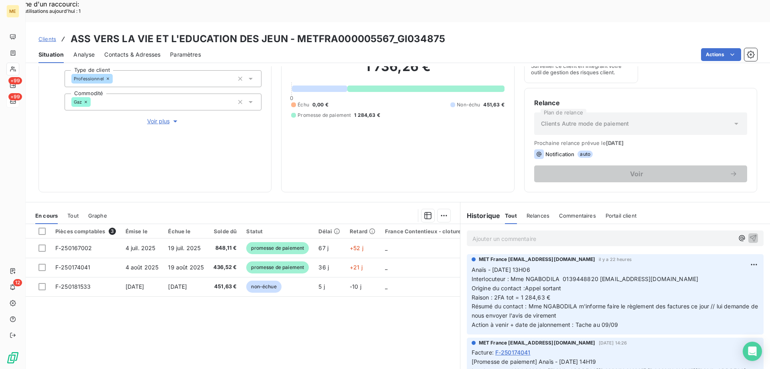
scroll to position [107, 0]
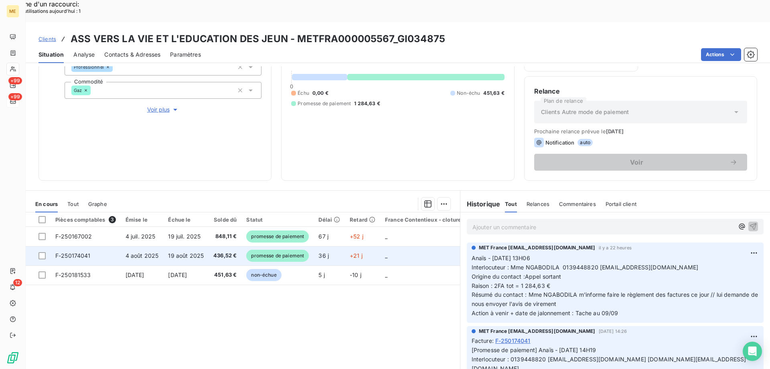
click at [440, 246] on td "_" at bounding box center [423, 255] width 86 height 19
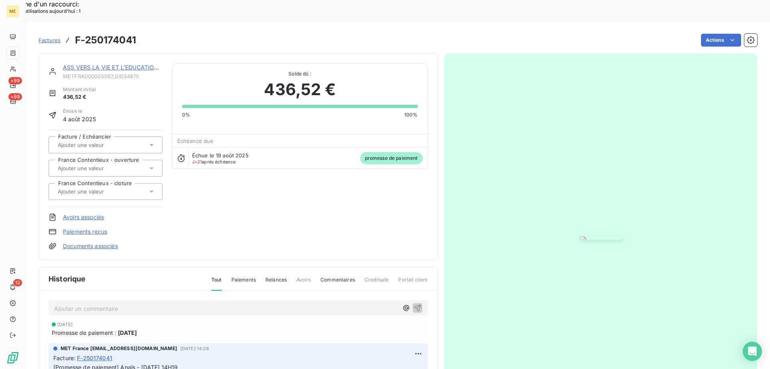
click at [139, 64] on link "ASS VERS LA VIE ET L'EDUCATION DES JEUN" at bounding box center [125, 67] width 125 height 7
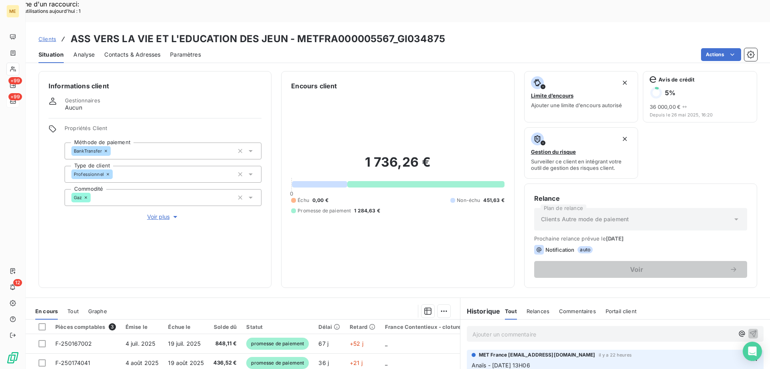
scroll to position [107, 0]
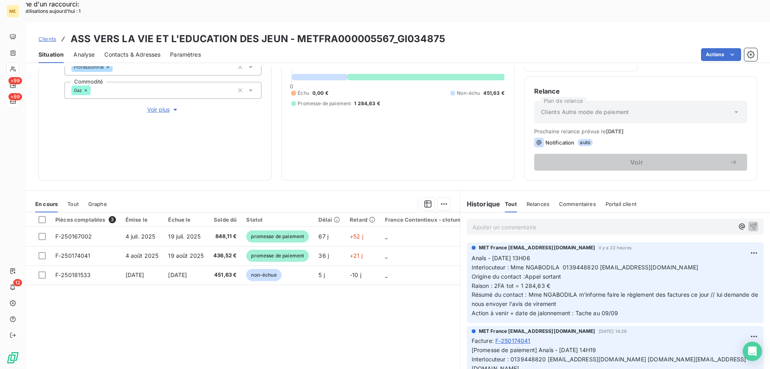
click at [617, 291] on p "Anaïs - [DATE] 13H06 Interlocuteur : Mme NGABODILA 0139448820 [EMAIL_ADDRESS][D…" at bounding box center [615, 286] width 287 height 64
click at [616, 309] on span "Action à venir + date de jalonnement : Tache au 09/09" at bounding box center [545, 312] width 147 height 7
drag, startPoint x: 677, startPoint y: 243, endPoint x: 596, endPoint y: 248, distance: 81.6
click at [596, 254] on p "Anaïs - [DATE] 13H06 Interlocuteur : Mme NGABODILA 0139448820 [EMAIL_ADDRESS][D…" at bounding box center [615, 286] width 287 height 64
click at [559, 222] on p "Ajouter un commentaire ﻿" at bounding box center [604, 227] width 262 height 10
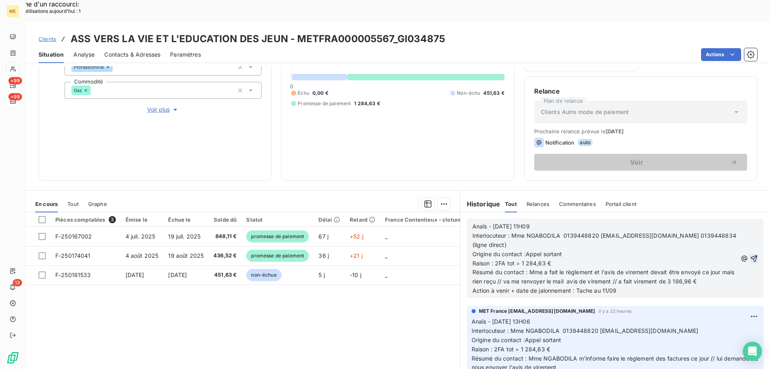
click at [751, 255] on icon "button" at bounding box center [754, 258] width 7 height 7
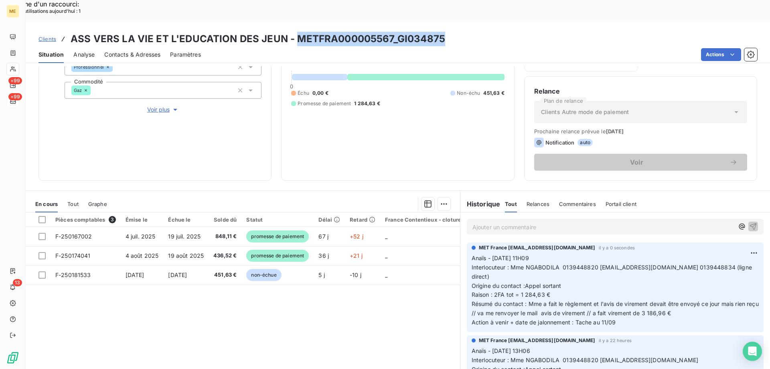
drag, startPoint x: 449, startPoint y: 18, endPoint x: 294, endPoint y: 17, distance: 154.4
click at [294, 32] on div "Clients ASS VERS LA VIE ET L'EDUCATION DES JEUN - METFRA000005567_GI034875" at bounding box center [398, 39] width 745 height 14
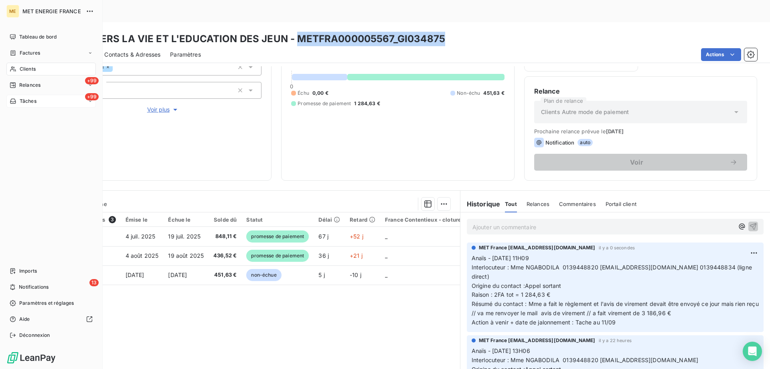
click at [21, 99] on span "Tâches" at bounding box center [28, 100] width 17 height 7
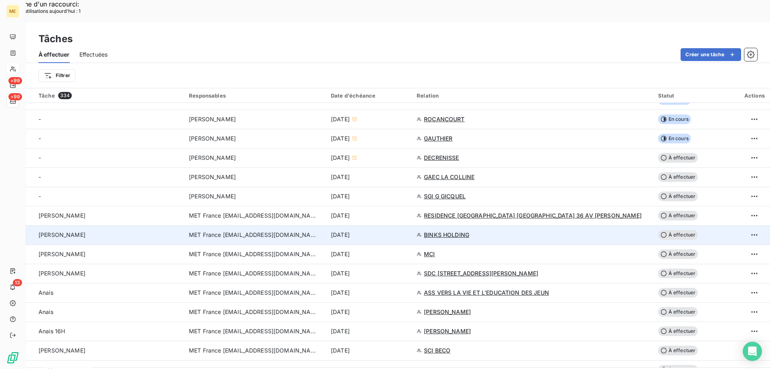
scroll to position [281, 0]
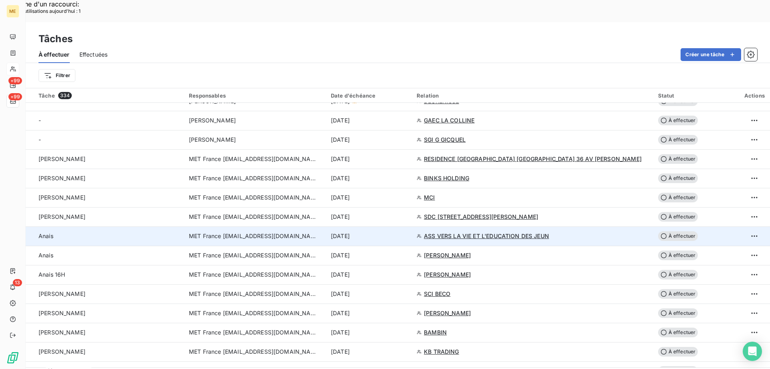
click at [407, 232] on div "[DATE]" at bounding box center [369, 236] width 76 height 8
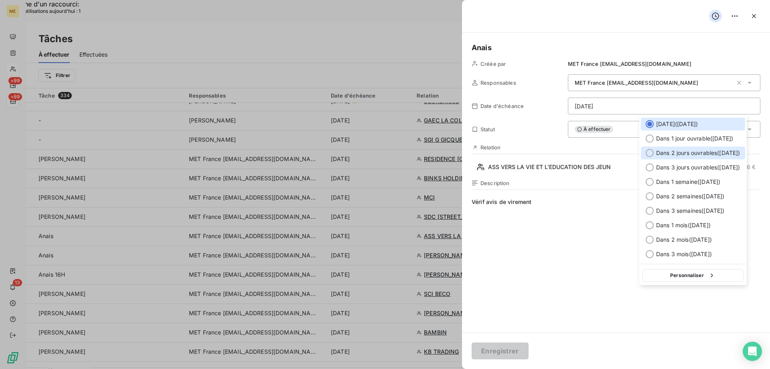
drag, startPoint x: 671, startPoint y: 154, endPoint x: 661, endPoint y: 318, distance: 164.4
click at [672, 154] on span "Dans 2 jours ouvrables ( [DATE] )" at bounding box center [698, 153] width 84 height 8
type input "[DATE]"
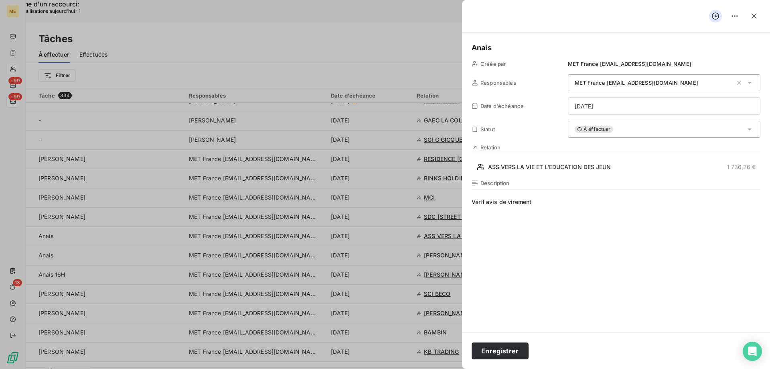
click at [506, 341] on div "Enregistrer" at bounding box center [616, 350] width 308 height 37
click at [502, 350] on button "Enregistrer" at bounding box center [500, 350] width 57 height 17
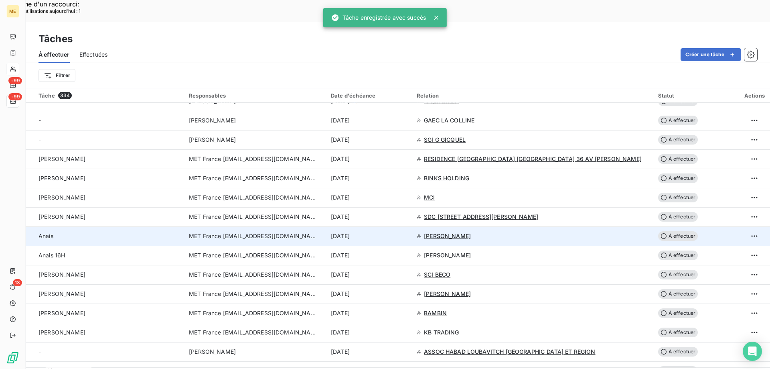
click at [407, 232] on div "[DATE]" at bounding box center [369, 236] width 76 height 8
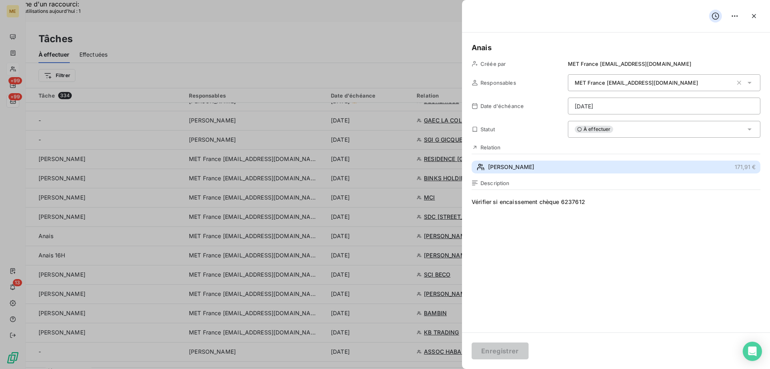
click at [590, 173] on button "[PERSON_NAME] 171,91 €" at bounding box center [616, 166] width 289 height 13
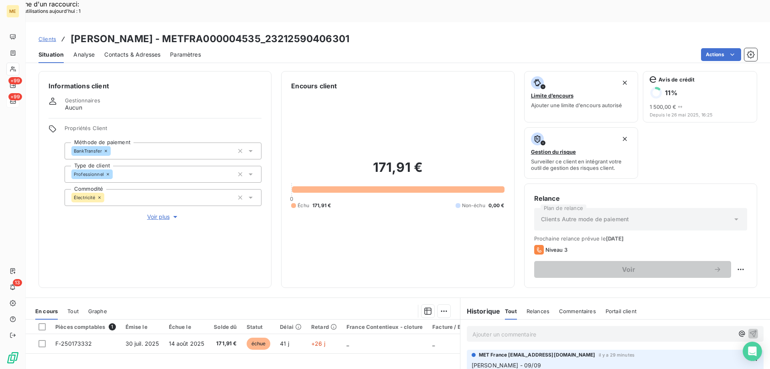
click at [159, 213] on span "Voir plus" at bounding box center [163, 217] width 32 height 8
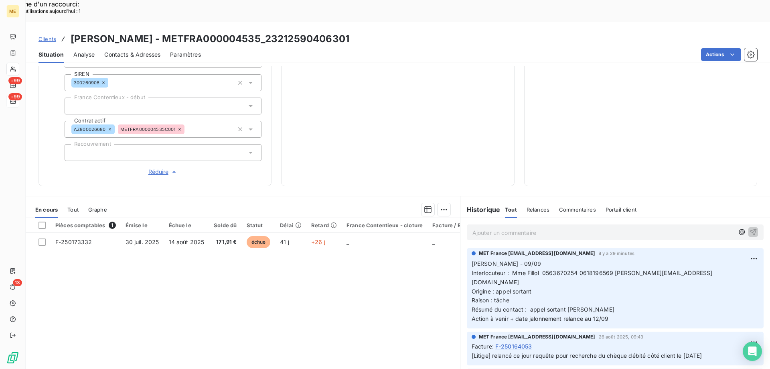
scroll to position [120, 0]
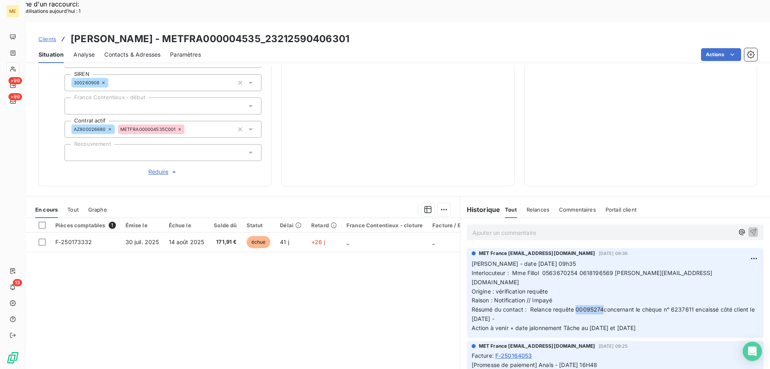
drag, startPoint x: 600, startPoint y: 264, endPoint x: 574, endPoint y: 268, distance: 25.9
click at [574, 268] on p "[PERSON_NAME] - date [DATE] 09h35 Interlocuteur : Mme Fillol 0563670254 0618196…" at bounding box center [615, 295] width 287 height 73
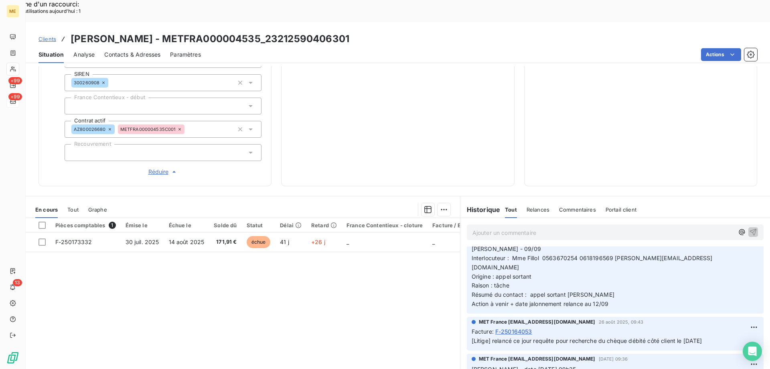
scroll to position [0, 0]
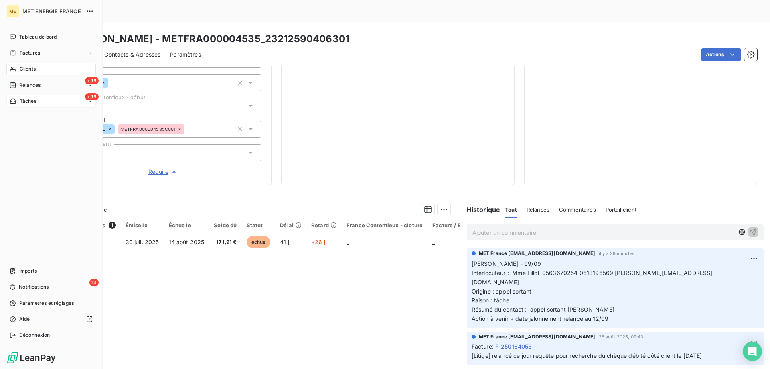
click at [20, 100] on span "Tâches" at bounding box center [28, 100] width 17 height 7
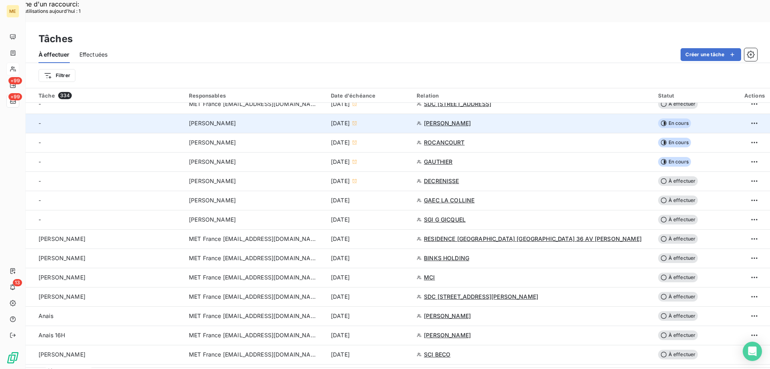
scroll to position [241, 0]
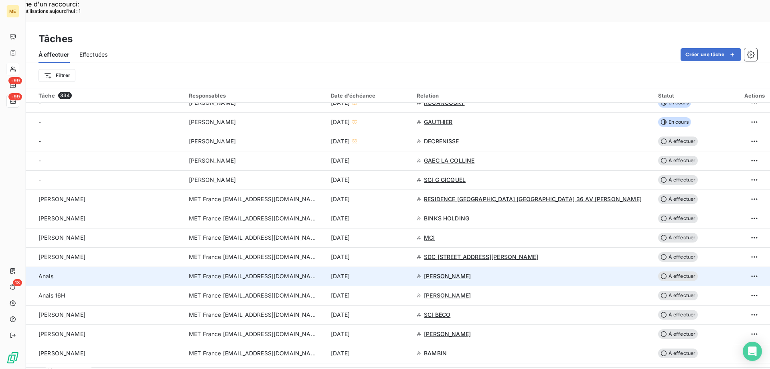
click at [407, 272] on div "[DATE]" at bounding box center [369, 276] width 76 height 8
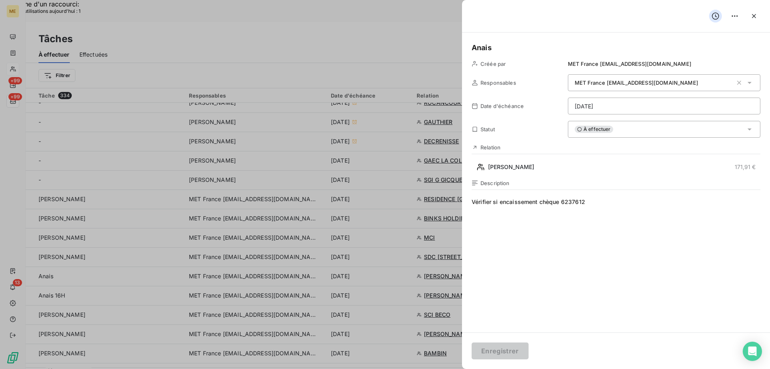
click at [661, 132] on div "À effectuer" at bounding box center [664, 129] width 193 height 17
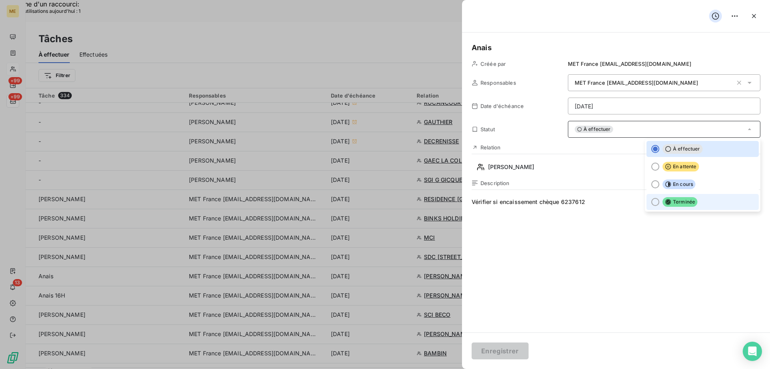
click at [688, 198] on span "Terminée" at bounding box center [680, 202] width 35 height 10
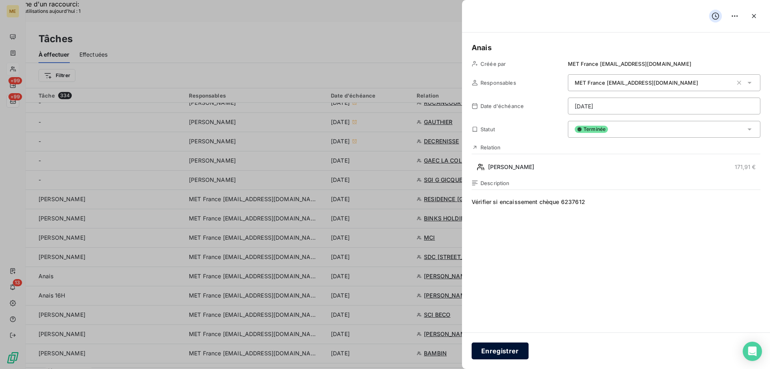
click at [491, 353] on button "Enregistrer" at bounding box center [500, 350] width 57 height 17
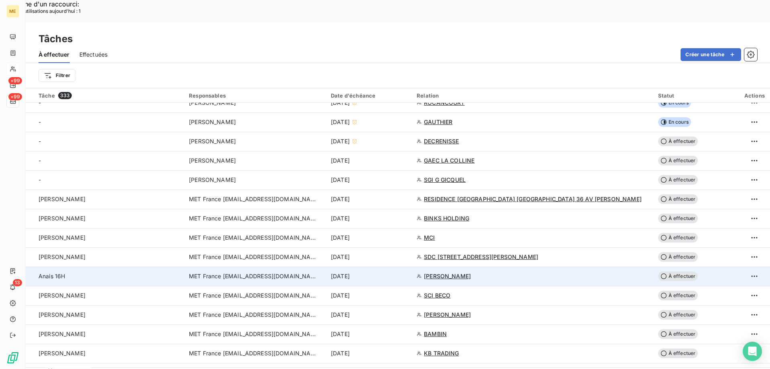
click at [407, 272] on div "[DATE]" at bounding box center [369, 276] width 76 height 8
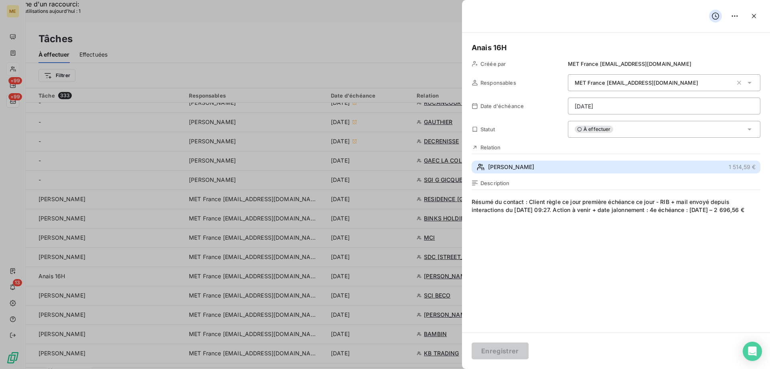
click at [534, 164] on span "[PERSON_NAME]" at bounding box center [511, 167] width 46 height 8
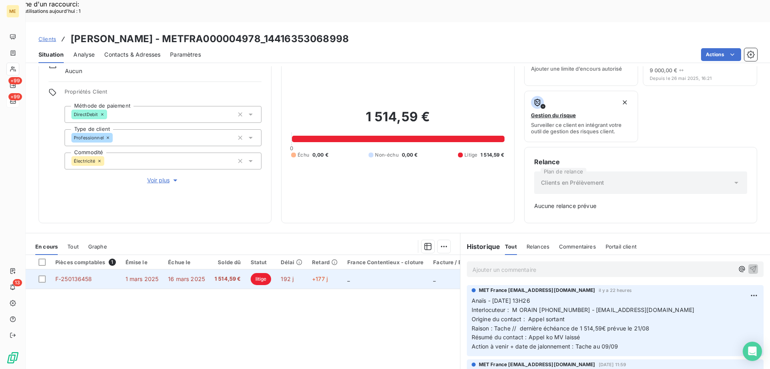
scroll to position [79, 0]
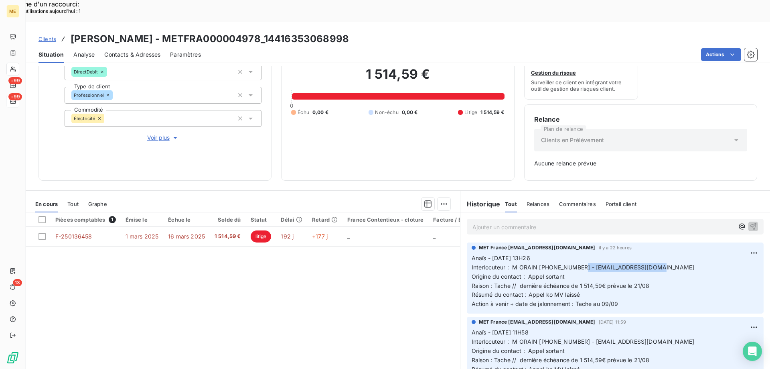
drag, startPoint x: 577, startPoint y: 245, endPoint x: 651, endPoint y: 248, distance: 74.3
click at [651, 264] on span "Interlocuteur : M ORAIN [PHONE_NUMBER] - [EMAIL_ADDRESS][DOMAIN_NAME]" at bounding box center [583, 267] width 223 height 7
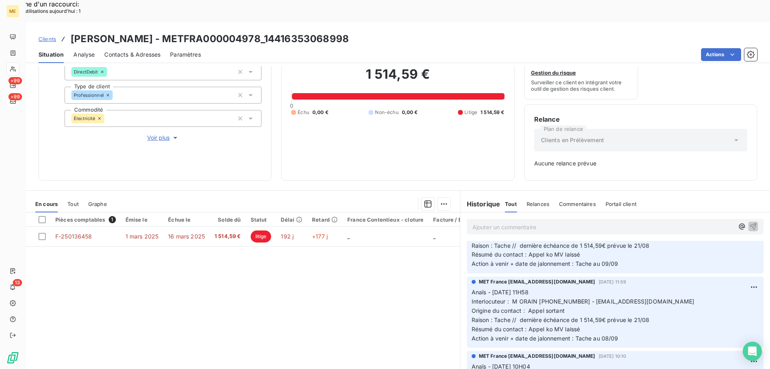
scroll to position [120, 0]
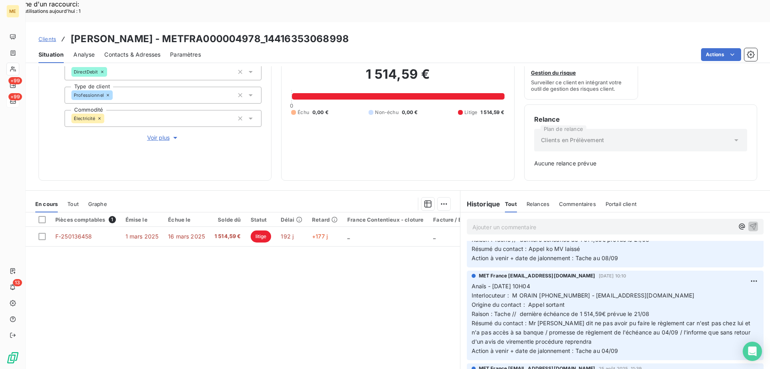
drag, startPoint x: 385, startPoint y: 17, endPoint x: 301, endPoint y: 19, distance: 83.5
click at [301, 32] on div "Clients [PERSON_NAME] - METFRA000004978_14416353068998" at bounding box center [398, 39] width 745 height 14
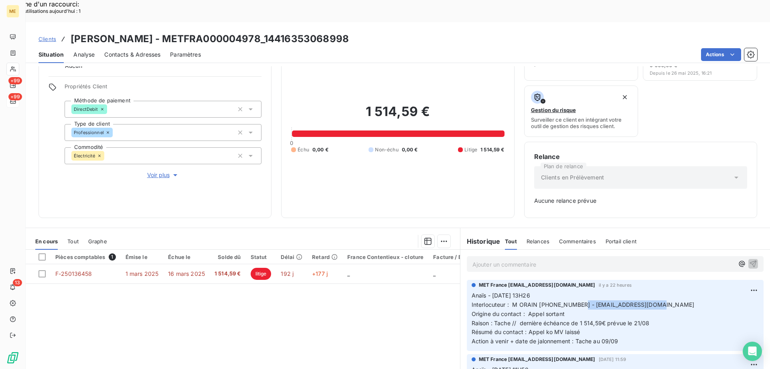
scroll to position [0, 0]
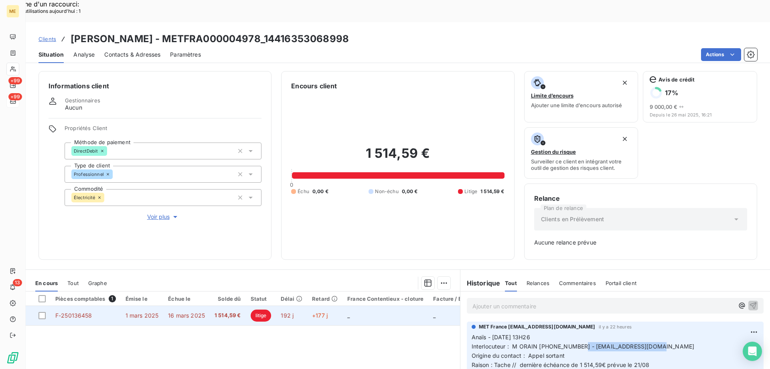
click at [71, 312] on span "F-250136458" at bounding box center [73, 315] width 37 height 7
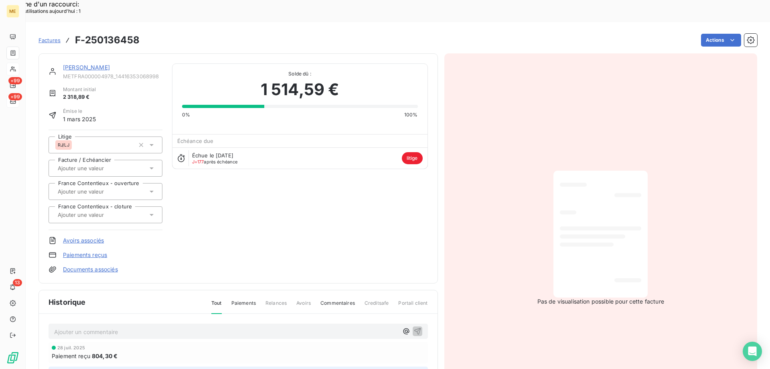
click at [86, 64] on link "[PERSON_NAME]" at bounding box center [86, 67] width 47 height 7
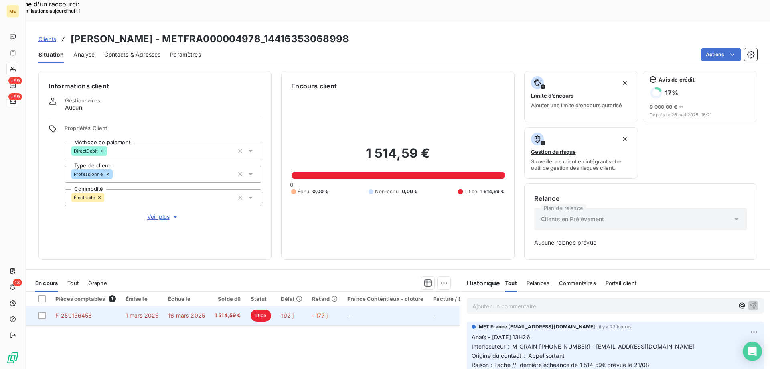
click at [90, 312] on span "F-250136458" at bounding box center [73, 315] width 37 height 7
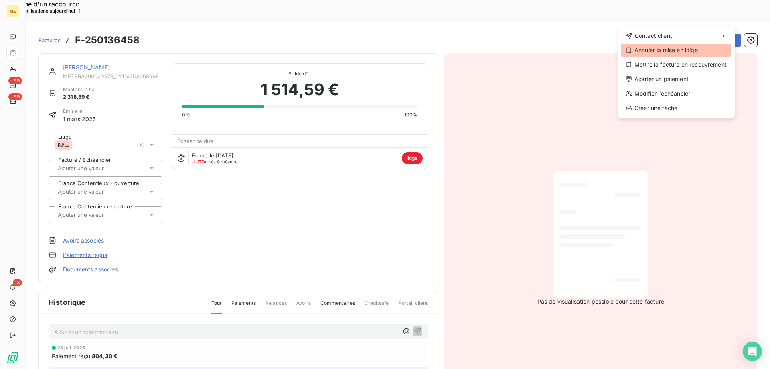
click at [673, 51] on div "Annuler la mise en litige" at bounding box center [676, 50] width 111 height 13
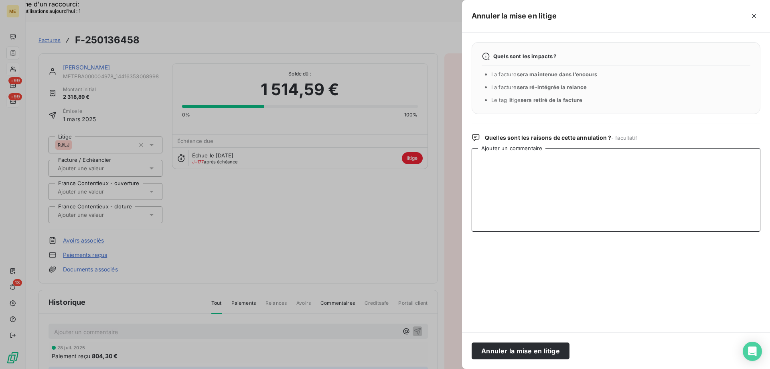
click at [607, 180] on textarea "Ajouter un commentaire" at bounding box center [616, 189] width 289 height 83
paste textarea "Anaïs - [DATE] 11H29 Interlocuteur : M ORAIN [PHONE_NUMBER] - [EMAIL_ADDRESS][D…"
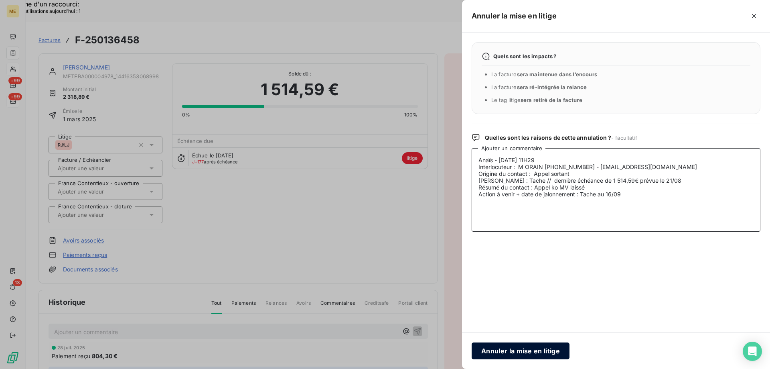
type textarea "Anaïs - [DATE] 11H29 Interlocuteur : M ORAIN [PHONE_NUMBER] - [EMAIL_ADDRESS][D…"
click at [523, 349] on button "Annuler la mise en litige" at bounding box center [521, 350] width 98 height 17
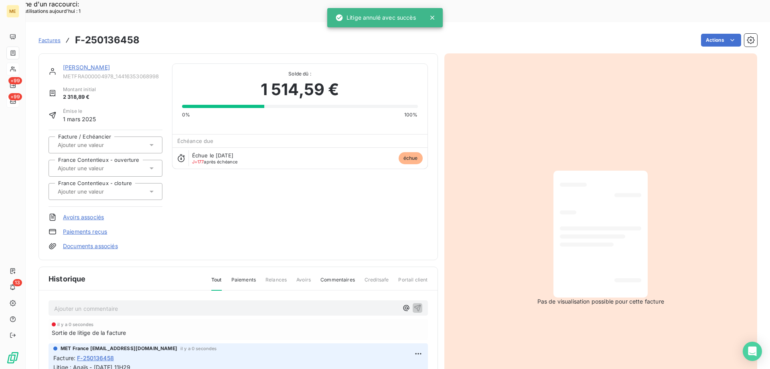
click at [109, 64] on link "[PERSON_NAME]" at bounding box center [86, 67] width 47 height 7
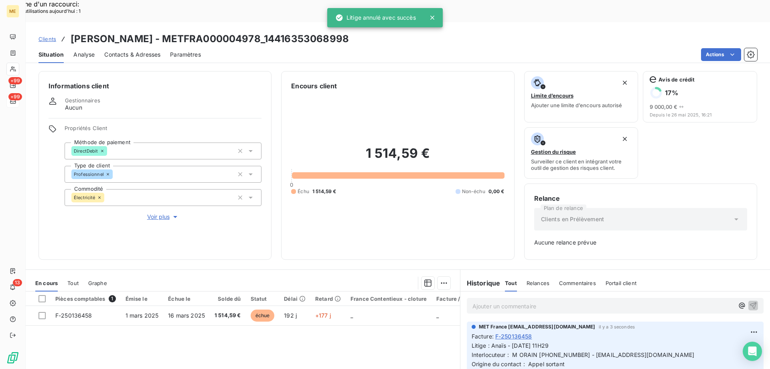
scroll to position [79, 0]
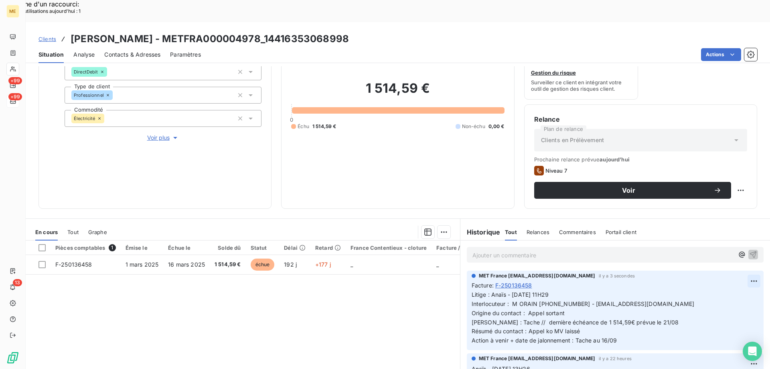
click at [718, 277] on div "Editer" at bounding box center [722, 276] width 45 height 13
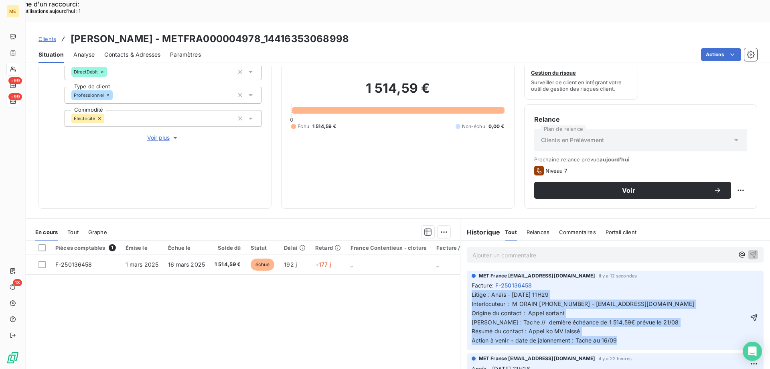
drag, startPoint x: 623, startPoint y: 324, endPoint x: 578, endPoint y: 319, distance: 45.2
click at [578, 319] on div "MET [GEOGRAPHIC_DATA] [EMAIL_ADDRESS][DOMAIN_NAME] il y a 12 secondes Facture :…" at bounding box center [615, 309] width 297 height 79
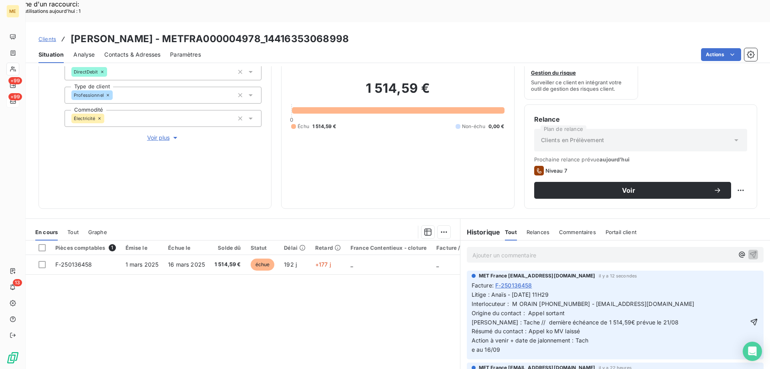
click at [586, 318] on p "Litige : Anaïs - [DATE] 11H29 Interlocuteur : M ORAIN [PHONE_NUMBER] - [EMAIL_A…" at bounding box center [610, 317] width 276 height 55
click at [472, 346] on span "e au 16/09" at bounding box center [486, 349] width 29 height 7
drag, startPoint x: 588, startPoint y: 320, endPoint x: 597, endPoint y: 322, distance: 8.8
click at [590, 320] on span "Litige : Anaïs - [DATE] 11H29 Interlocuteur : M ORAIN [PHONE_NUMBER] - [EMAIL_A…" at bounding box center [583, 317] width 223 height 53
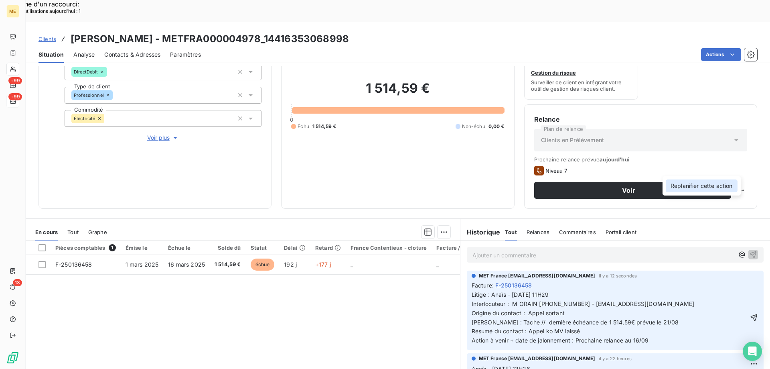
click at [728, 186] on div "Replanifier cette action" at bounding box center [702, 185] width 72 height 13
select select "8"
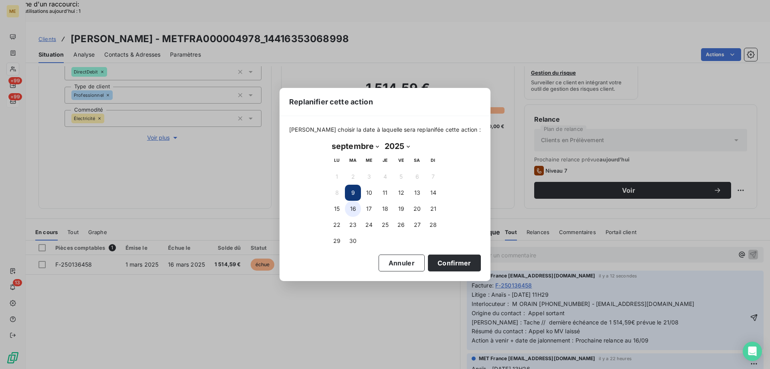
click at [350, 215] on button "16" at bounding box center [353, 209] width 16 height 16
click at [438, 261] on button "Confirmer" at bounding box center [454, 262] width 53 height 17
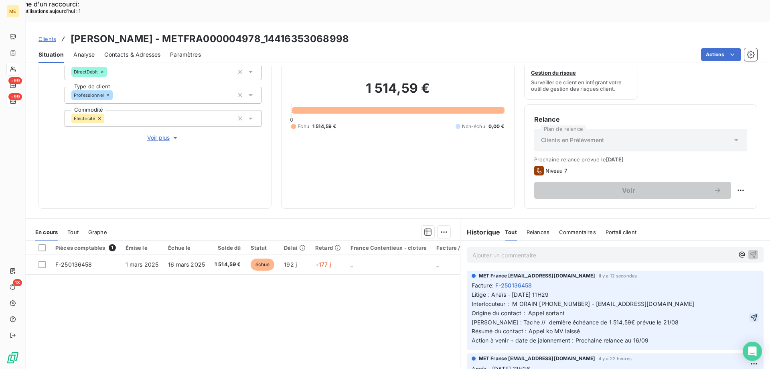
click at [750, 313] on icon "button" at bounding box center [754, 317] width 8 height 8
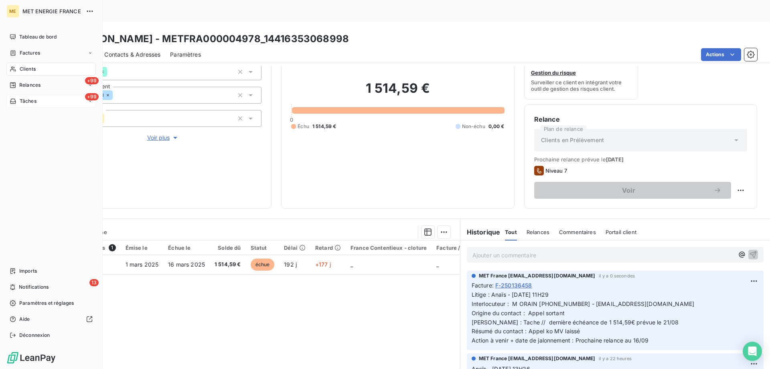
click at [26, 101] on span "Tâches" at bounding box center [28, 100] width 17 height 7
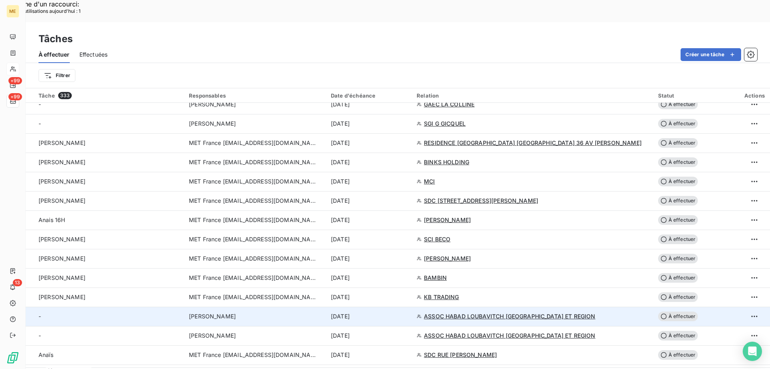
scroll to position [281, 0]
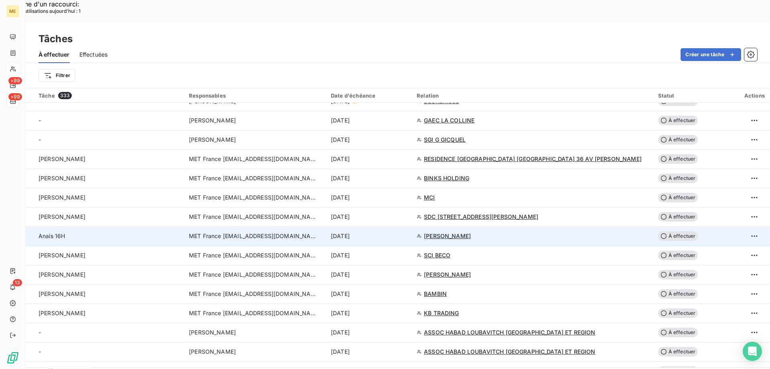
click at [407, 232] on div "[DATE]" at bounding box center [369, 236] width 76 height 8
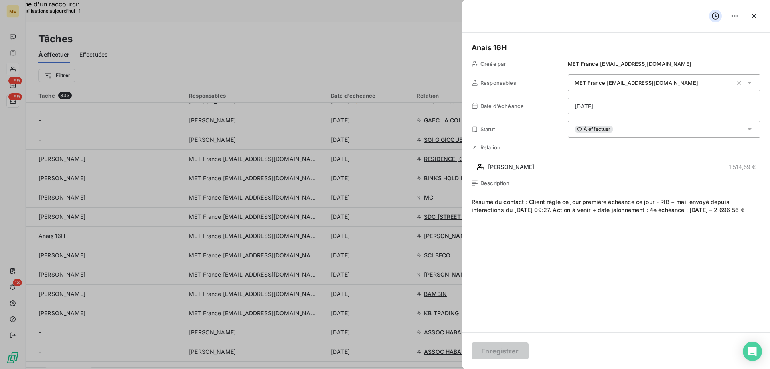
click at [627, 129] on div "À effectuer" at bounding box center [664, 129] width 193 height 17
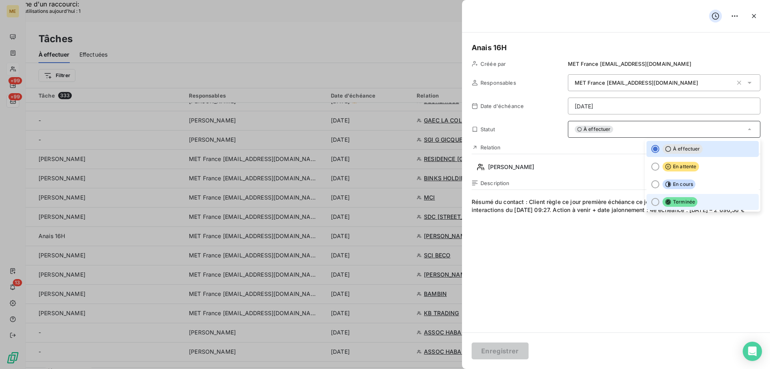
click at [665, 202] on icon at bounding box center [668, 202] width 6 height 6
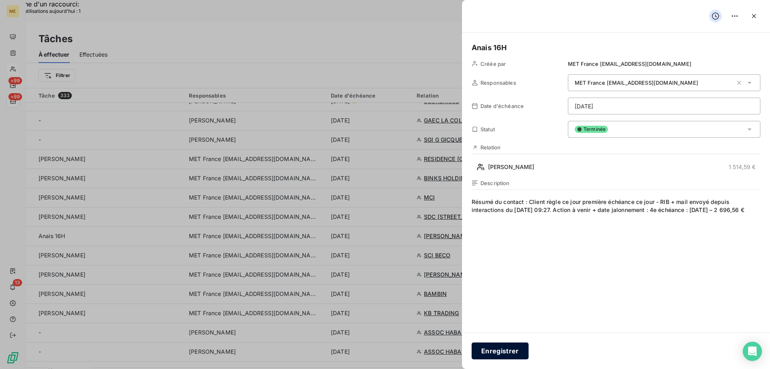
click at [488, 351] on button "Enregistrer" at bounding box center [500, 350] width 57 height 17
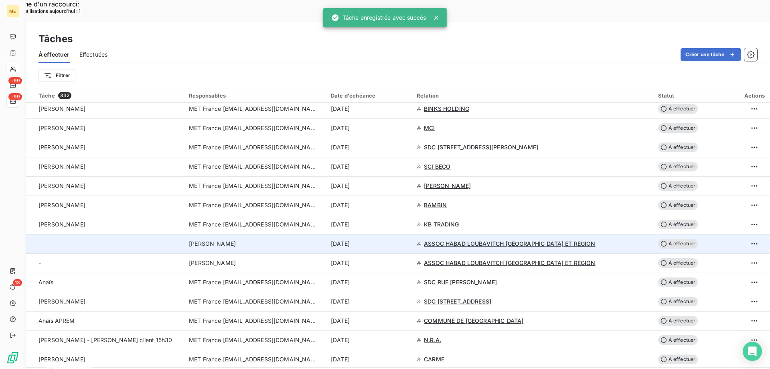
scroll to position [361, 0]
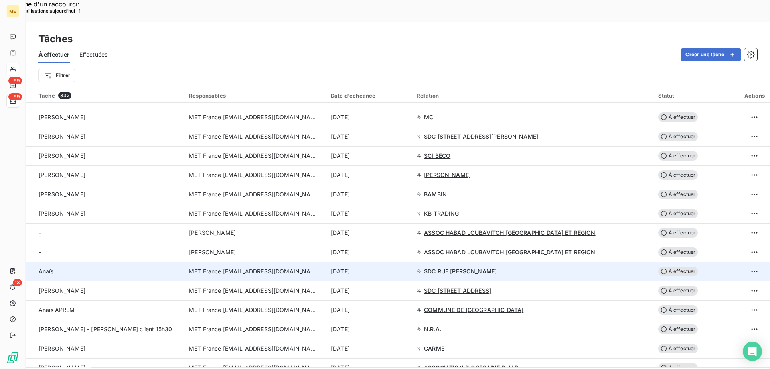
click at [407, 267] on div "[DATE]" at bounding box center [369, 271] width 76 height 8
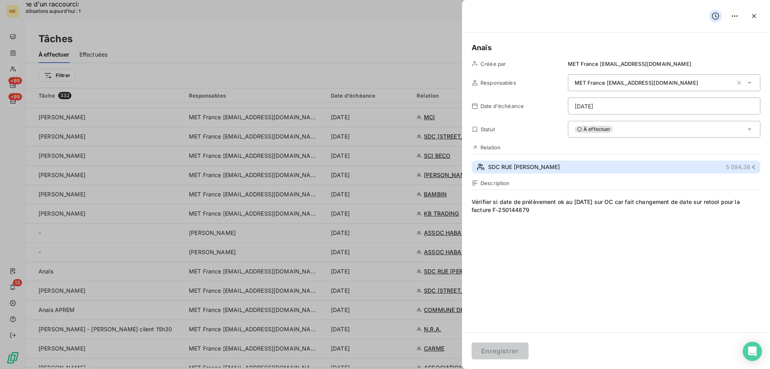
click at [578, 169] on button "SDC RUE [PERSON_NAME] 5 094,38 €" at bounding box center [616, 166] width 289 height 13
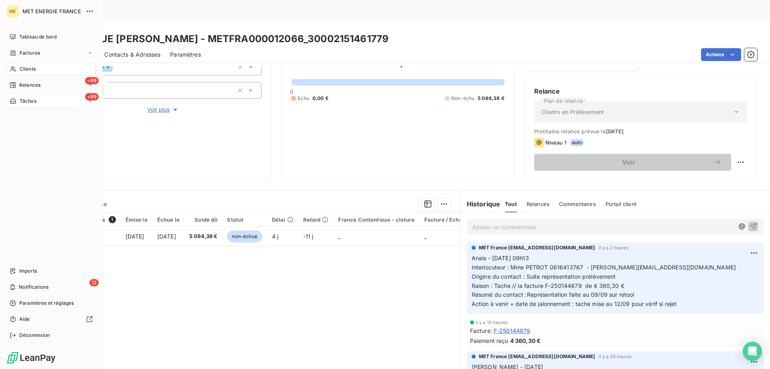
click at [32, 98] on span "Tâches" at bounding box center [28, 100] width 17 height 7
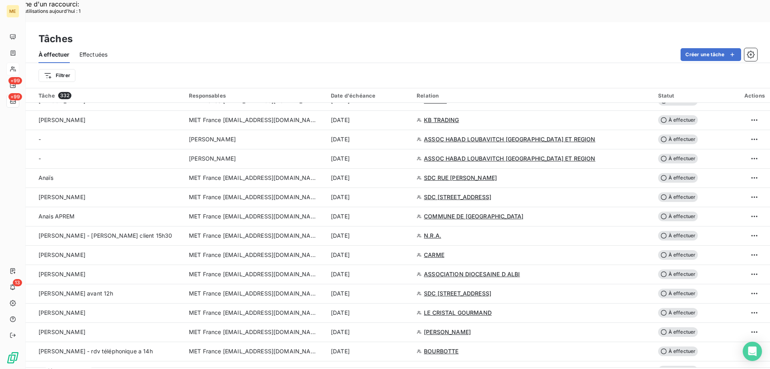
scroll to position [441, 0]
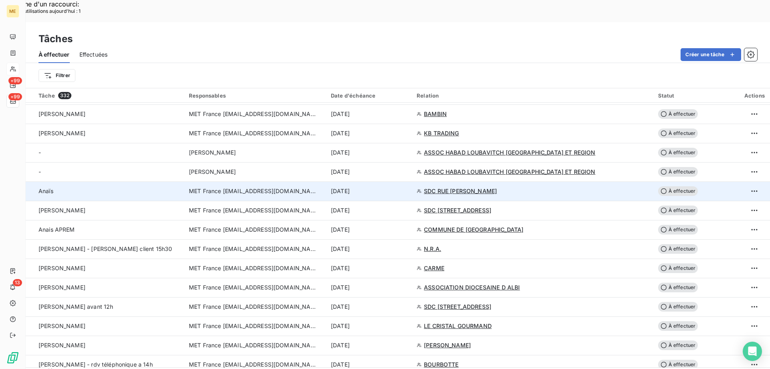
click at [407, 187] on div "[DATE]" at bounding box center [369, 191] width 76 height 8
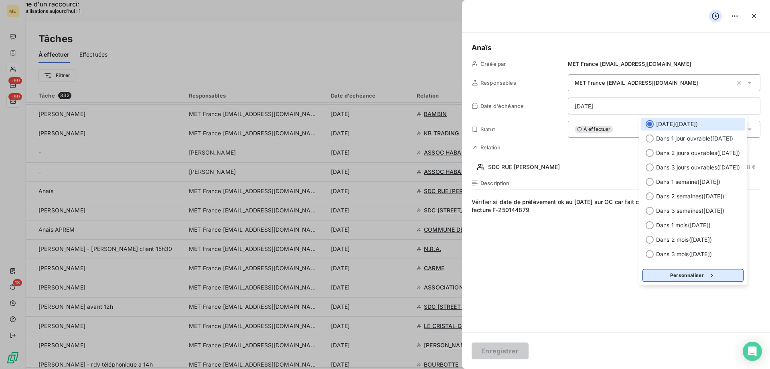
click at [689, 274] on button "Personnaliser" at bounding box center [693, 275] width 101 height 13
select select "8"
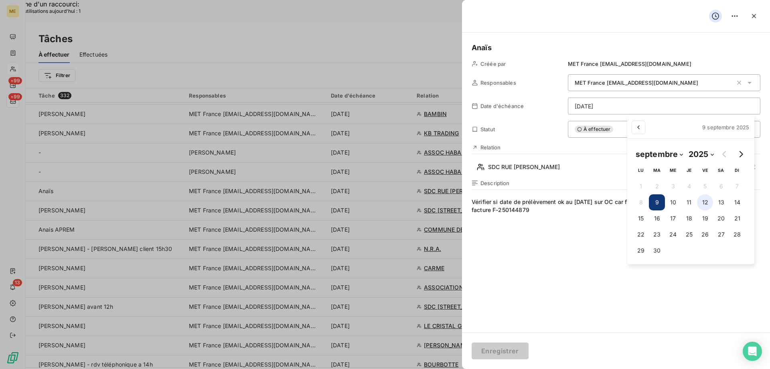
click at [710, 201] on button "12" at bounding box center [705, 202] width 16 height 16
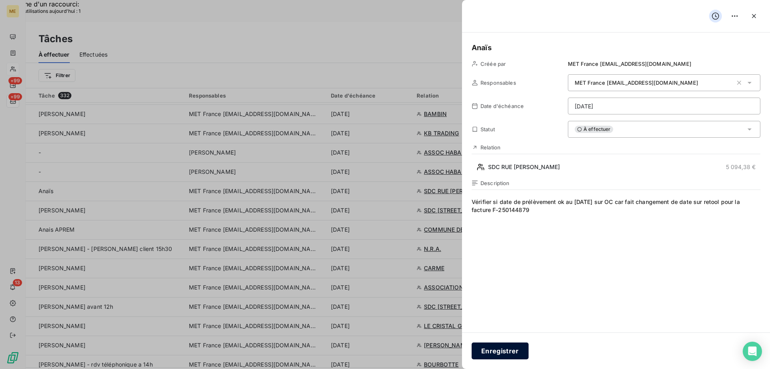
click at [510, 351] on button "Enregistrer" at bounding box center [500, 350] width 57 height 17
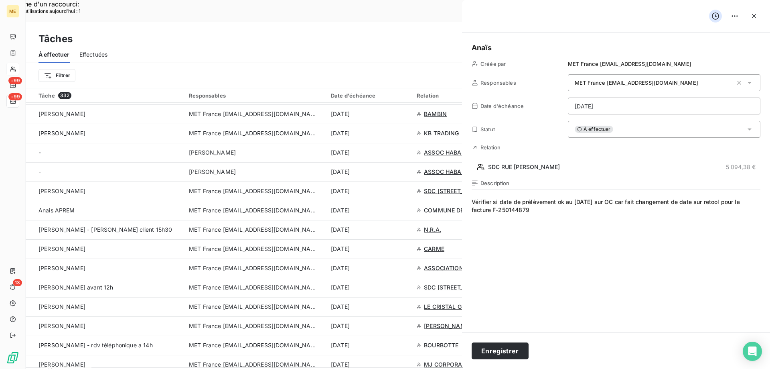
type input "[DATE]"
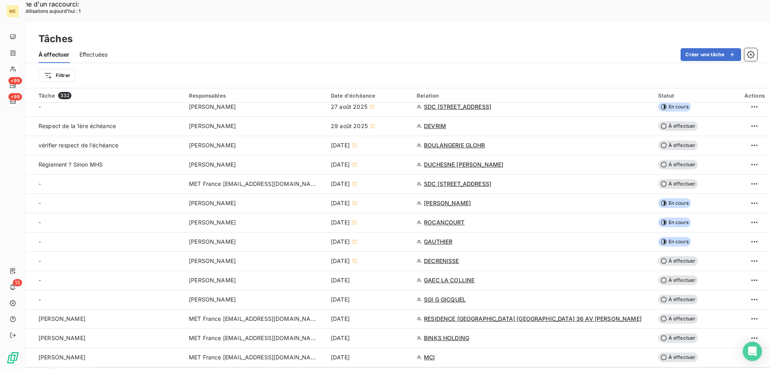
scroll to position [201, 0]
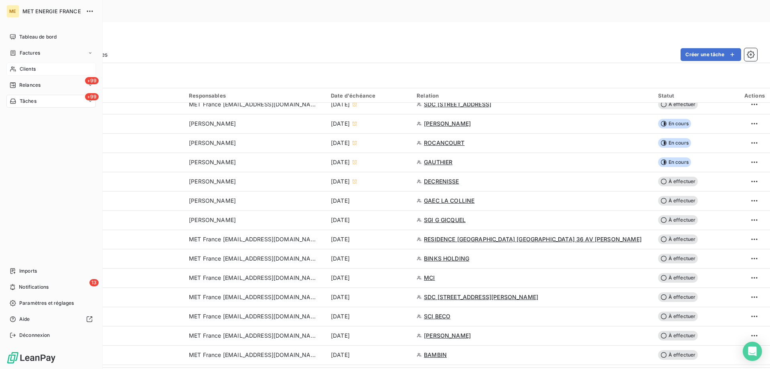
click at [22, 67] on span "Clients" at bounding box center [28, 68] width 16 height 7
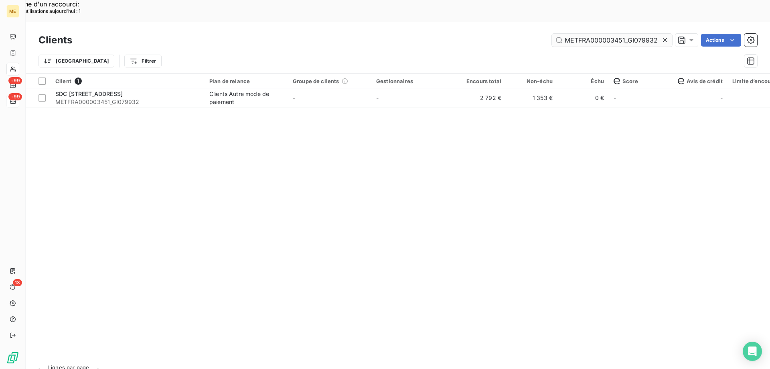
click at [620, 34] on input "METFRA000003451_GI079932" at bounding box center [612, 40] width 120 height 13
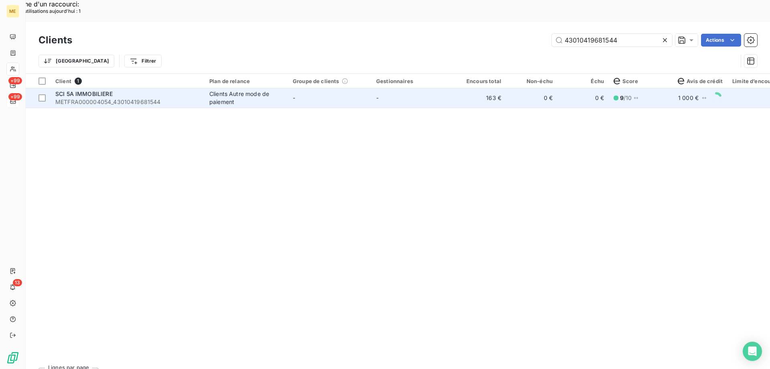
type input "43010419681544"
click at [409, 88] on td "-" at bounding box center [412, 97] width 83 height 19
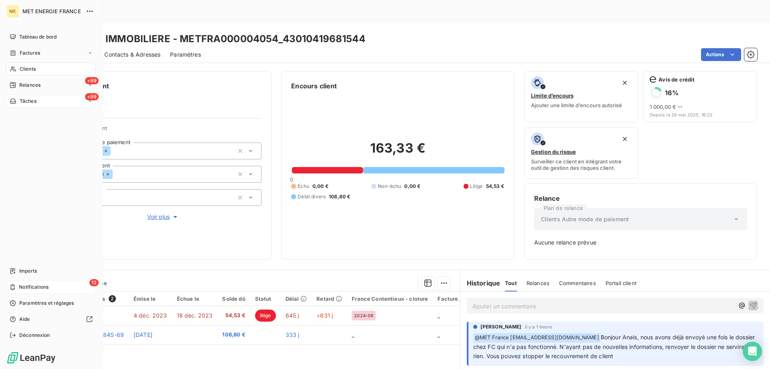
click at [17, 288] on div "13 Notifications" at bounding box center [50, 286] width 89 height 13
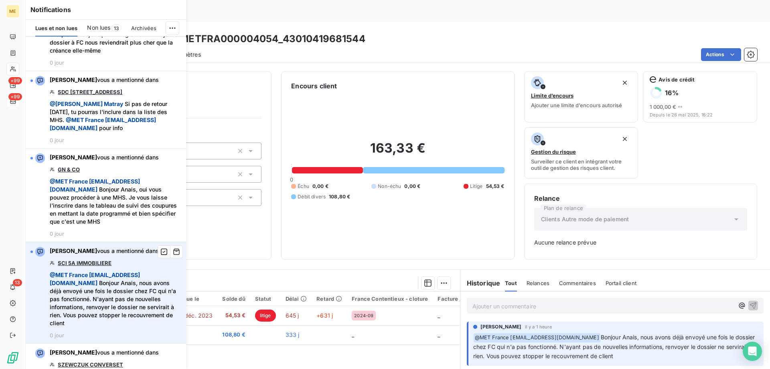
scroll to position [201, 0]
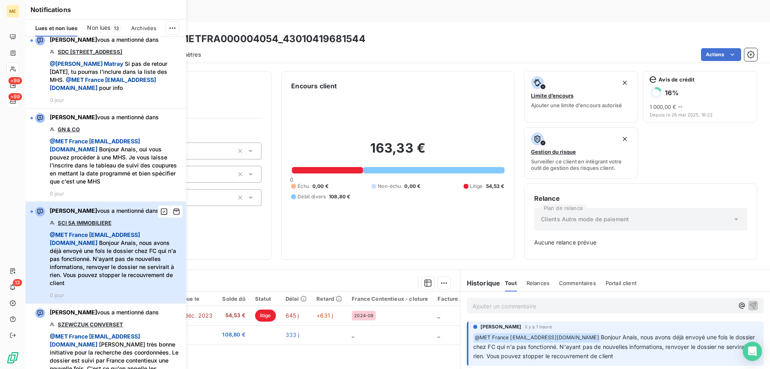
click at [162, 282] on span "@ MET [GEOGRAPHIC_DATA] [EMAIL_ADDRESS][DOMAIN_NAME] Bonjour Anais, nous avons …" at bounding box center [116, 259] width 132 height 56
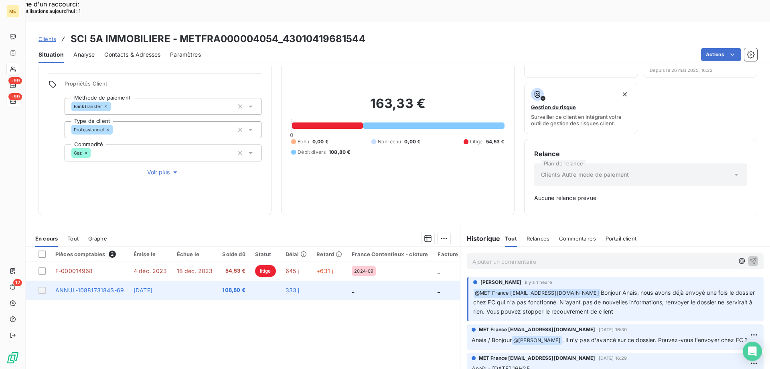
scroll to position [79, 0]
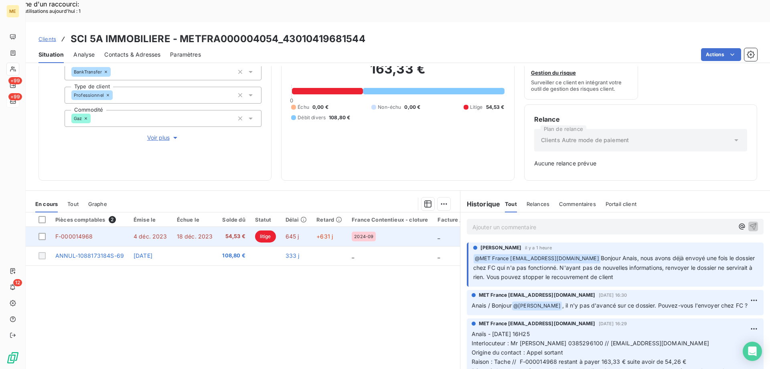
click at [393, 231] on div "2024-09" at bounding box center [390, 236] width 76 height 10
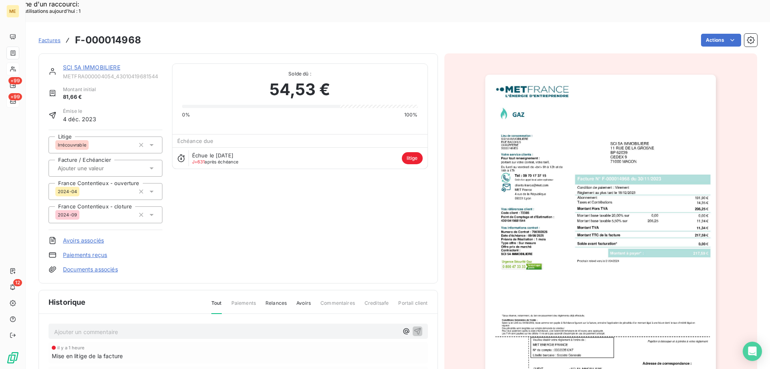
click at [115, 64] on link "SCI 5A IMMOBILIERE" at bounding box center [91, 67] width 57 height 7
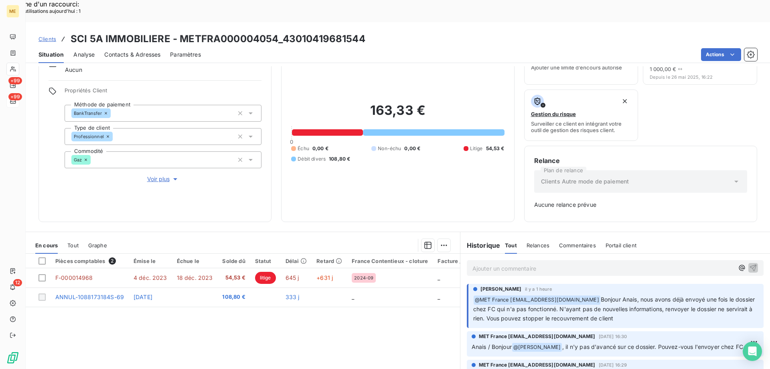
scroll to position [79, 0]
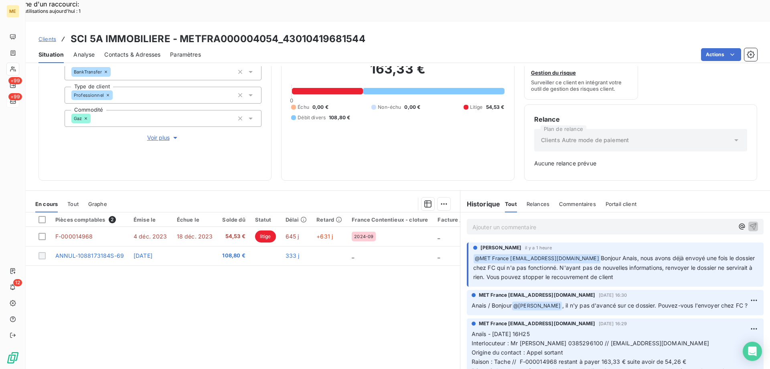
click at [577, 222] on p "Ajouter un commentaire ﻿" at bounding box center [604, 227] width 262 height 10
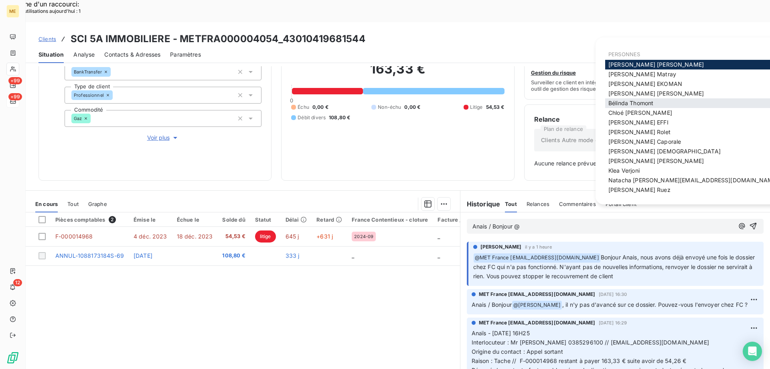
click at [629, 106] on span "[PERSON_NAME]" at bounding box center [631, 102] width 45 height 7
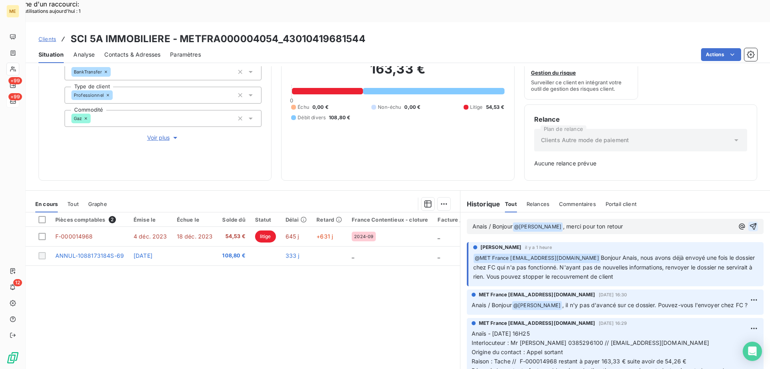
click at [749, 222] on icon "button" at bounding box center [753, 226] width 8 height 8
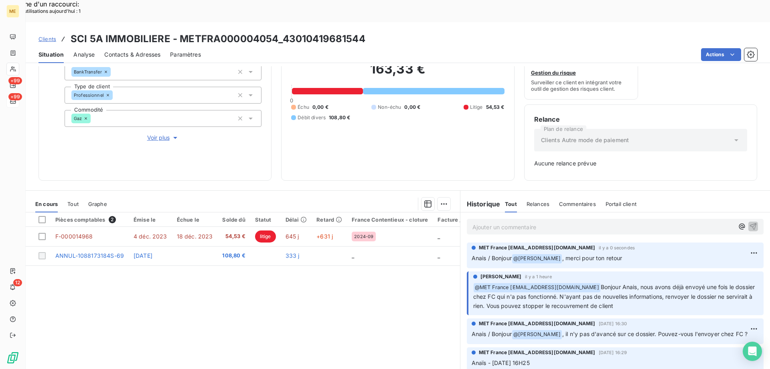
click at [46, 36] on span "Clients" at bounding box center [48, 39] width 18 height 6
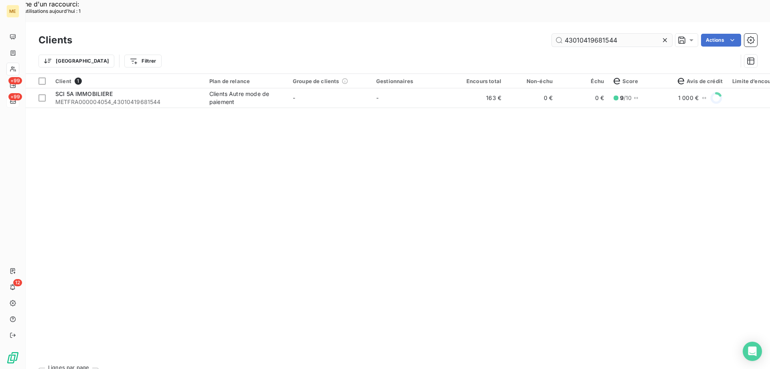
click at [584, 34] on input "43010419681544" at bounding box center [612, 40] width 120 height 13
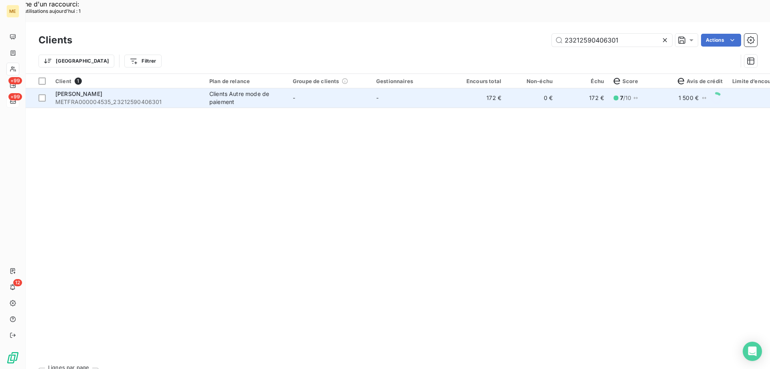
type input "23212590406301"
click at [349, 88] on td "-" at bounding box center [329, 97] width 83 height 19
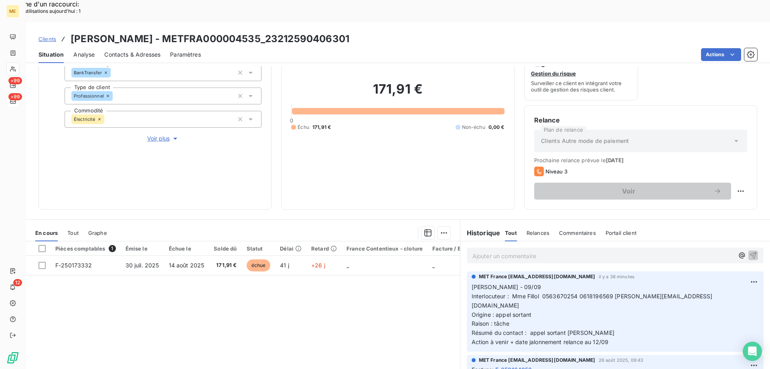
scroll to position [80, 0]
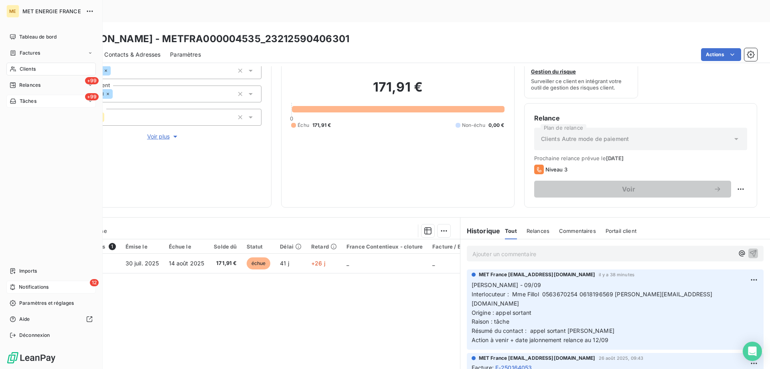
click at [22, 286] on span "Notifications" at bounding box center [34, 286] width 30 height 7
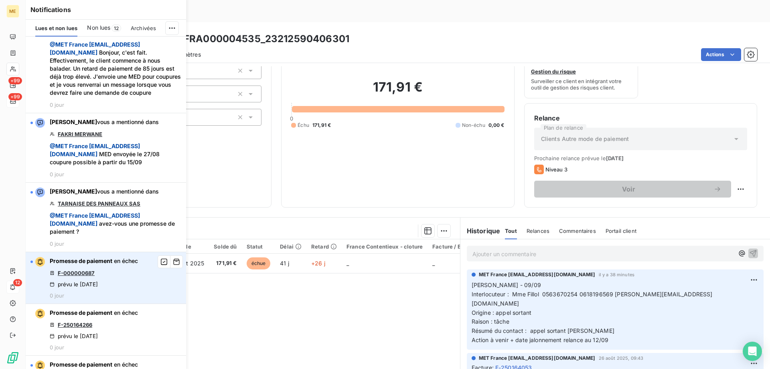
scroll to position [802, 0]
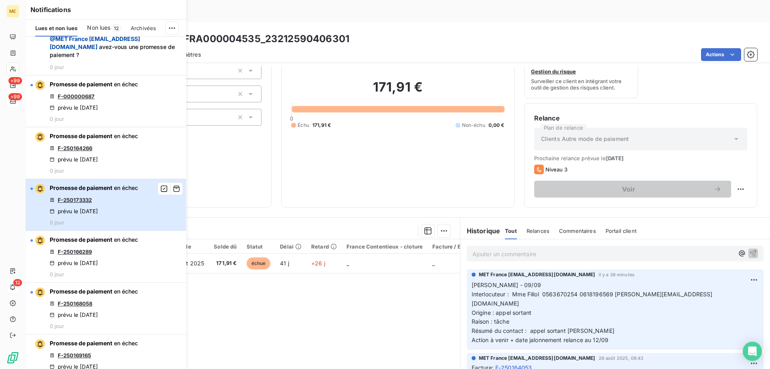
click at [112, 225] on div "Promesse de paiement en échec F-250173332 prévu le [DATE] 0 jour" at bounding box center [94, 205] width 88 height 42
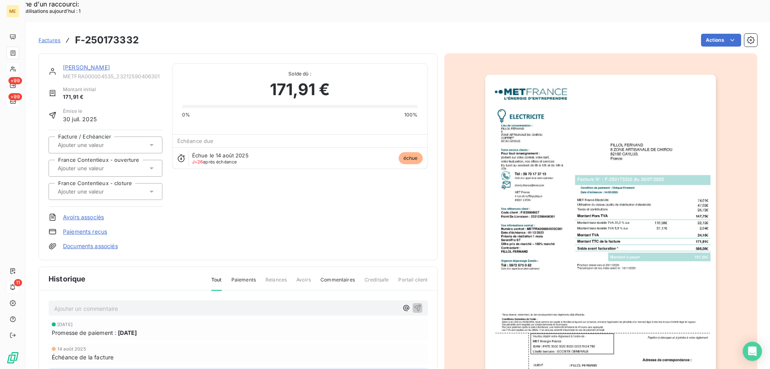
click at [97, 64] on link "[PERSON_NAME]" at bounding box center [86, 67] width 47 height 7
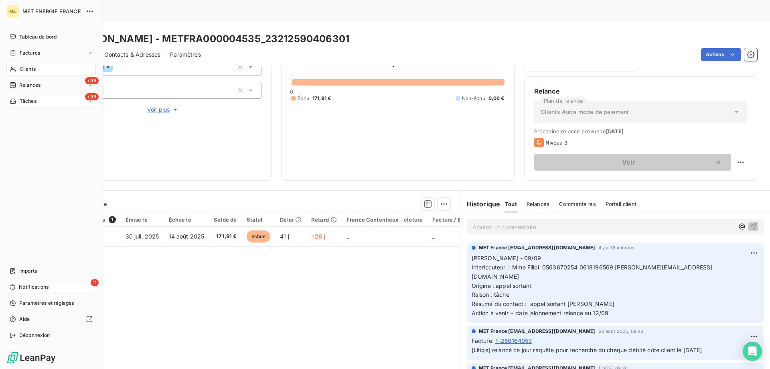
click at [24, 69] on span "Clients" at bounding box center [28, 68] width 16 height 7
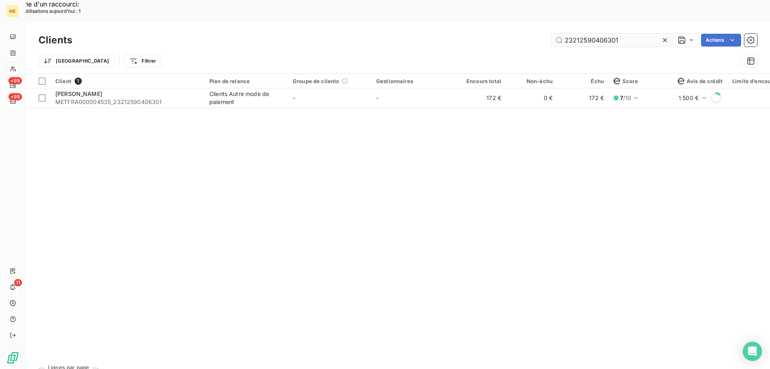
click at [572, 34] on input "23212590406301" at bounding box center [612, 40] width 120 height 13
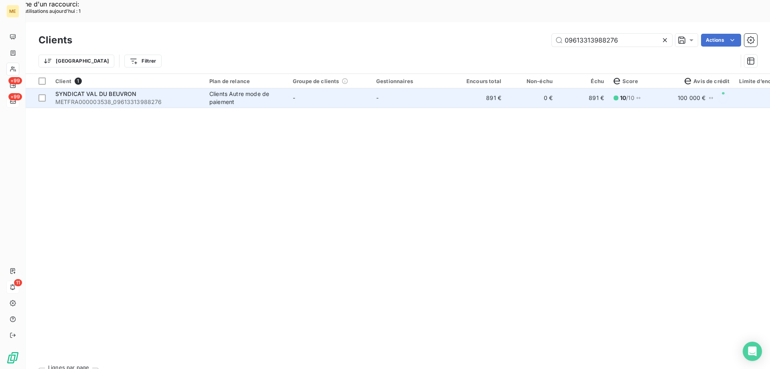
type input "09613313988276"
click at [316, 88] on td "-" at bounding box center [329, 97] width 83 height 19
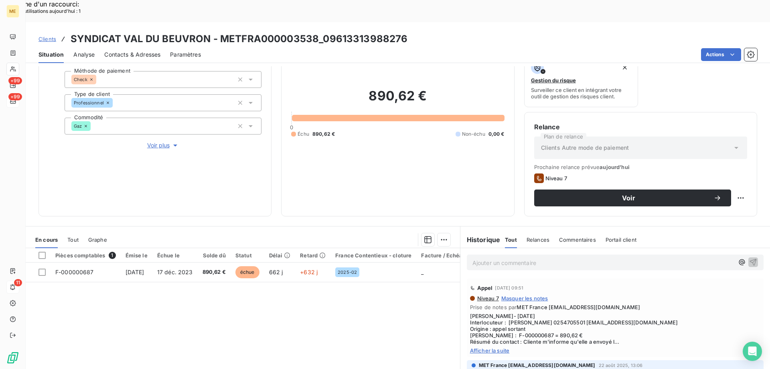
scroll to position [80, 0]
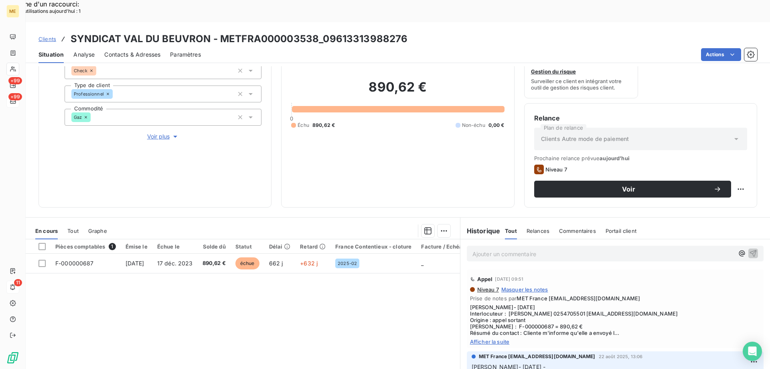
click at [156, 132] on span "Voir plus" at bounding box center [163, 136] width 32 height 8
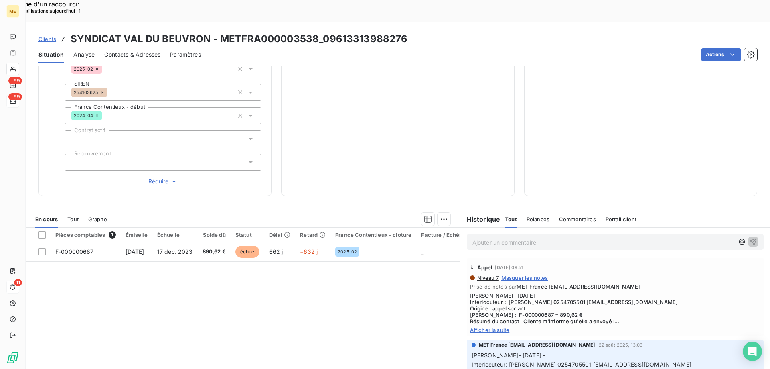
scroll to position [231, 0]
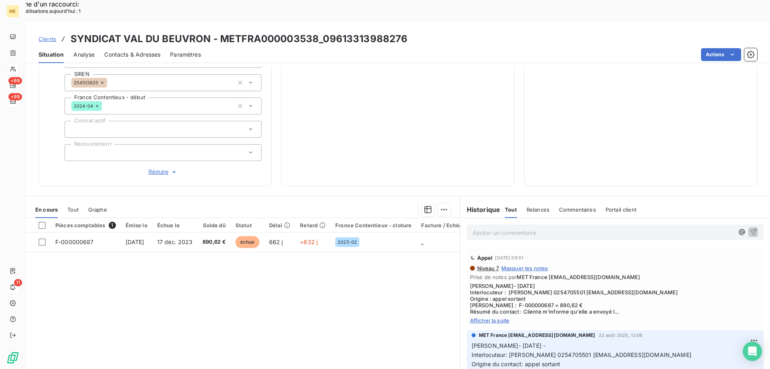
click at [503, 317] on span "Afficher la suite" at bounding box center [615, 320] width 290 height 6
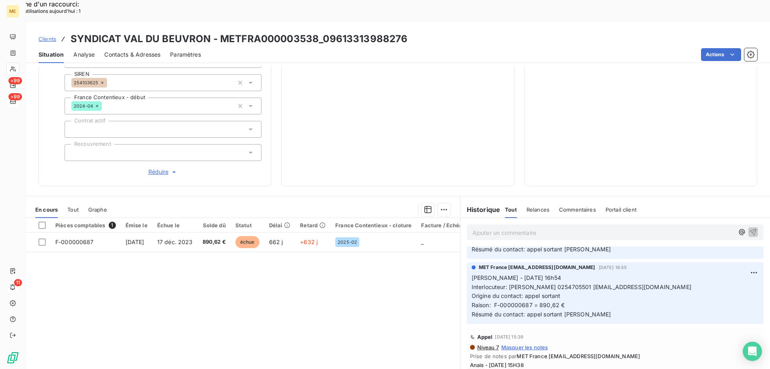
scroll to position [321, 0]
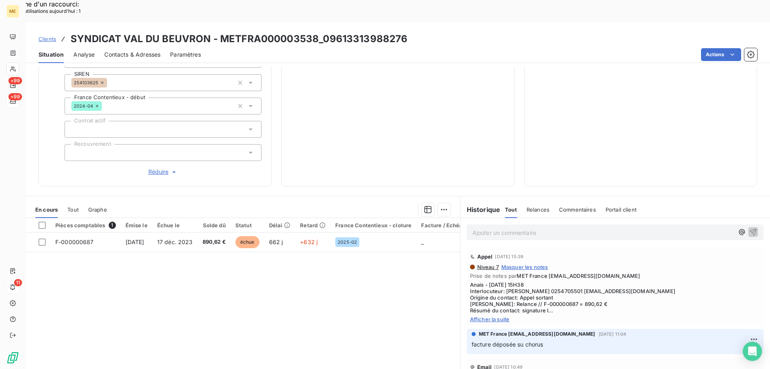
click at [497, 288] on div "Niveau 7 Masquer les notes Prise de notes par MET France [EMAIL_ADDRESS][DOMAIN…" at bounding box center [615, 293] width 290 height 59
click at [495, 316] on span "Afficher la suite" at bounding box center [615, 319] width 290 height 6
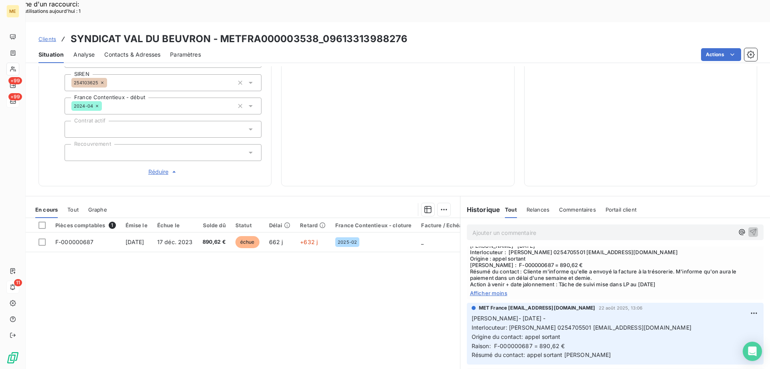
scroll to position [0, 0]
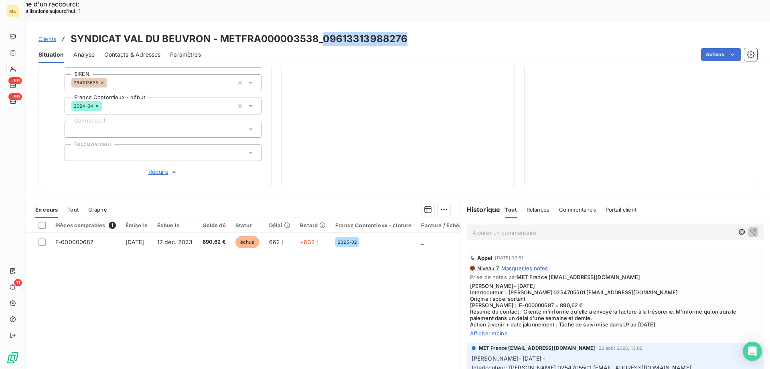
drag, startPoint x: 406, startPoint y: 20, endPoint x: 320, endPoint y: 24, distance: 86.7
click at [320, 32] on div "Clients SYNDICAT VAL DU BEUVRON - METFRA000003538_09613313988276" at bounding box center [398, 39] width 745 height 14
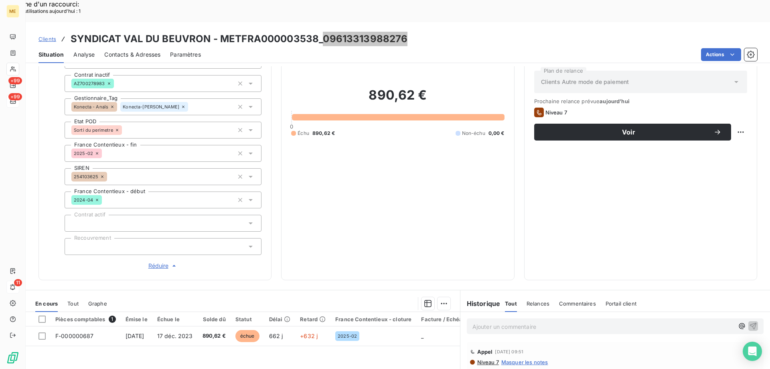
scroll to position [231, 0]
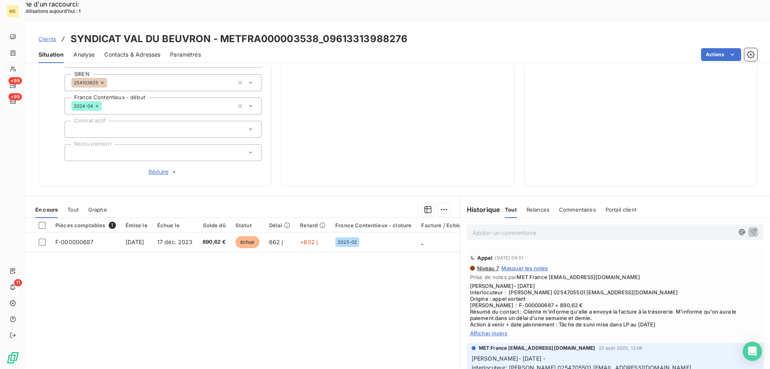
drag, startPoint x: 482, startPoint y: 37, endPoint x: 466, endPoint y: 28, distance: 18.7
click at [479, 48] on div "Actions" at bounding box center [484, 54] width 547 height 13
click at [414, 32] on div "Clients SYNDICAT VAL DU BEUVRON - METFRA000003538_09613313988276" at bounding box center [398, 39] width 745 height 14
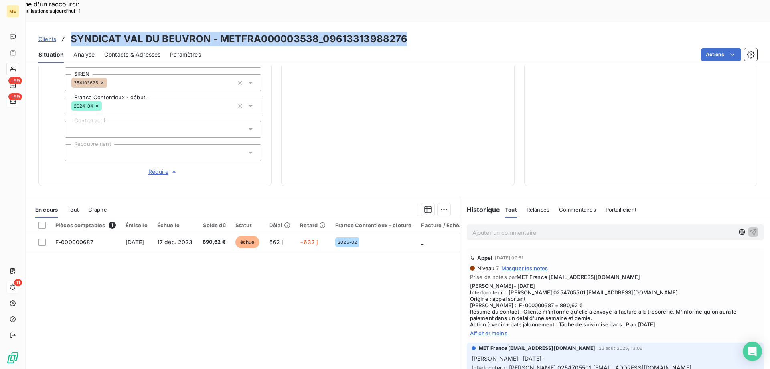
drag, startPoint x: 414, startPoint y: 15, endPoint x: 89, endPoint y: 16, distance: 324.9
click at [89, 32] on div "Clients SYNDICAT VAL DU BEUVRON - METFRA000003538_09613313988276" at bounding box center [398, 39] width 745 height 14
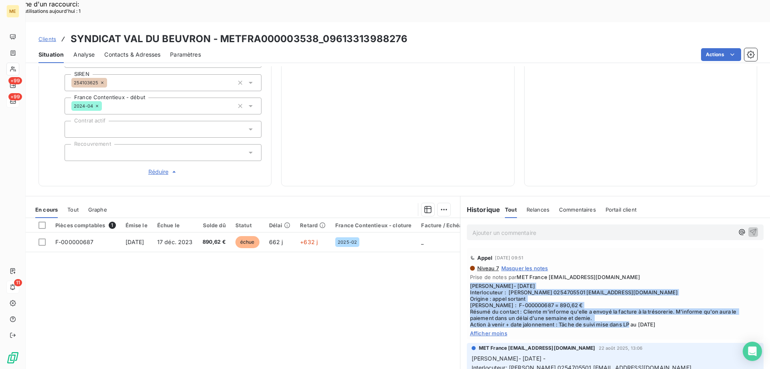
drag, startPoint x: 674, startPoint y: 296, endPoint x: 466, endPoint y: 259, distance: 211.4
click at [470, 282] on span "[PERSON_NAME]- [DATE] Interlocuteur : [PERSON_NAME] 0254705501 [EMAIL_ADDRESS][…" at bounding box center [615, 304] width 290 height 45
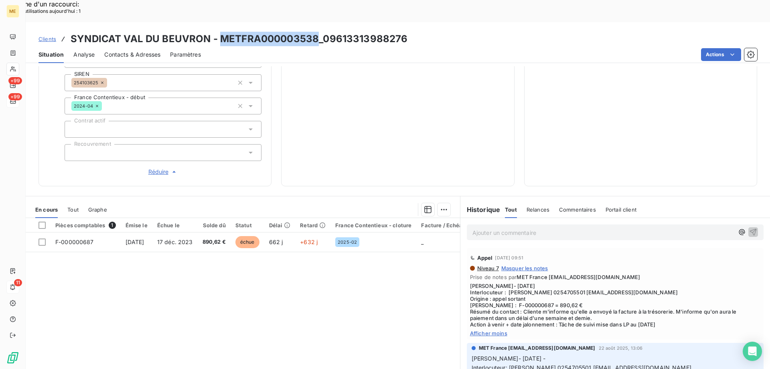
drag, startPoint x: 314, startPoint y: 14, endPoint x: 219, endPoint y: 22, distance: 95.0
click at [219, 32] on h3 "SYNDICAT VAL DU BEUVRON - METFRA000003538_09613313988276" at bounding box center [239, 39] width 337 height 14
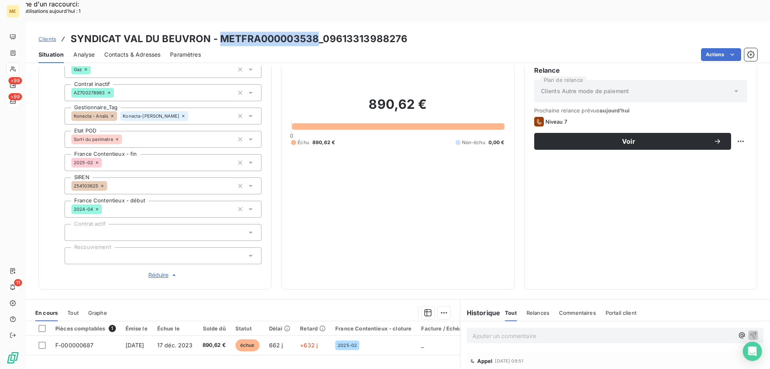
scroll to position [71, 0]
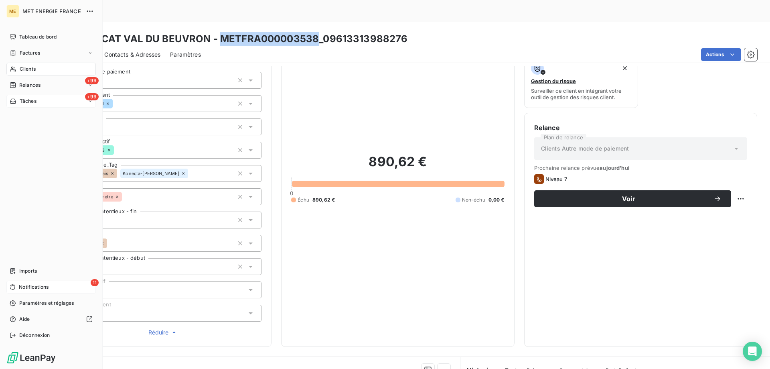
click at [15, 286] on icon at bounding box center [13, 287] width 6 height 6
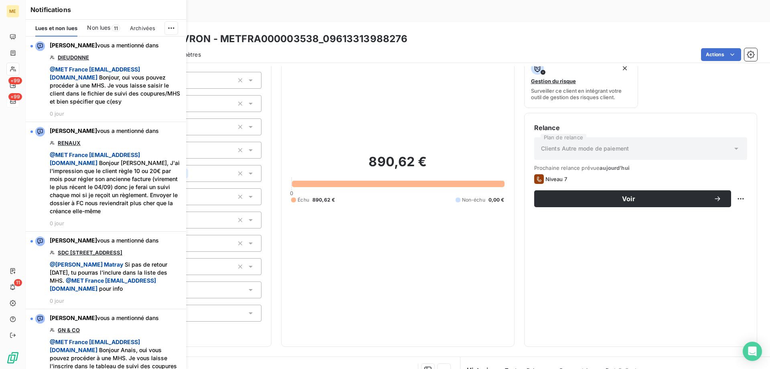
click at [408, 221] on div "890,62 € 0 Échu 890,62 € Non-échu 0,00 €" at bounding box center [397, 178] width 213 height 316
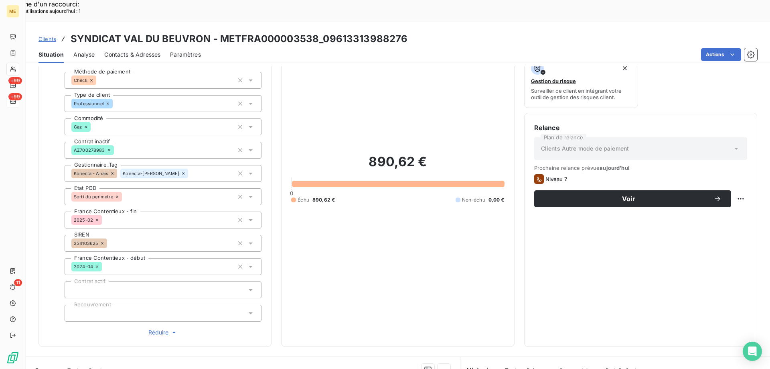
scroll to position [231, 0]
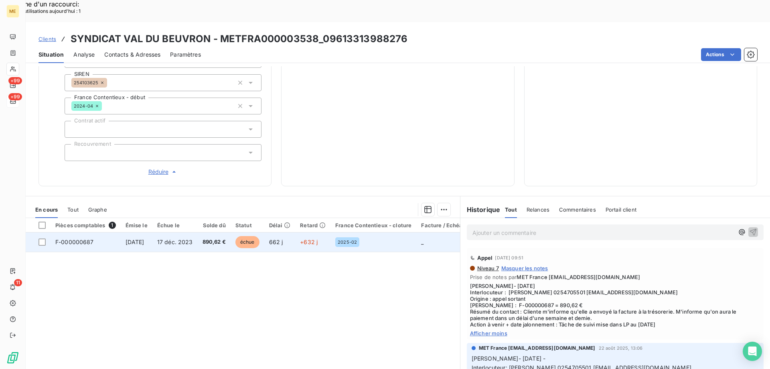
click at [410, 237] on div "2025-02" at bounding box center [373, 242] width 76 height 10
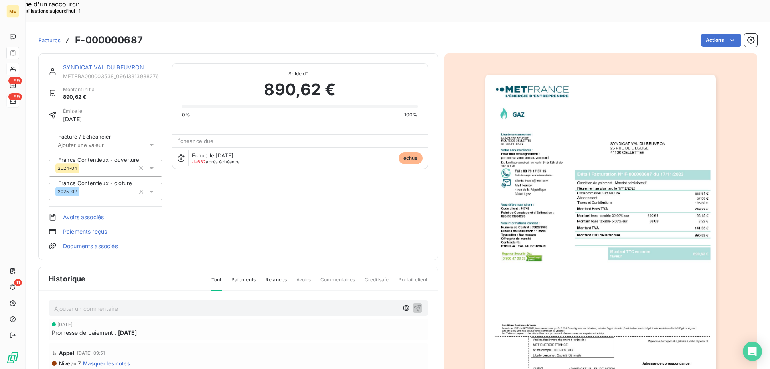
click at [596, 183] on img "button" at bounding box center [600, 238] width 231 height 327
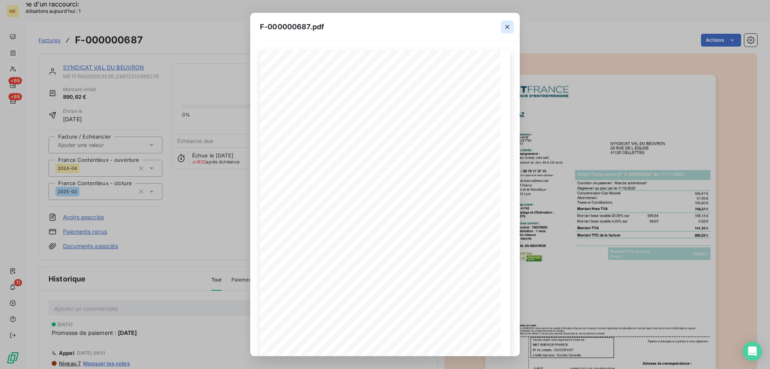
click at [507, 26] on icon "button" at bounding box center [507, 27] width 8 height 8
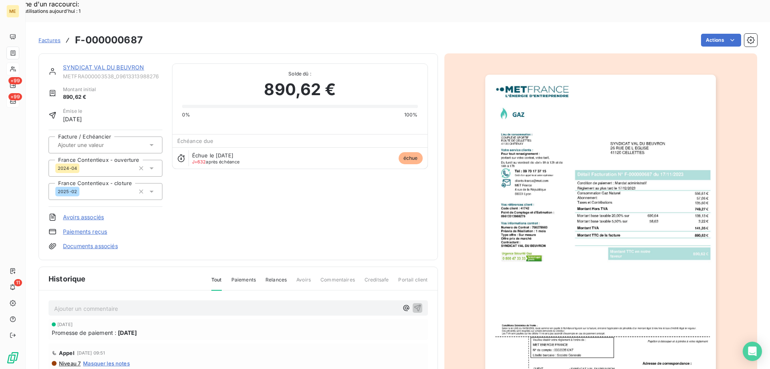
click at [132, 64] on link "SYNDICAT VAL DU BEUVRON" at bounding box center [103, 67] width 81 height 7
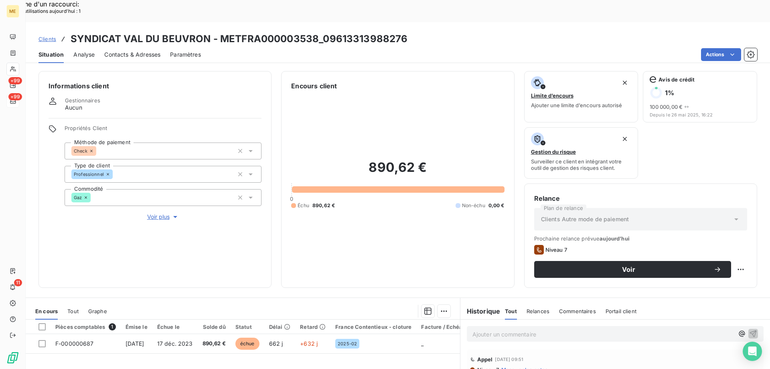
scroll to position [107, 0]
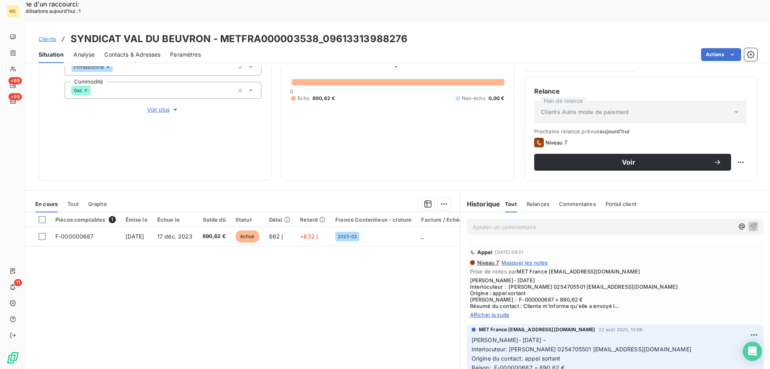
click at [497, 288] on div "Niveau 7 Masquer les notes Prise de notes par MET France [EMAIL_ADDRESS][DOMAIN…" at bounding box center [615, 288] width 290 height 59
click at [495, 311] on span "Afficher la suite" at bounding box center [615, 314] width 290 height 6
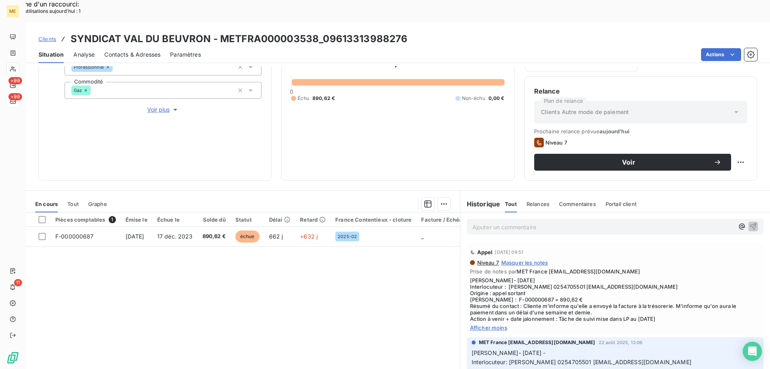
click at [631, 221] on div "Ajouter un commentaire ﻿" at bounding box center [604, 226] width 262 height 11
click at [692, 222] on p "Ajouter un commentaire ﻿" at bounding box center [604, 227] width 262 height 10
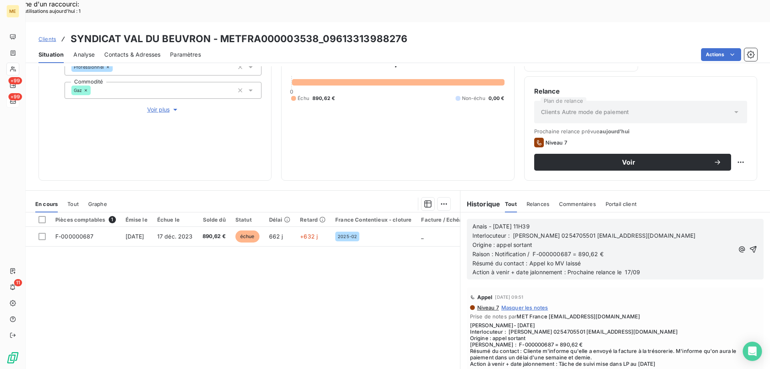
click at [750, 245] on icon "button" at bounding box center [753, 248] width 7 height 7
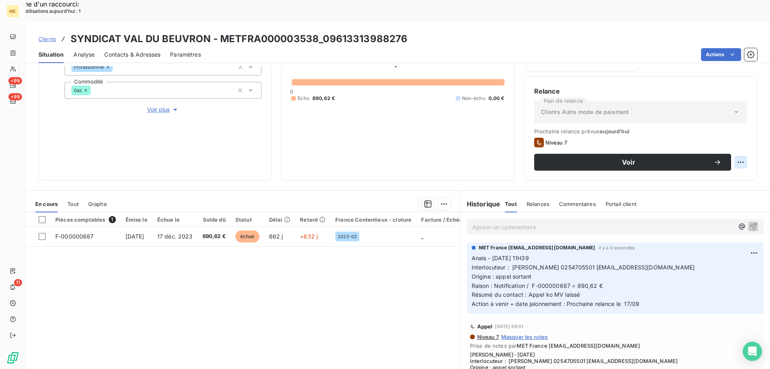
click at [699, 163] on div "Replanifier cette action" at bounding box center [702, 157] width 72 height 13
select select "8"
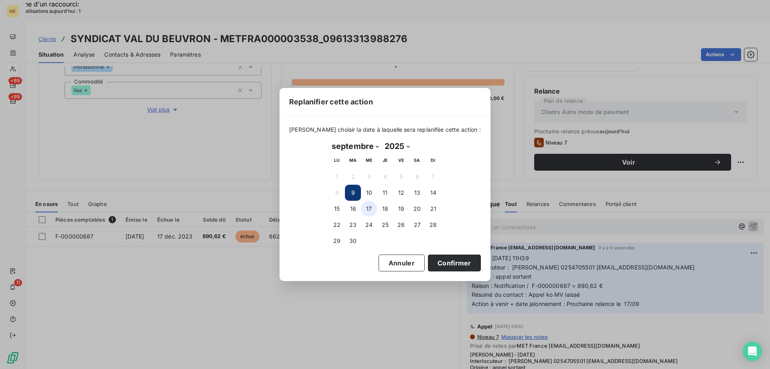
click at [370, 212] on button "17" at bounding box center [369, 209] width 16 height 16
click at [446, 264] on button "Confirmer" at bounding box center [454, 262] width 53 height 17
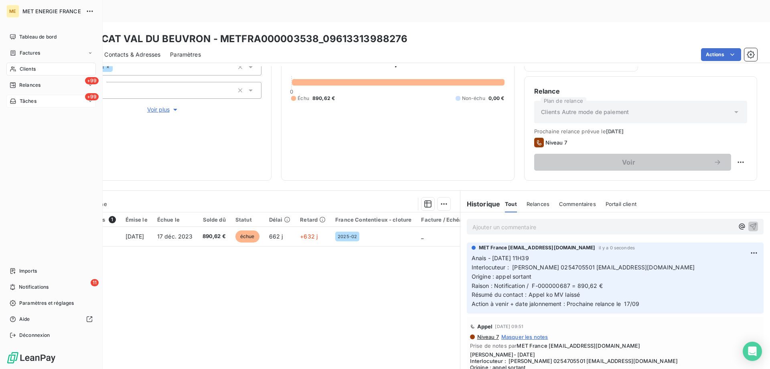
drag, startPoint x: 26, startPoint y: 65, endPoint x: 25, endPoint y: 69, distance: 4.2
click at [26, 67] on div "Clients" at bounding box center [50, 69] width 89 height 13
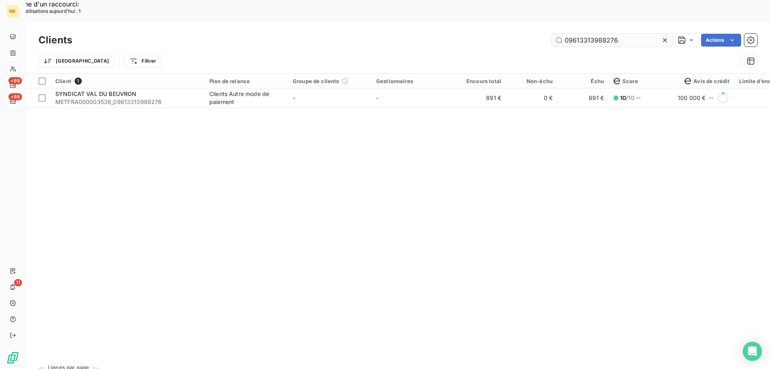
click at [605, 34] on input "09613313988276" at bounding box center [612, 40] width 120 height 13
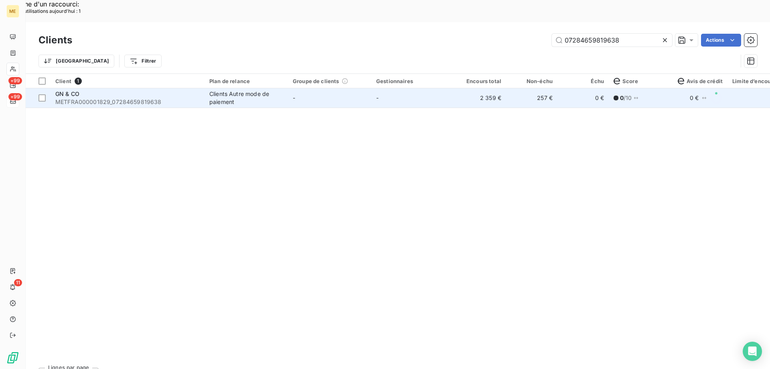
type input "07284659819638"
click at [367, 88] on td "-" at bounding box center [329, 97] width 83 height 19
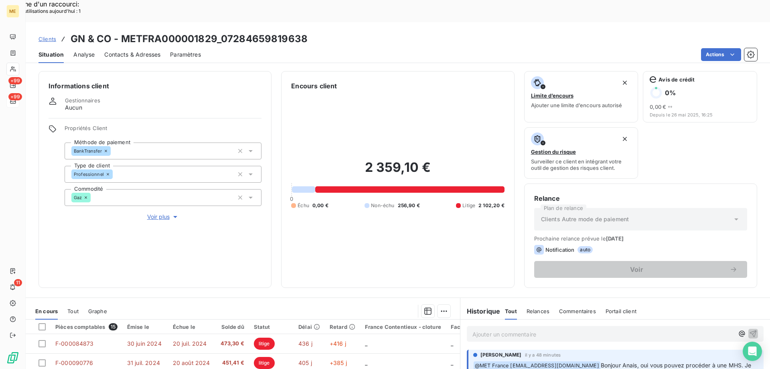
scroll to position [107, 0]
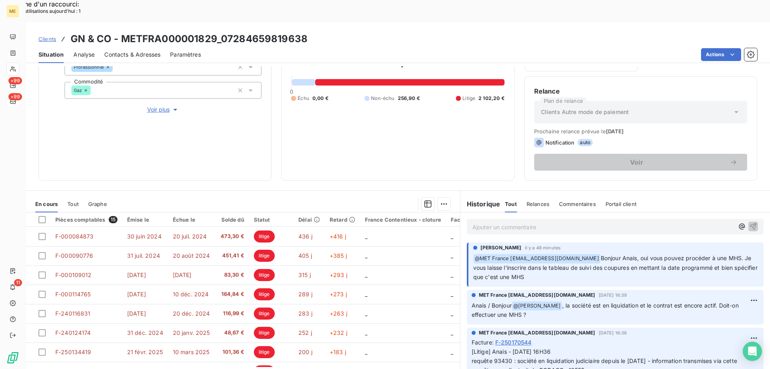
click at [558, 256] on p "﻿ @ MET [GEOGRAPHIC_DATA] [EMAIL_ADDRESS][DOMAIN_NAME] Bonjour Anais, oui vous …" at bounding box center [616, 268] width 286 height 28
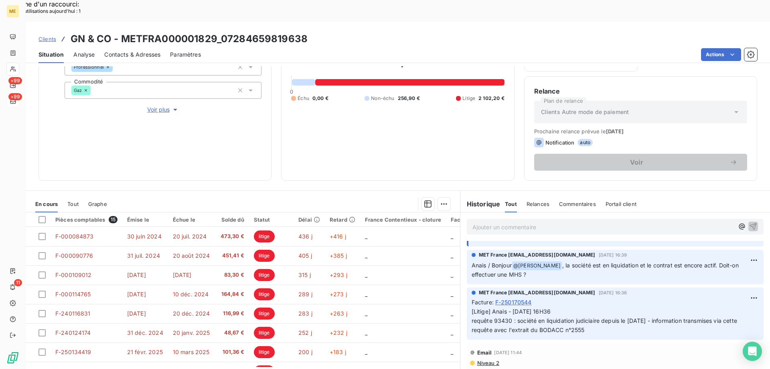
scroll to position [0, 0]
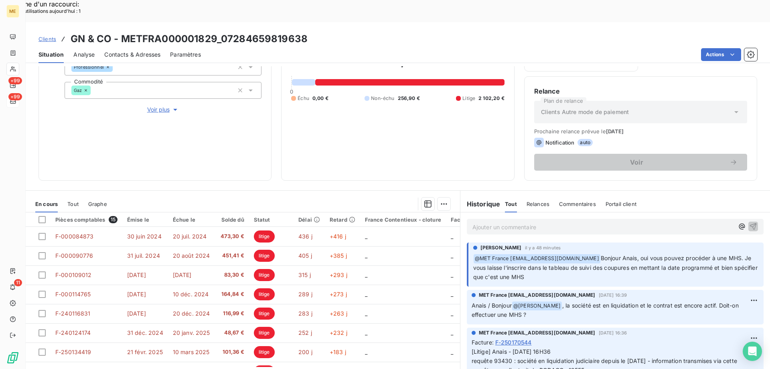
click at [527, 212] on div "Ajouter un commentaire ﻿" at bounding box center [616, 226] width 310 height 28
click at [526, 222] on p "Ajouter un commentaire ﻿" at bounding box center [604, 227] width 262 height 10
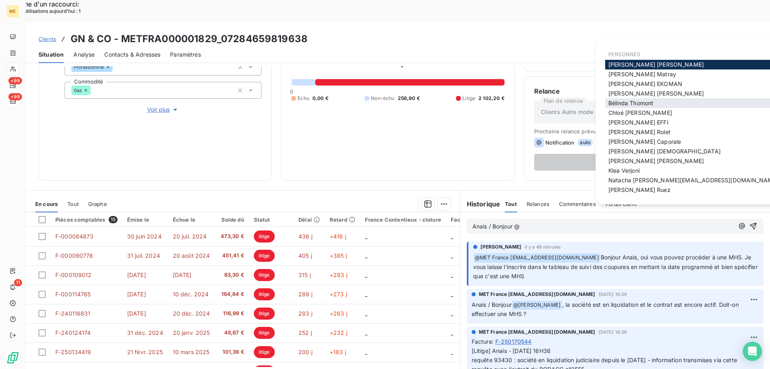
click at [653, 101] on span "[PERSON_NAME]" at bounding box center [631, 102] width 45 height 7
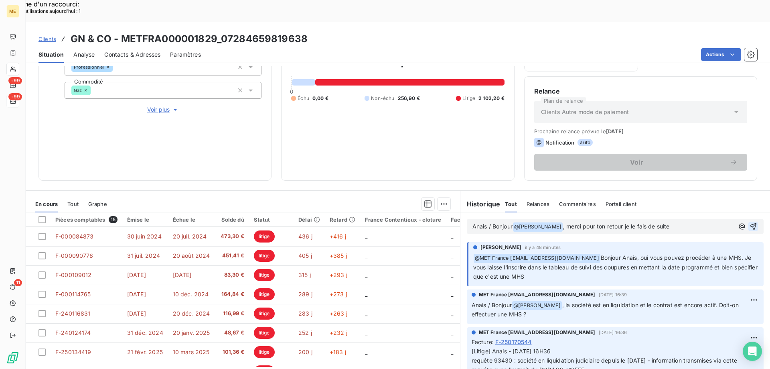
click at [750, 223] on icon "button" at bounding box center [753, 226] width 7 height 7
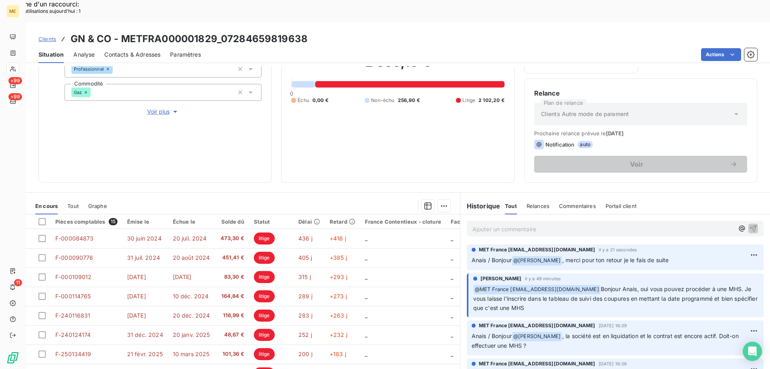
scroll to position [107, 0]
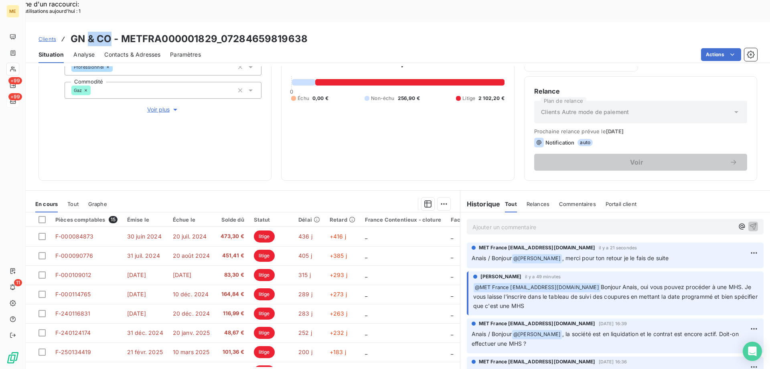
drag, startPoint x: 111, startPoint y: 17, endPoint x: 86, endPoint y: 15, distance: 24.6
click at [86, 32] on h3 "GN & CO - METFRA000001829_07284659819638" at bounding box center [189, 39] width 237 height 14
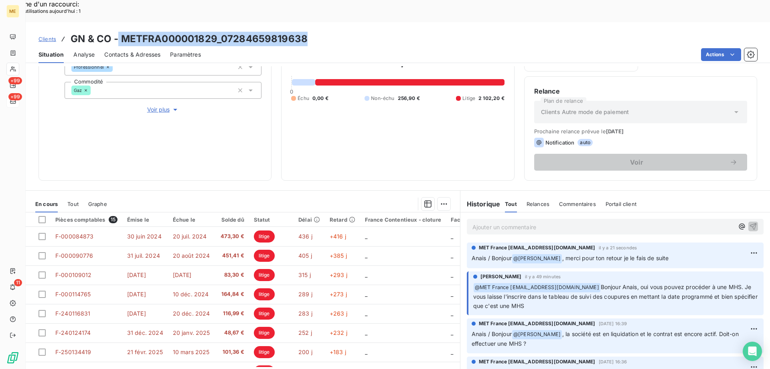
drag, startPoint x: 319, startPoint y: 24, endPoint x: 119, endPoint y: 14, distance: 200.0
click at [119, 32] on div "Clients GN & CO - METFRA000001829_07284659819638" at bounding box center [398, 39] width 745 height 14
click at [122, 32] on h3 "GN & CO - METFRA000001829_07284659819638" at bounding box center [189, 39] width 237 height 14
drag, startPoint x: 120, startPoint y: 16, endPoint x: 308, endPoint y: 12, distance: 189.0
click at [308, 32] on div "Clients GN & CO - METFRA000001829_07284659819638" at bounding box center [398, 39] width 745 height 14
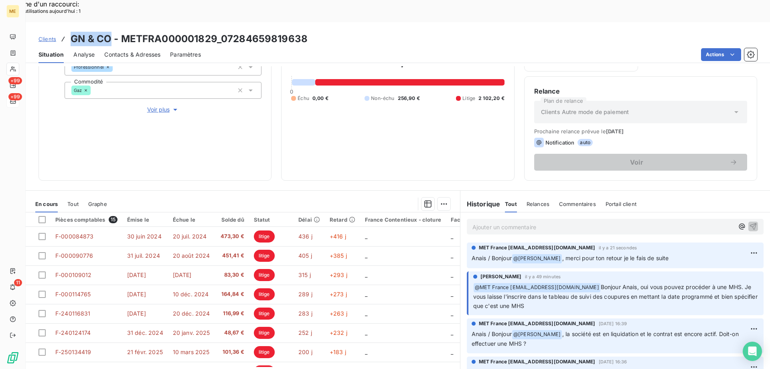
drag, startPoint x: 108, startPoint y: 17, endPoint x: 73, endPoint y: 17, distance: 34.9
click at [73, 32] on h3 "GN & CO - METFRA000001829_07284659819638" at bounding box center [189, 39] width 237 height 14
drag, startPoint x: 300, startPoint y: 15, endPoint x: 220, endPoint y: 20, distance: 80.4
click at [220, 32] on div "Clients GN & CO - METFRA000001829_07284659819638" at bounding box center [398, 39] width 745 height 14
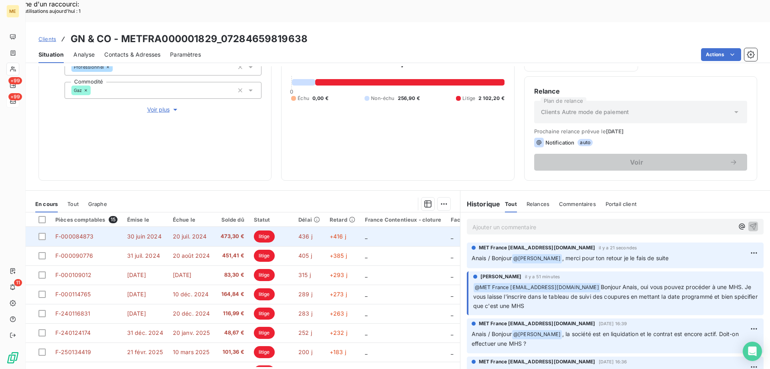
click at [394, 227] on td "_" at bounding box center [403, 236] width 86 height 19
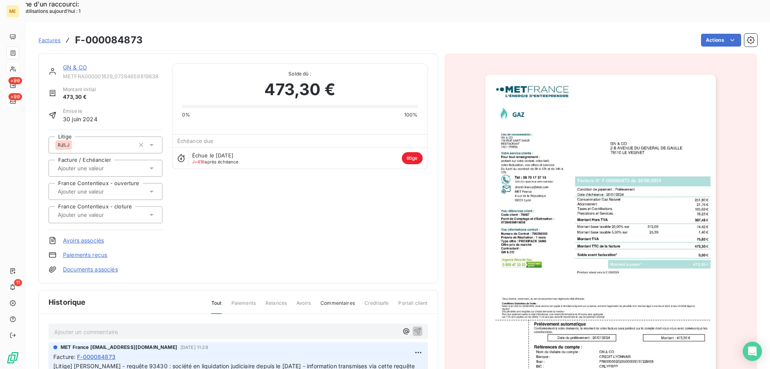
click at [75, 64] on link "GN & CO" at bounding box center [75, 67] width 24 height 7
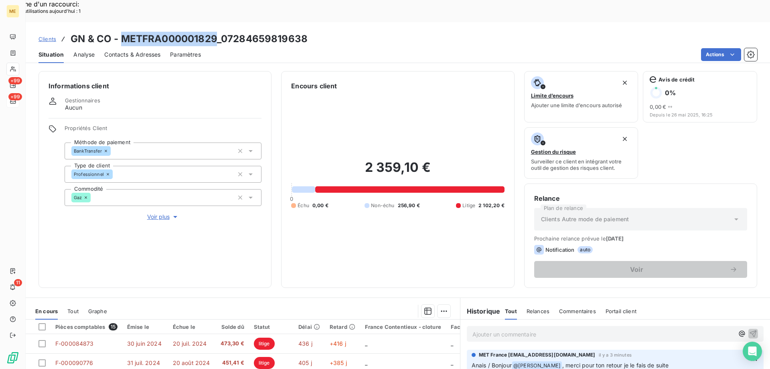
drag, startPoint x: 217, startPoint y: 16, endPoint x: 123, endPoint y: 21, distance: 94.8
click at [123, 32] on h3 "GN & CO - METFRA000001829_07284659819638" at bounding box center [189, 39] width 237 height 14
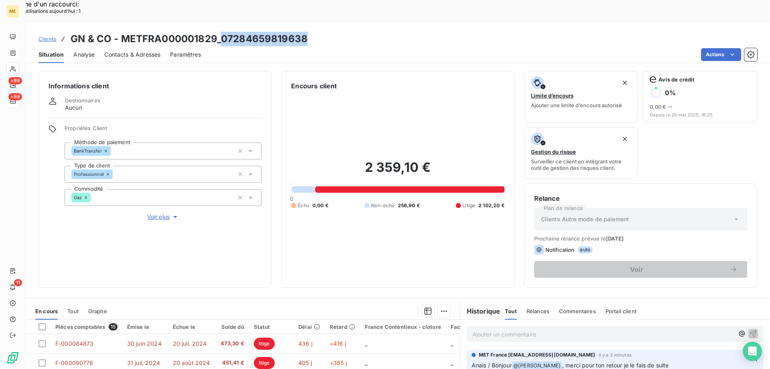
drag, startPoint x: 308, startPoint y: 20, endPoint x: 222, endPoint y: 17, distance: 85.9
click at [222, 32] on div "Clients GN & CO - METFRA000001829_07284659819638" at bounding box center [398, 39] width 745 height 14
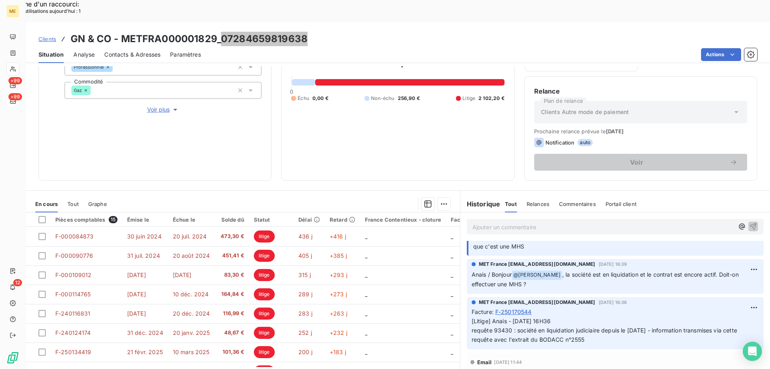
scroll to position [80, 0]
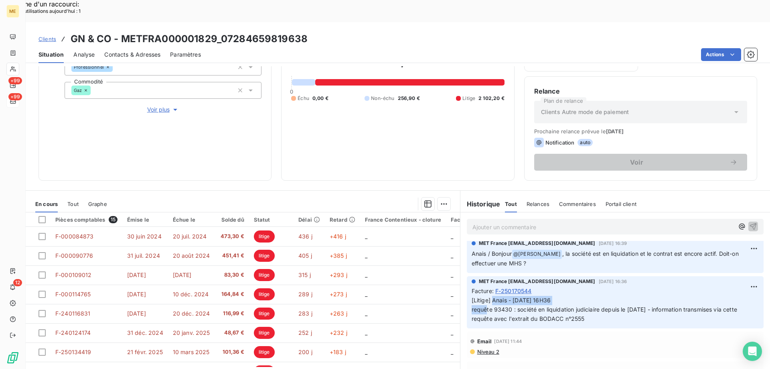
drag, startPoint x: 488, startPoint y: 278, endPoint x: 571, endPoint y: 276, distance: 82.7
click at [571, 296] on p "[Litige] Anais - [DATE] 16H36 requête 93430 : société en liquidation judiciaire…" at bounding box center [615, 310] width 287 height 28
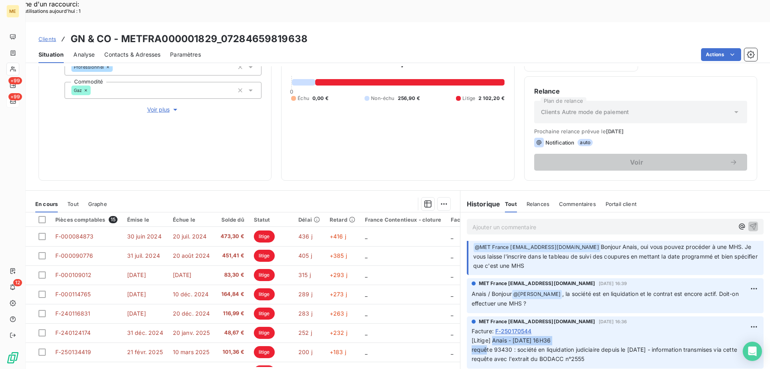
scroll to position [0, 0]
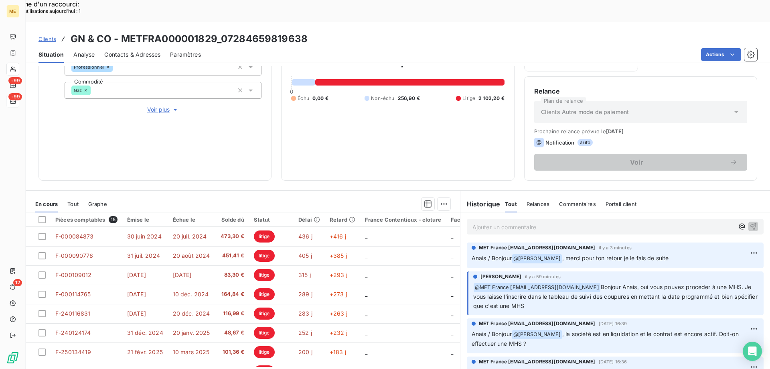
click at [568, 222] on p "Ajouter un commentaire ﻿" at bounding box center [604, 227] width 262 height 10
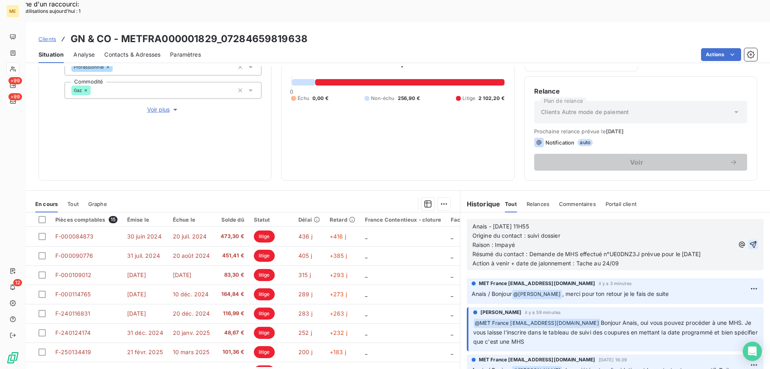
click at [750, 241] on icon "button" at bounding box center [753, 244] width 7 height 7
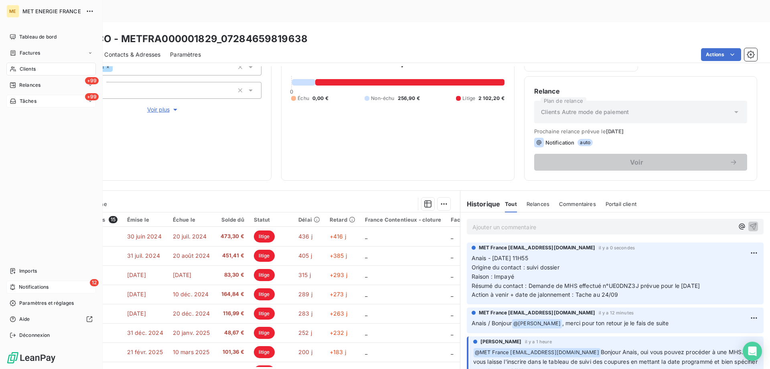
click at [28, 288] on span "Notifications" at bounding box center [34, 286] width 30 height 7
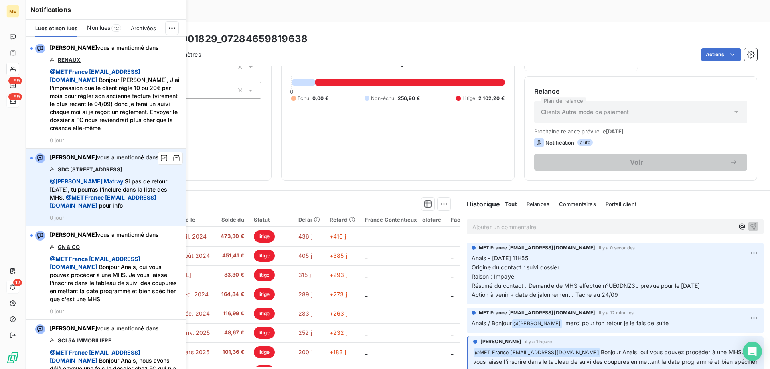
scroll to position [201, 0]
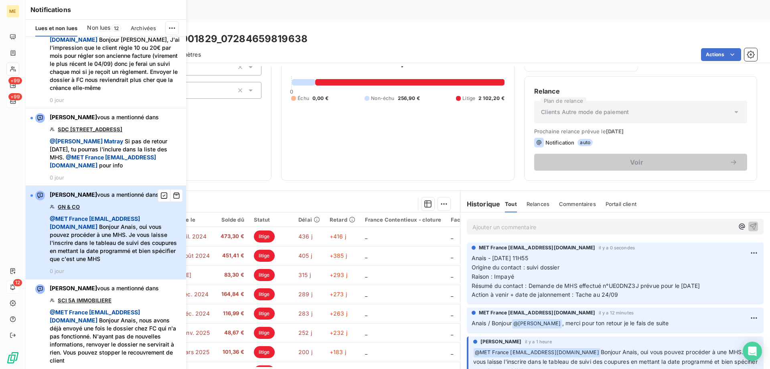
click at [130, 217] on div "[PERSON_NAME] vous a mentionné dans GN & CO @ MET [GEOGRAPHIC_DATA] [EMAIL_ADDR…" at bounding box center [116, 232] width 132 height 83
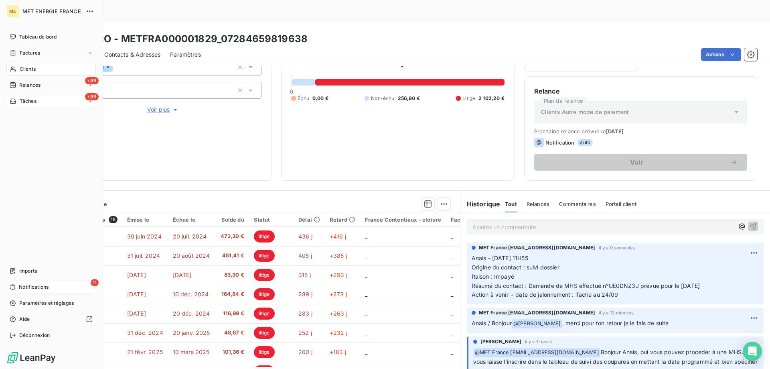
click at [20, 281] on div "11 Notifications" at bounding box center [50, 286] width 89 height 13
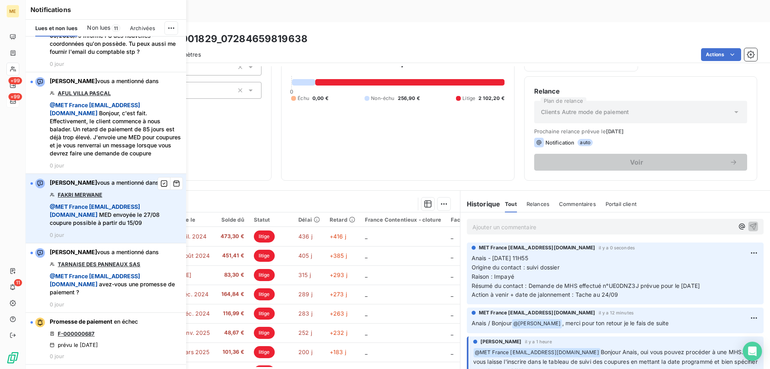
scroll to position [682, 0]
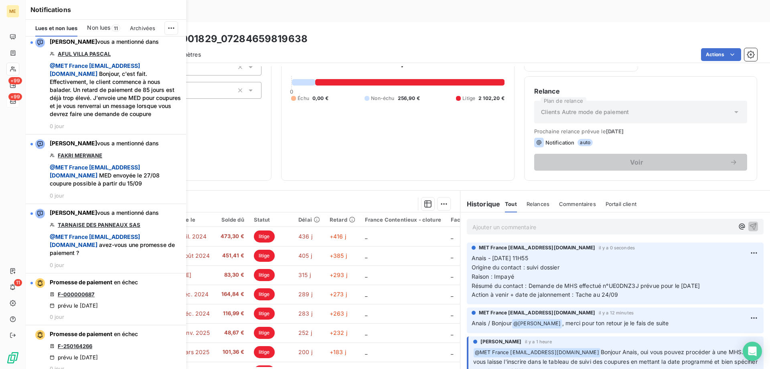
click at [344, 32] on div "Clients GN & CO - METFRA000001829_07284659819638" at bounding box center [398, 39] width 745 height 14
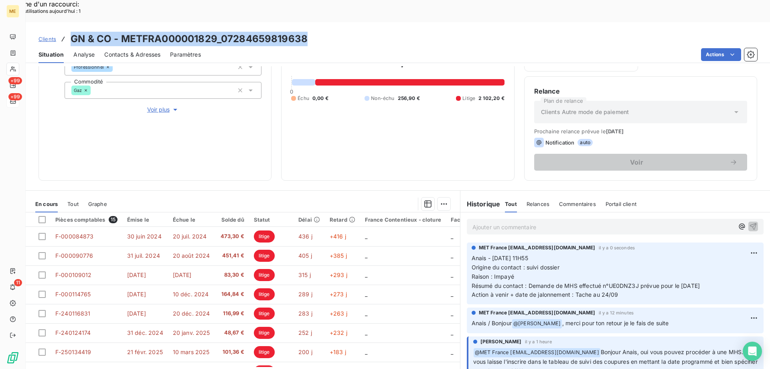
drag, startPoint x: 324, startPoint y: 16, endPoint x: 71, endPoint y: 21, distance: 252.8
click at [71, 32] on div "Clients GN & CO - METFRA000001829_07284659819638" at bounding box center [398, 39] width 745 height 14
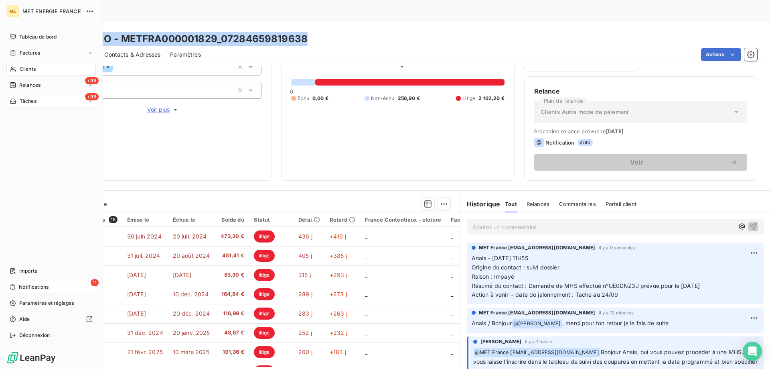
click at [14, 284] on icon at bounding box center [13, 287] width 6 height 6
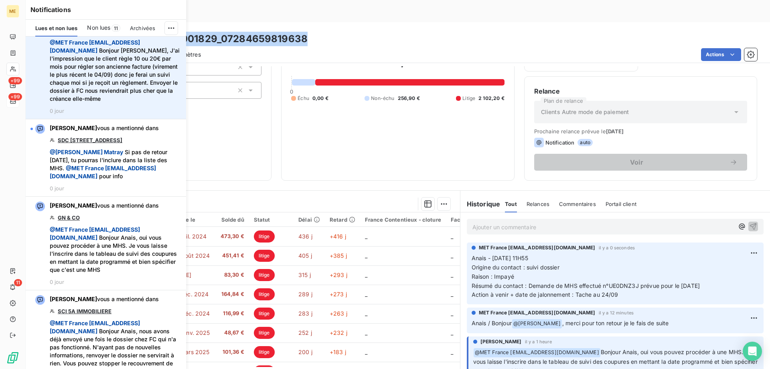
scroll to position [201, 0]
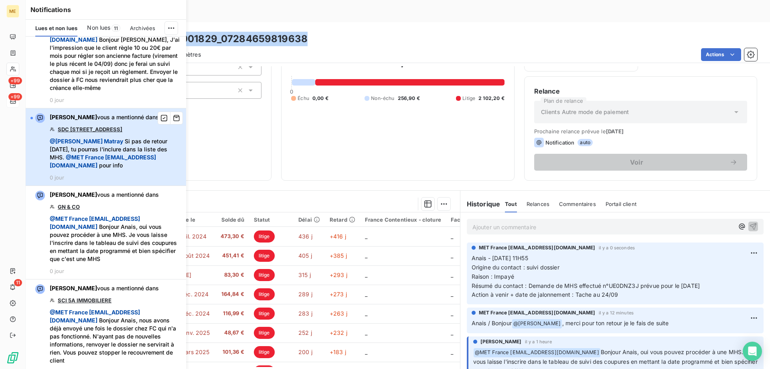
click at [144, 139] on div "[PERSON_NAME] vous a mentionné dans SDC [STREET_ADDRESS] @ [PERSON_NAME] Si pas…" at bounding box center [116, 146] width 132 height 67
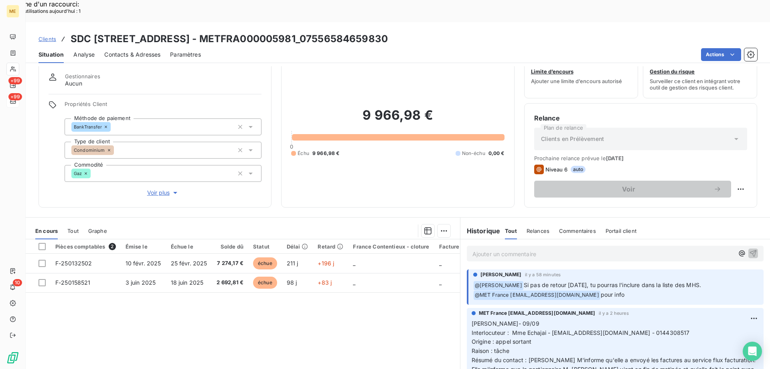
scroll to position [51, 0]
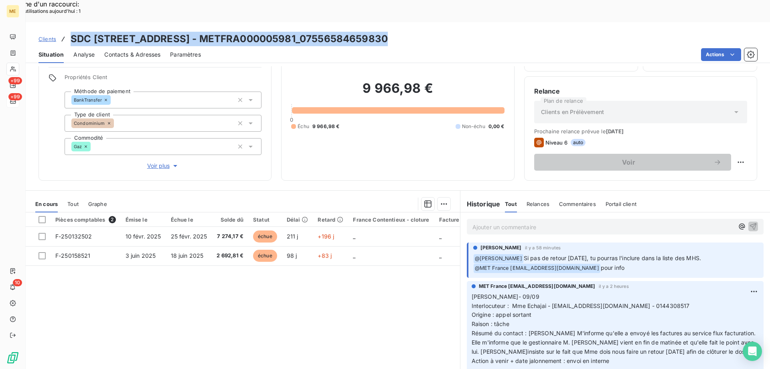
drag, startPoint x: 391, startPoint y: 14, endPoint x: 69, endPoint y: 16, distance: 321.7
click at [69, 32] on div "Clients SDC [STREET_ADDRESS] - METFRA000005981_07556584659830" at bounding box center [398, 39] width 745 height 14
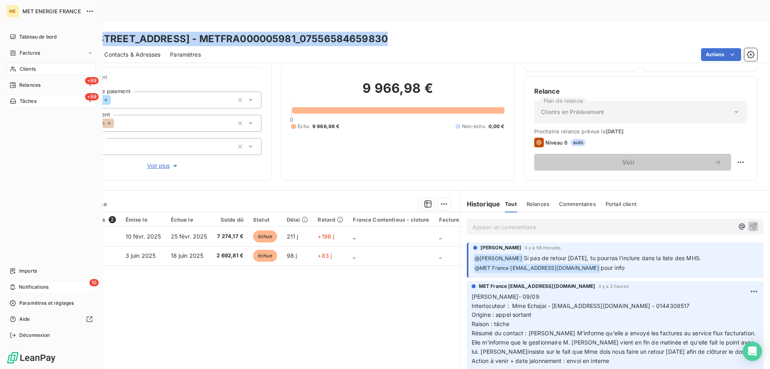
click at [33, 286] on span "Notifications" at bounding box center [34, 286] width 30 height 7
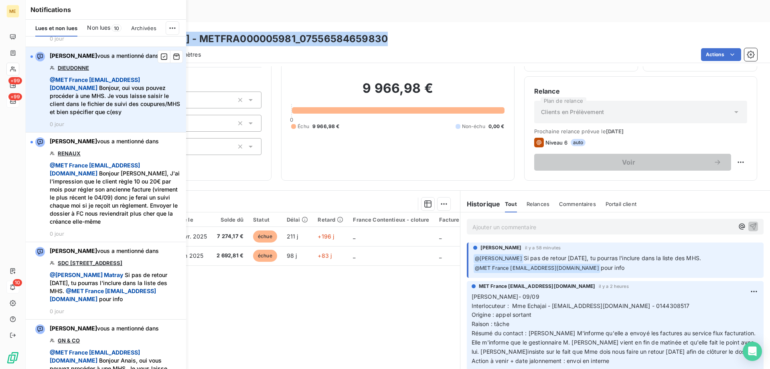
scroll to position [201, 0]
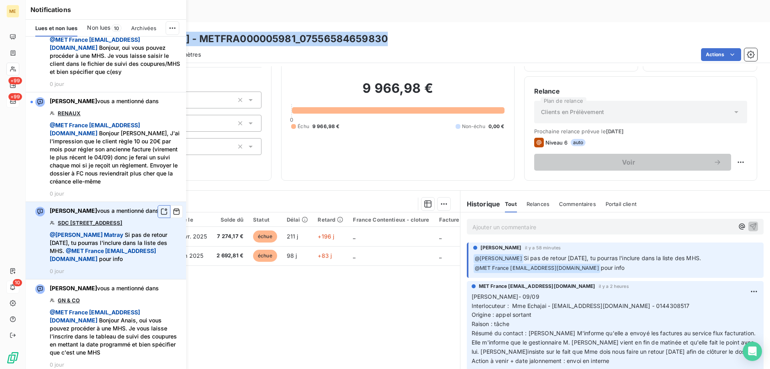
click at [160, 215] on icon "button" at bounding box center [163, 211] width 7 height 8
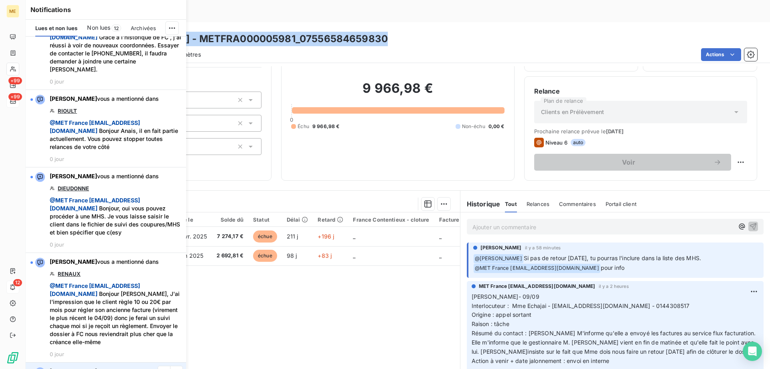
scroll to position [0, 0]
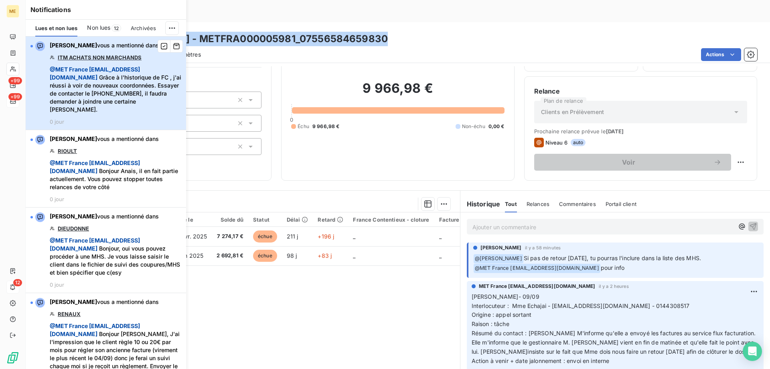
click at [156, 108] on span "@ MET France [EMAIL_ADDRESS][DOMAIN_NAME] Grâce à l'historique de FC , j'ai réu…" at bounding box center [116, 89] width 132 height 48
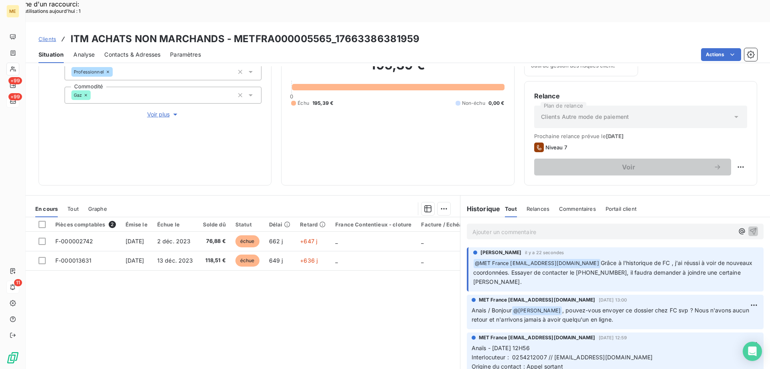
scroll to position [107, 0]
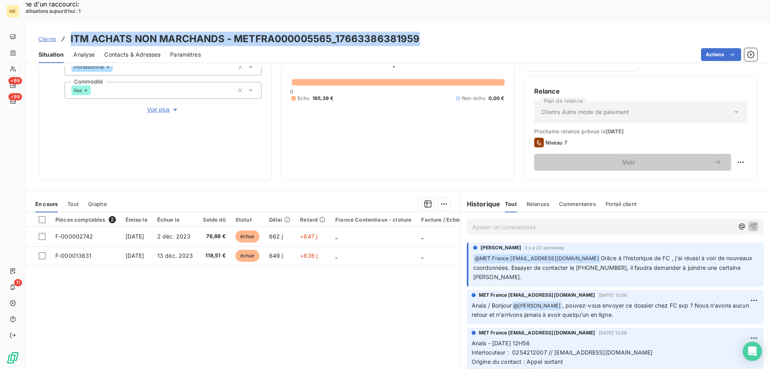
drag, startPoint x: 426, startPoint y: 15, endPoint x: 69, endPoint y: 22, distance: 357.5
click at [69, 32] on div "Clients ITM ACHATS NON MARCHANDS - METFRA000005565_17663386381959" at bounding box center [398, 39] width 745 height 14
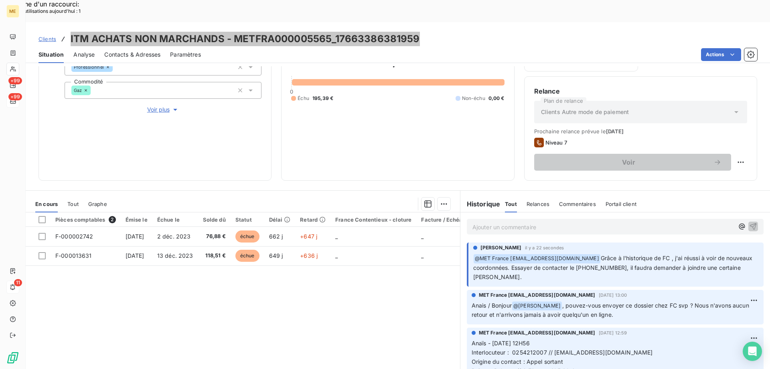
scroll to position [80, 0]
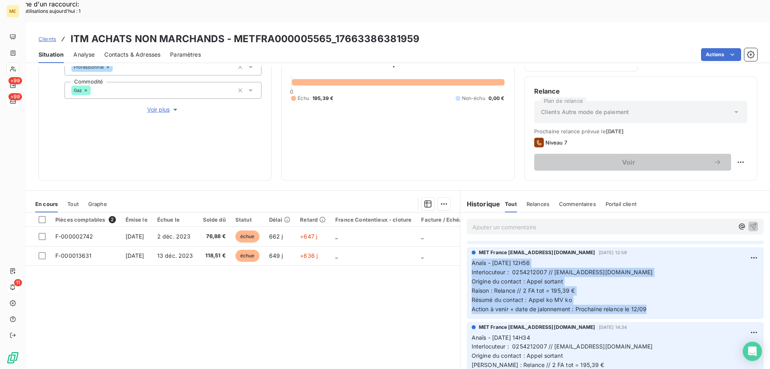
drag, startPoint x: 657, startPoint y: 288, endPoint x: 457, endPoint y: 238, distance: 206.3
click at [461, 245] on div "MET France [EMAIL_ADDRESS][DOMAIN_NAME] [DATE] 12:59 Anaïs - [DATE] 12H56 Inter…" at bounding box center [616, 282] width 310 height 74
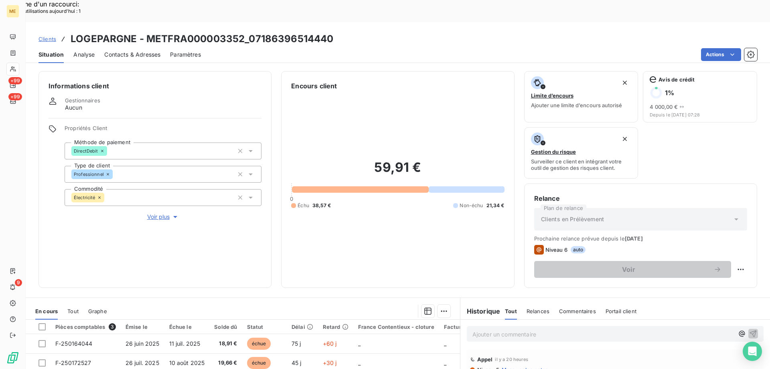
click at [50, 36] on span "Clients" at bounding box center [48, 39] width 18 height 6
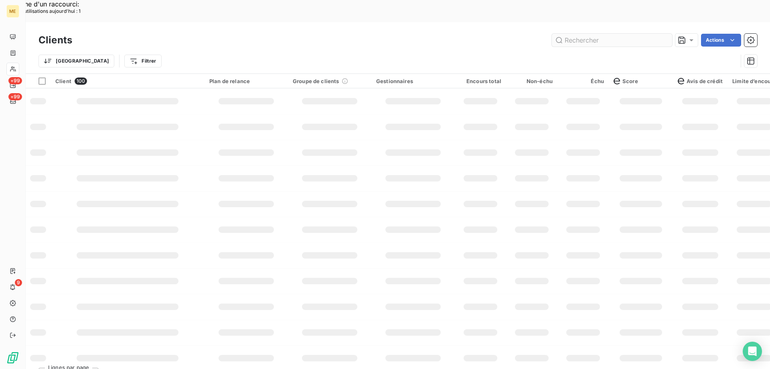
click at [583, 34] on input "text" at bounding box center [612, 40] width 120 height 13
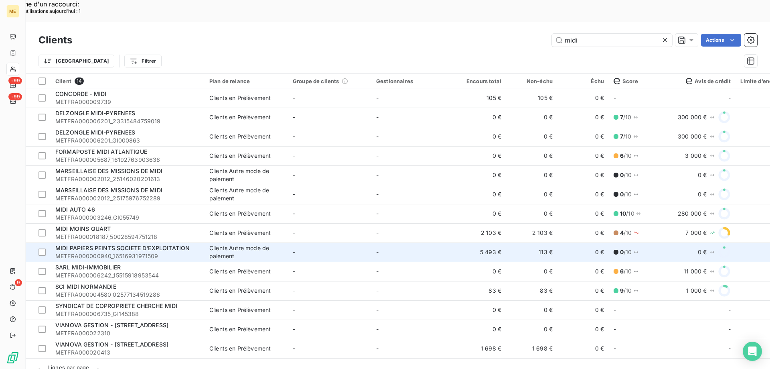
type input "midi"
click at [359, 242] on td "-" at bounding box center [329, 251] width 83 height 19
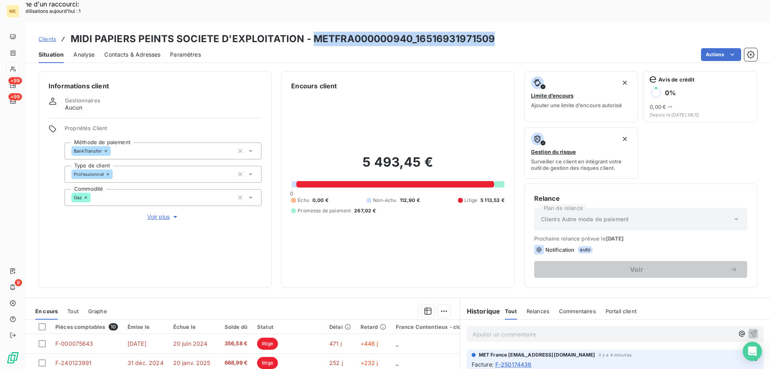
drag, startPoint x: 497, startPoint y: 16, endPoint x: 310, endPoint y: 21, distance: 187.8
click at [310, 32] on div "Clients MIDI PAPIERS PEINTS SOCIETE D'EXPLOITATION - METFRA000000940_1651693197…" at bounding box center [398, 39] width 745 height 14
copy h3 "METFRA000000940_16516931971509"
click at [49, 36] on span "Clients" at bounding box center [48, 39] width 18 height 6
click at [46, 36] on span "Clients" at bounding box center [48, 39] width 18 height 6
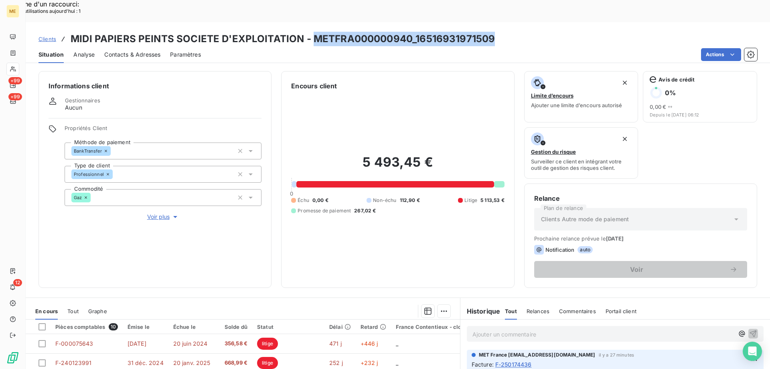
click at [46, 36] on span "Clients" at bounding box center [48, 39] width 18 height 6
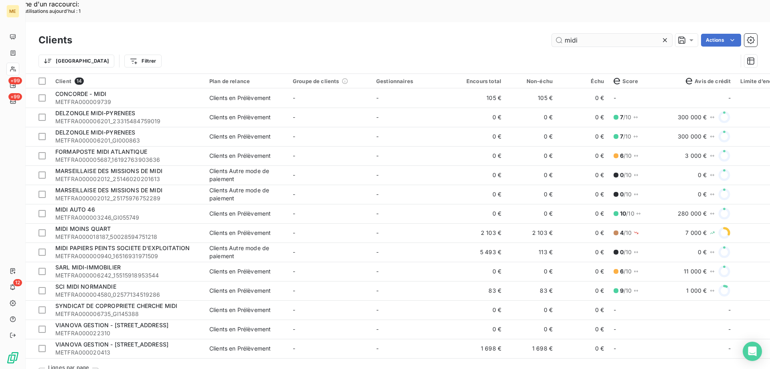
click at [576, 34] on input "midi" at bounding box center [612, 40] width 120 height 13
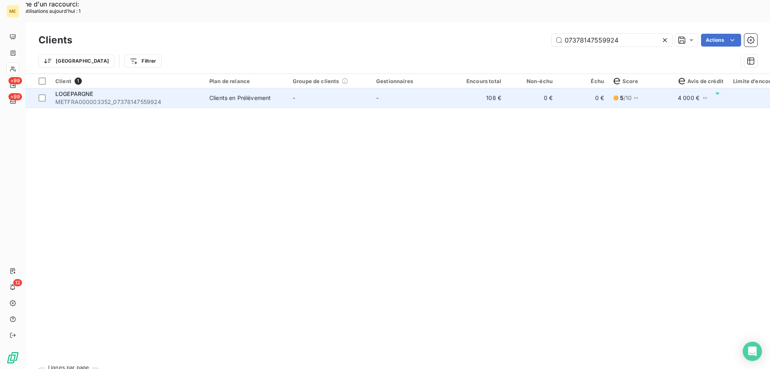
type input "07378147559924"
click at [445, 88] on td "-" at bounding box center [412, 97] width 83 height 19
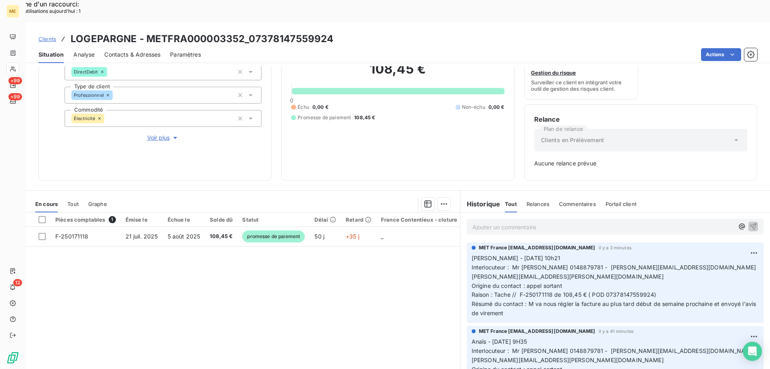
scroll to position [40, 0]
